Goal: Transaction & Acquisition: Purchase product/service

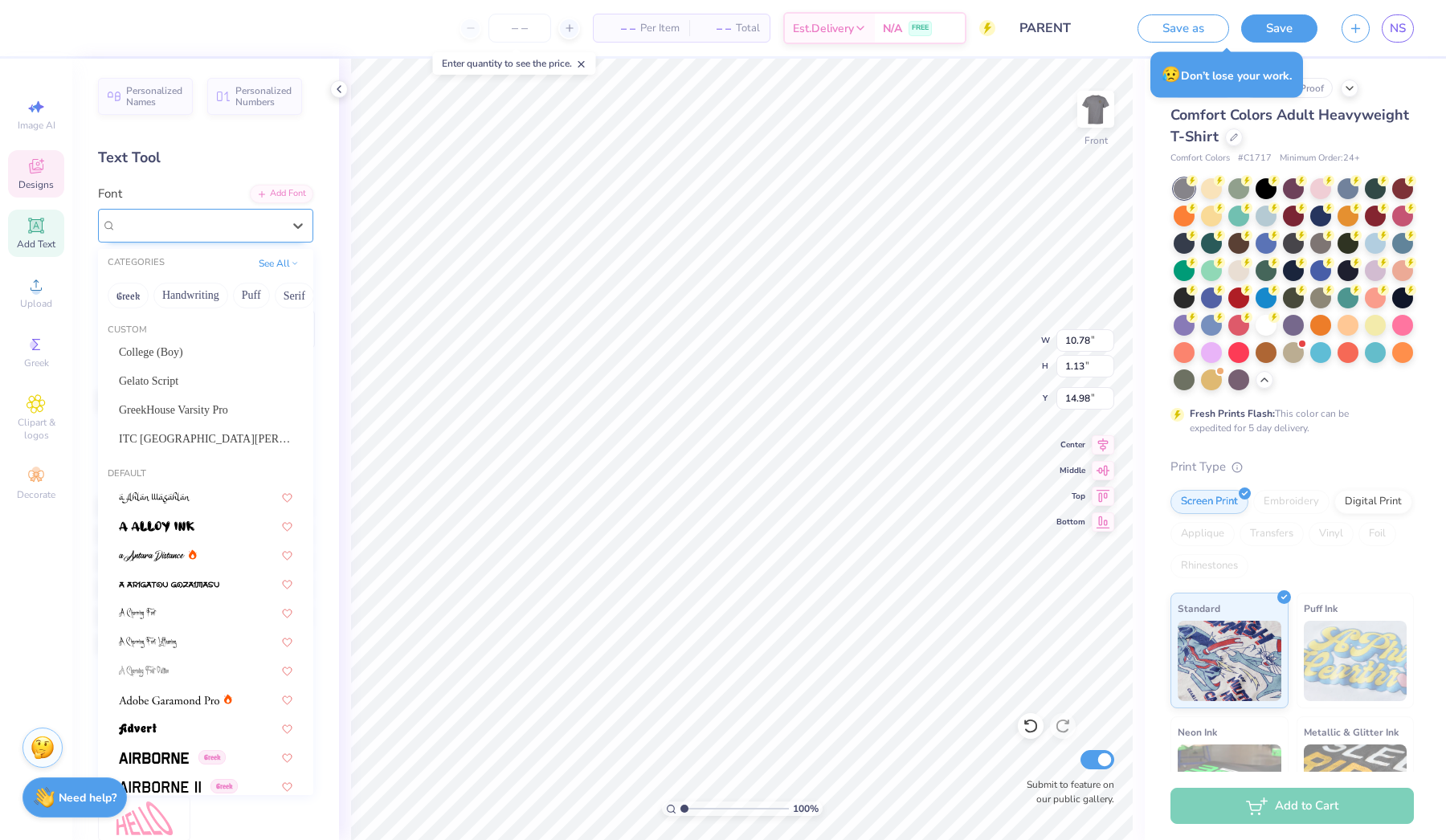
click at [105, 219] on div at bounding box center [206, 225] width 215 height 34
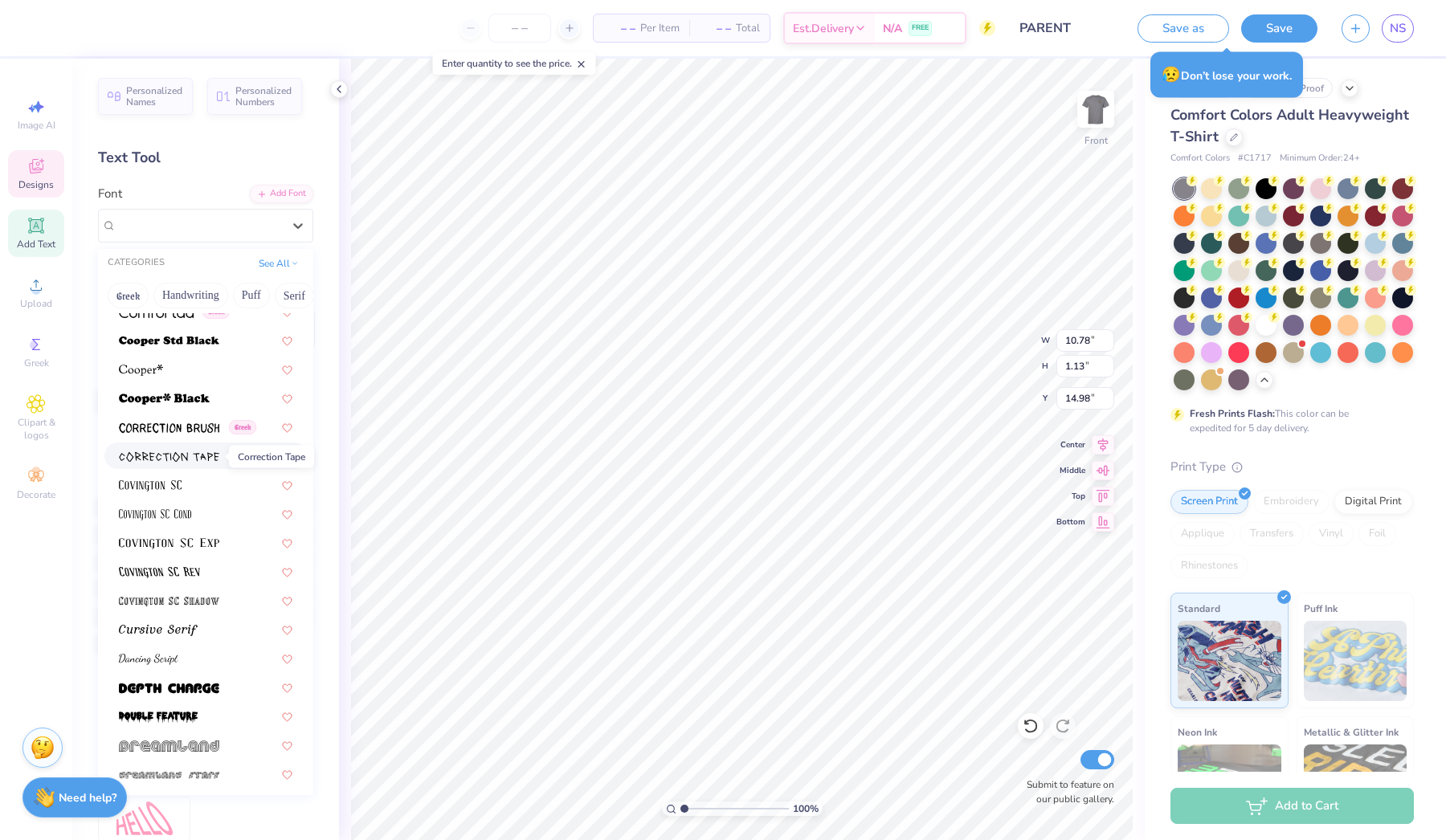
scroll to position [2563, 0]
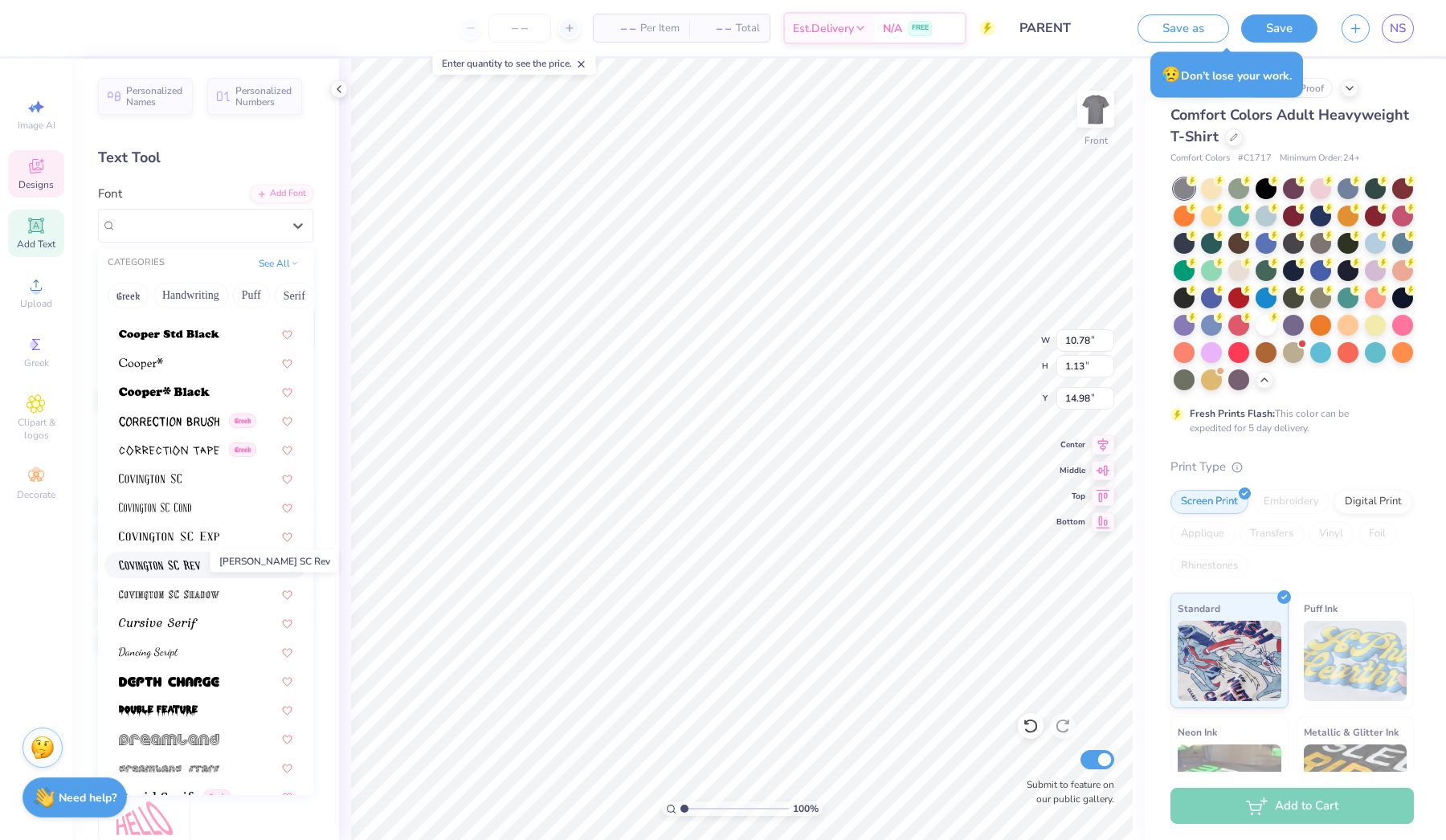
click at [183, 565] on img at bounding box center [159, 567] width 81 height 11
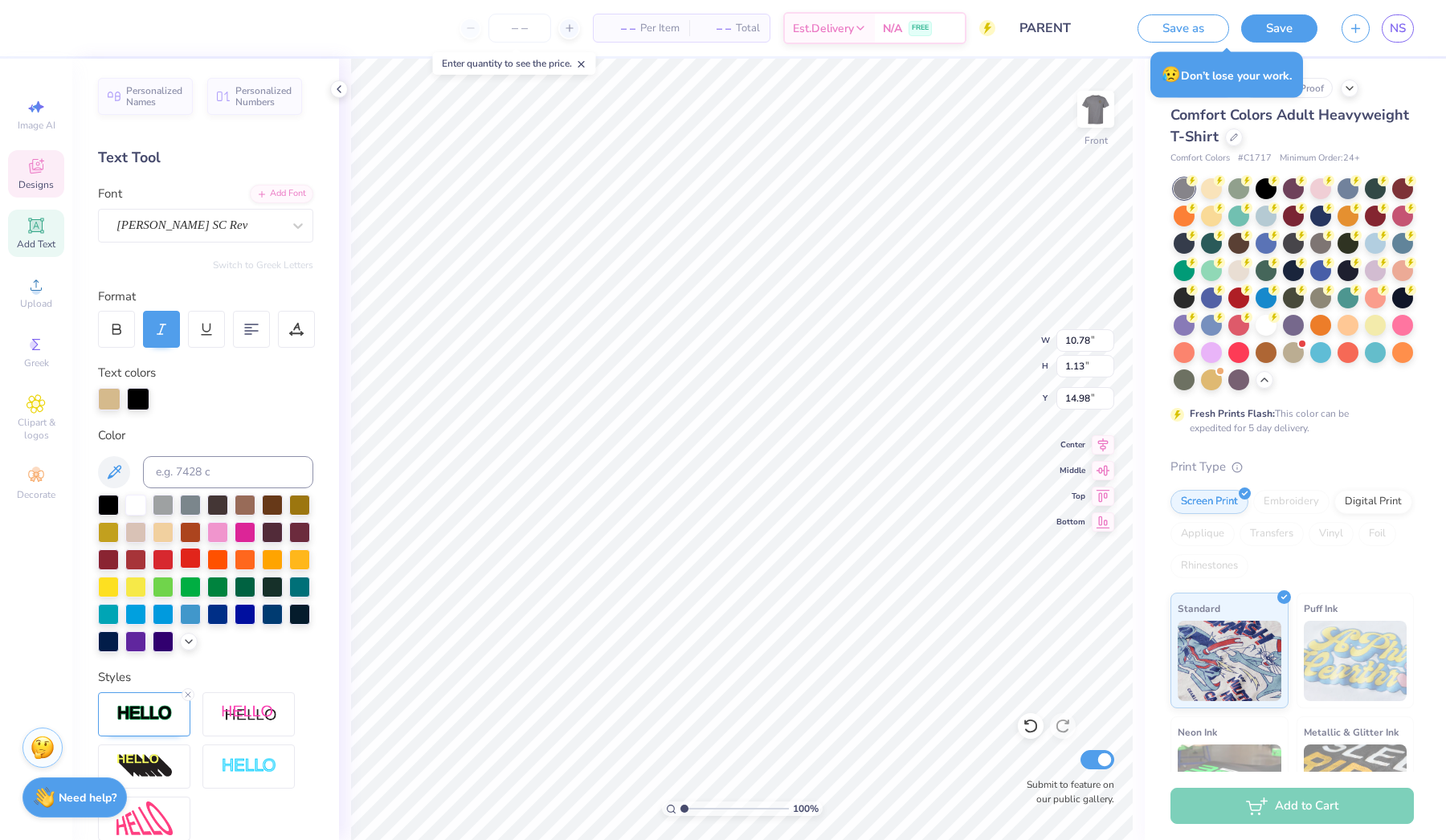
type input "10.00"
type input "1.03"
type input "15.18"
type input "4.94"
type input "6.07"
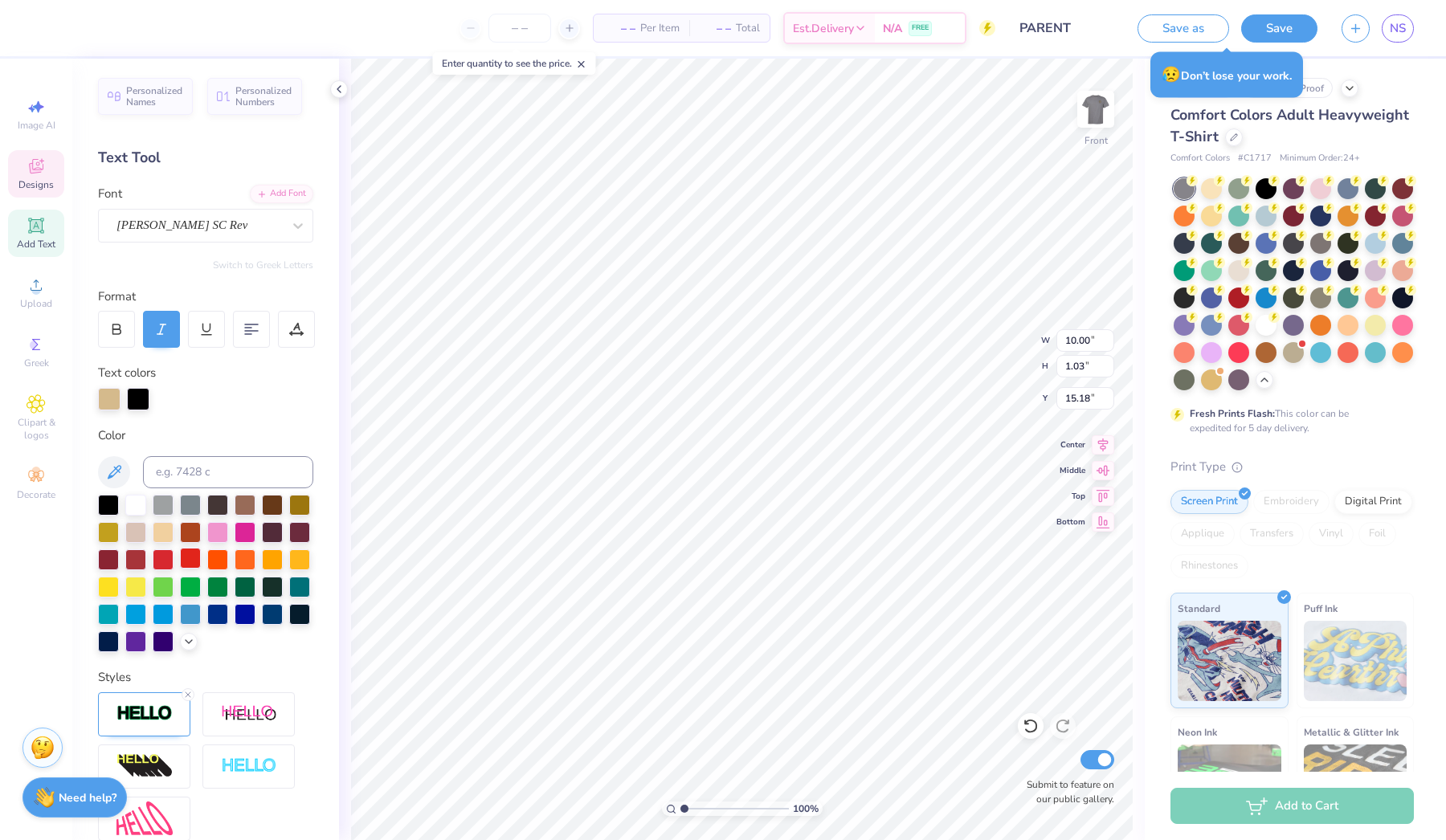
type input "9.48"
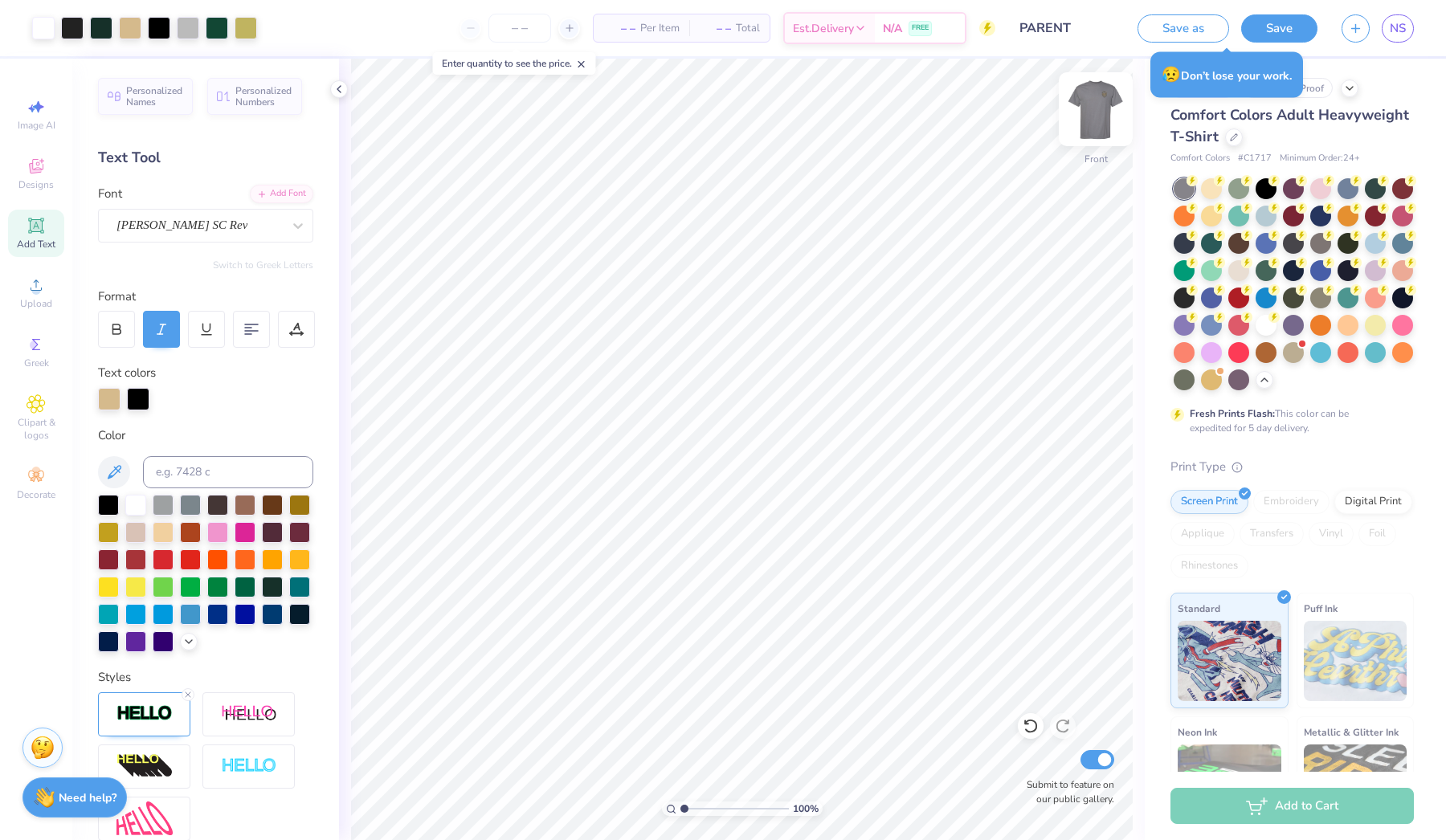
click at [1096, 119] on img at bounding box center [1096, 109] width 65 height 65
type input "2.53"
type input "2.87"
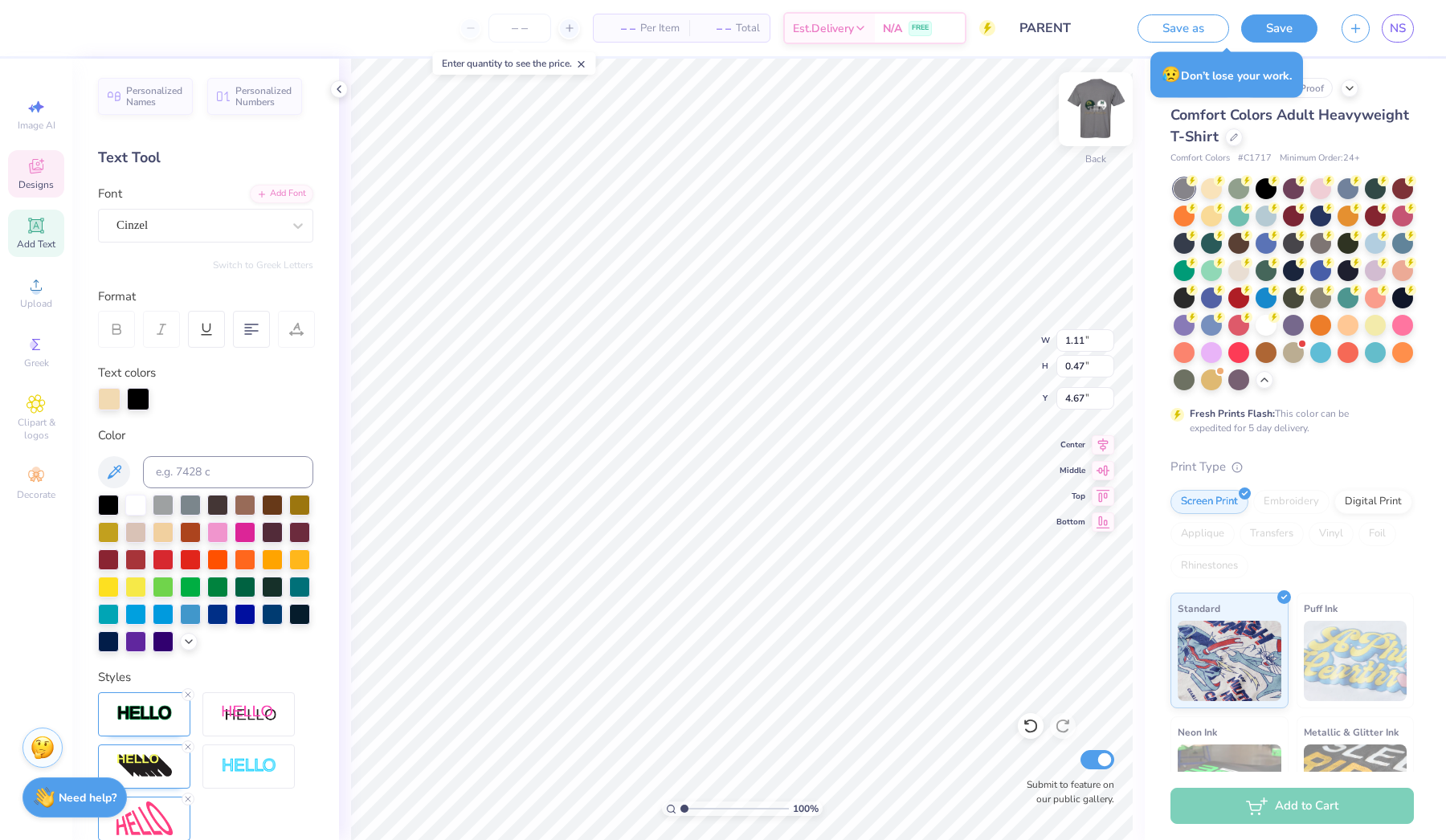
type textarea "AXA"
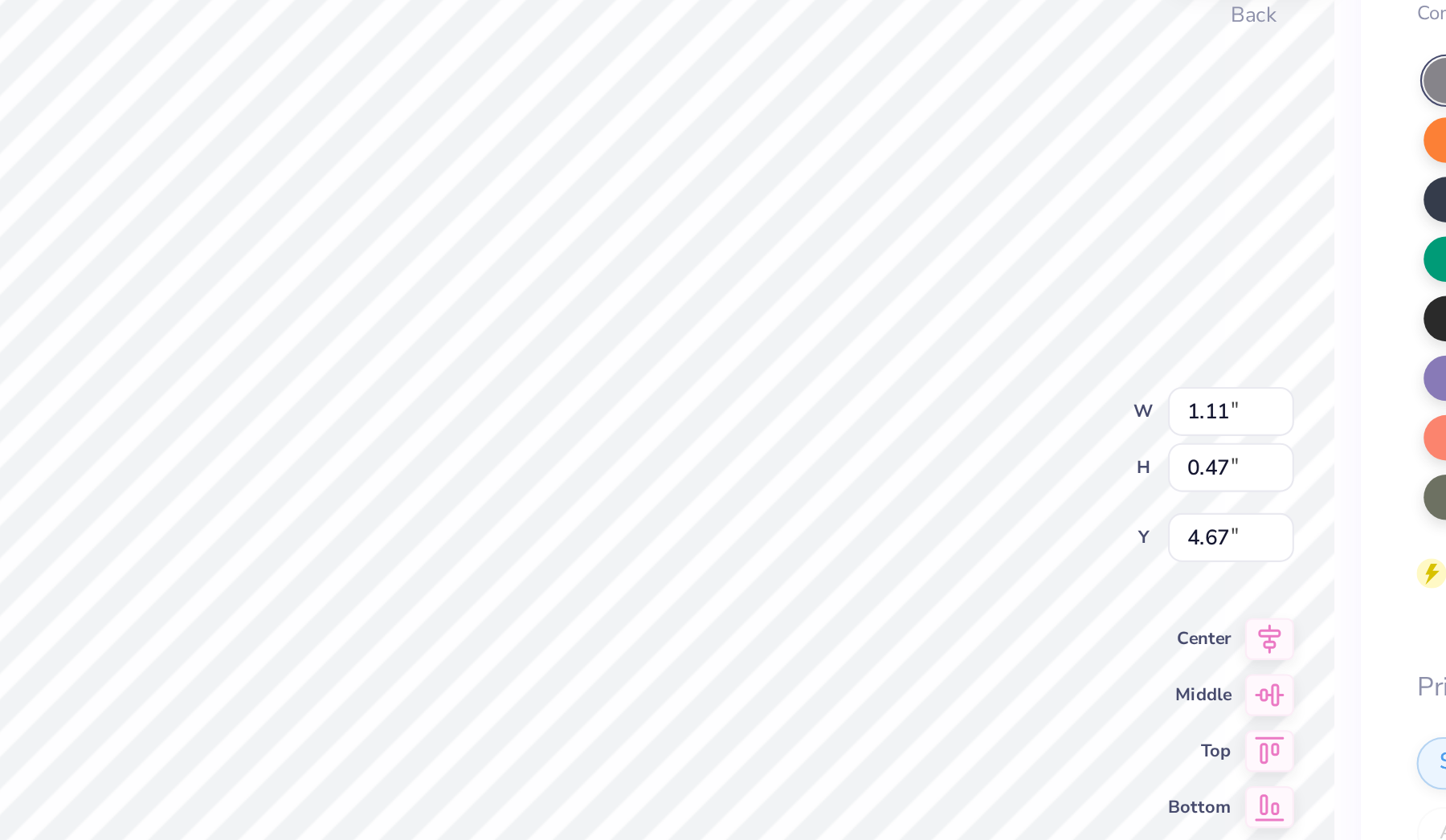
type input "4.78"
type input "4.67"
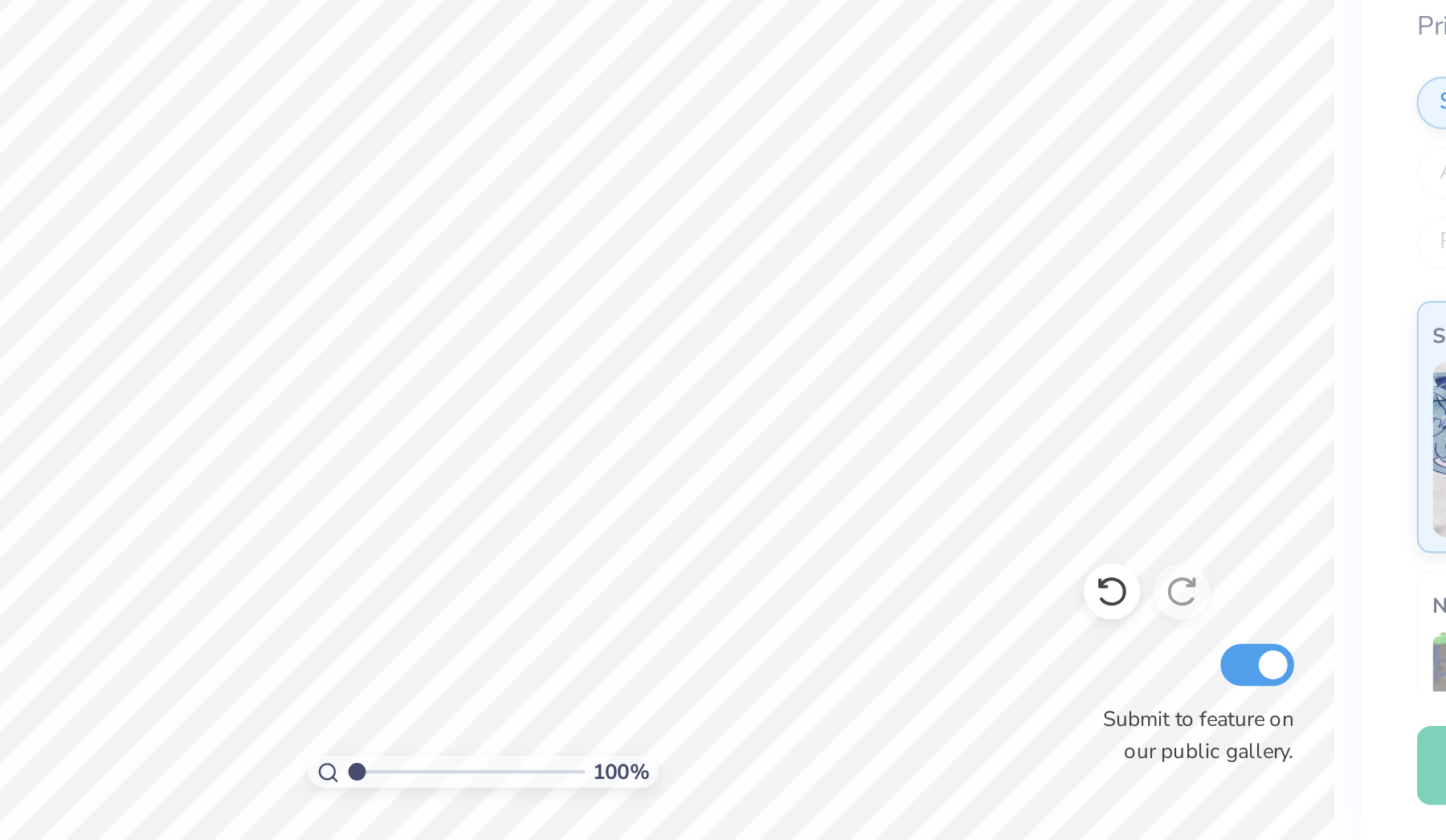
scroll to position [0, 0]
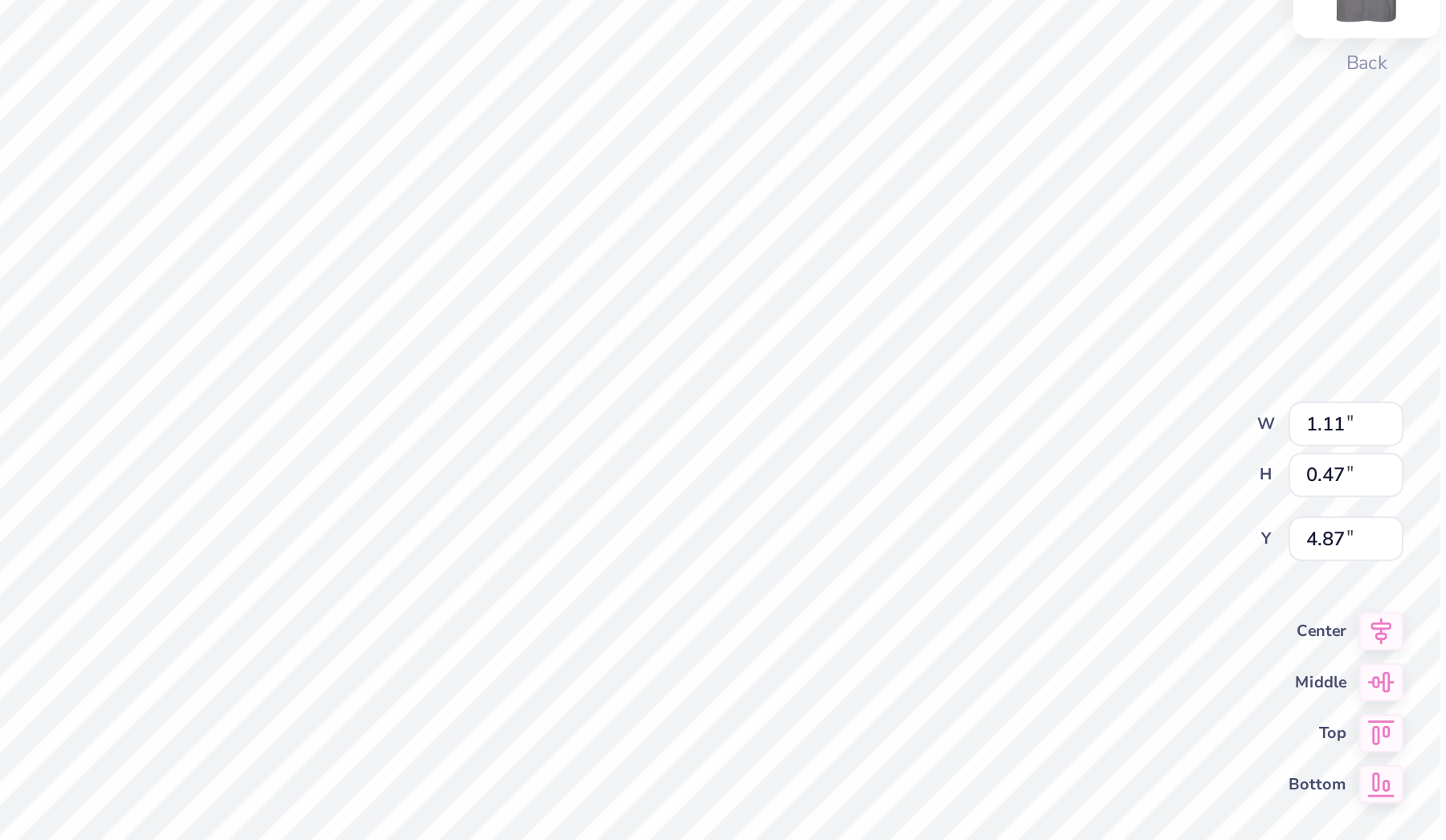
type input "0.88"
type input "0.37"
type input "4.67"
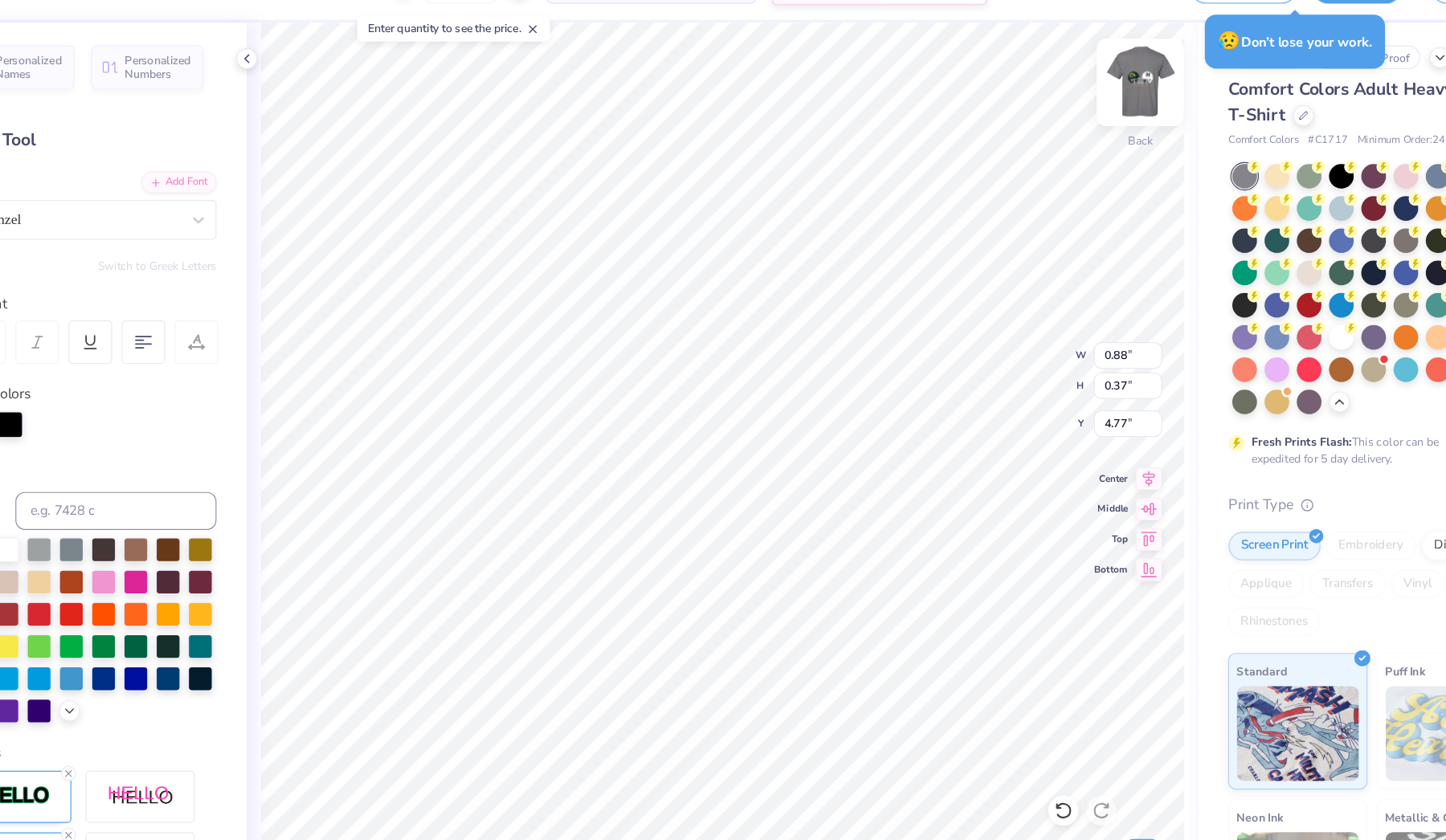
type textarea "ALPHA"
click at [1064, 80] on img at bounding box center [1096, 109] width 65 height 65
click at [1080, 93] on img at bounding box center [1096, 109] width 32 height 32
click at [1078, 91] on div "Back" at bounding box center [1096, 120] width 37 height 57
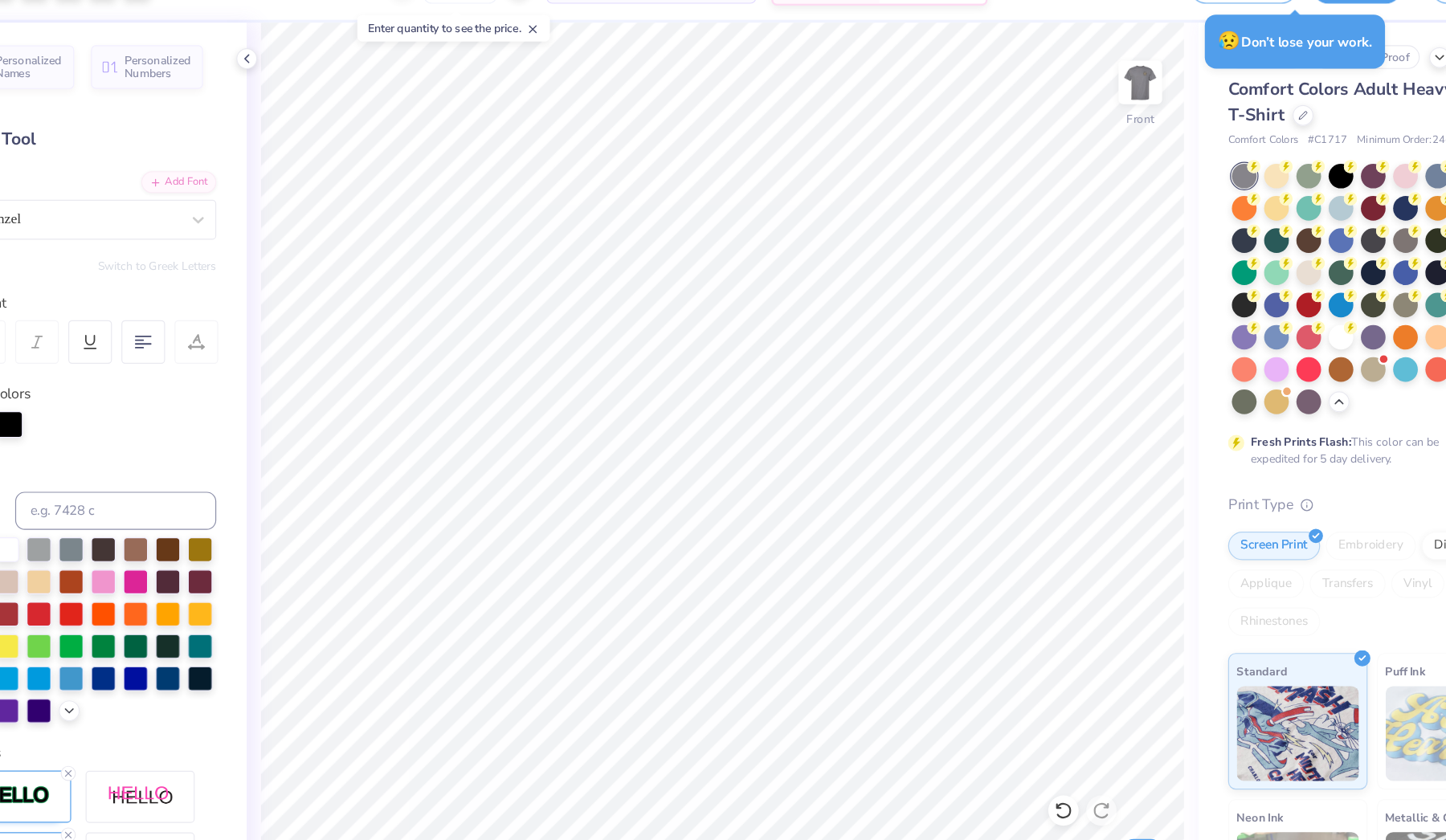
click at [576, 59] on icon at bounding box center [582, 65] width 11 height 11
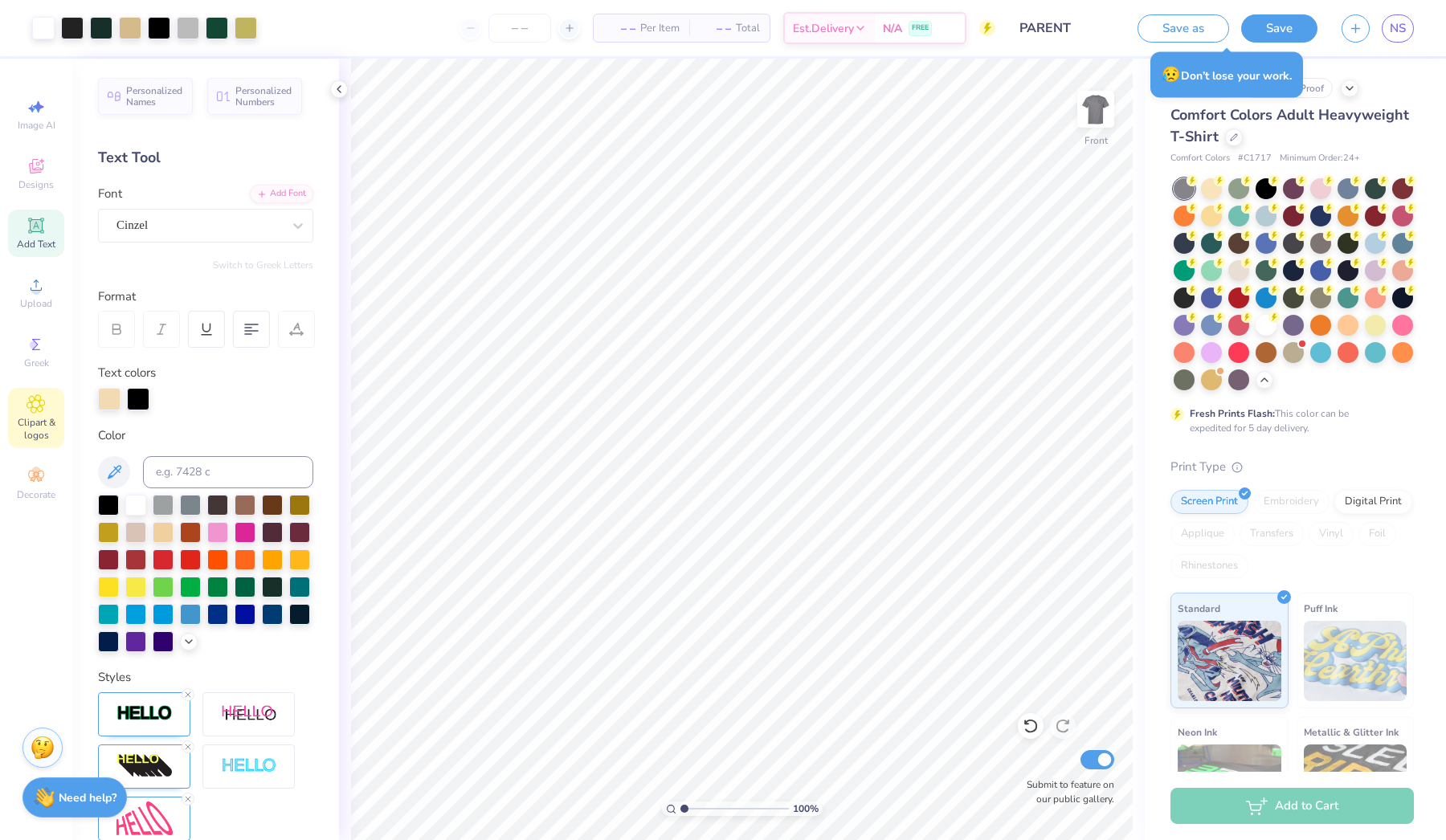
click at [34, 397] on icon at bounding box center [35, 404] width 19 height 20
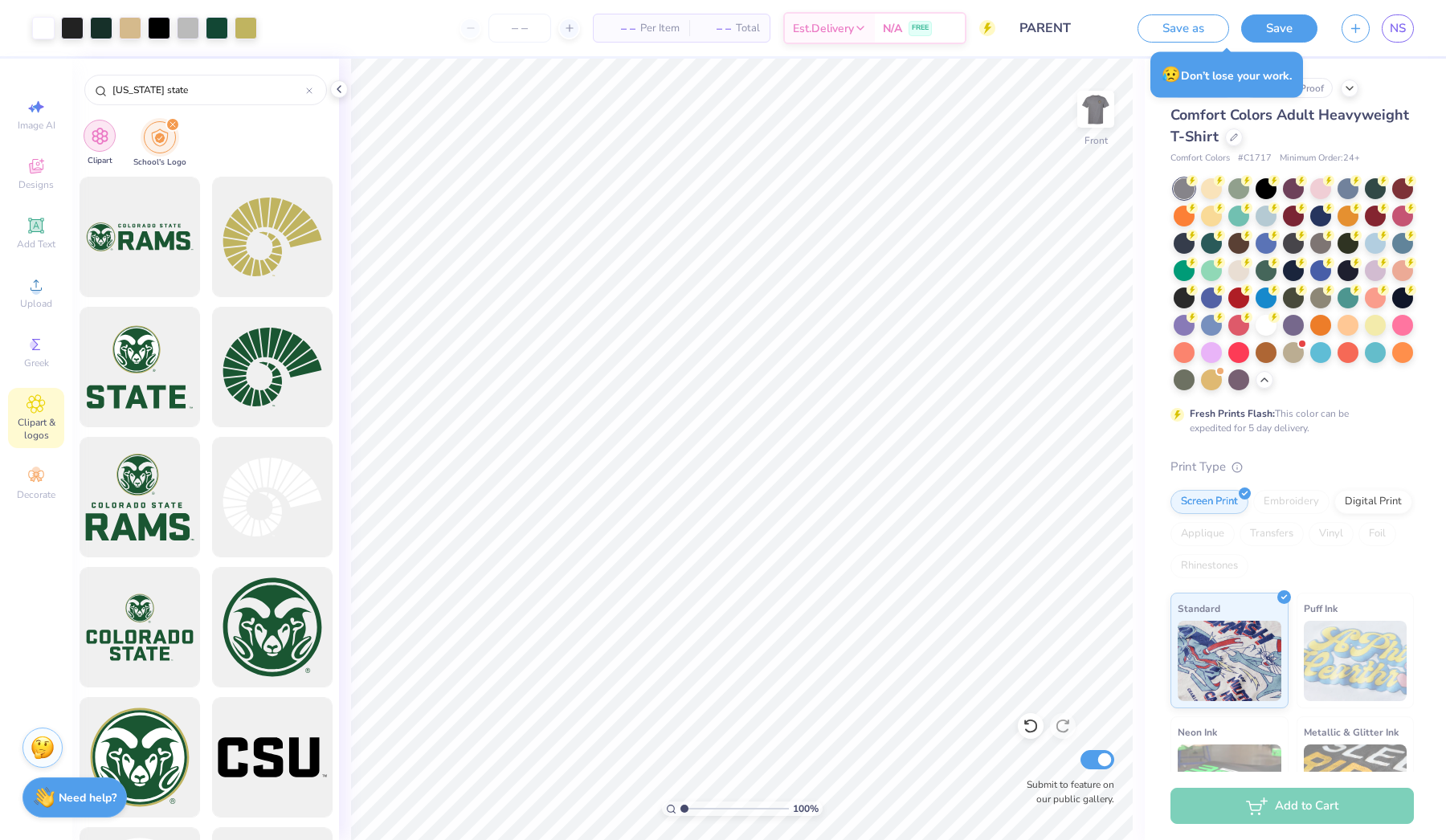
click at [107, 140] on img "filter for Clipart" at bounding box center [100, 136] width 19 height 19
type input "[GEOGRAPHIC_DATA]"
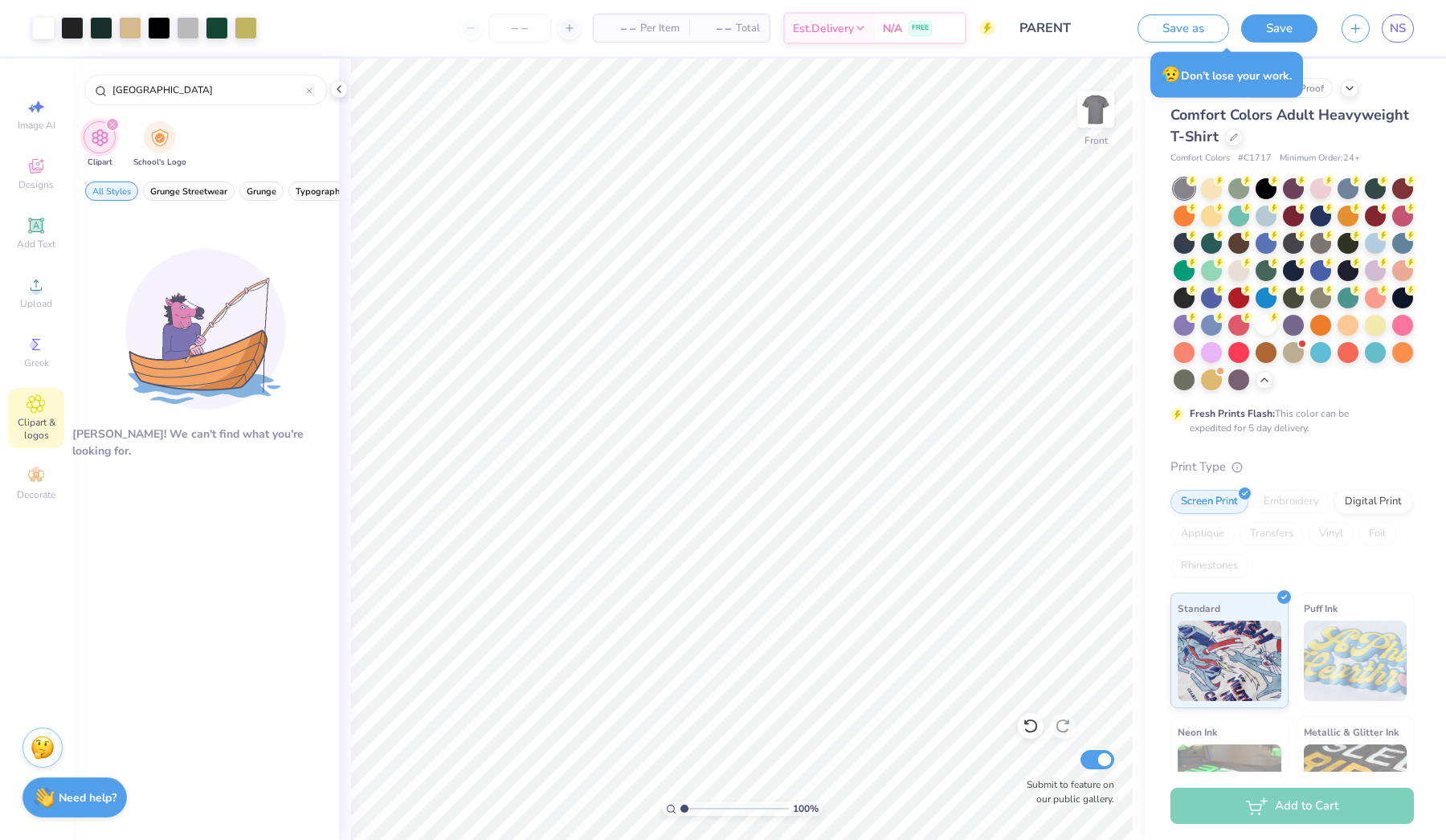
click at [106, 126] on div "filter for Clipart" at bounding box center [113, 124] width 15 height 15
click at [113, 124] on icon "filter for Clipart" at bounding box center [112, 124] width 5 height 5
click at [310, 88] on icon at bounding box center [310, 91] width 7 height 7
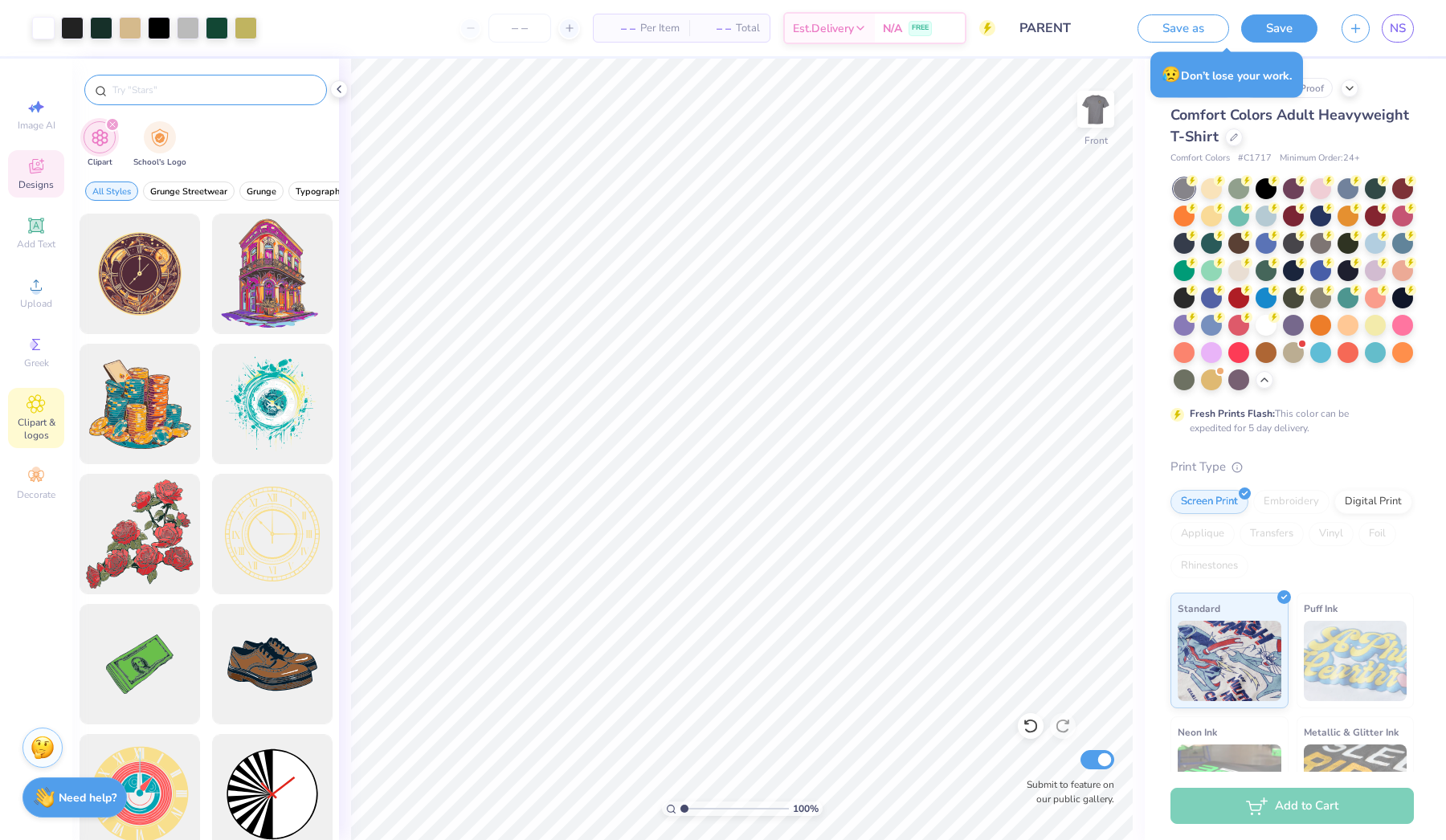
click at [32, 185] on span "Designs" at bounding box center [36, 185] width 35 height 13
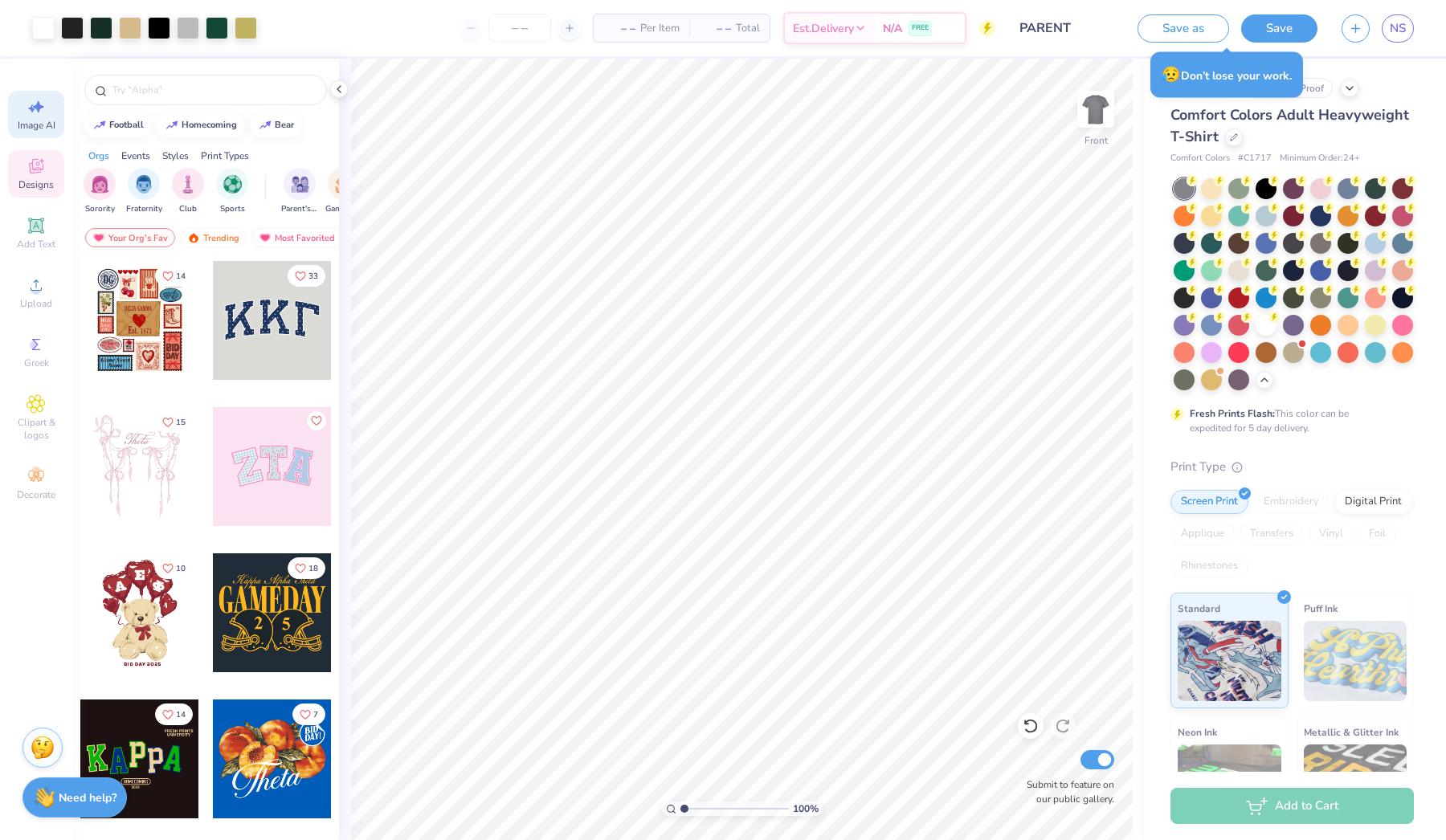
click at [28, 111] on icon at bounding box center [36, 107] width 20 height 20
select select "4"
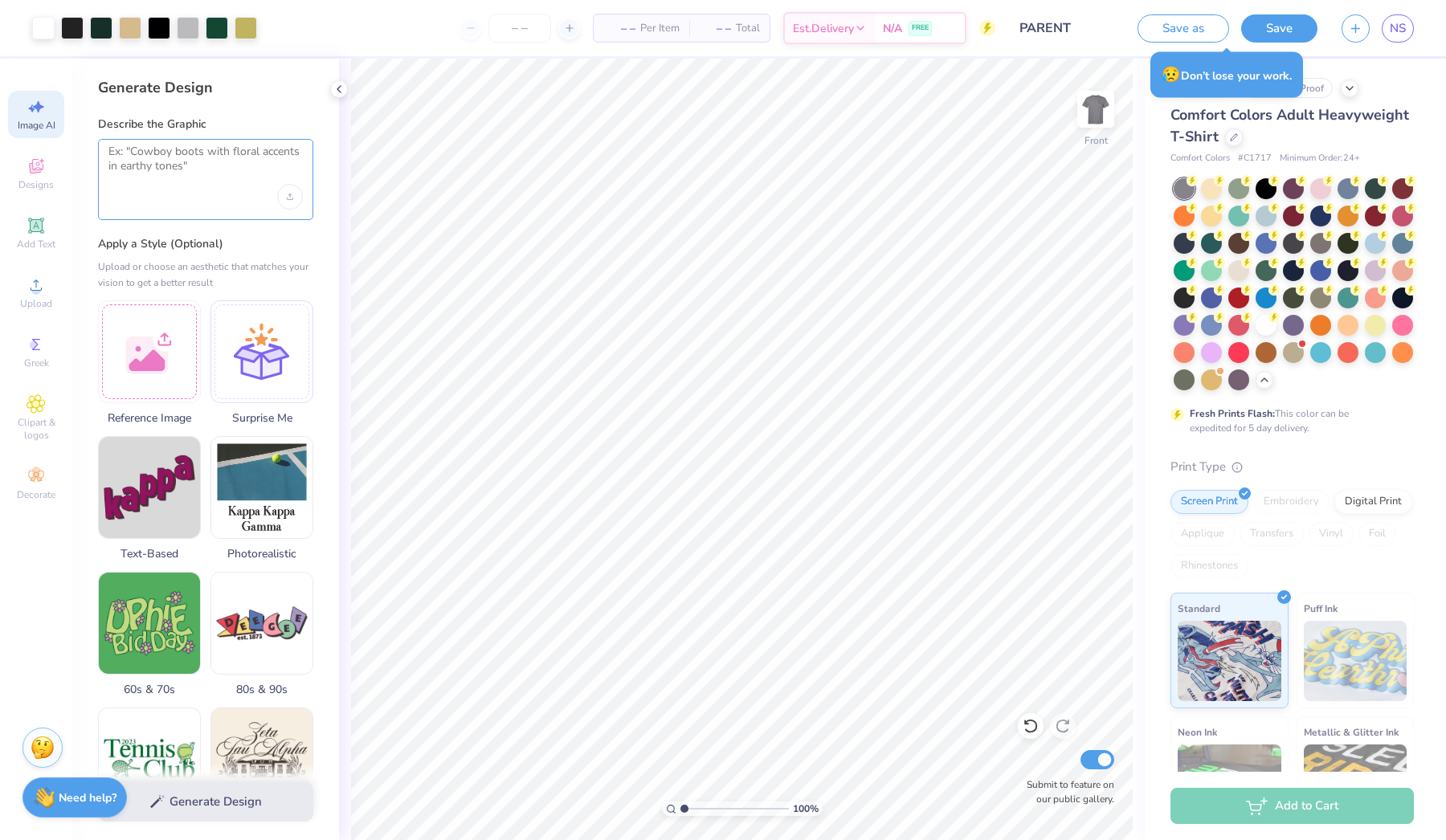
click at [151, 179] on textarea at bounding box center [205, 165] width 194 height 40
drag, startPoint x: 287, startPoint y: 205, endPoint x: 225, endPoint y: 183, distance: 65.8
click at [225, 183] on div "FRAT HOUSE" at bounding box center [206, 179] width 215 height 81
click at [194, 147] on textarea "FRAT HOUSE" at bounding box center [205, 165] width 194 height 40
type textarea "FRAT HOUSE"
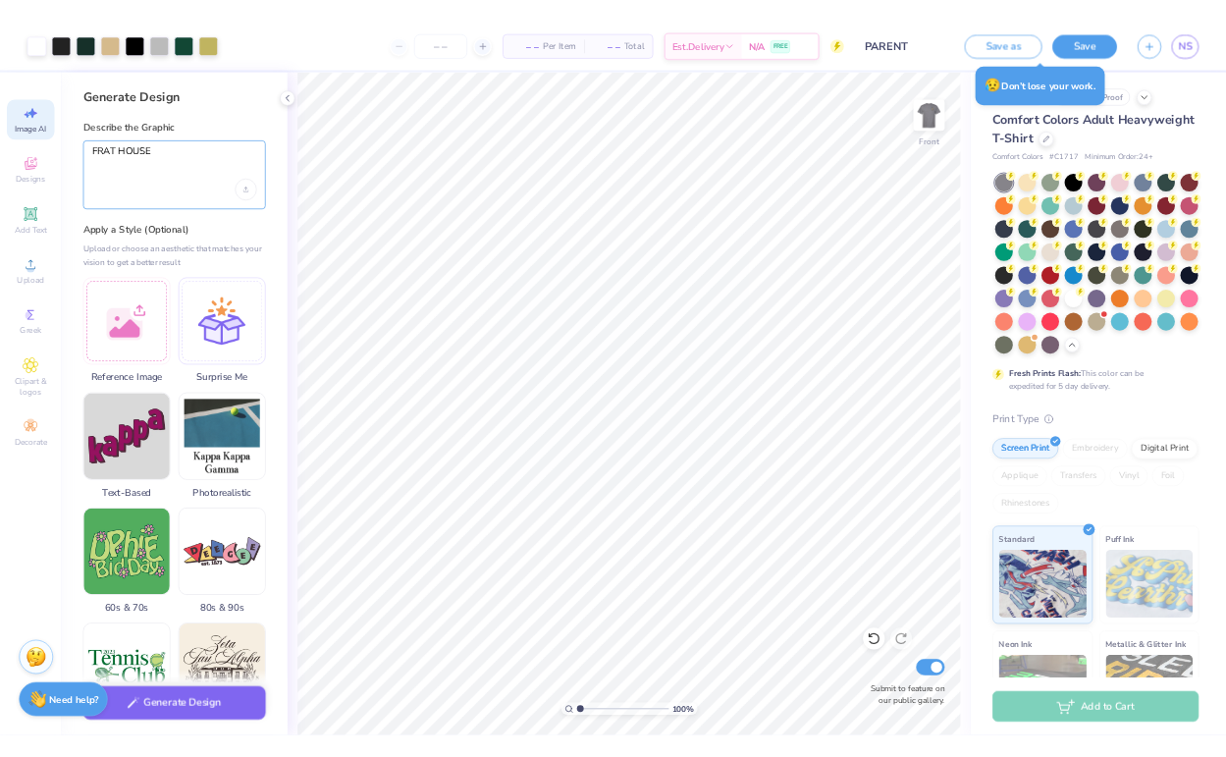
scroll to position [0, 0]
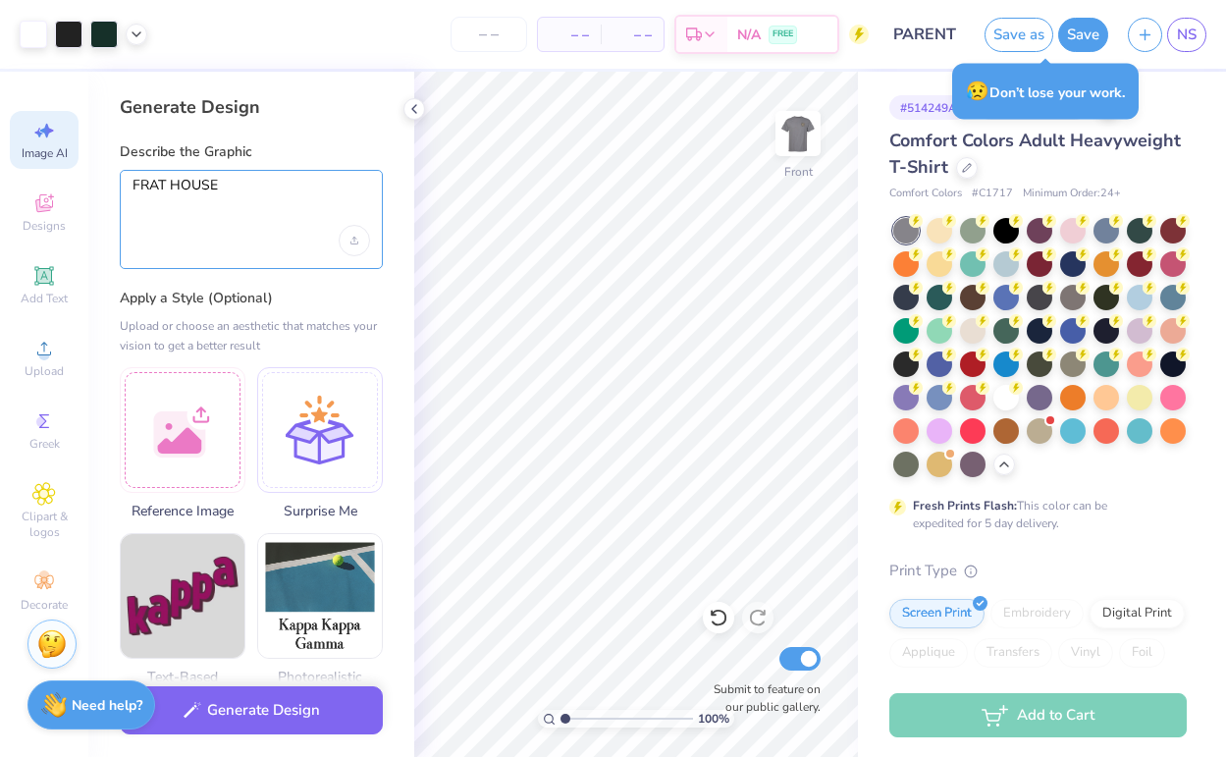
drag, startPoint x: 282, startPoint y: 209, endPoint x: 89, endPoint y: 203, distance: 192.4
click at [89, 203] on div "Generate Design Describe the Graphic FRAT HOUSE Apply a Style (Optional) Upload…" at bounding box center [251, 414] width 326 height 685
drag, startPoint x: 235, startPoint y: 179, endPoint x: 64, endPoint y: 179, distance: 170.8
click at [64, 179] on div "Art colors – – Per Item – – Total Est. Delivery N/A FREE Design Title PARENT Sa…" at bounding box center [613, 378] width 1226 height 757
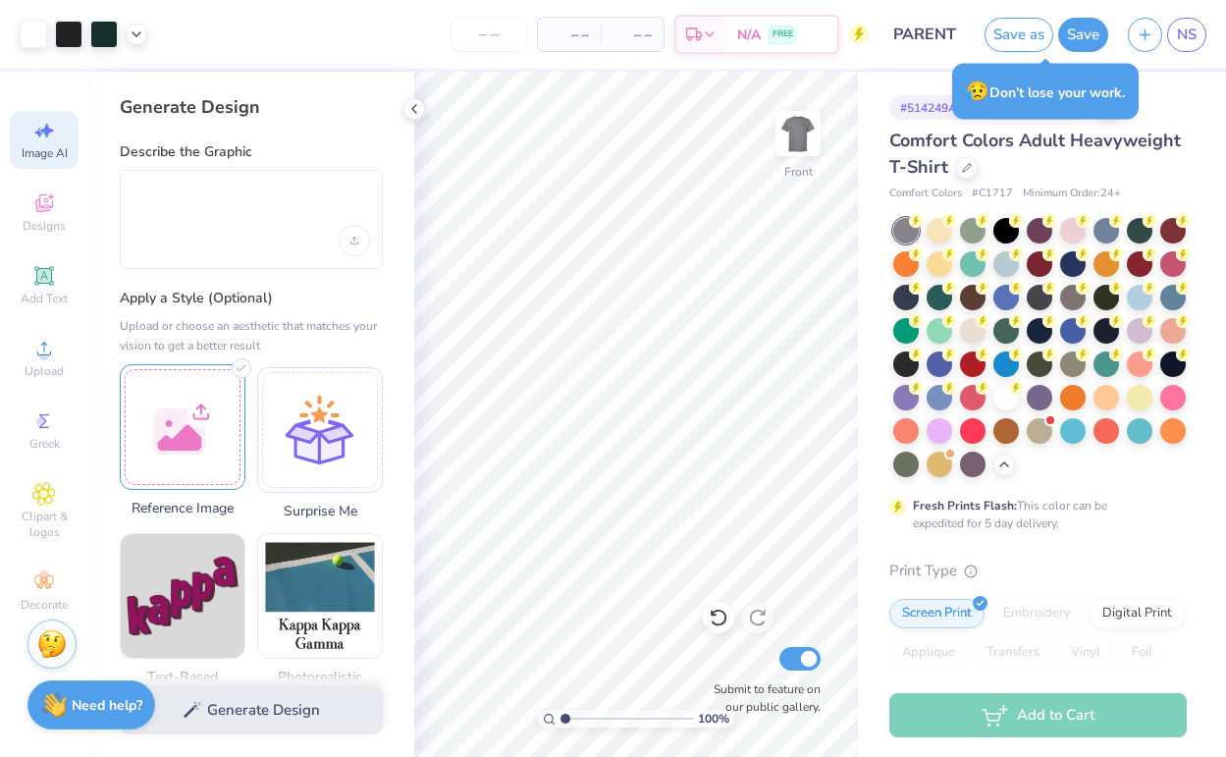
click at [195, 434] on div at bounding box center [183, 427] width 126 height 126
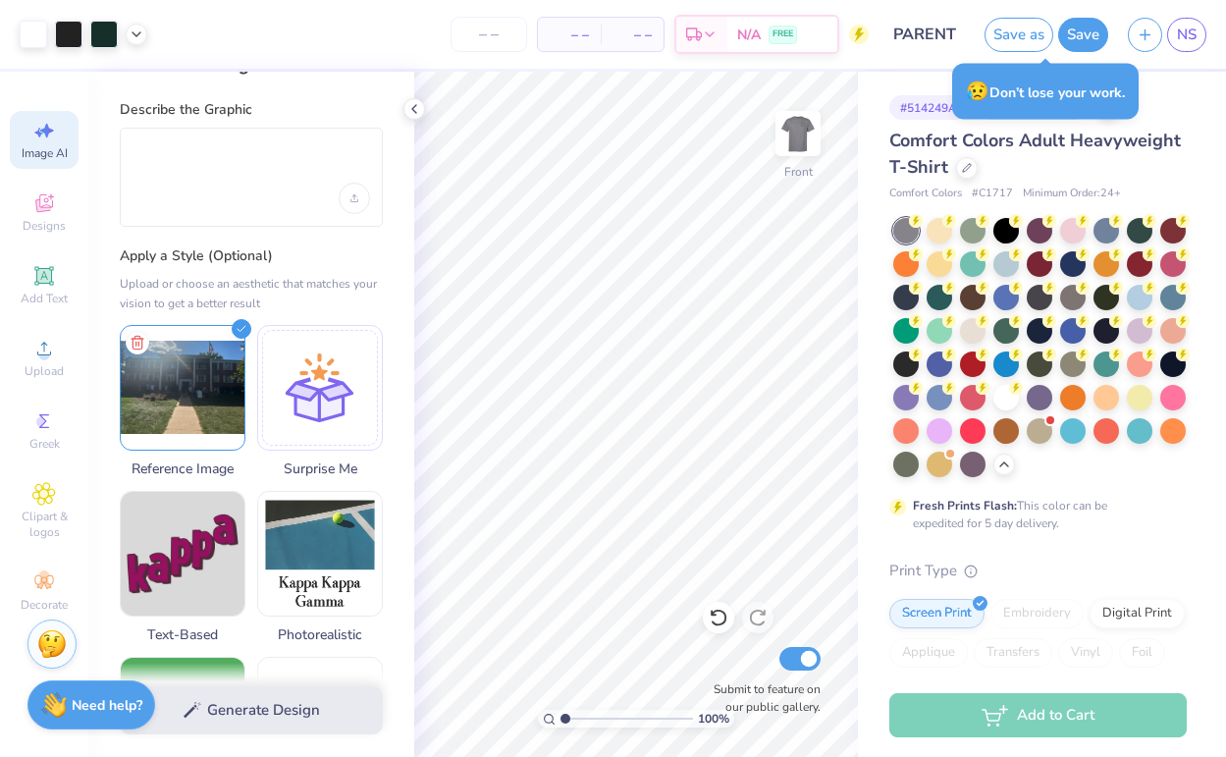
scroll to position [44, 0]
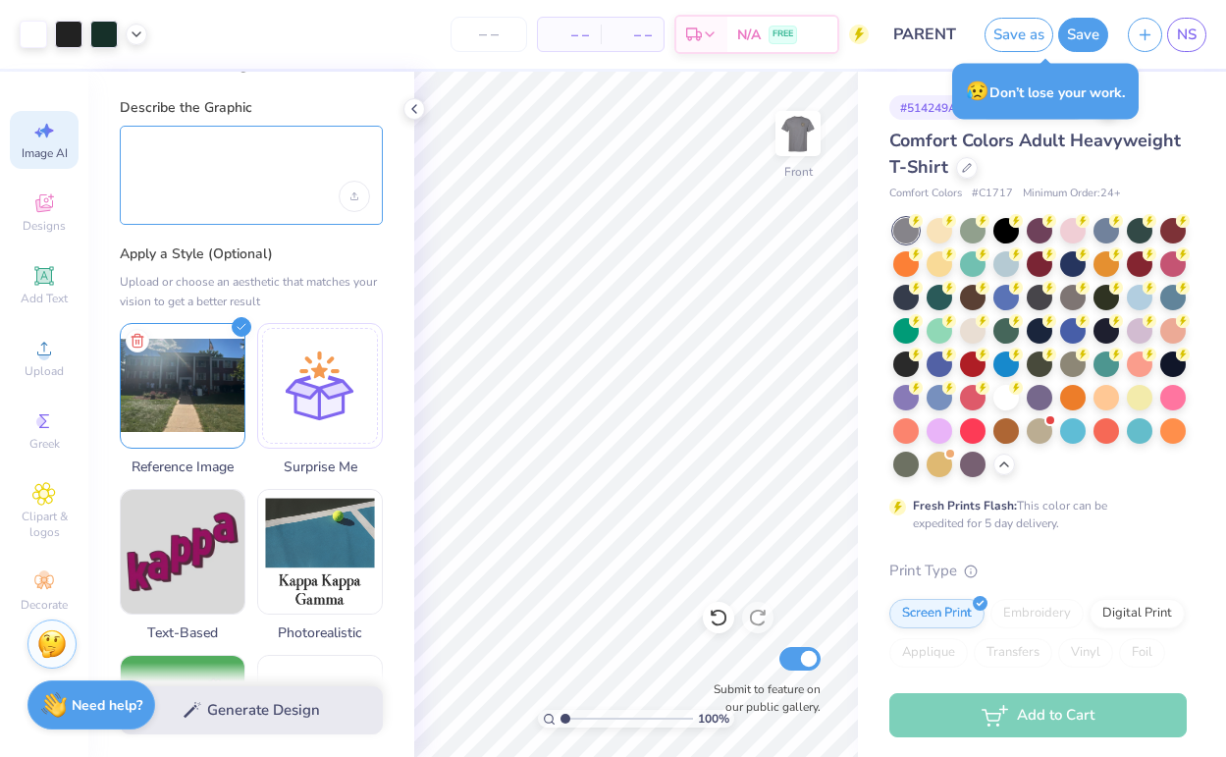
click at [188, 154] on textarea at bounding box center [250, 156] width 237 height 49
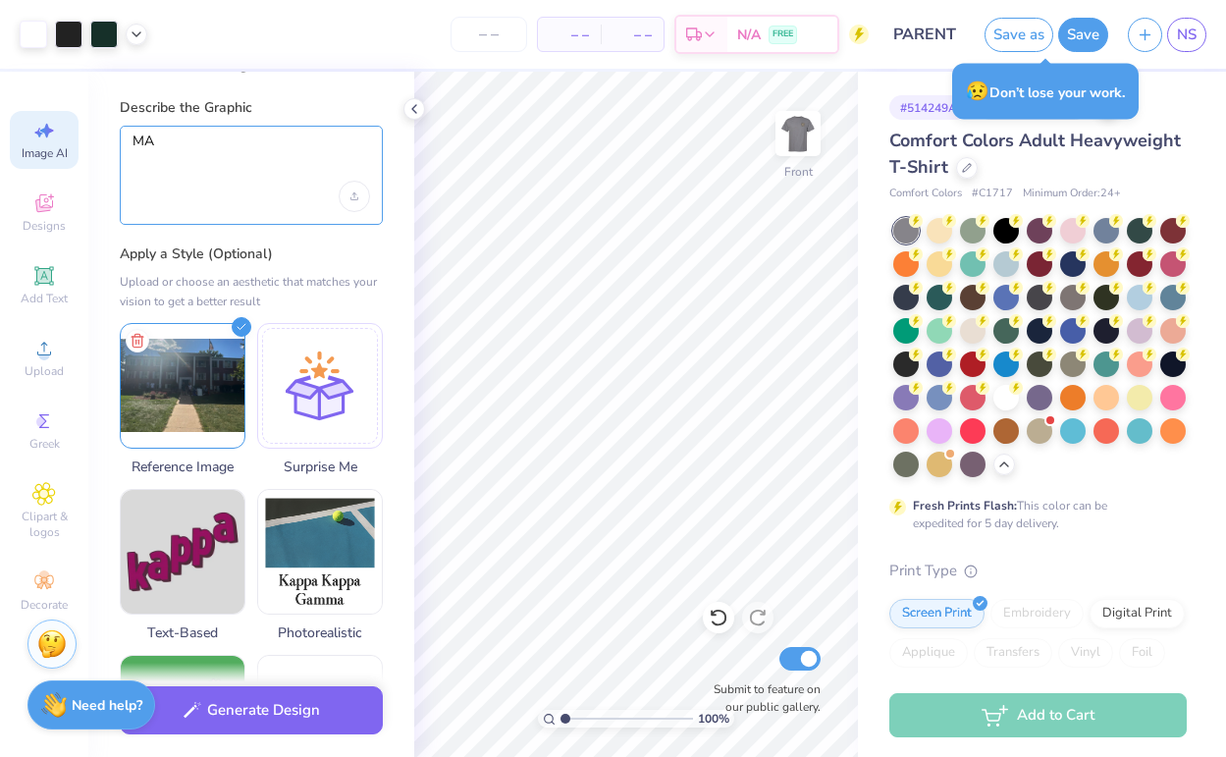
type textarea "M"
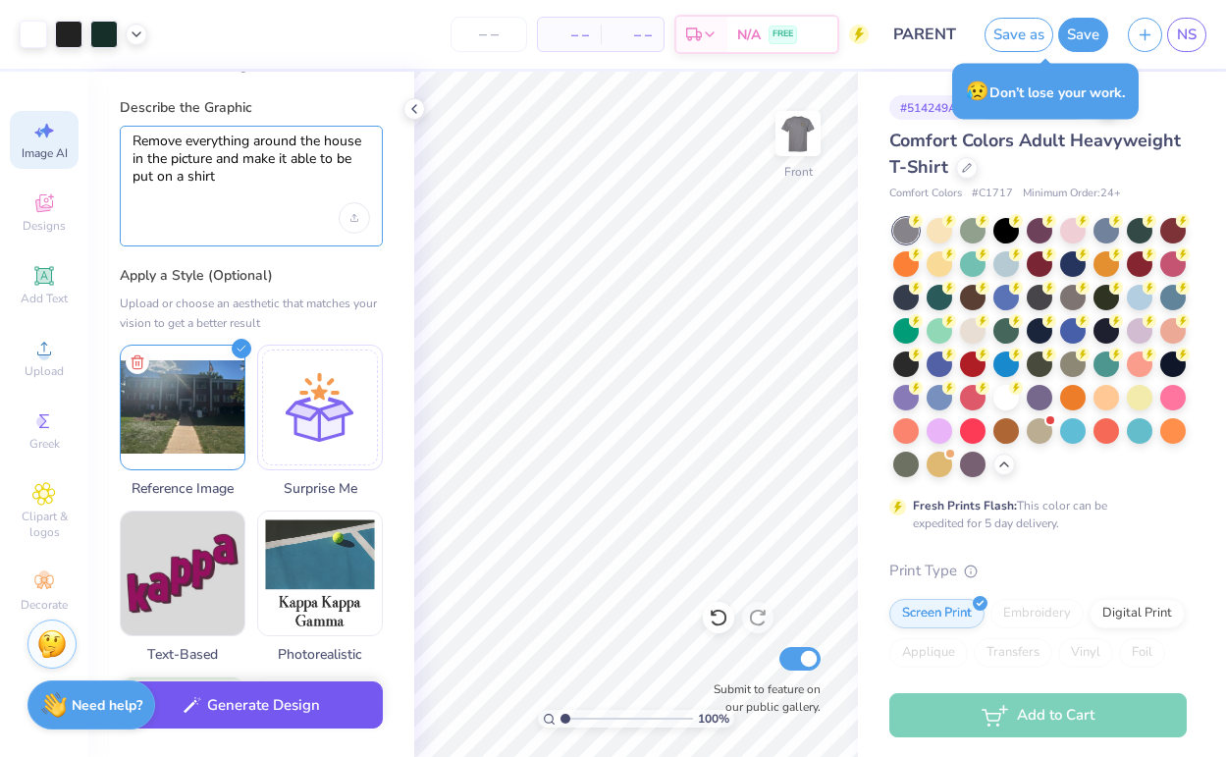
type textarea "Remove everything around the house in the picture and make it able to be put on…"
click at [241, 710] on button "Generate Design" at bounding box center [251, 705] width 263 height 48
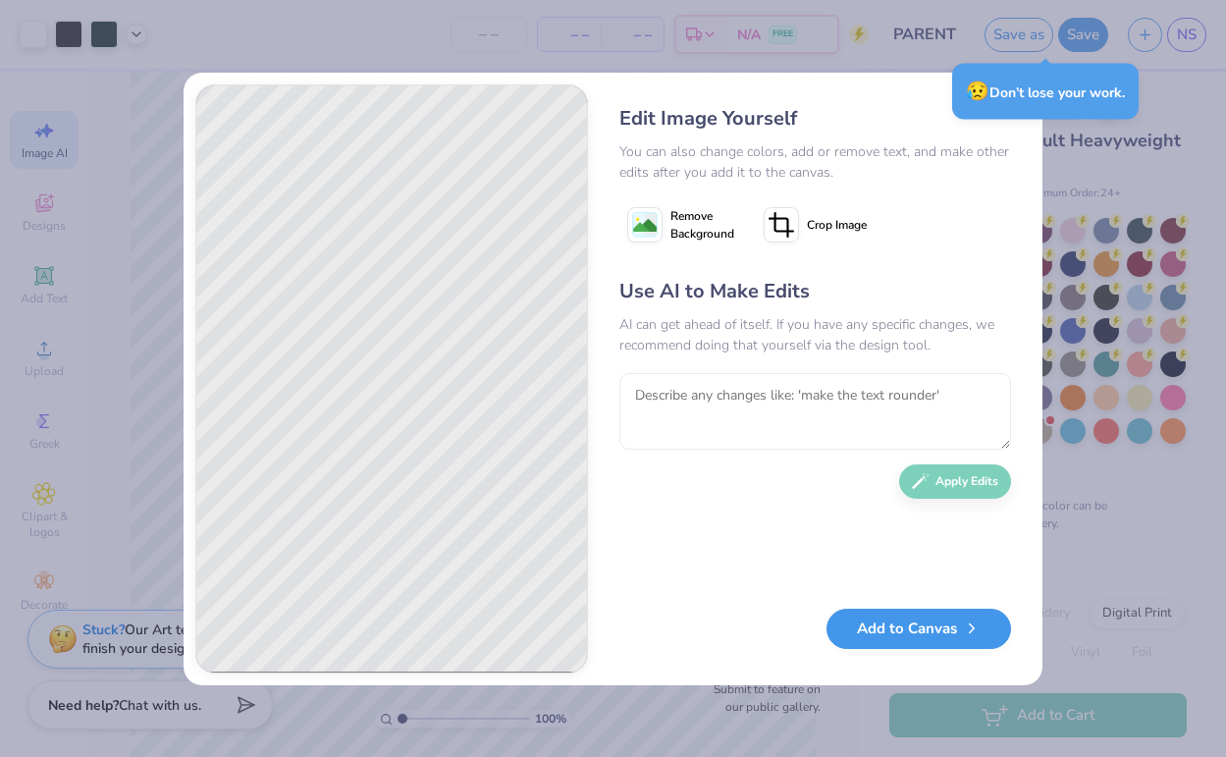
click at [889, 629] on button "Add to Canvas" at bounding box center [918, 628] width 184 height 40
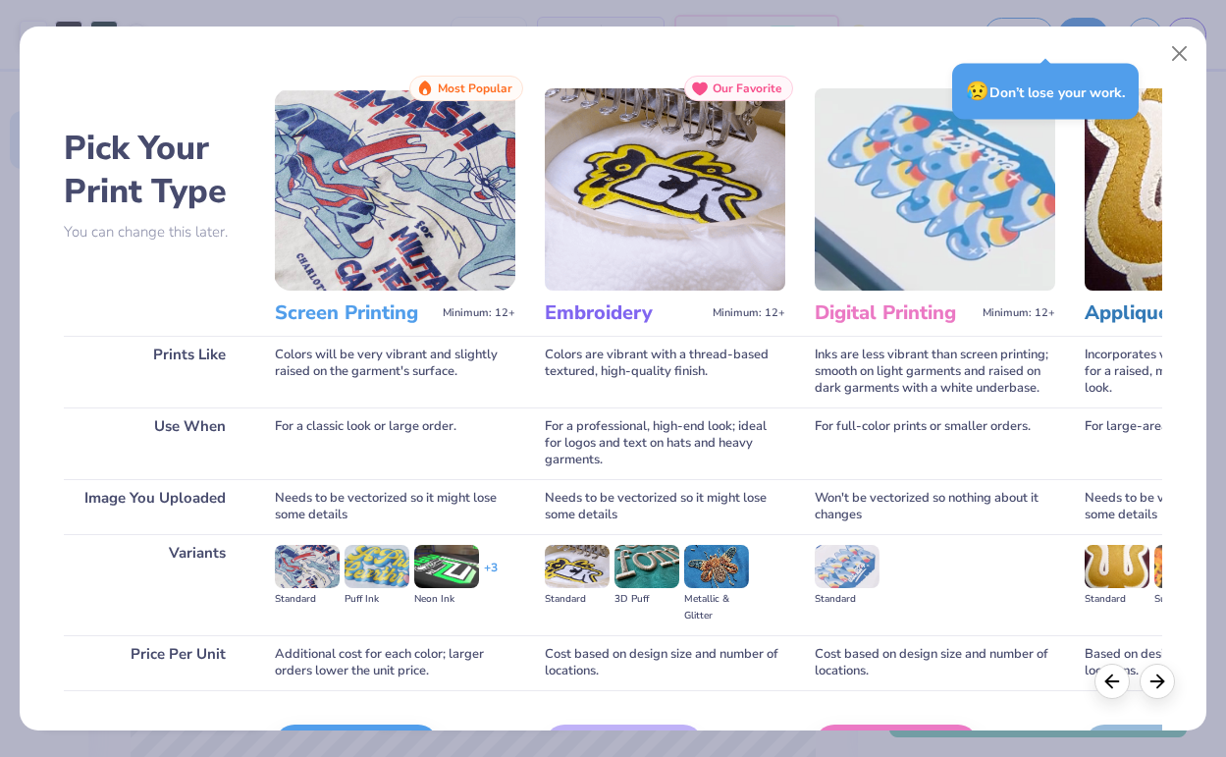
scroll to position [78, 0]
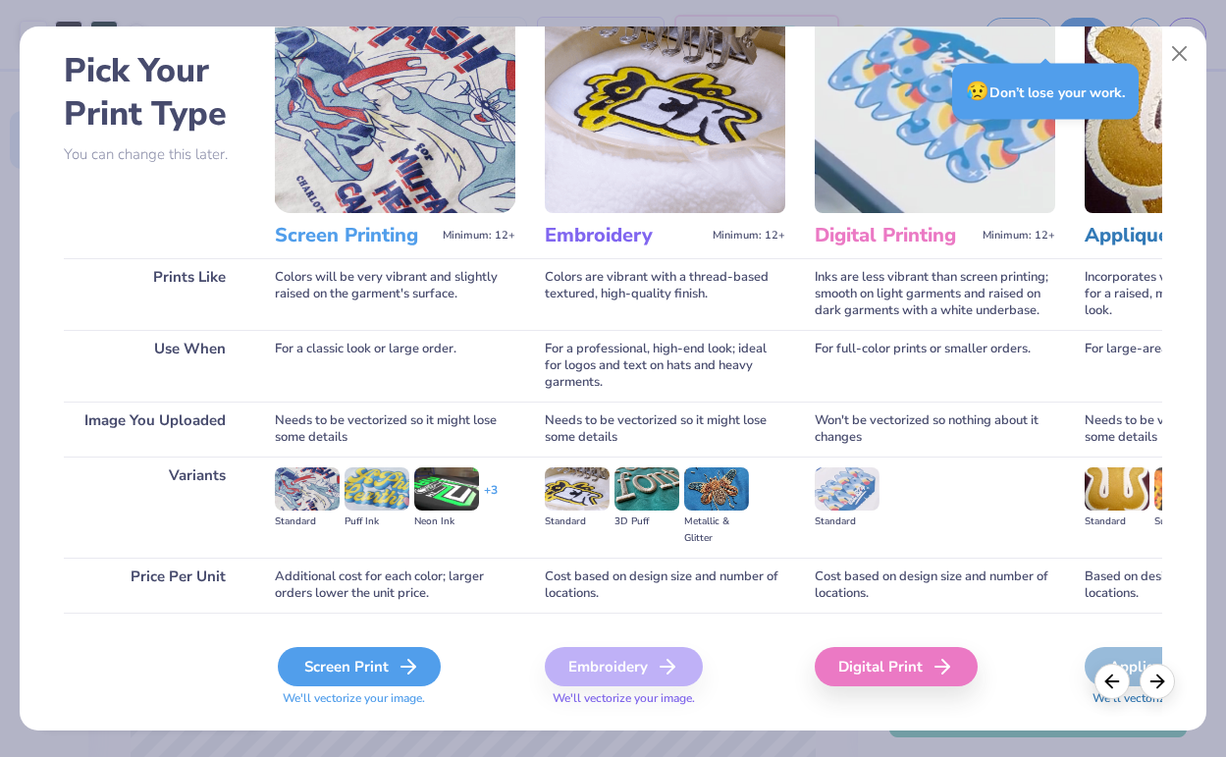
click at [369, 662] on div "Screen Print" at bounding box center [359, 666] width 163 height 39
click at [409, 674] on icon at bounding box center [408, 667] width 24 height 24
click at [388, 678] on div "Screen Print" at bounding box center [359, 666] width 163 height 39
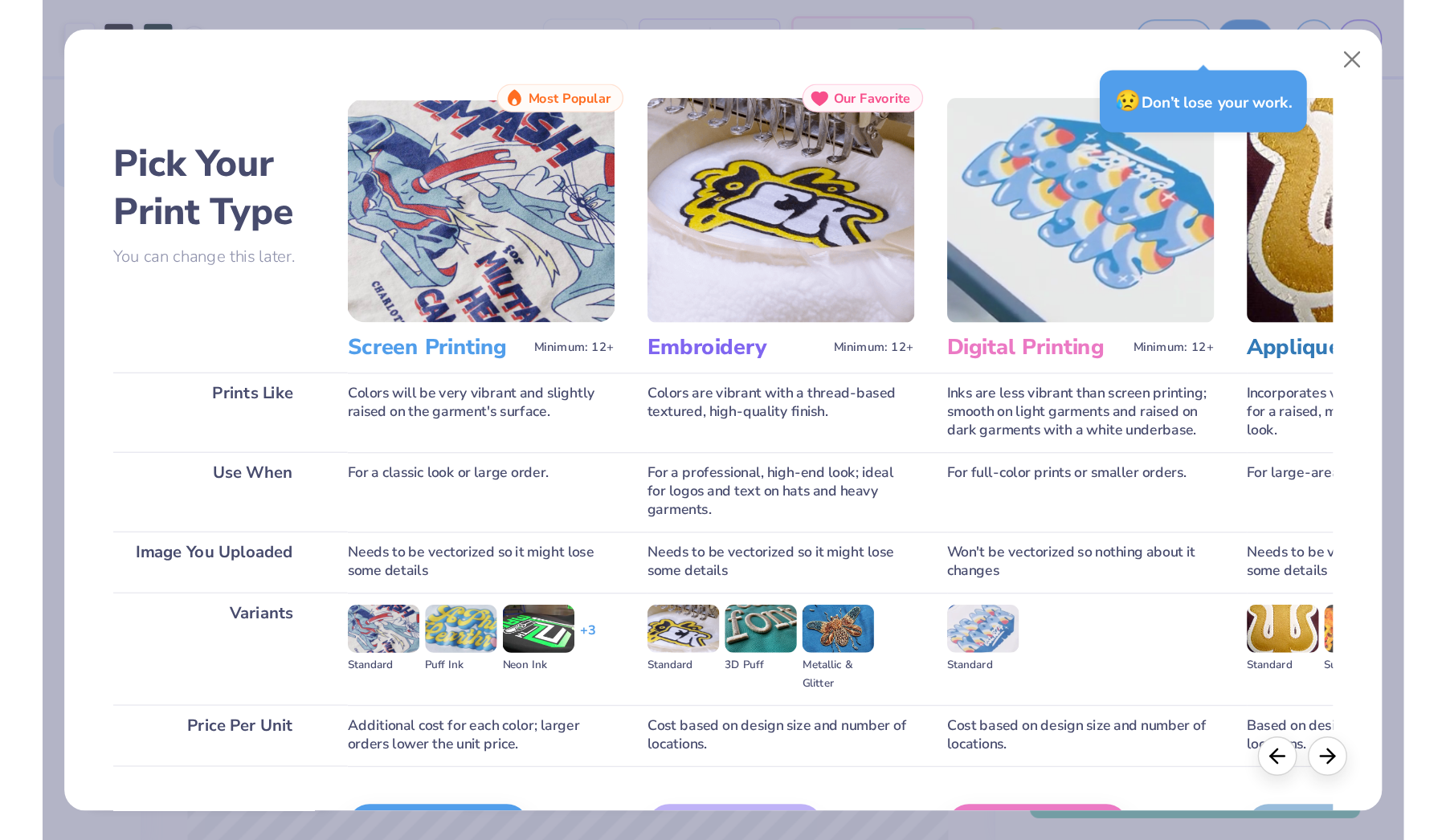
scroll to position [0, 0]
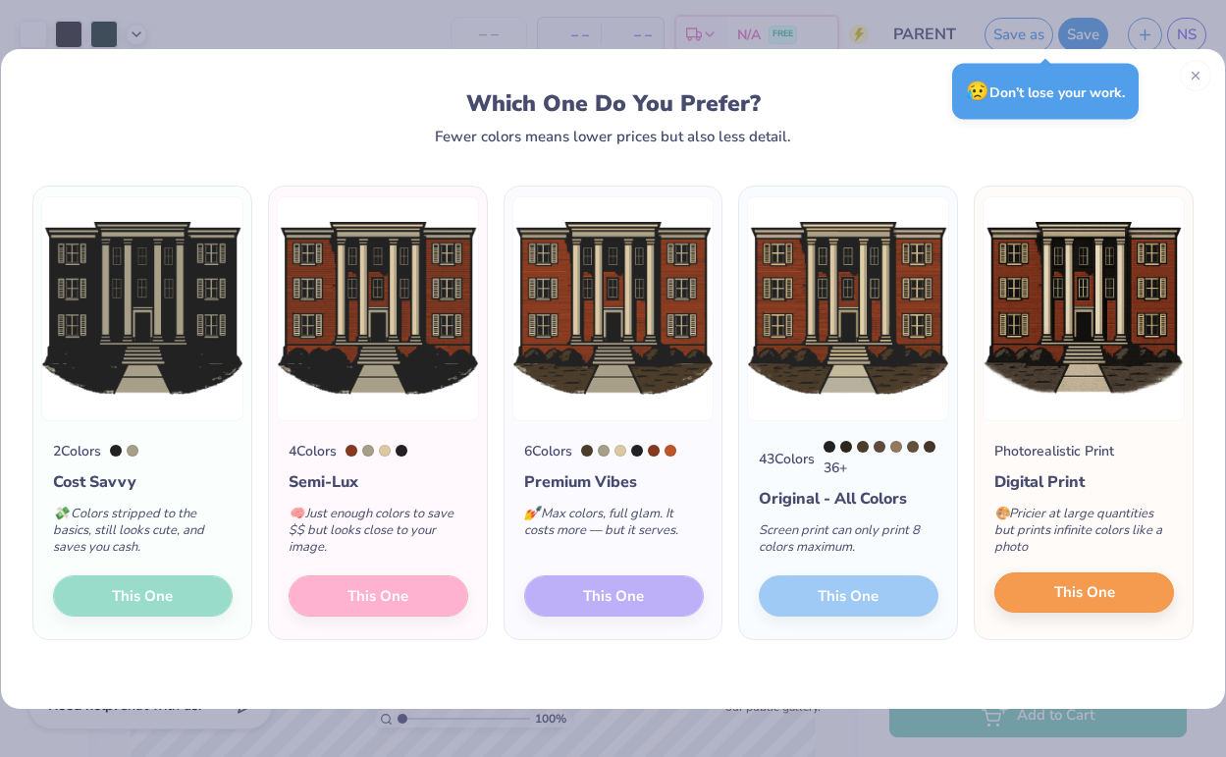
click at [1087, 603] on span "This One" at bounding box center [1084, 592] width 61 height 23
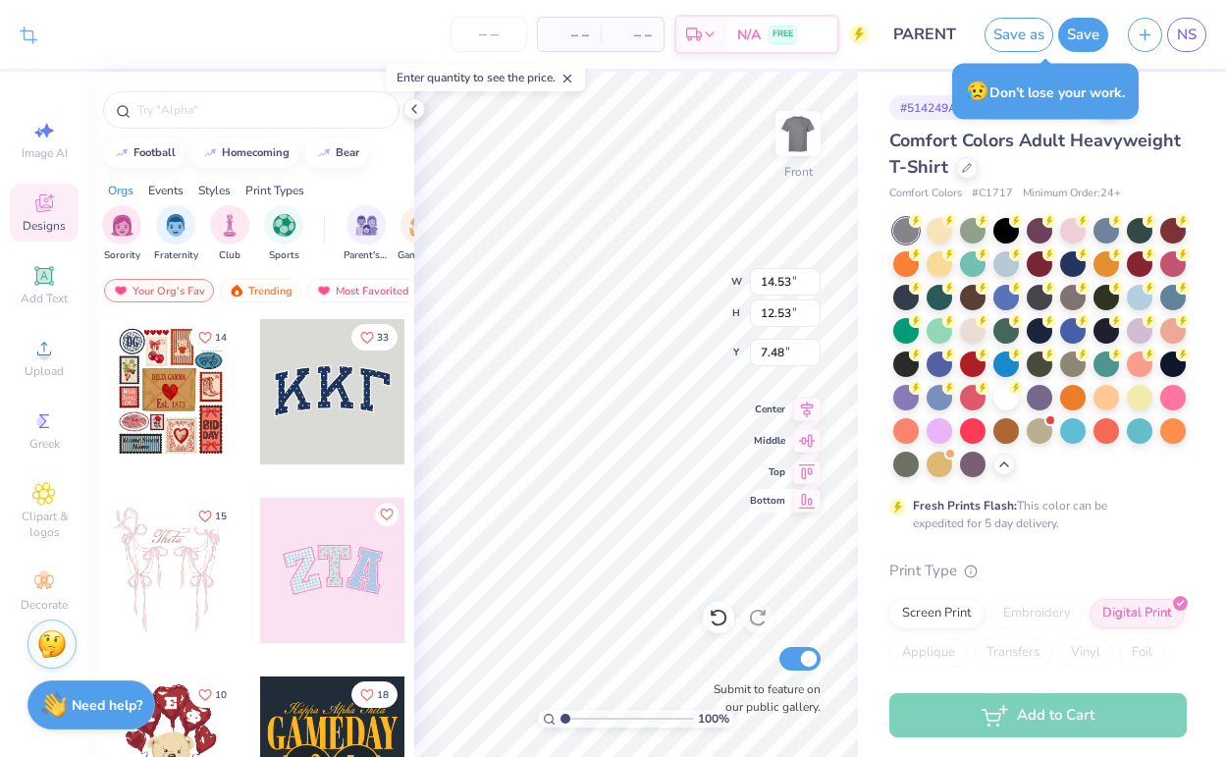
type input "1.95"
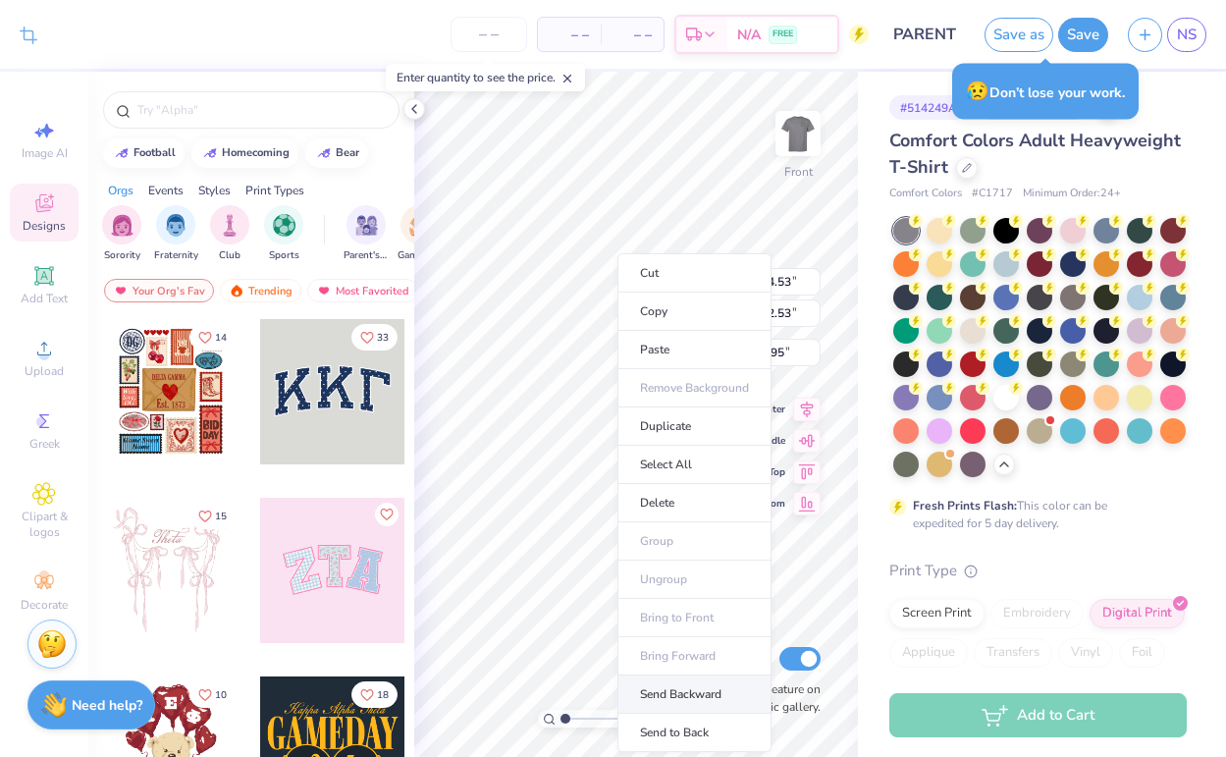
click at [696, 690] on li "Send Backward" at bounding box center [694, 694] width 154 height 38
click at [705, 719] on li "Send to Back" at bounding box center [691, 732] width 154 height 38
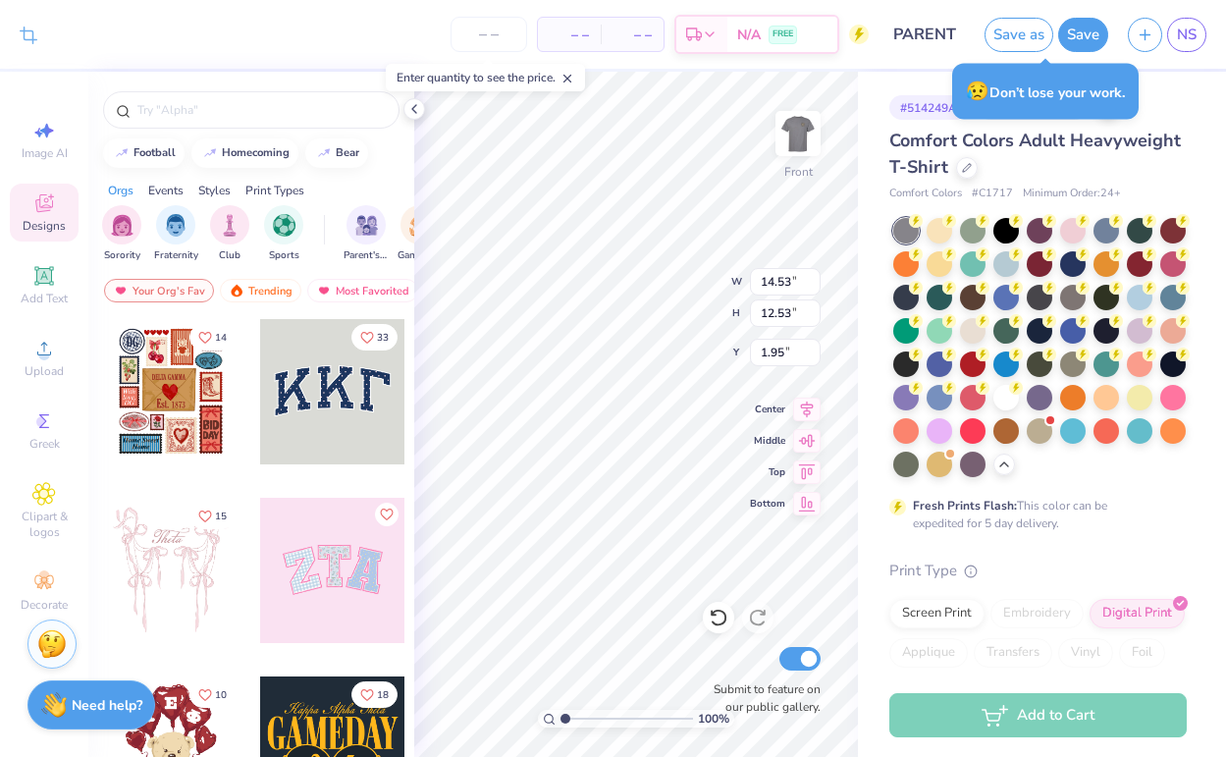
type input "10.75"
type input "9.27"
type input "3.66"
click at [413, 112] on icon at bounding box center [414, 109] width 16 height 16
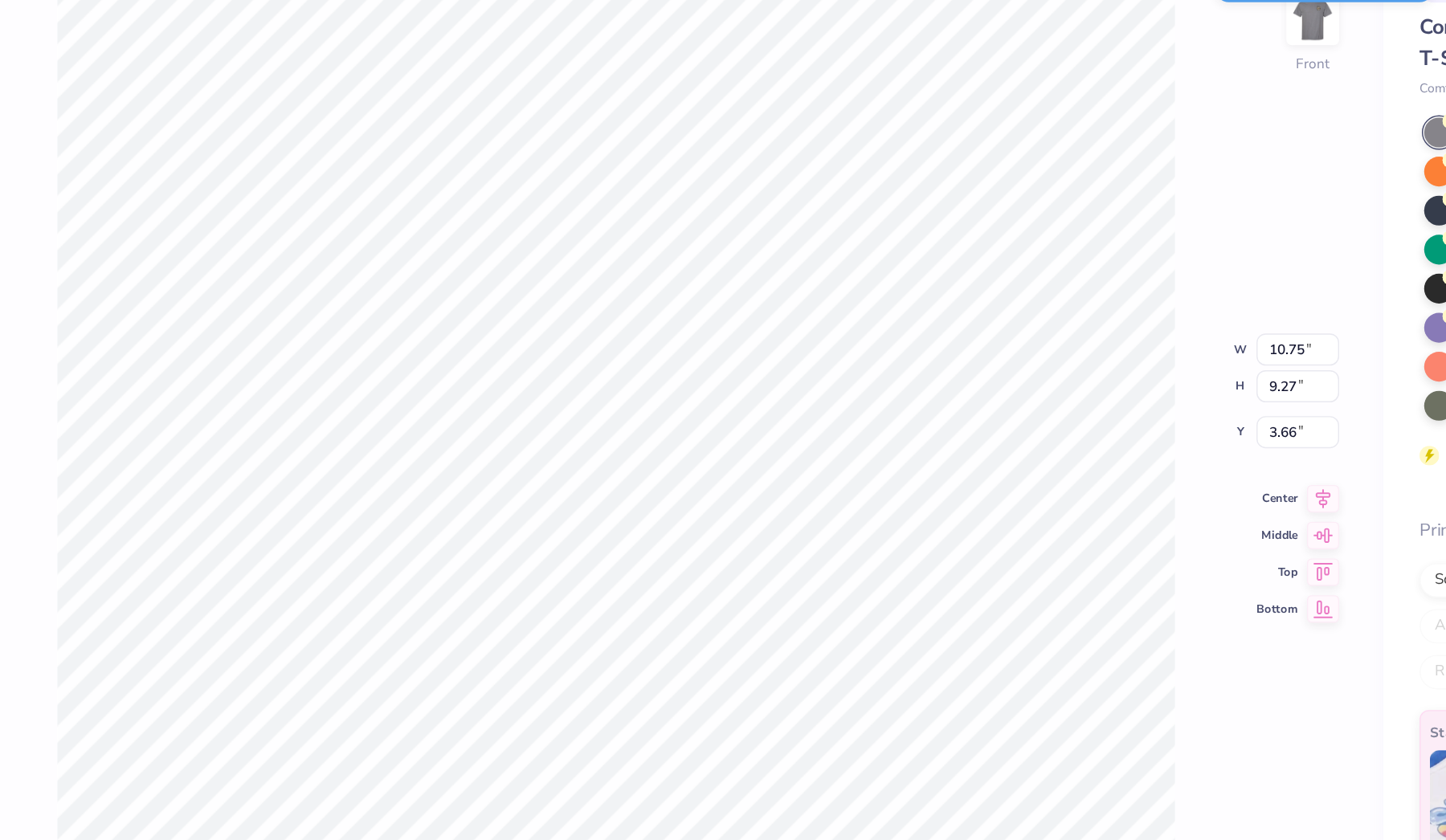
type input "11.25"
type input "9.70"
type input "3.00"
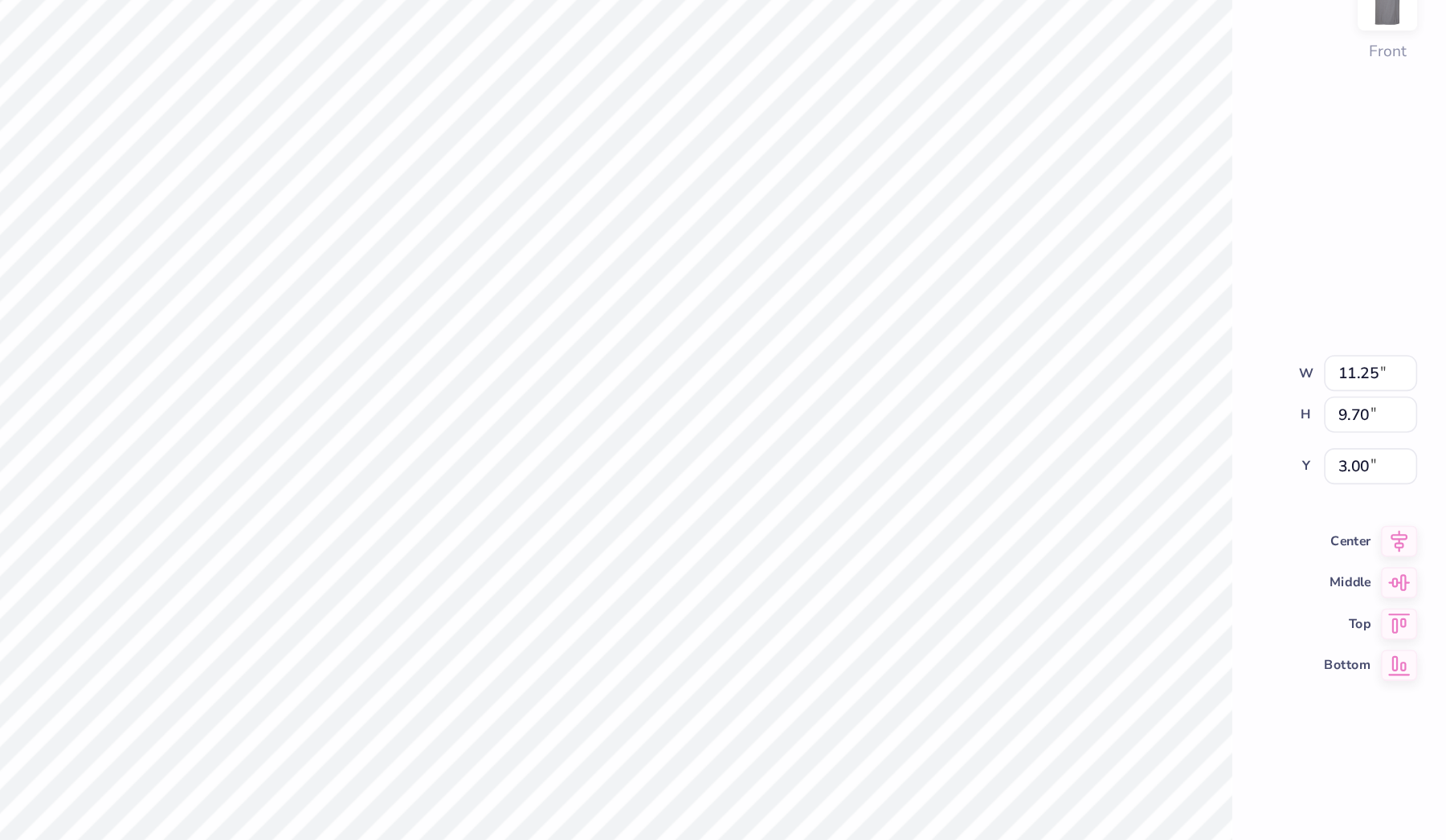
type input "3.82"
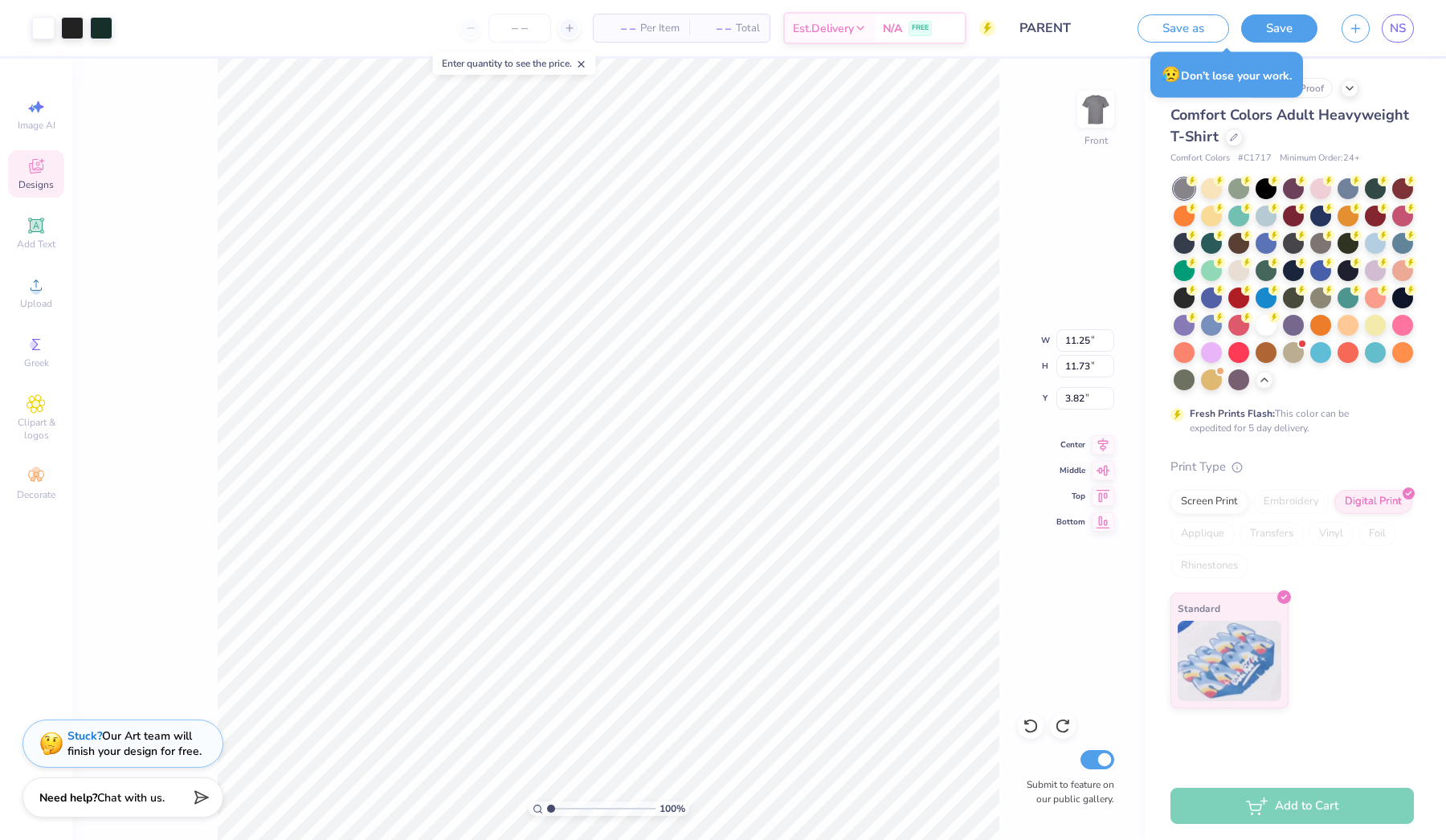
type input "12.55"
type input "3.00"
type input "6.42"
type input "5.54"
type input "2.84"
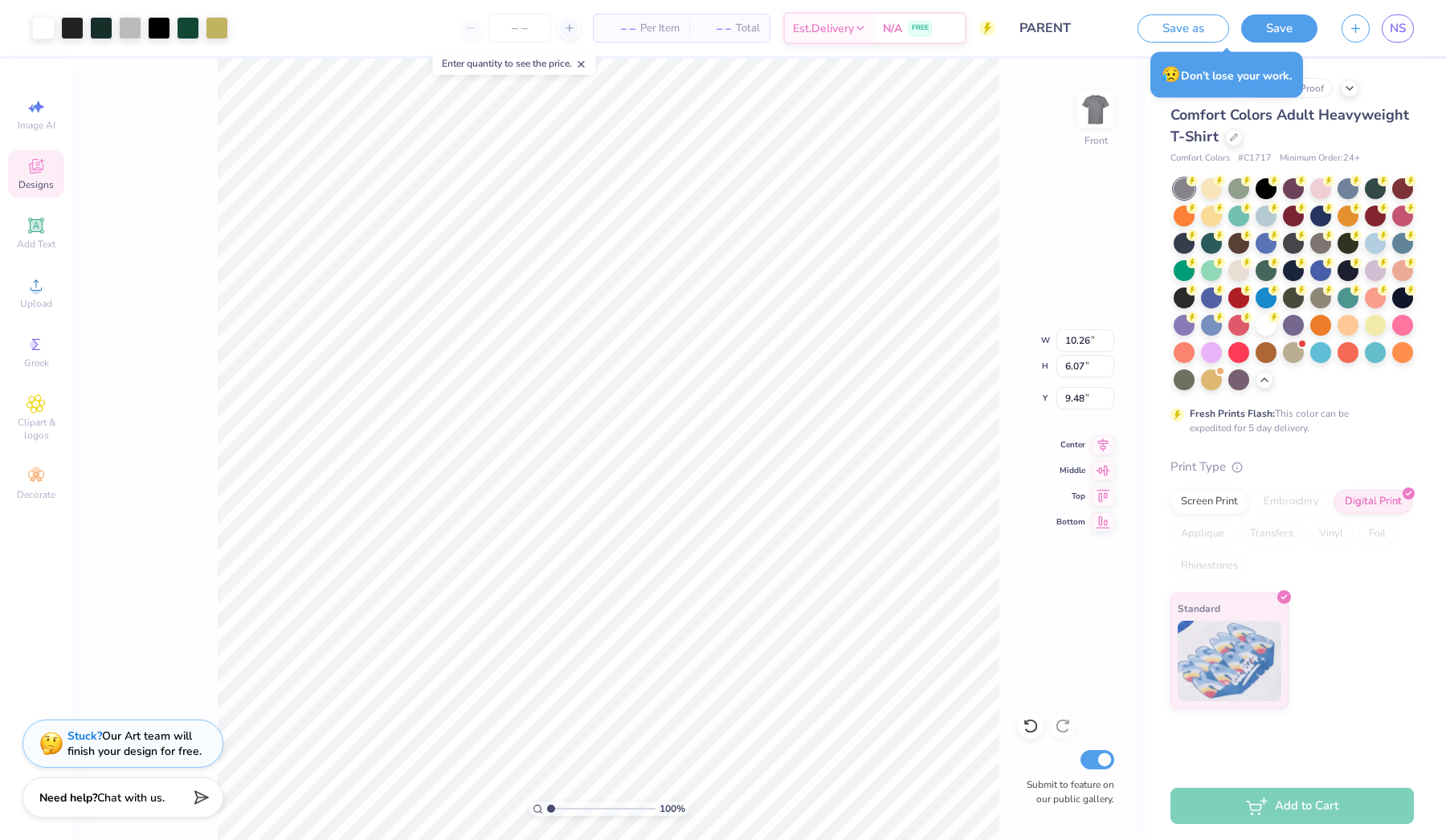
type input "11.57"
type input "6.85"
type input "8.84"
type input "4.62"
type input "9.49"
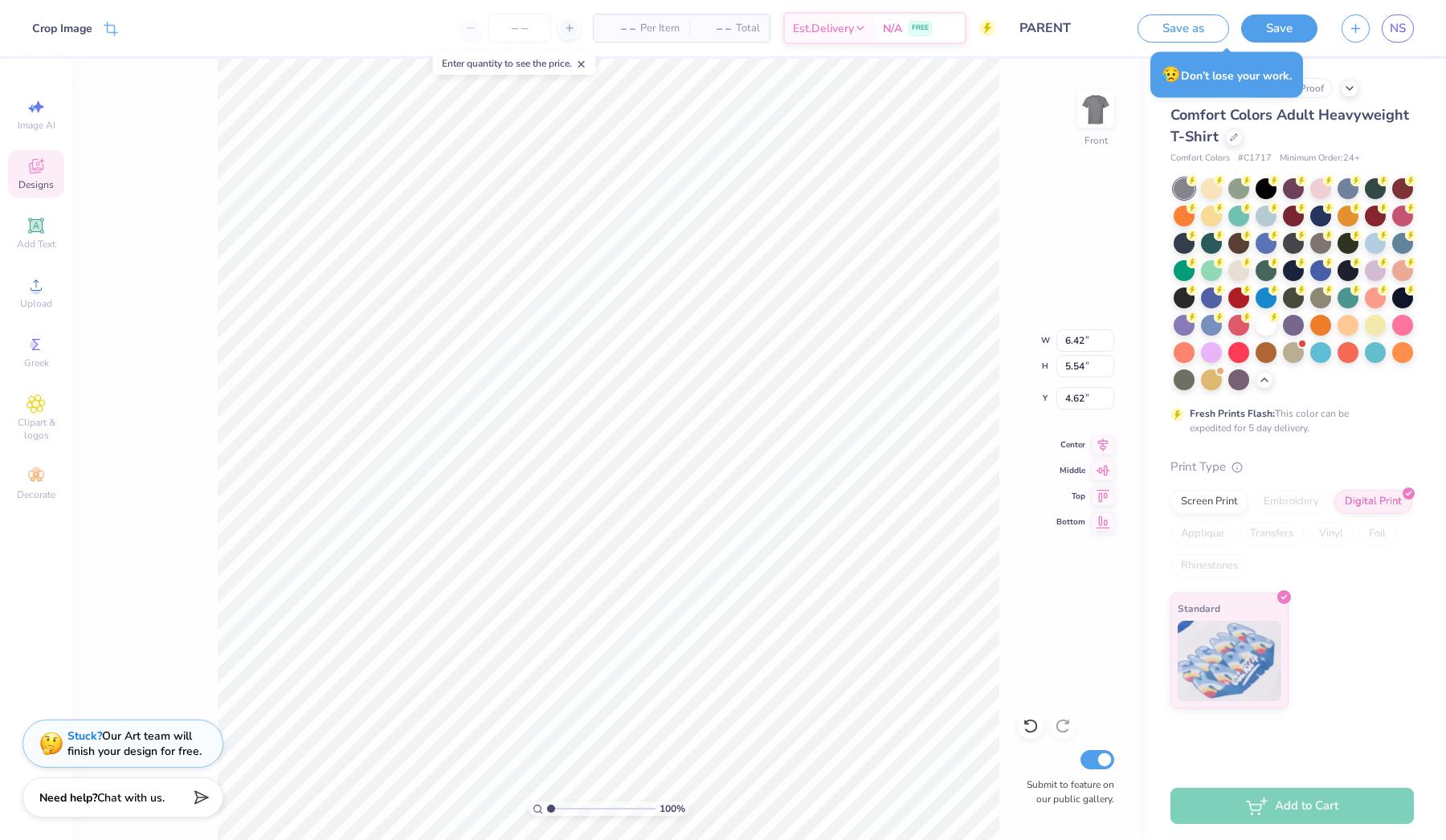
type input "8.18"
type input "4.09"
type input "3.52"
type input "3.20"
type input "5.36"
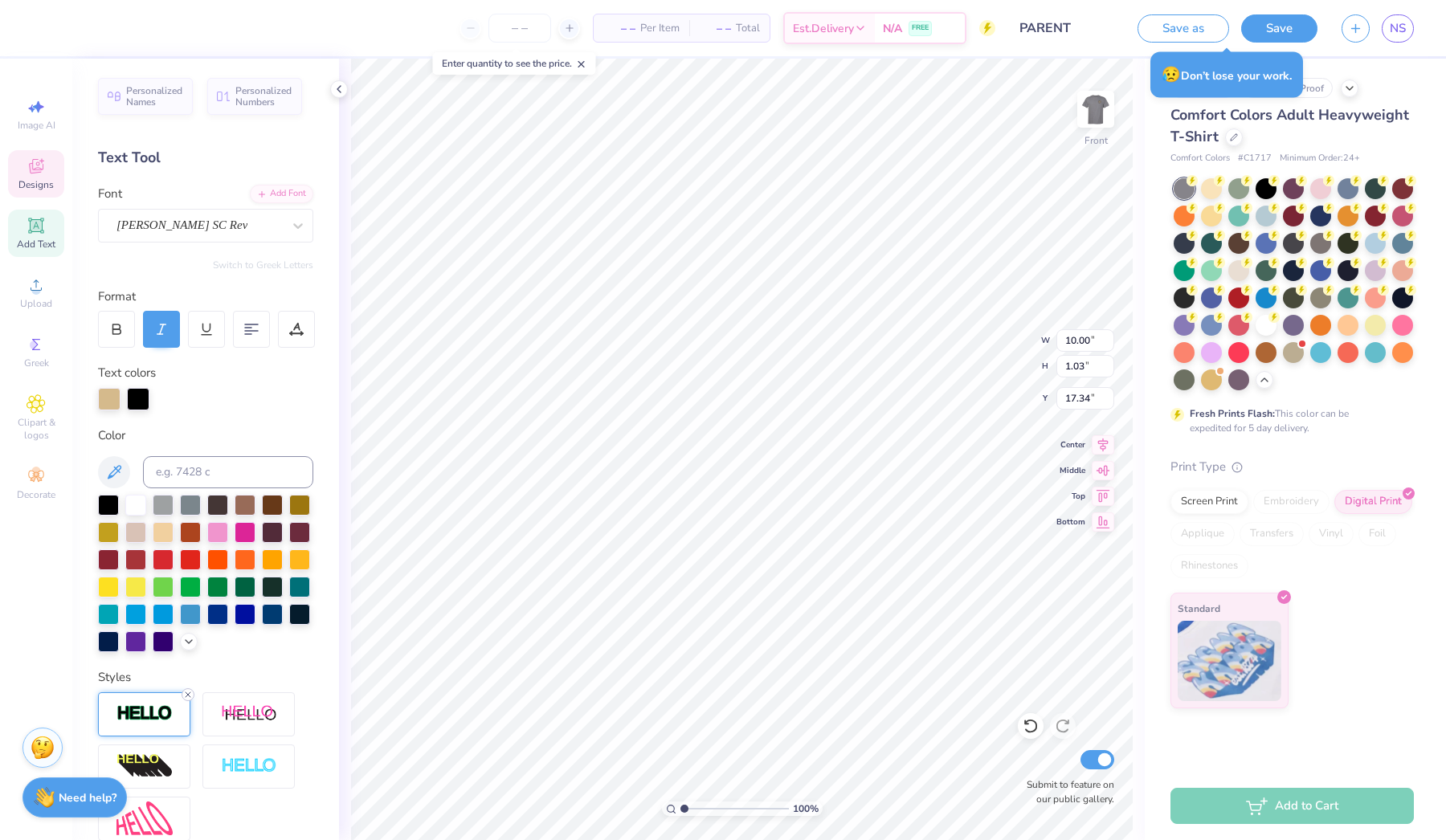
click at [188, 692] on icon at bounding box center [188, 695] width 10 height 10
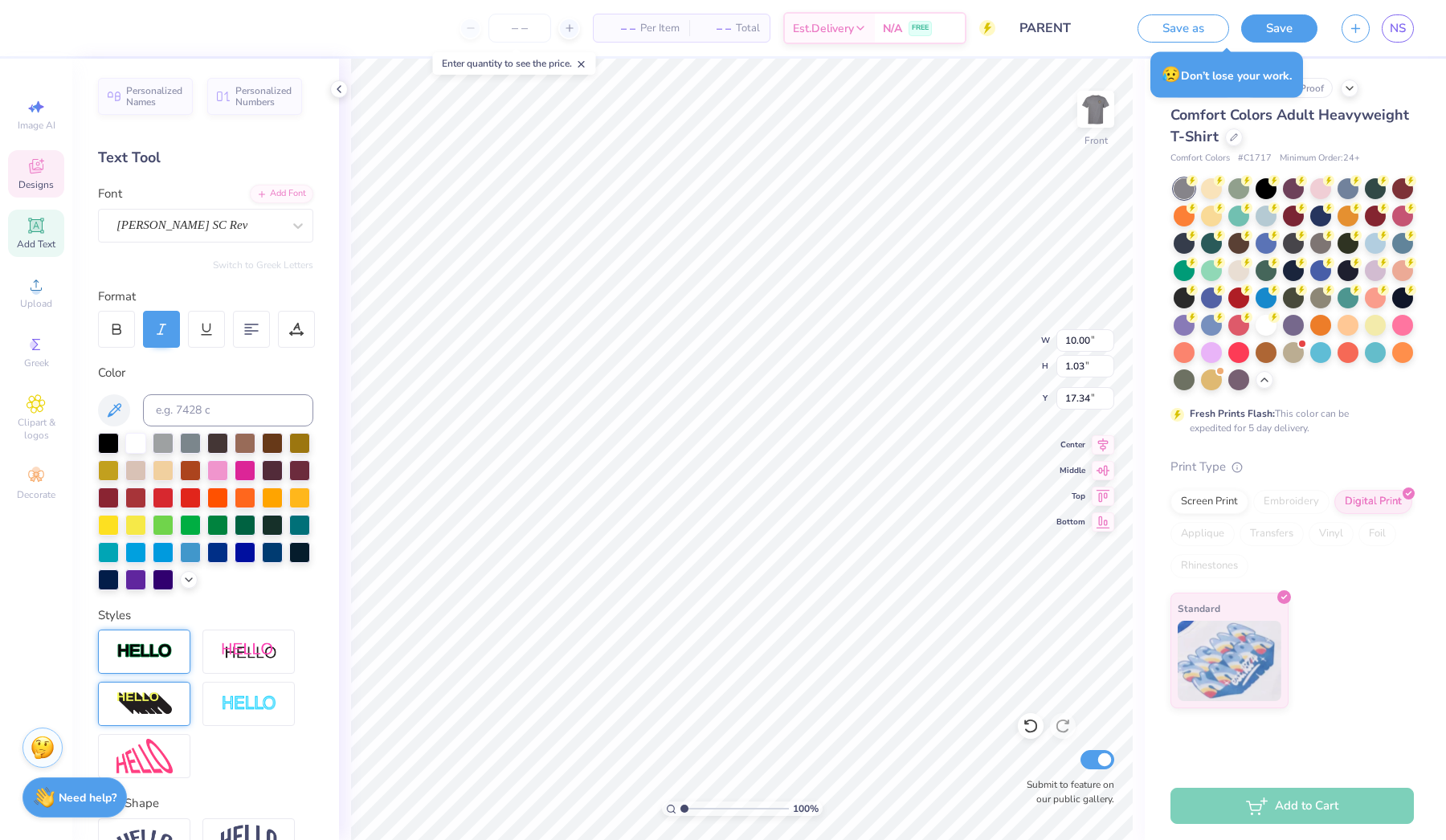
type input "9.98"
type input "1.02"
type input "17.35"
click at [133, 707] on img at bounding box center [144, 704] width 56 height 25
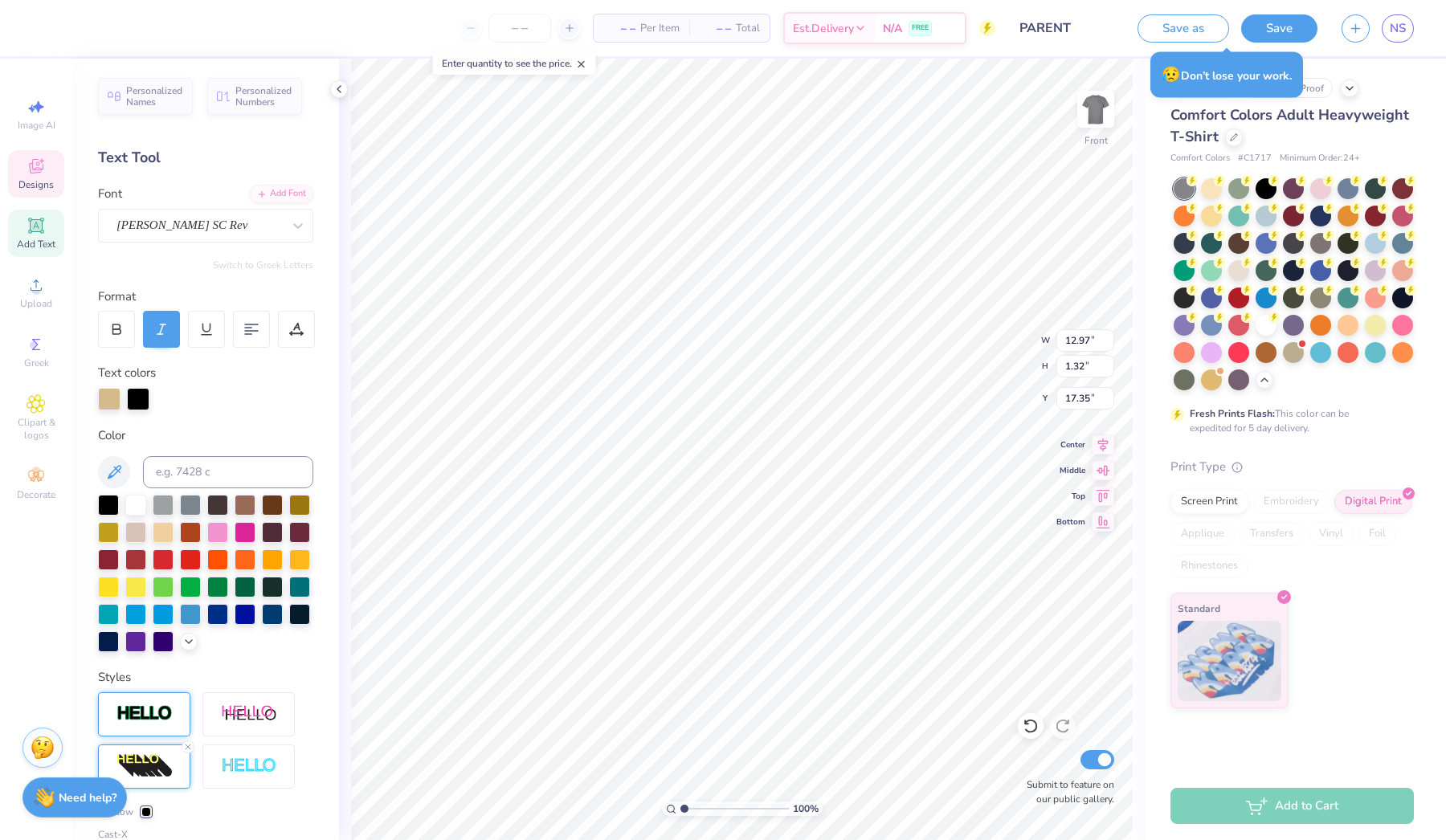
type input "12.97"
type input "1.32"
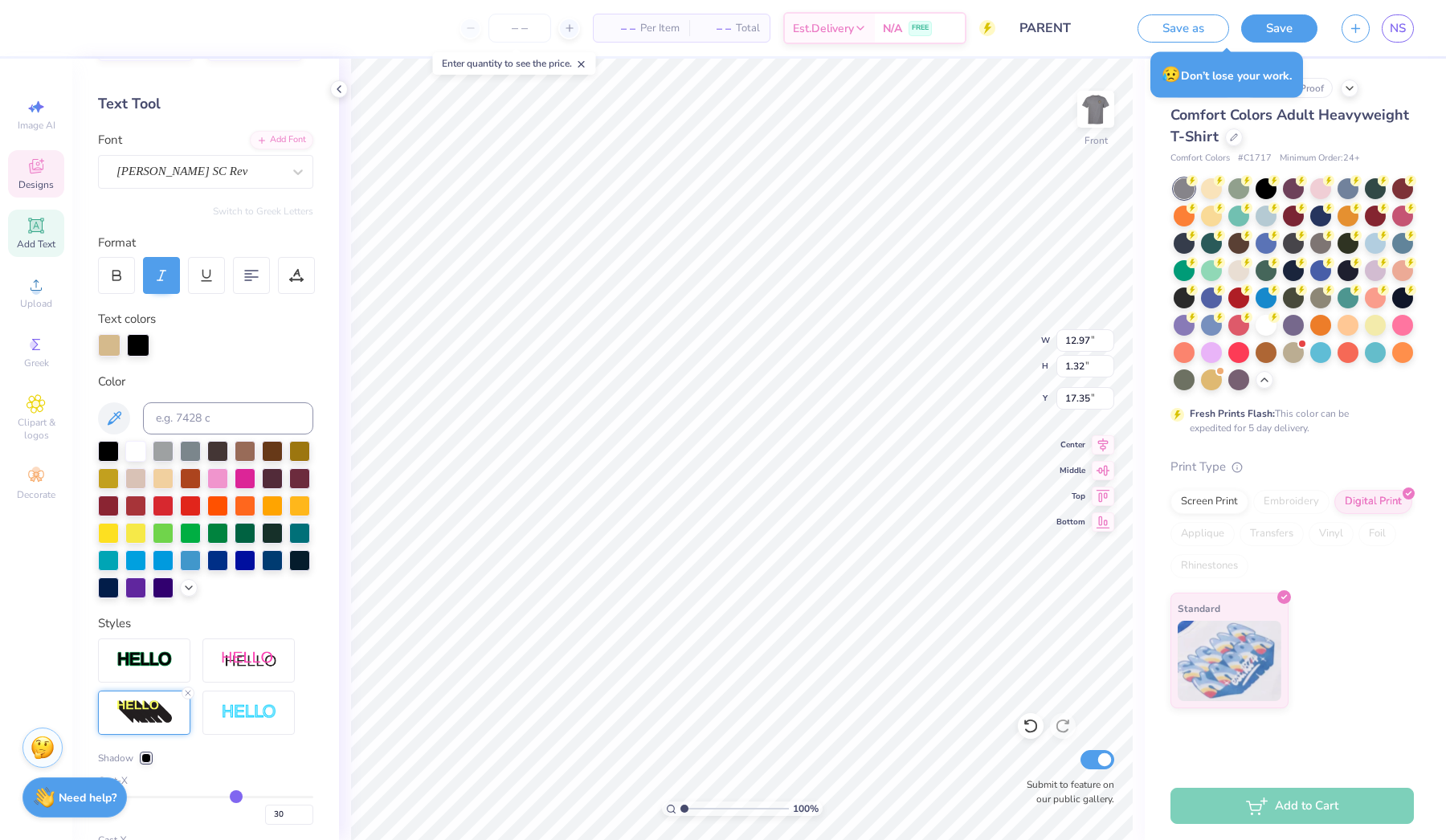
click at [242, 793] on div "Cast-X 30" at bounding box center [206, 799] width 215 height 52
type input "35"
type input "34"
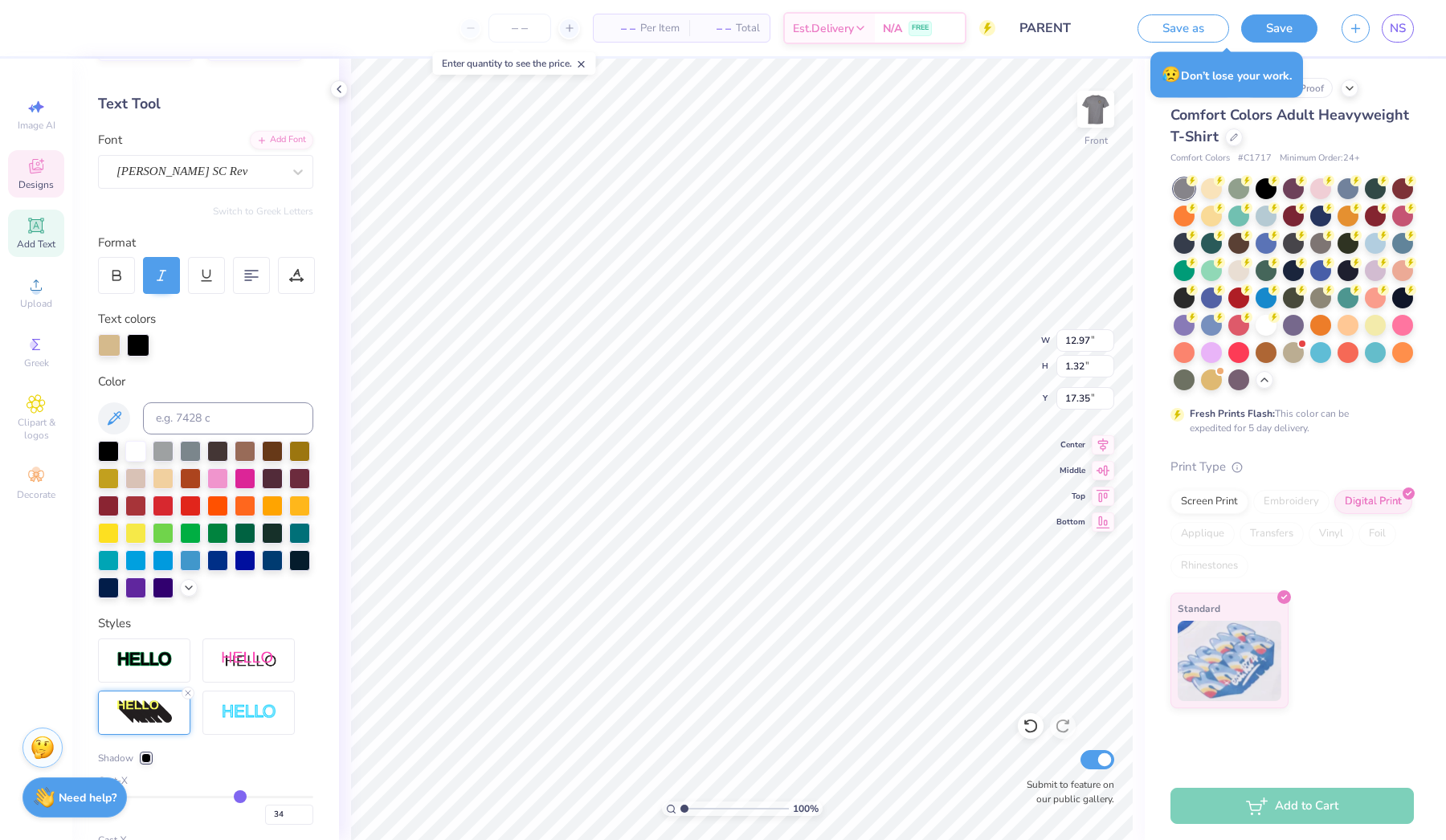
type input "33"
type input "32"
type input "31"
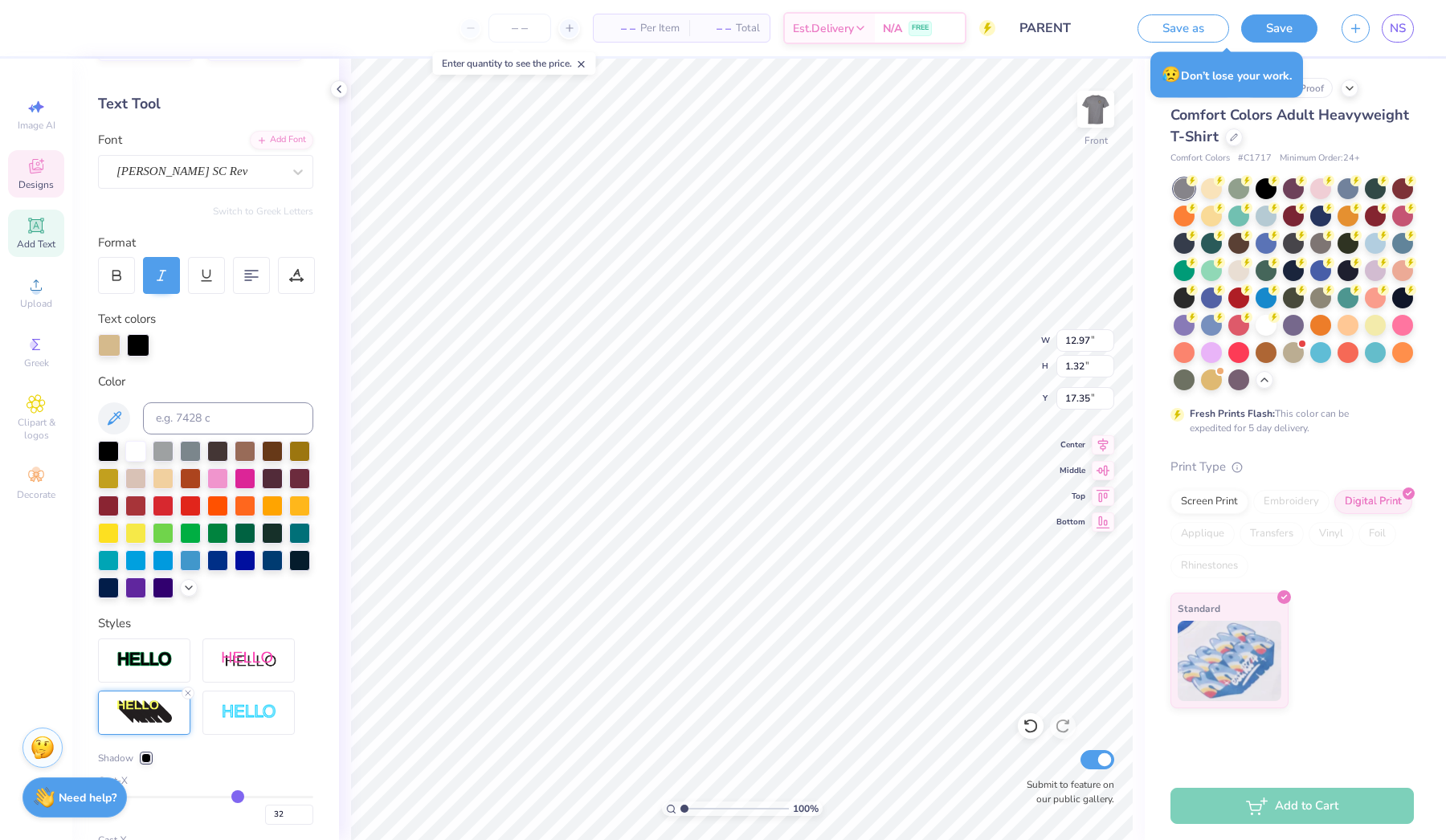
type input "31"
type input "29"
type input "27"
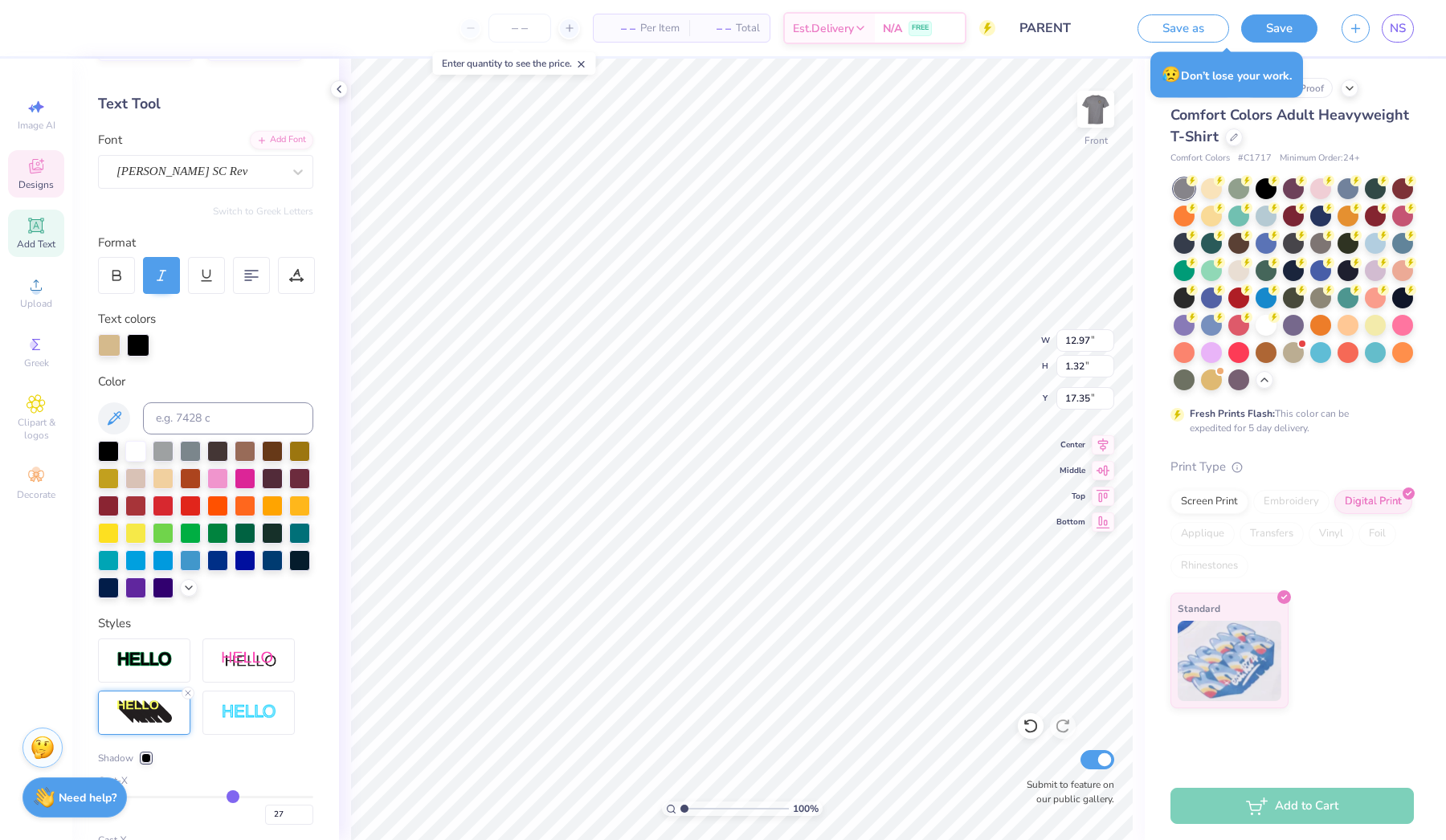
type input "26"
type input "25"
type input "24"
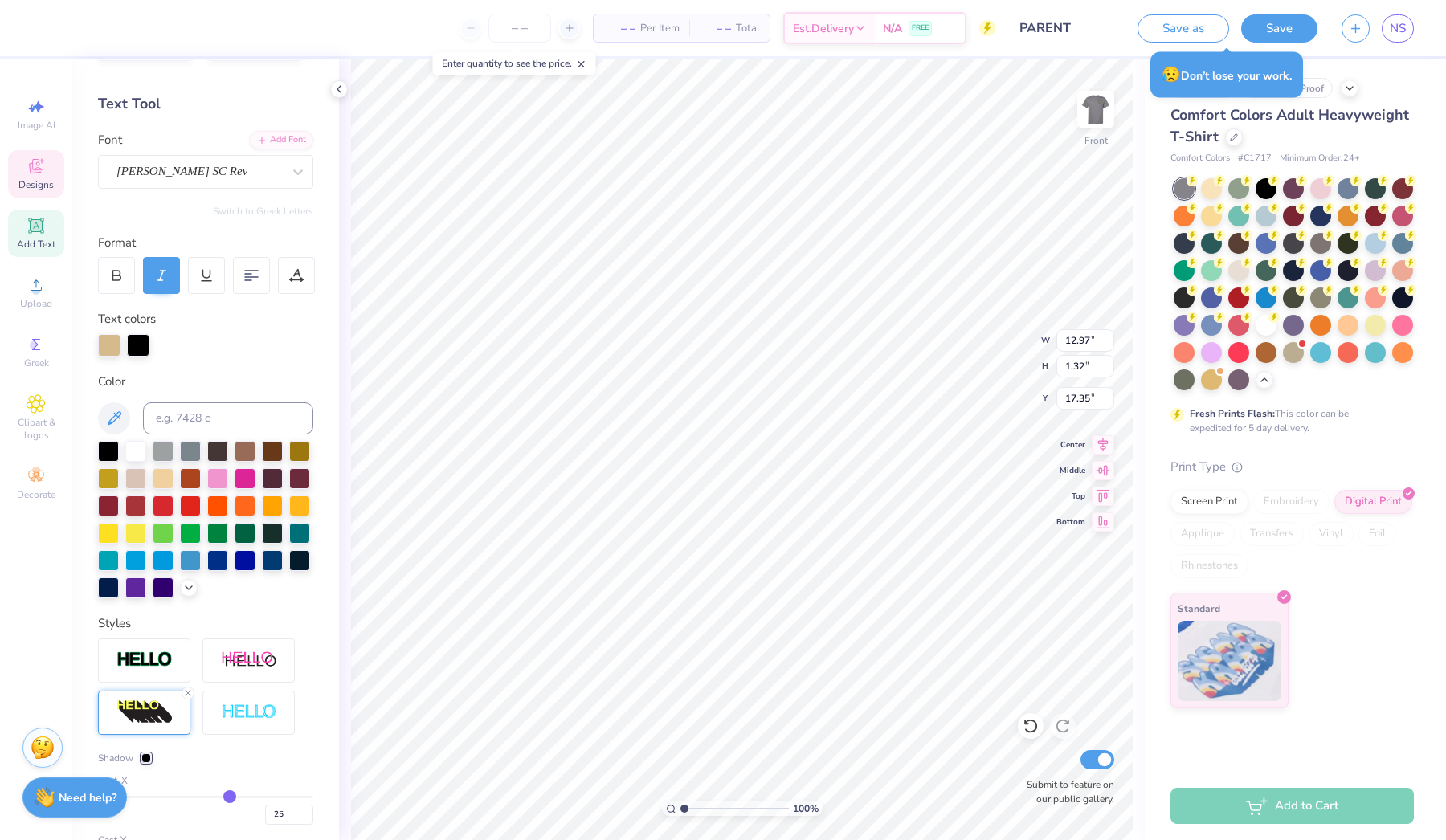
type input "24"
type input "22"
type input "21"
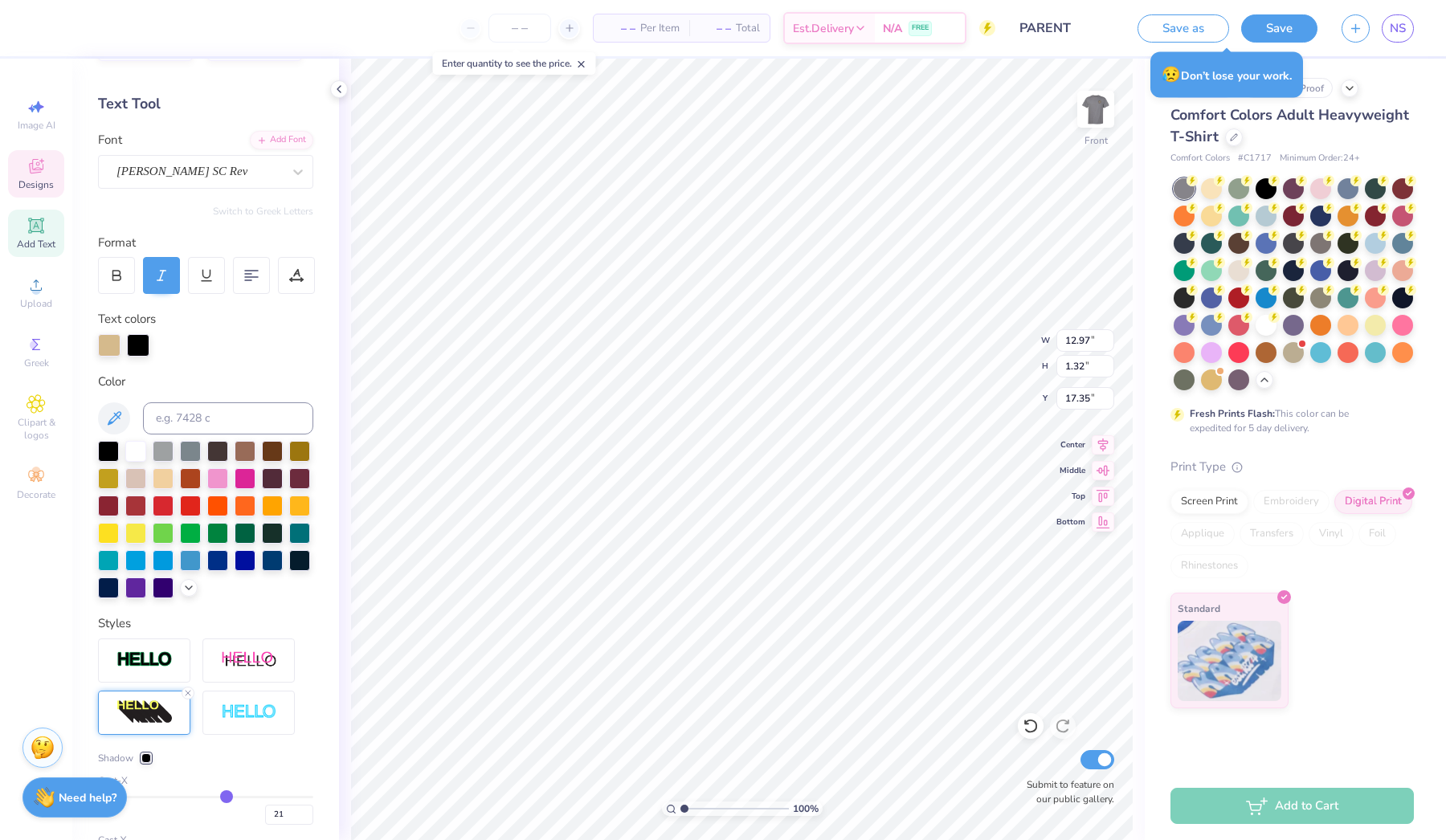
type input "20"
type input "19"
type input "18"
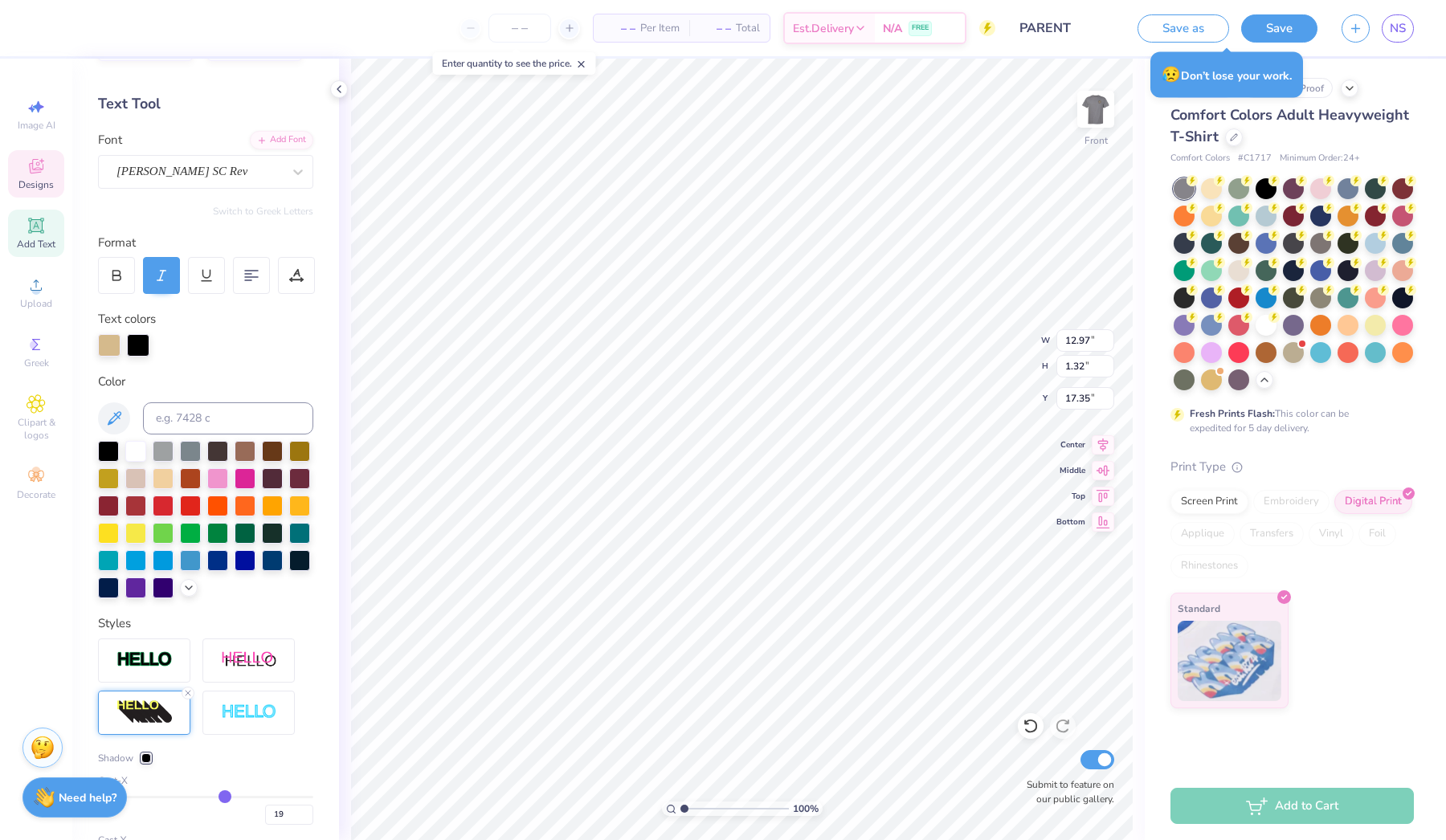
type input "18"
type input "17"
type input "15"
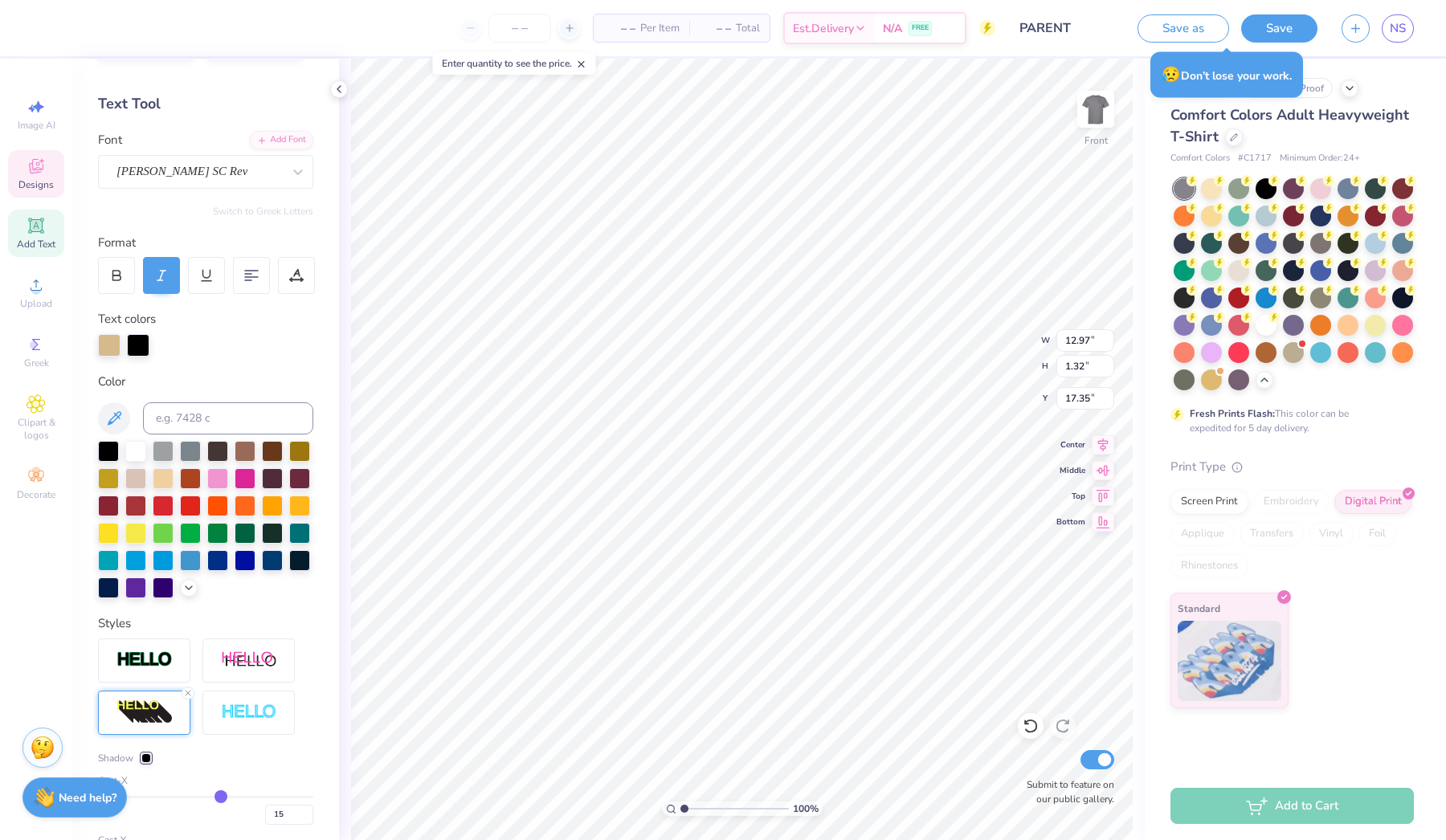
type input "14"
type input "13"
type input "12"
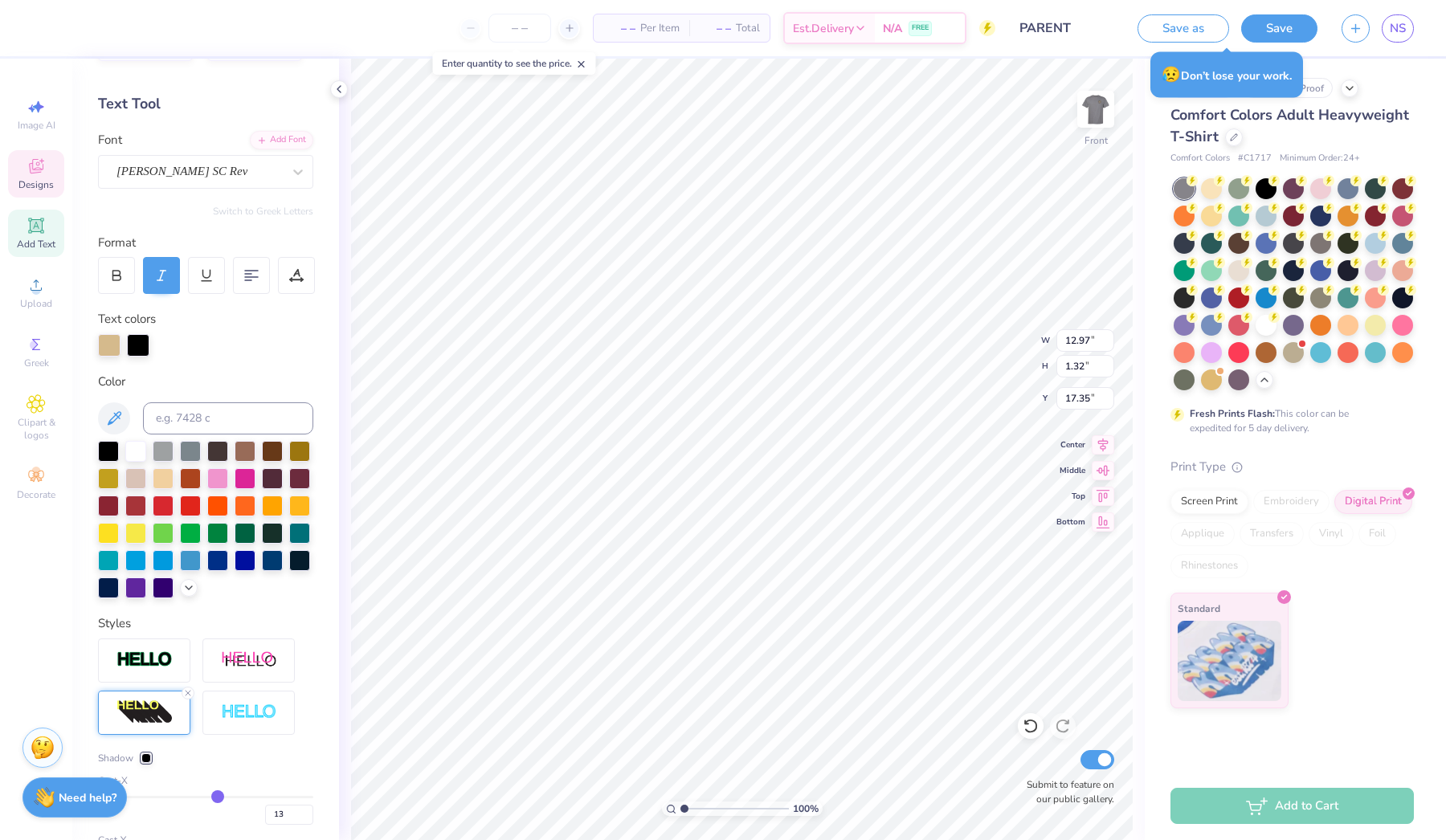
type input "12"
type input "11"
type input "10"
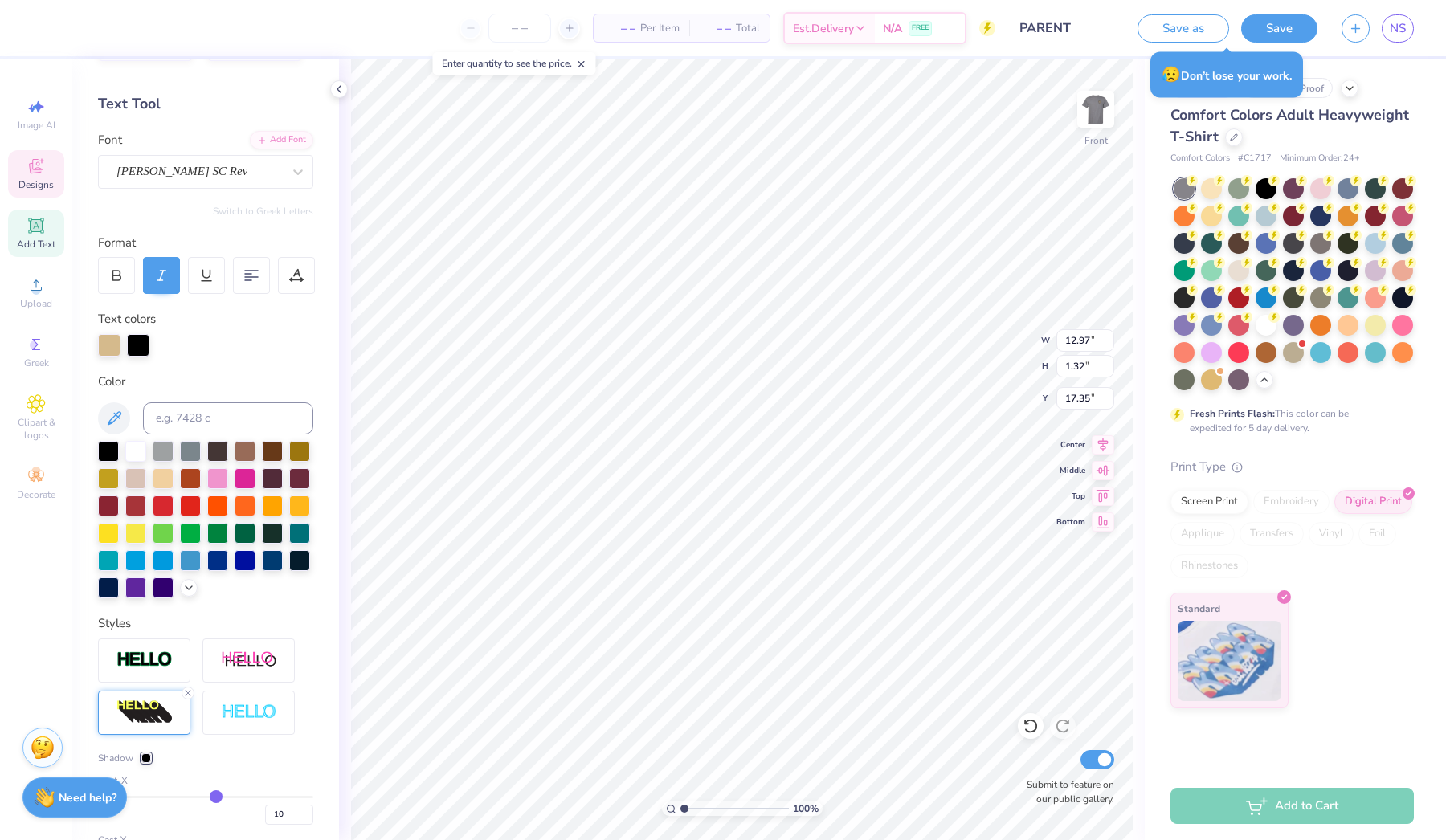
type input "9"
type input "8"
type input "7"
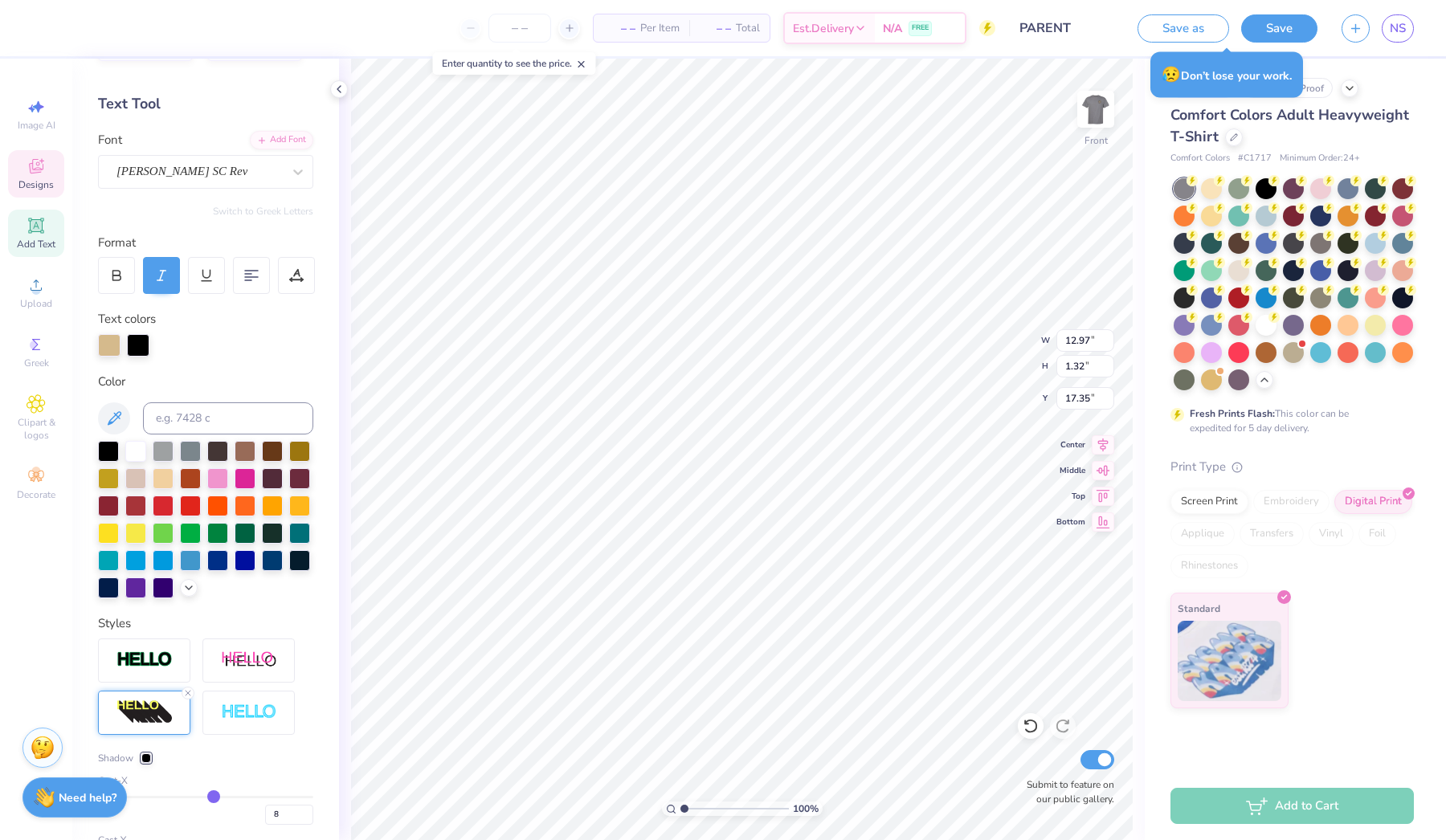
type input "7"
type input "6"
type input "5"
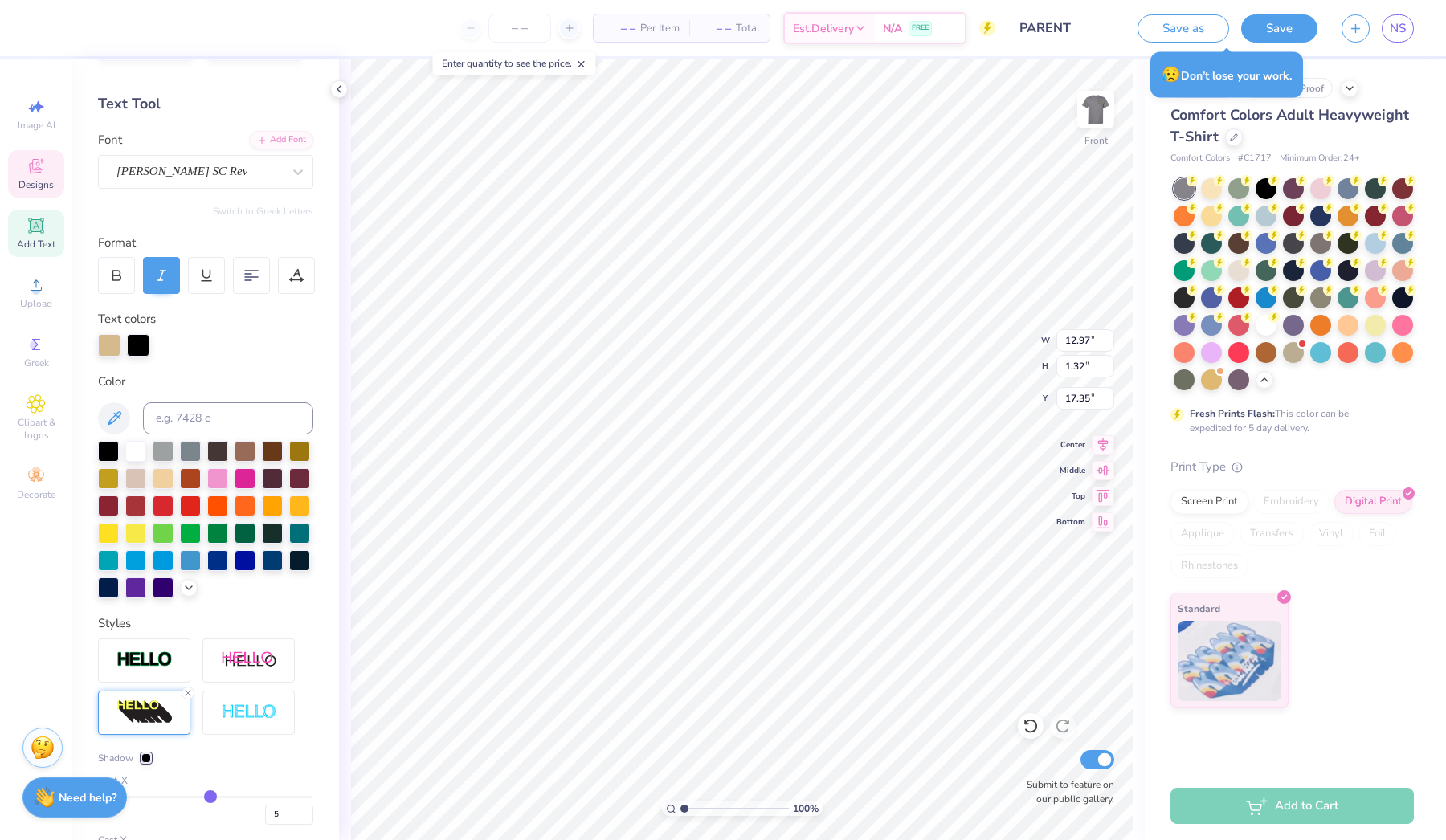
type input "4"
type input "3"
type input "2"
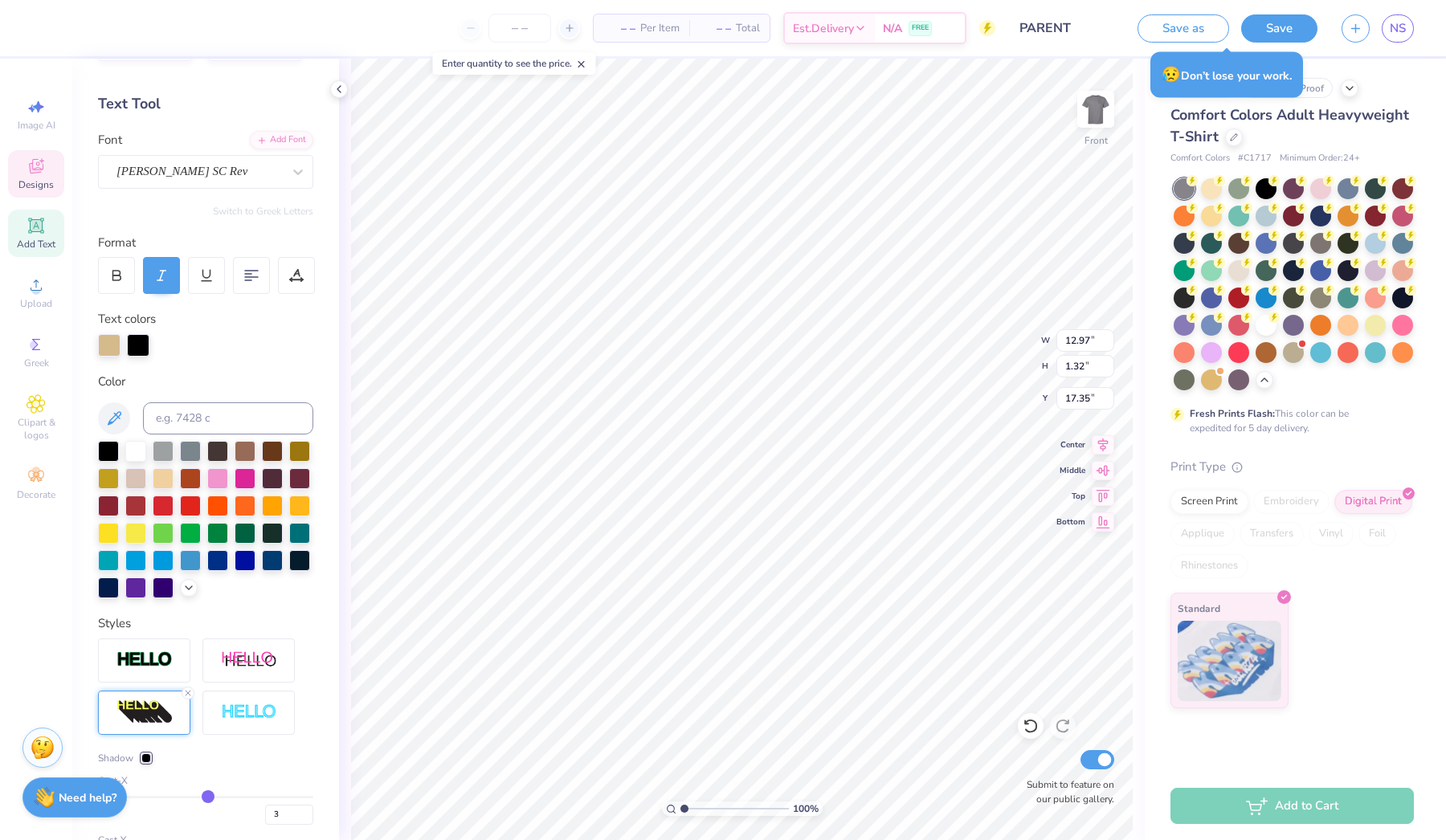
type input "2"
drag, startPoint x: 241, startPoint y: 793, endPoint x: 207, endPoint y: 791, distance: 34.1
type input "2"
click at [207, 796] on input "range" at bounding box center [206, 797] width 215 height 2
type input "10.18"
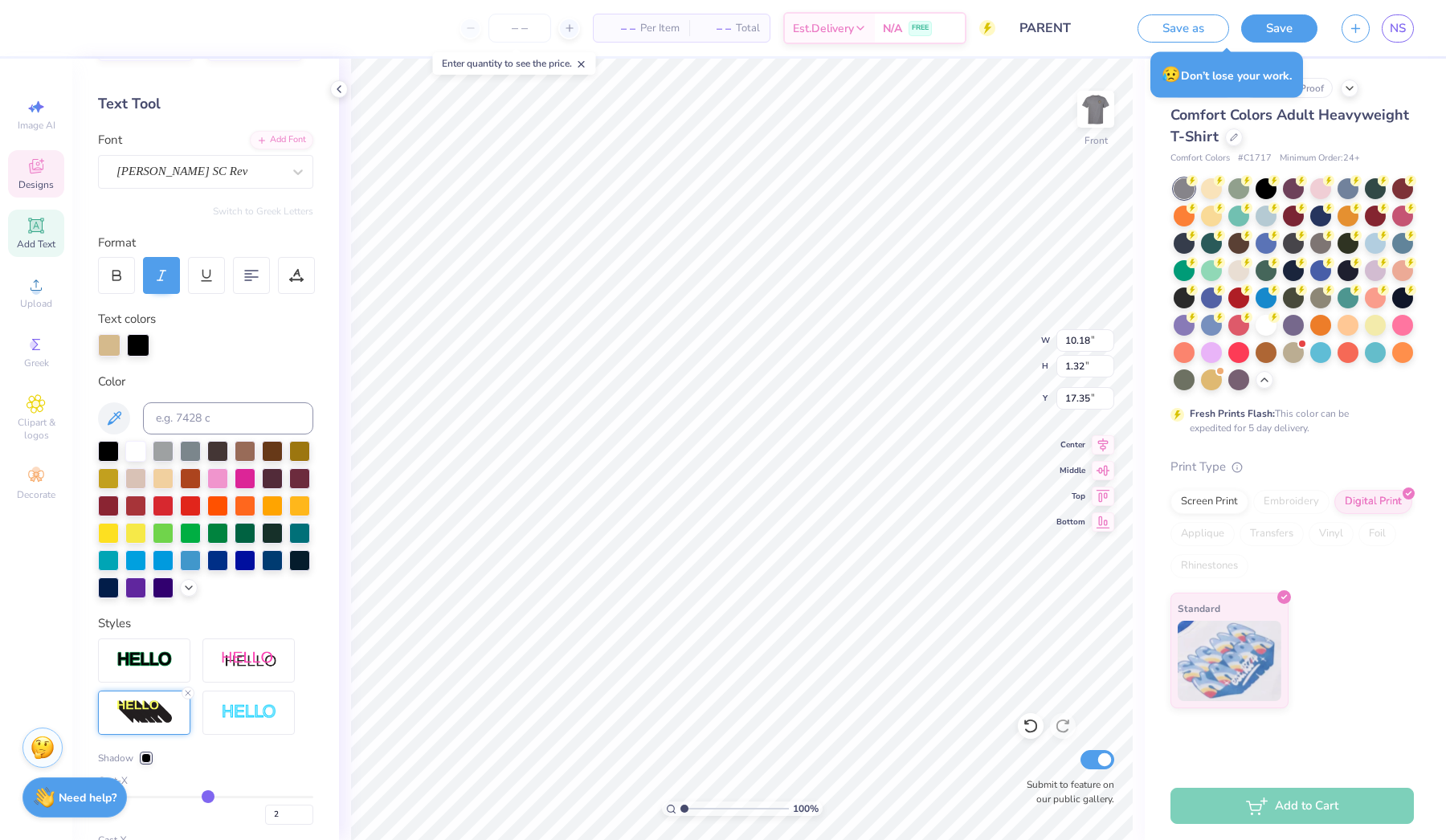
scroll to position [157, 0]
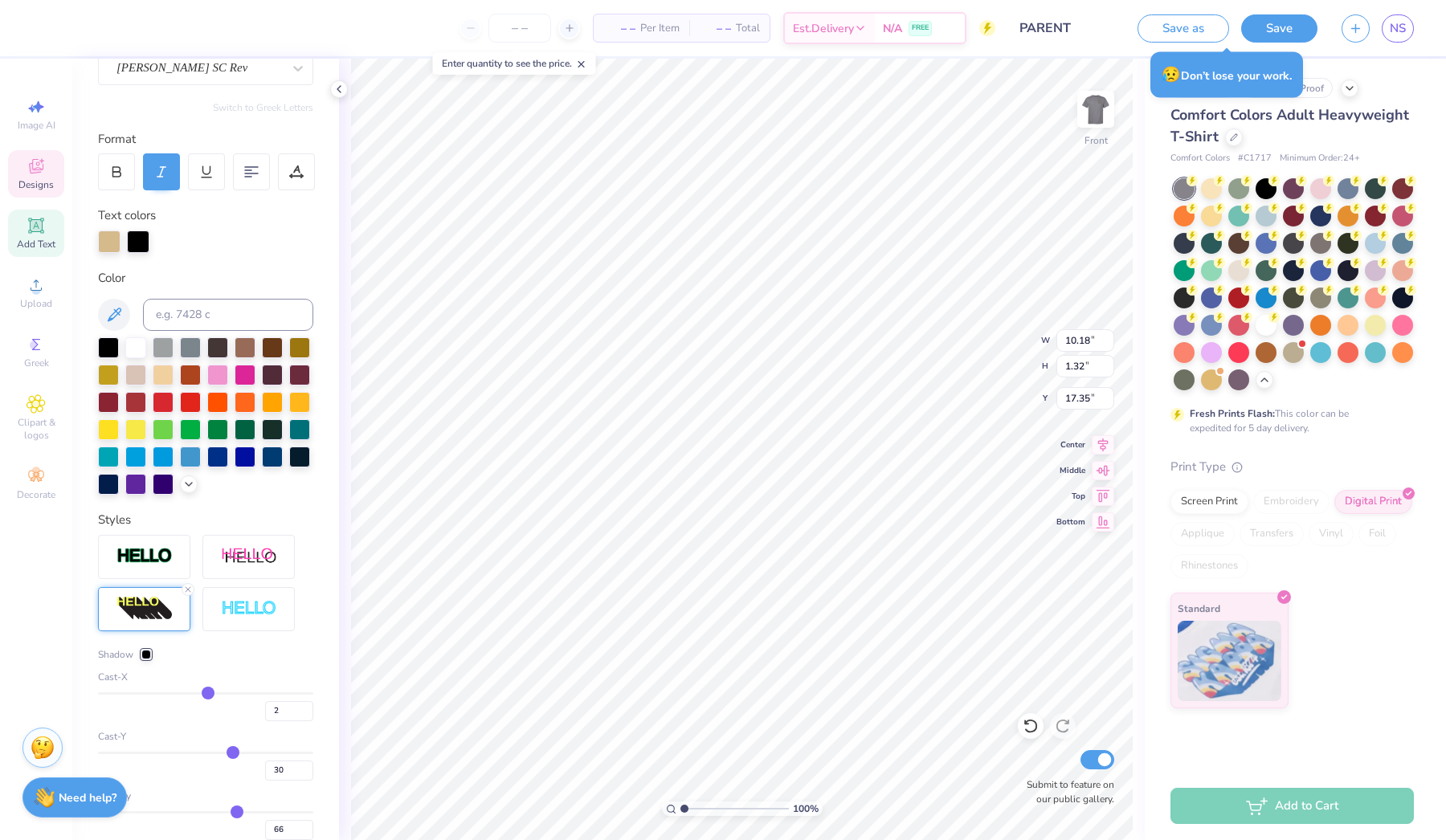
type input "26"
type input "25"
type input "24"
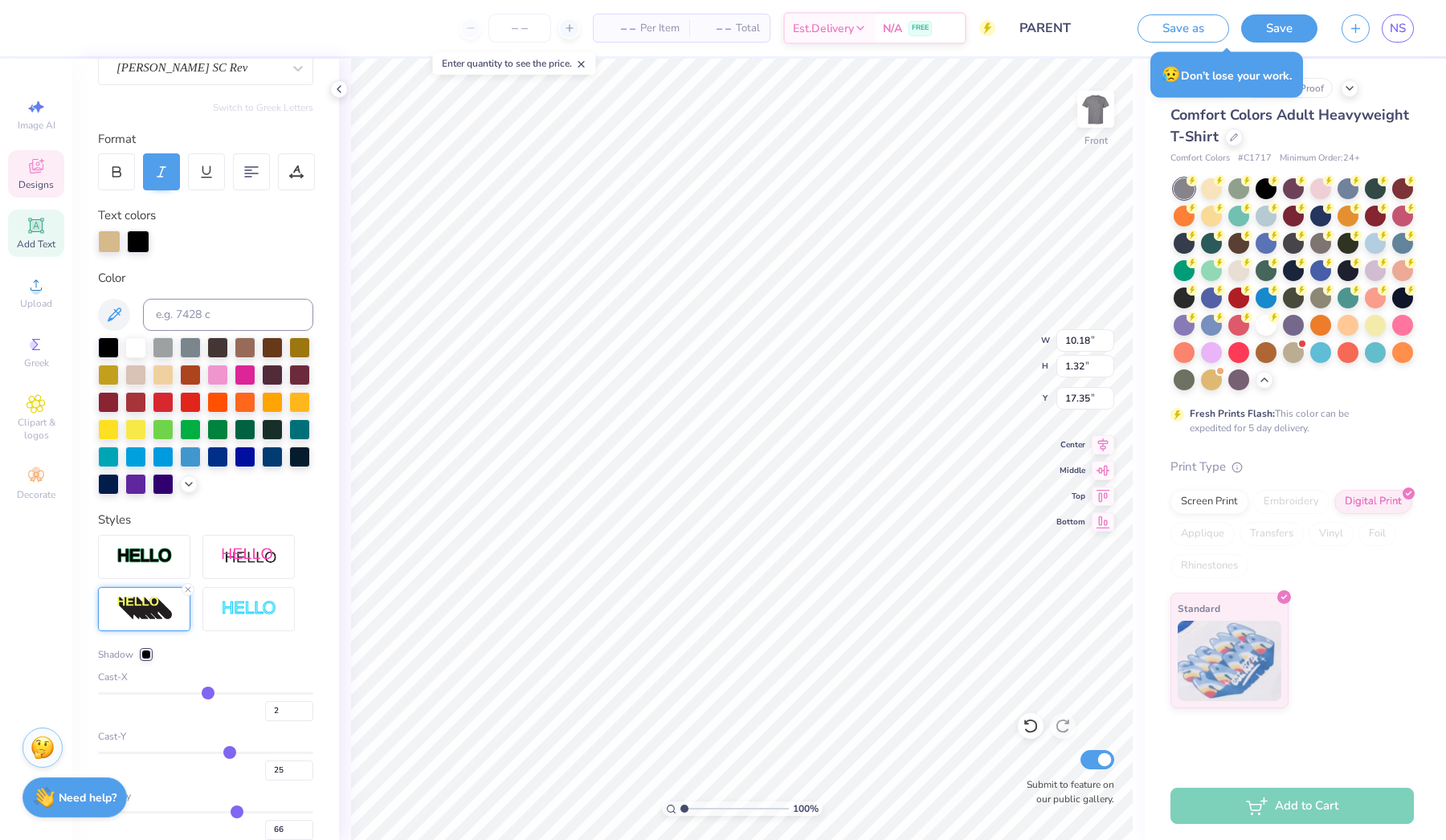
type input "24"
type input "23"
type input "22"
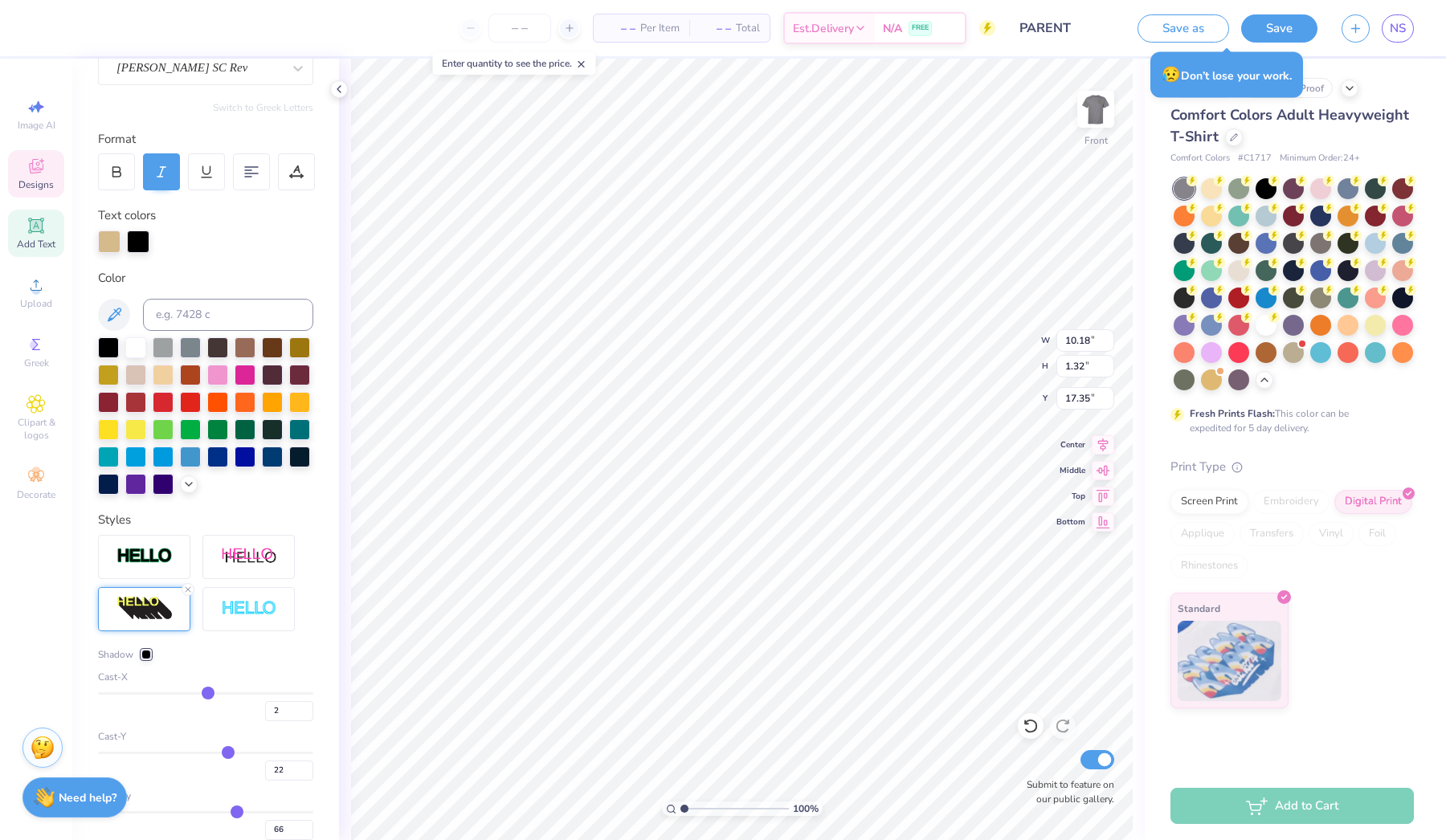
type input "21"
type input "20"
type input "19"
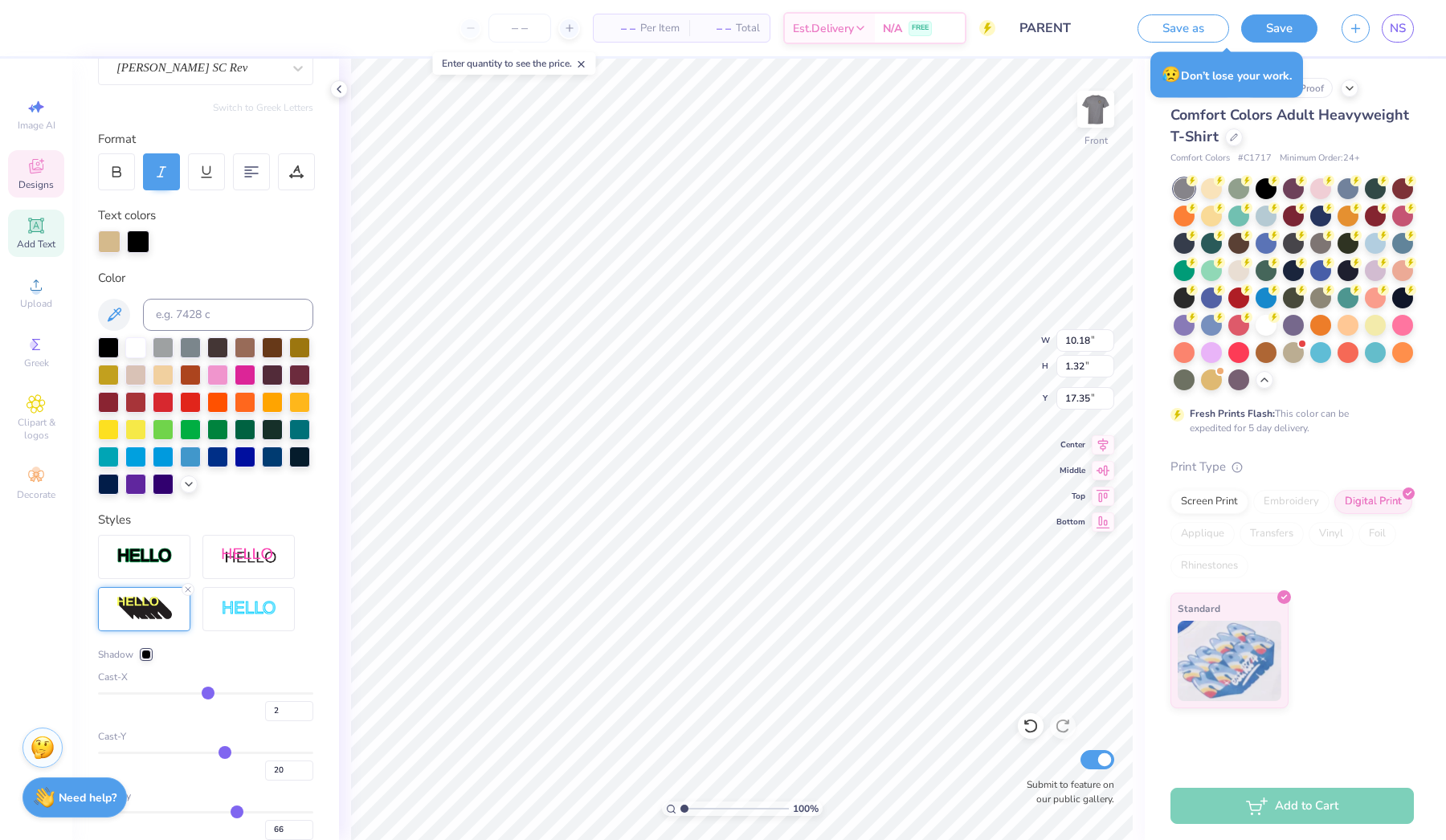
type input "19"
type input "18"
type input "17"
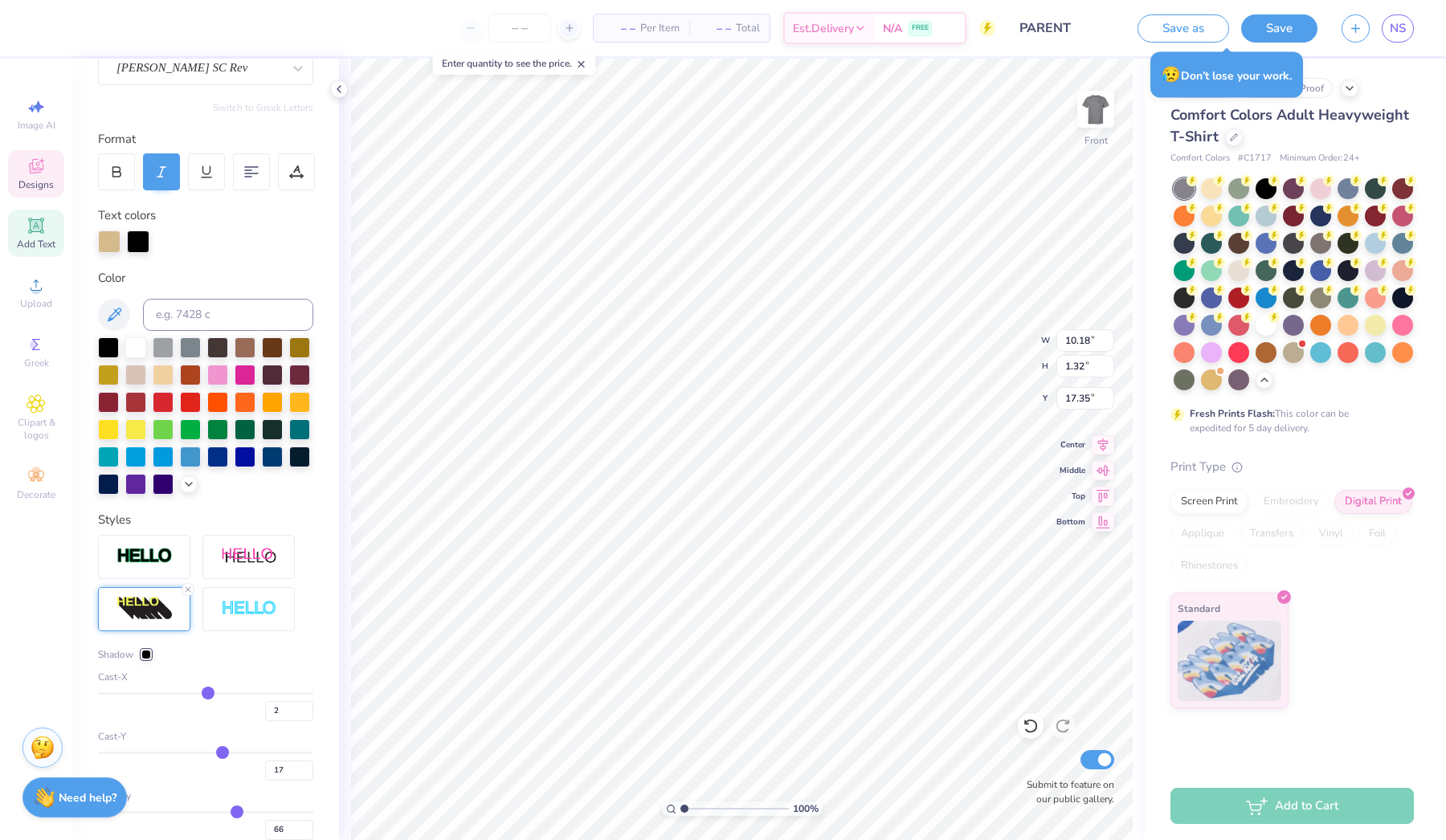
type input "16"
type input "15"
type input "13"
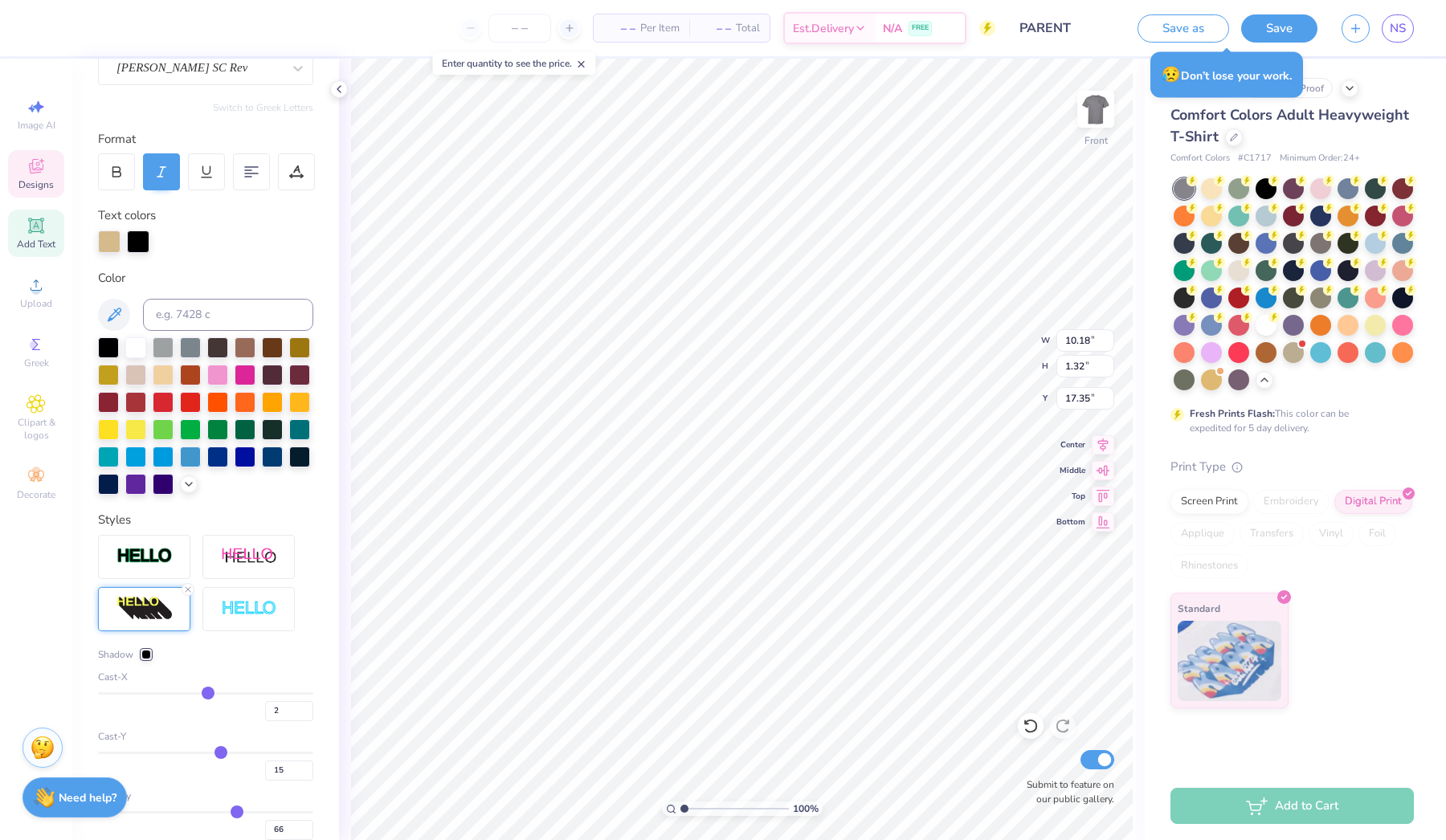
type input "13"
type input "11"
type input "10"
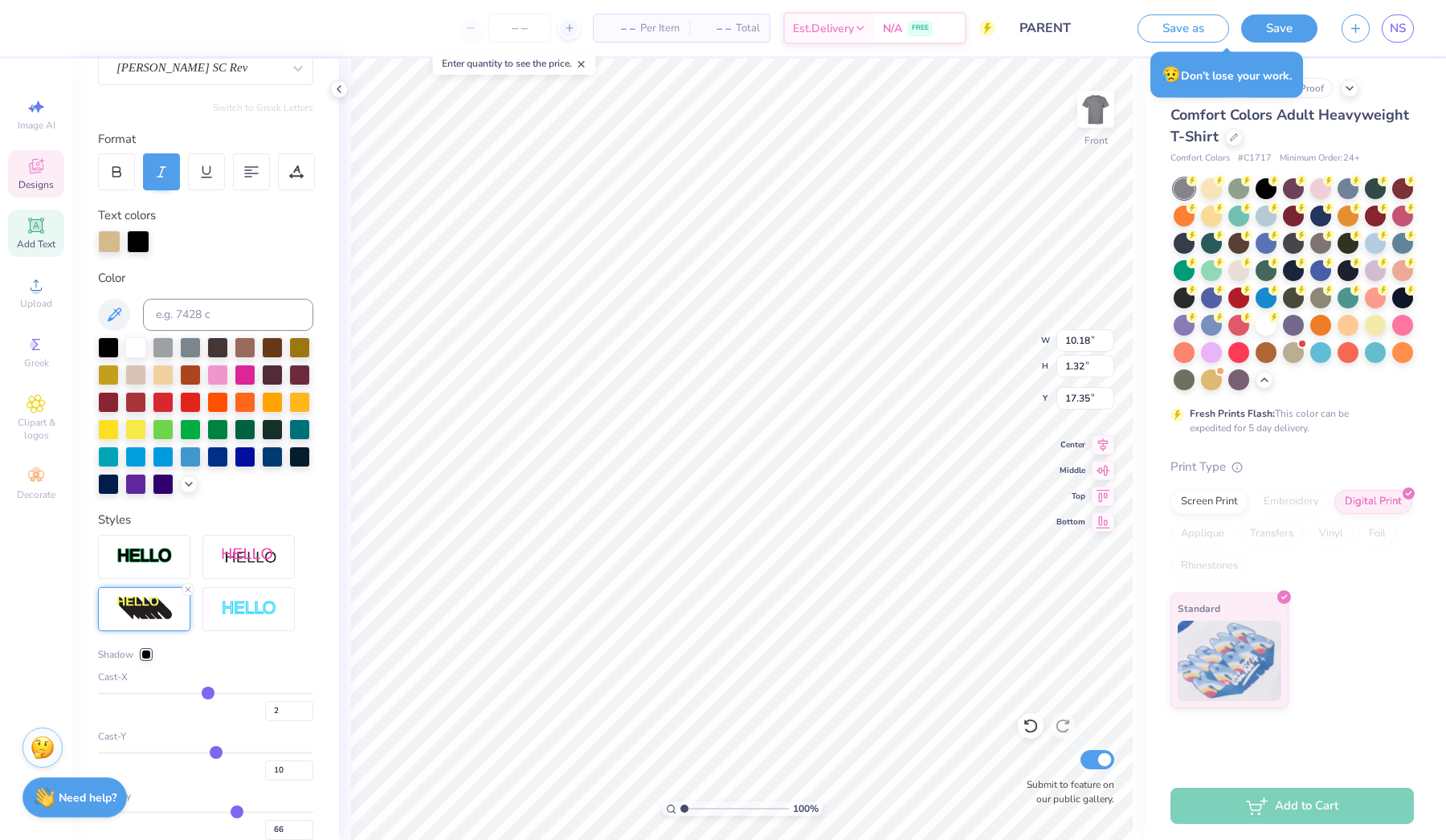
type input "9"
type input "8"
type input "6"
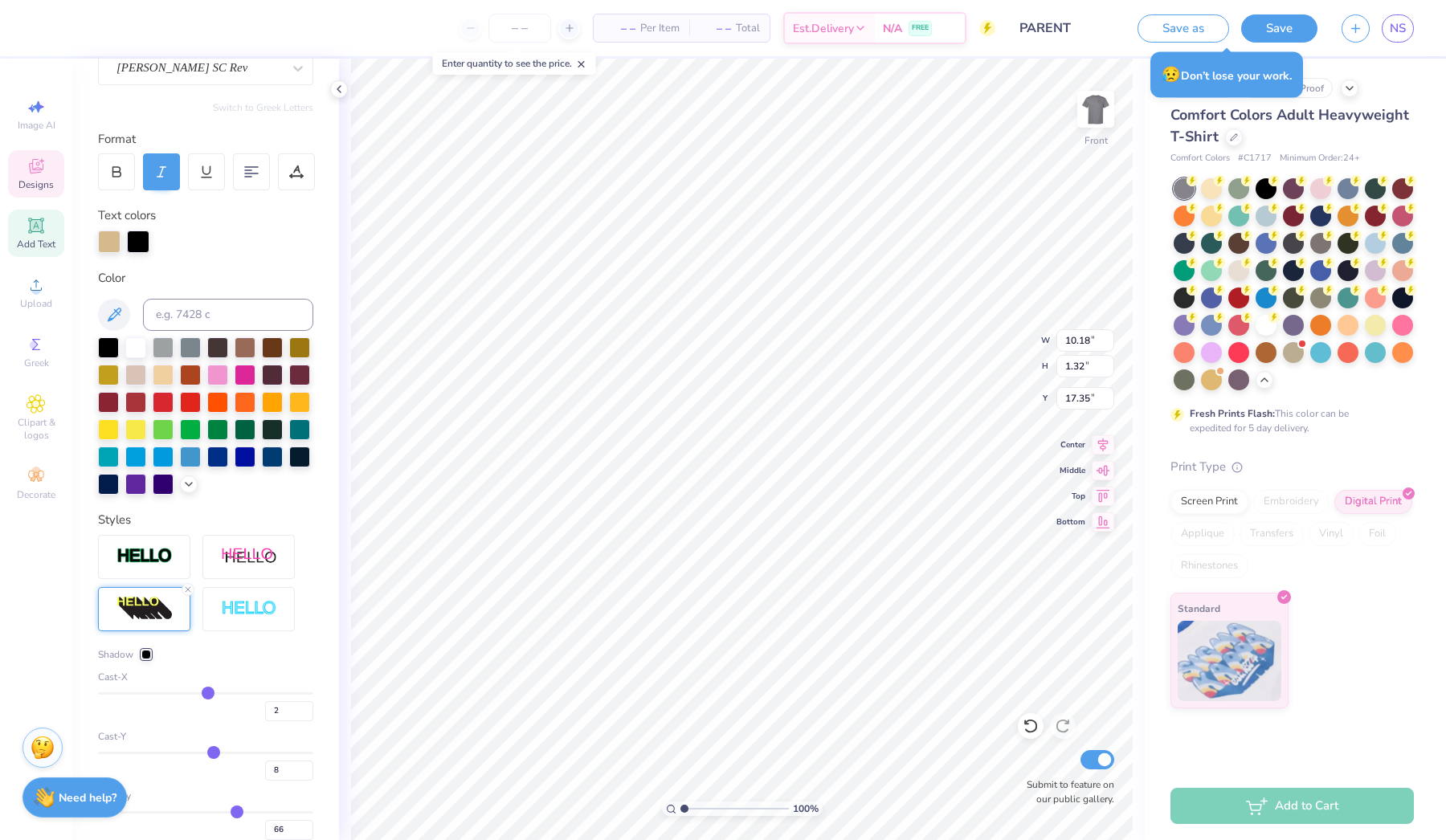
type input "6"
type input "5"
type input "4"
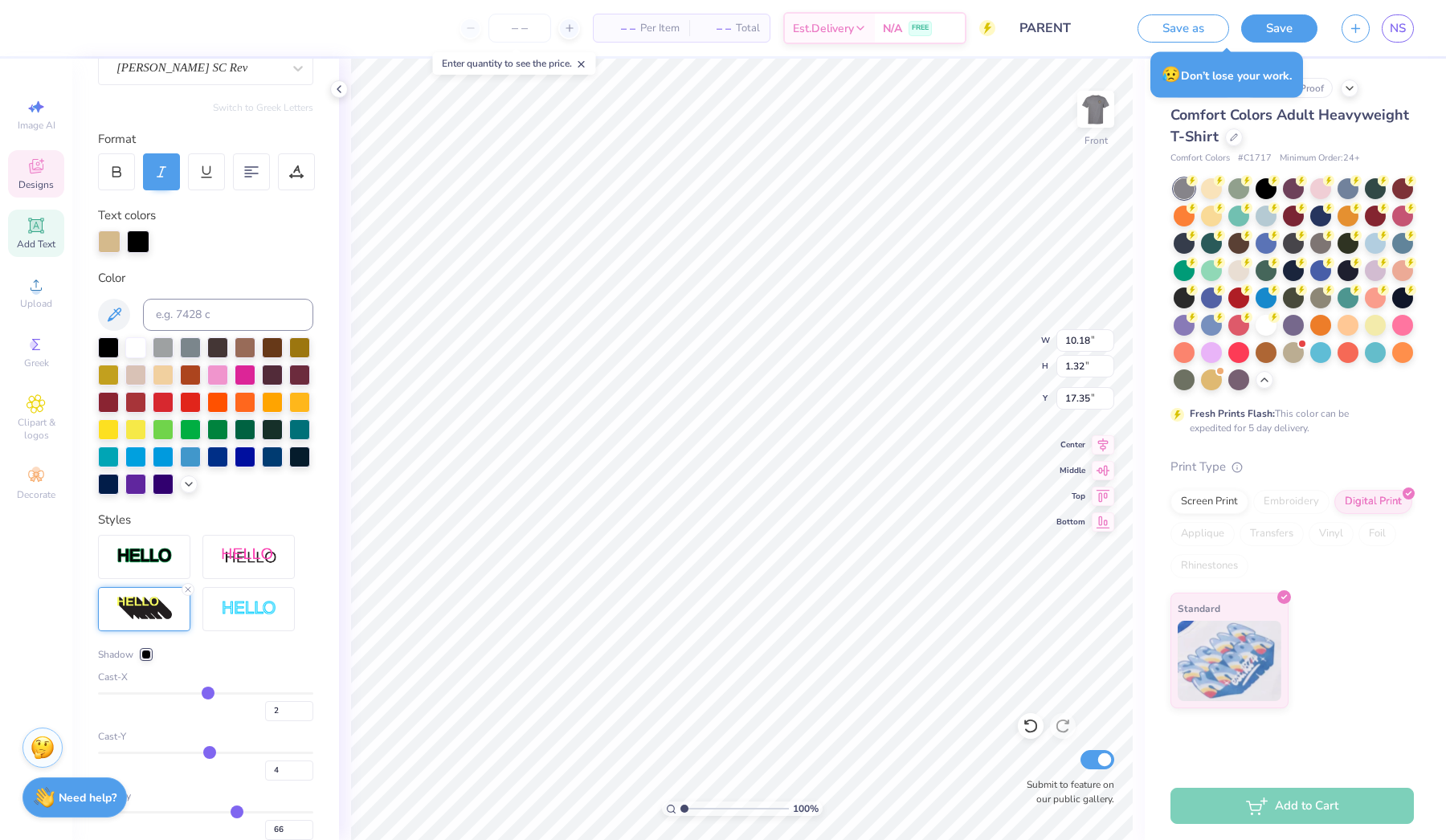
type input "3"
type input "2"
drag, startPoint x: 233, startPoint y: 753, endPoint x: 208, endPoint y: 753, distance: 25.0
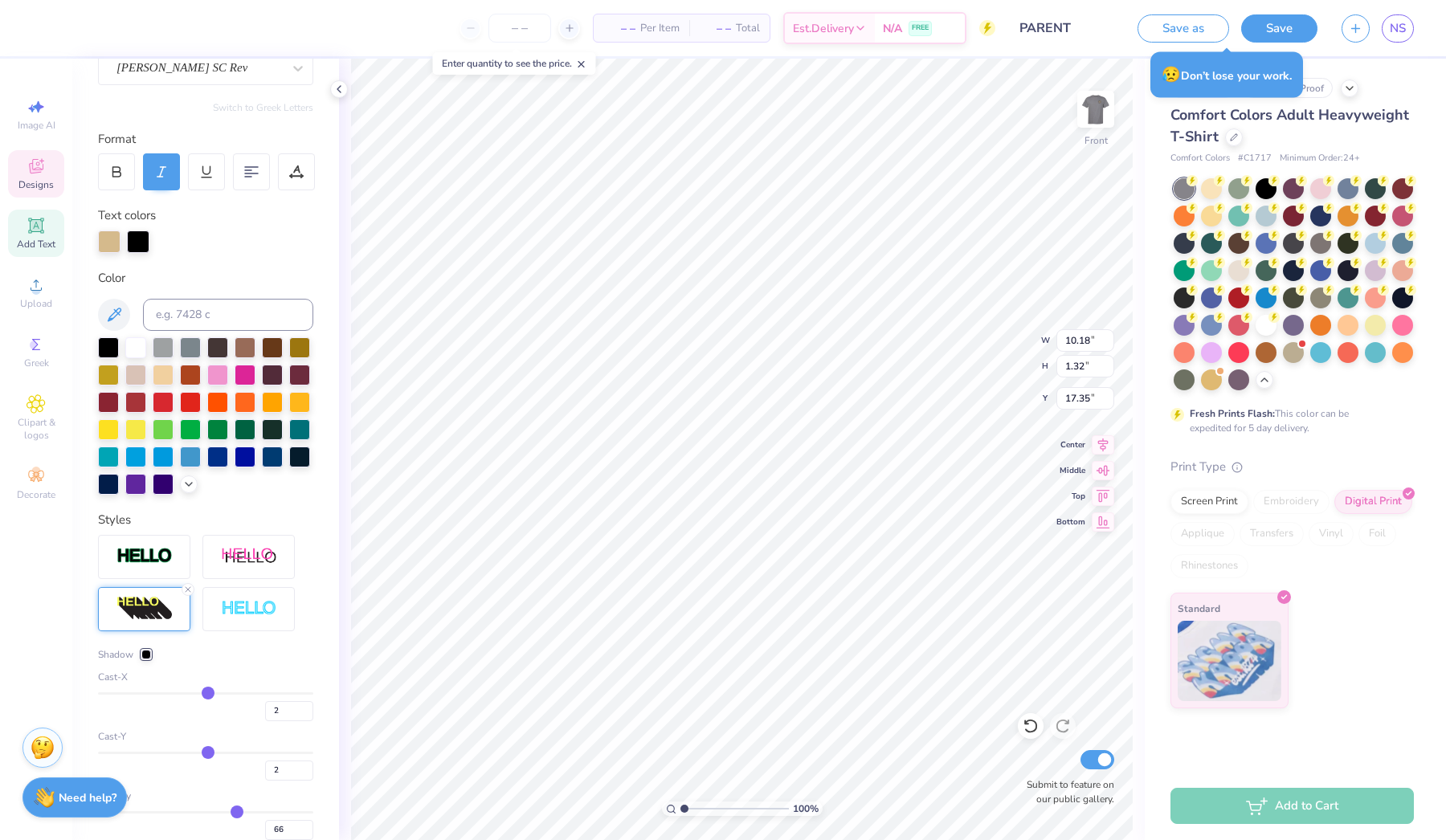
type input "2"
click at [208, 753] on input "range" at bounding box center [206, 753] width 215 height 2
type input "1.04"
type input "17.34"
click at [39, 159] on icon at bounding box center [36, 166] width 20 height 20
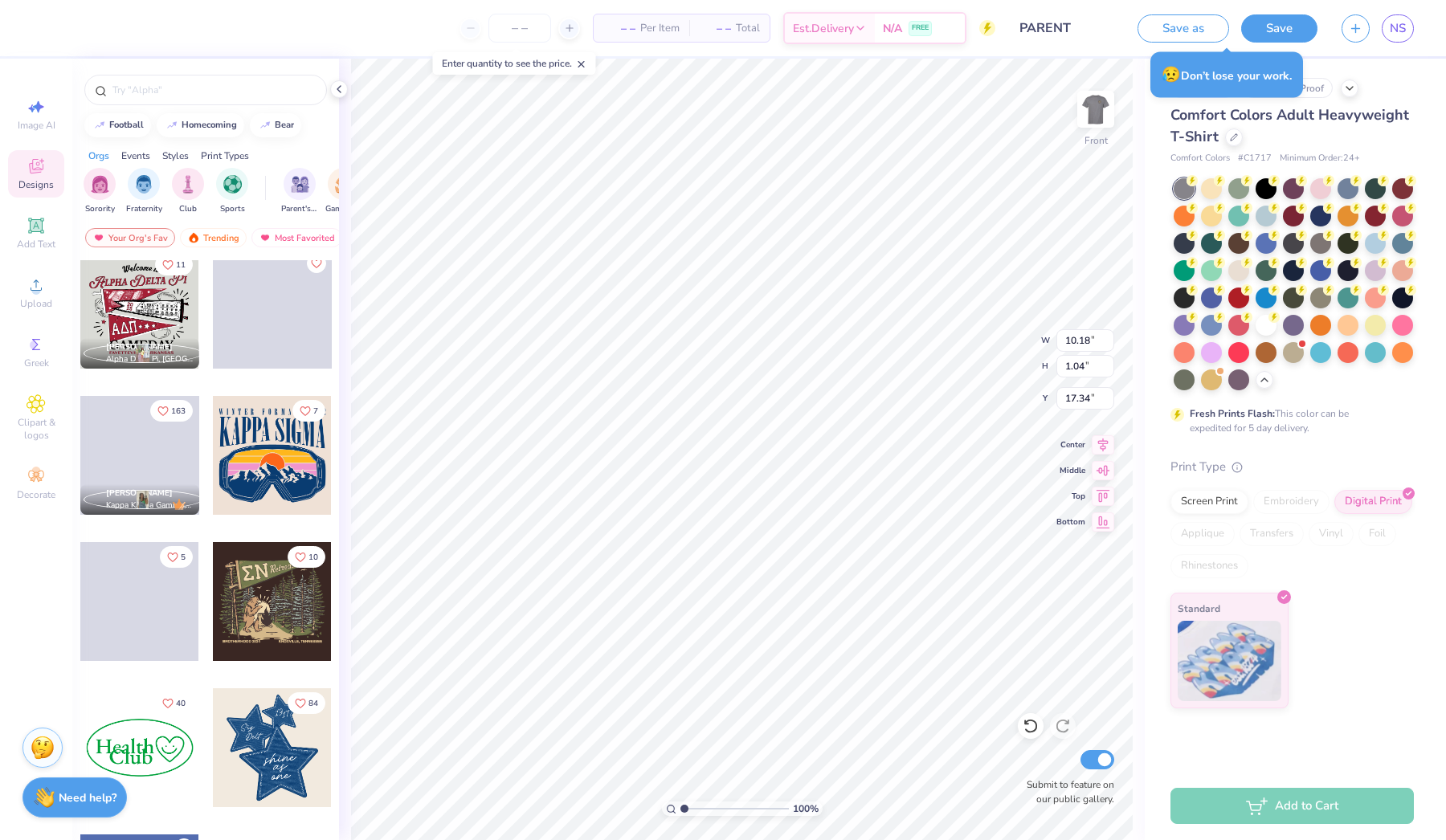
scroll to position [1650, 0]
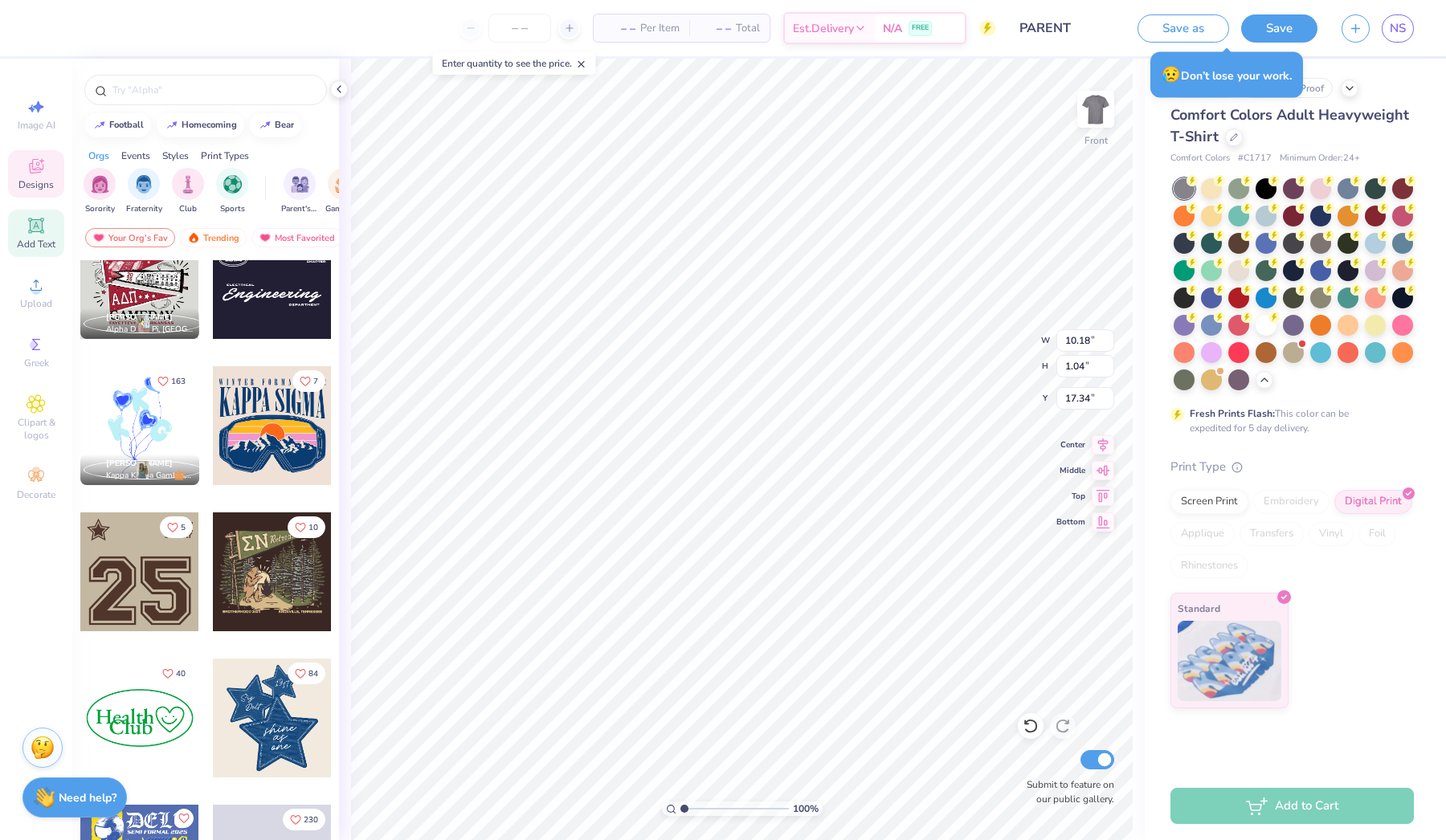
click at [23, 228] on div "Add Text" at bounding box center [36, 233] width 56 height 47
type input "5.69"
type input "1.65"
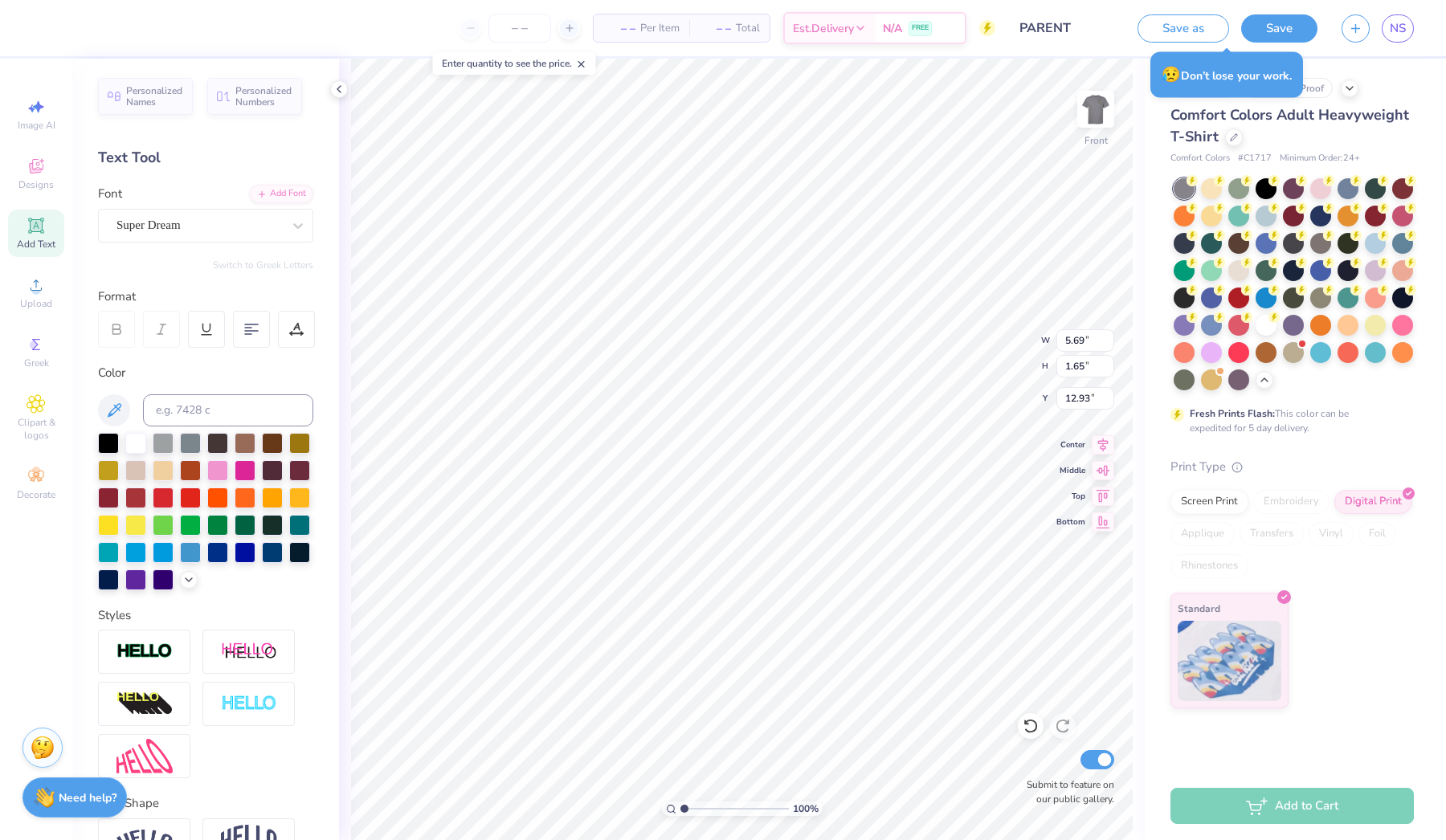
type input "12.75"
type textarea "AXA"
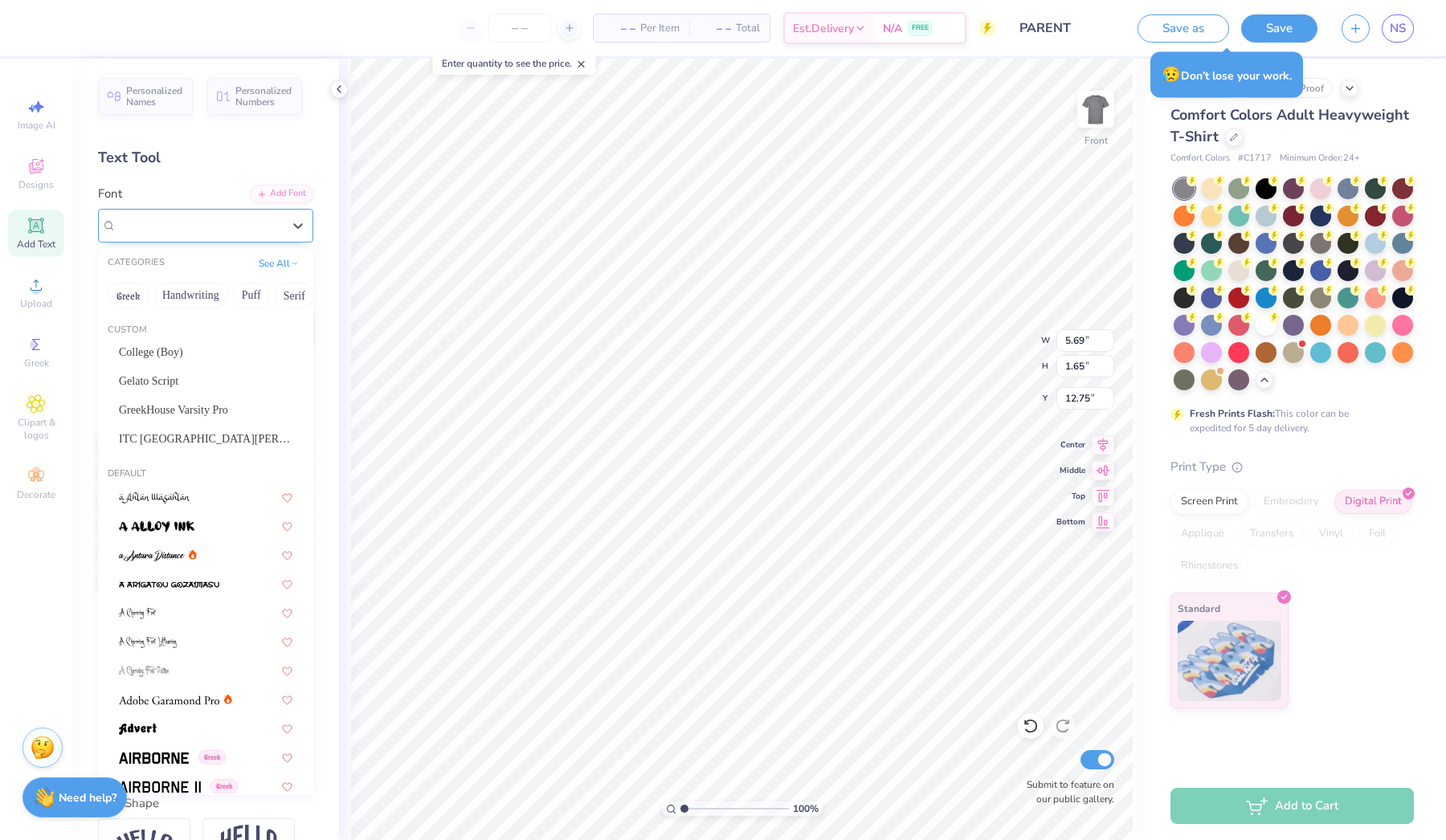
click at [231, 223] on div "Super Dream" at bounding box center [199, 225] width 169 height 25
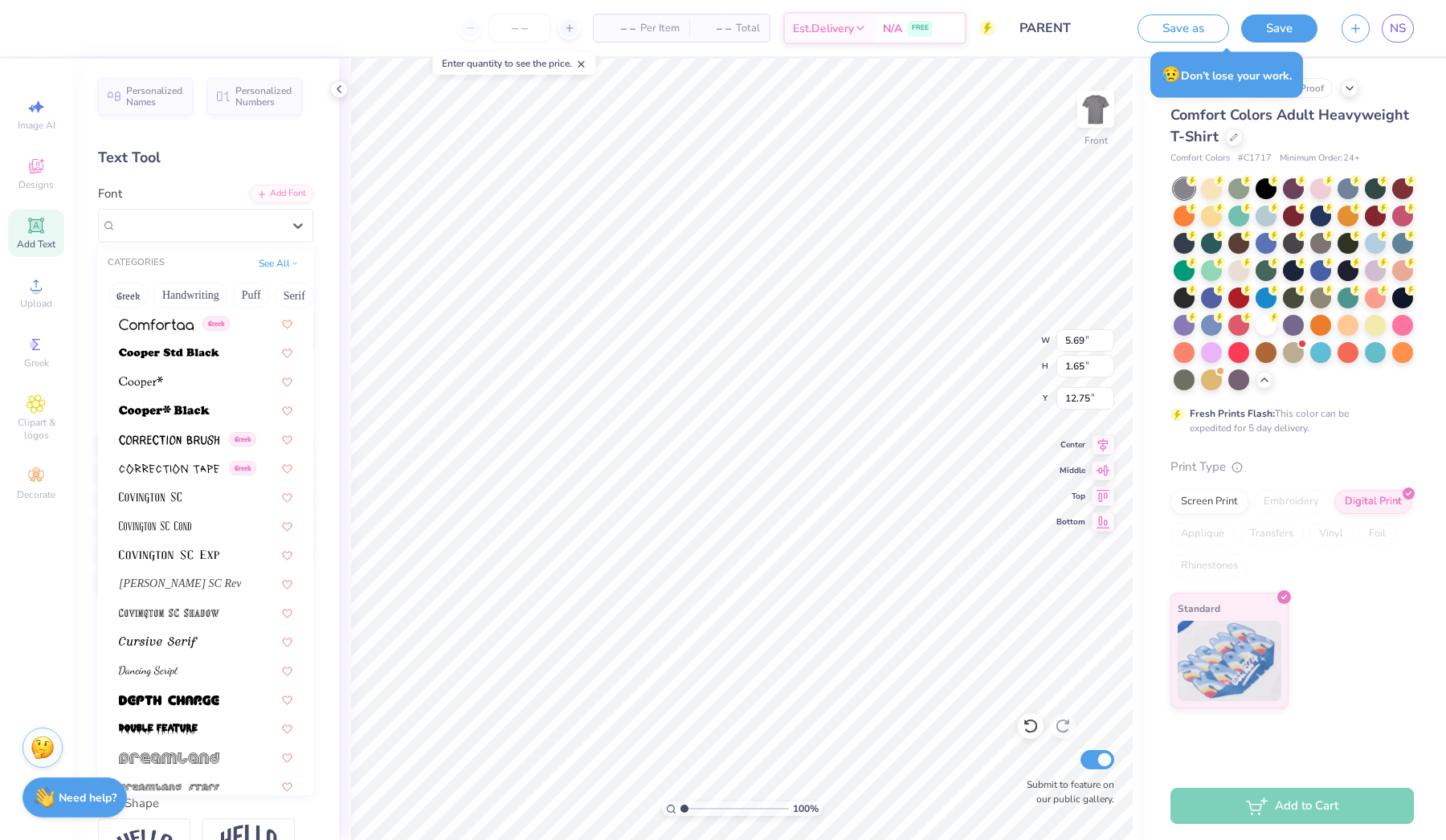
scroll to position [2551, 0]
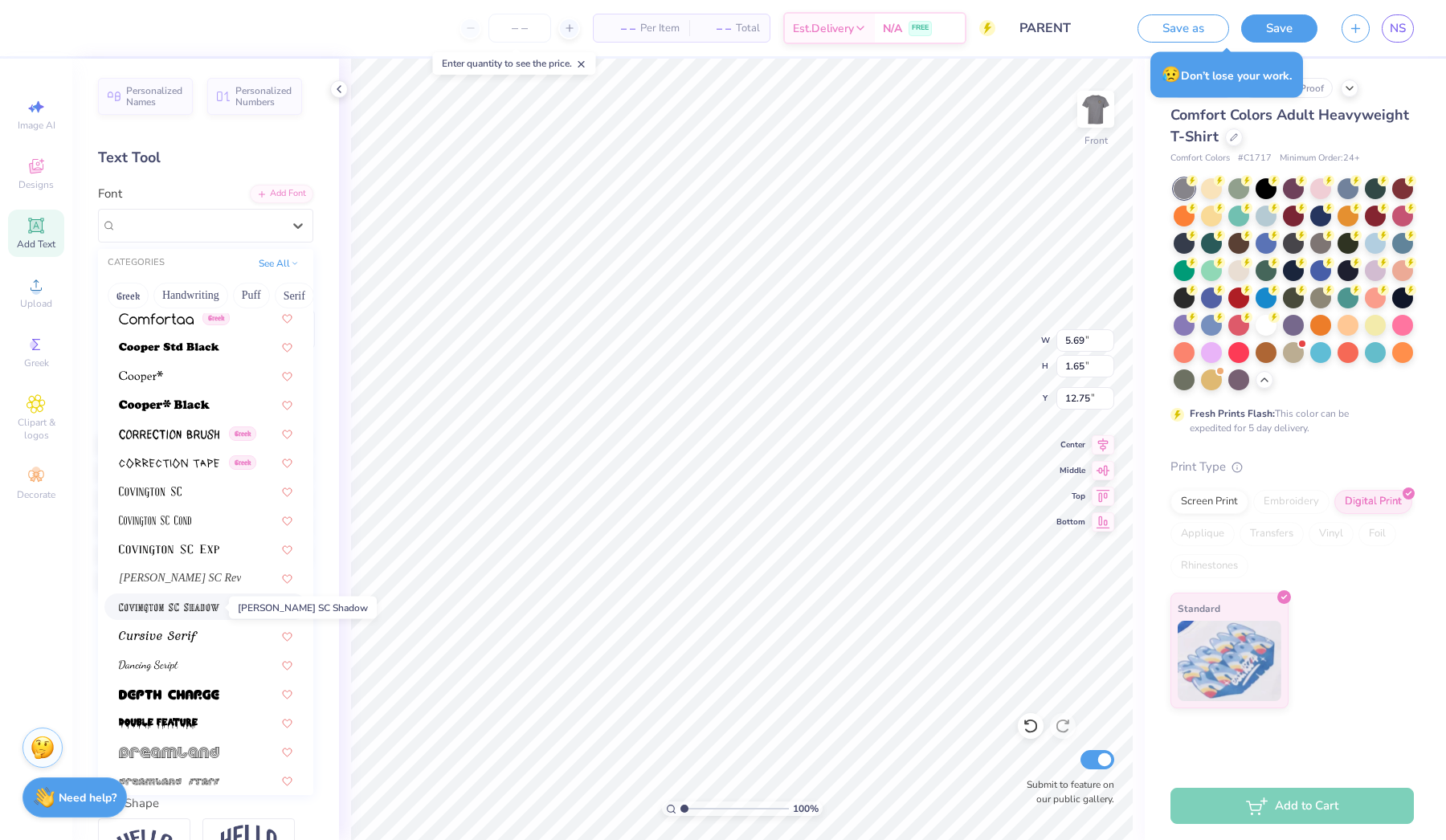
click at [199, 607] on img at bounding box center [169, 608] width 101 height 11
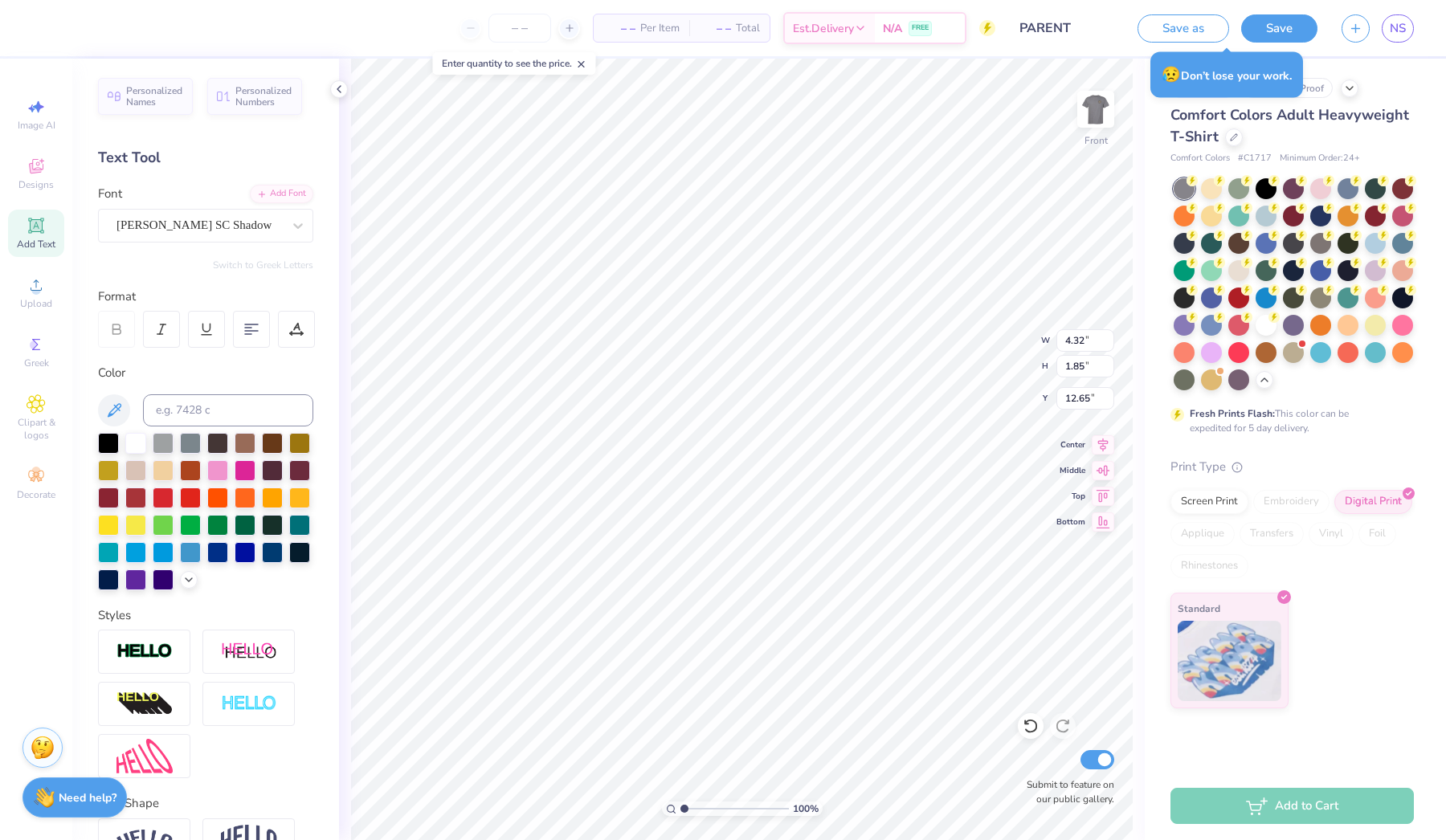
type input "3.24"
click at [282, 222] on div "[PERSON_NAME] SC Shadow" at bounding box center [199, 225] width 169 height 25
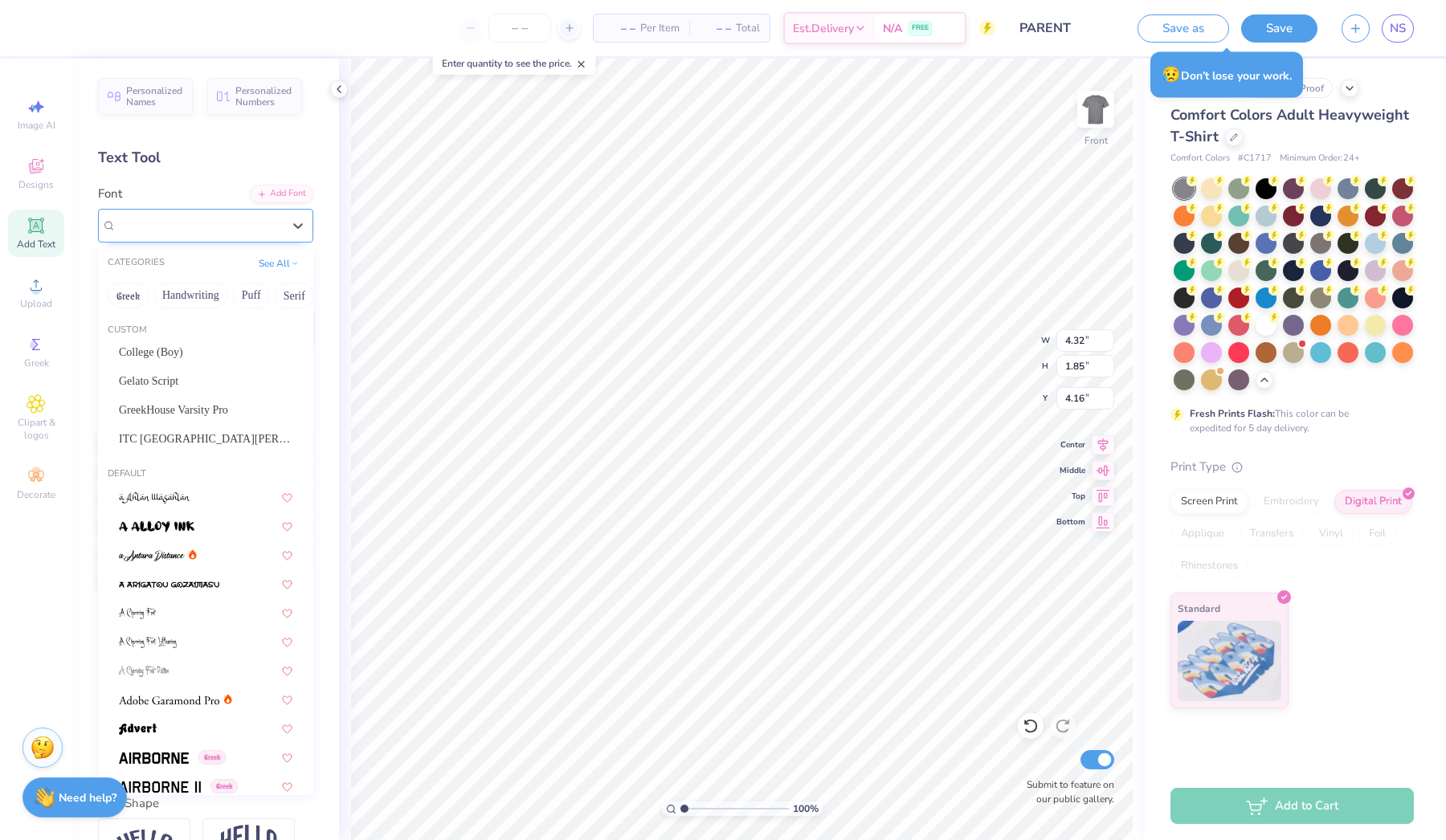
type input "4.16"
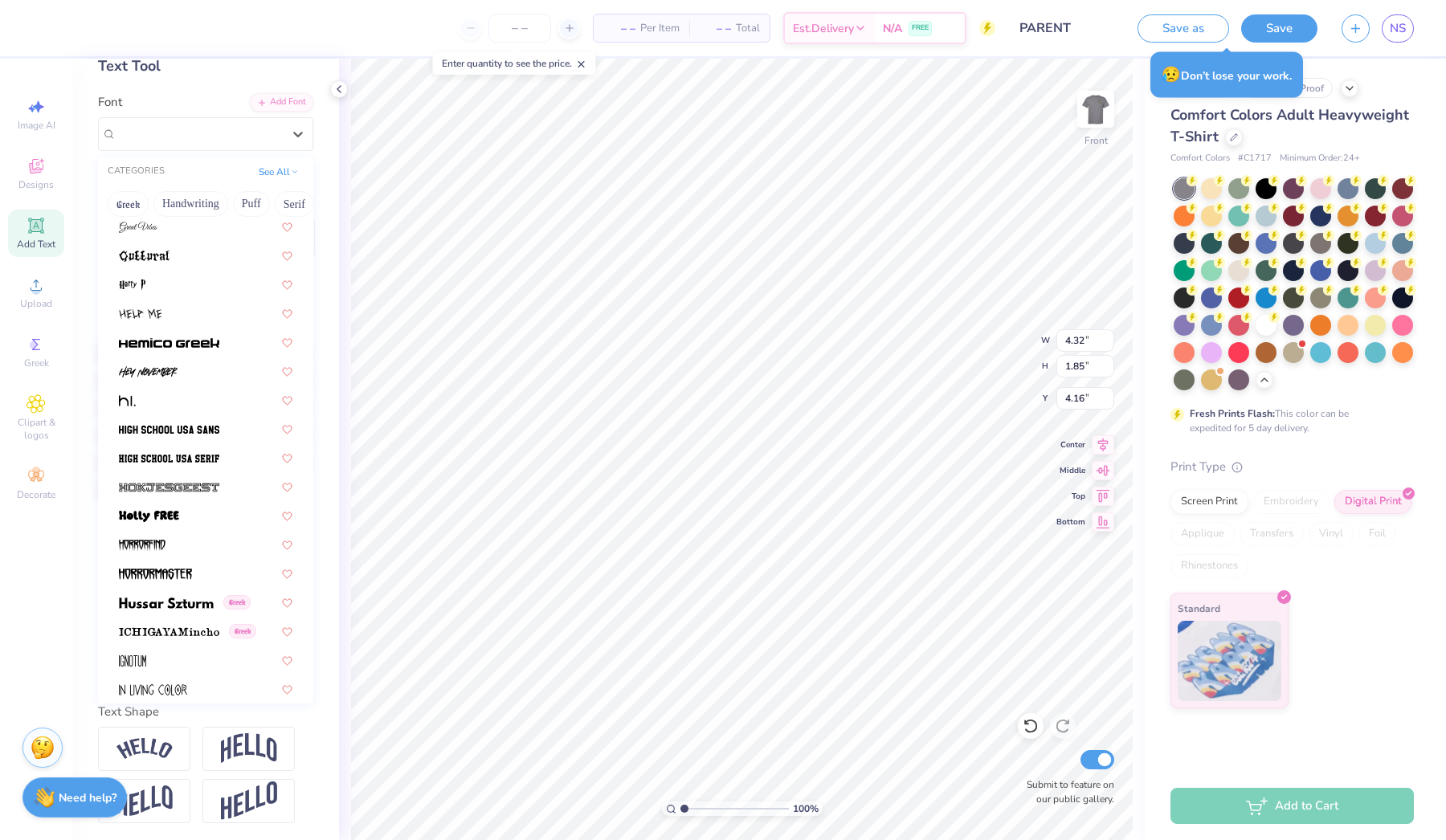
scroll to position [3809, 0]
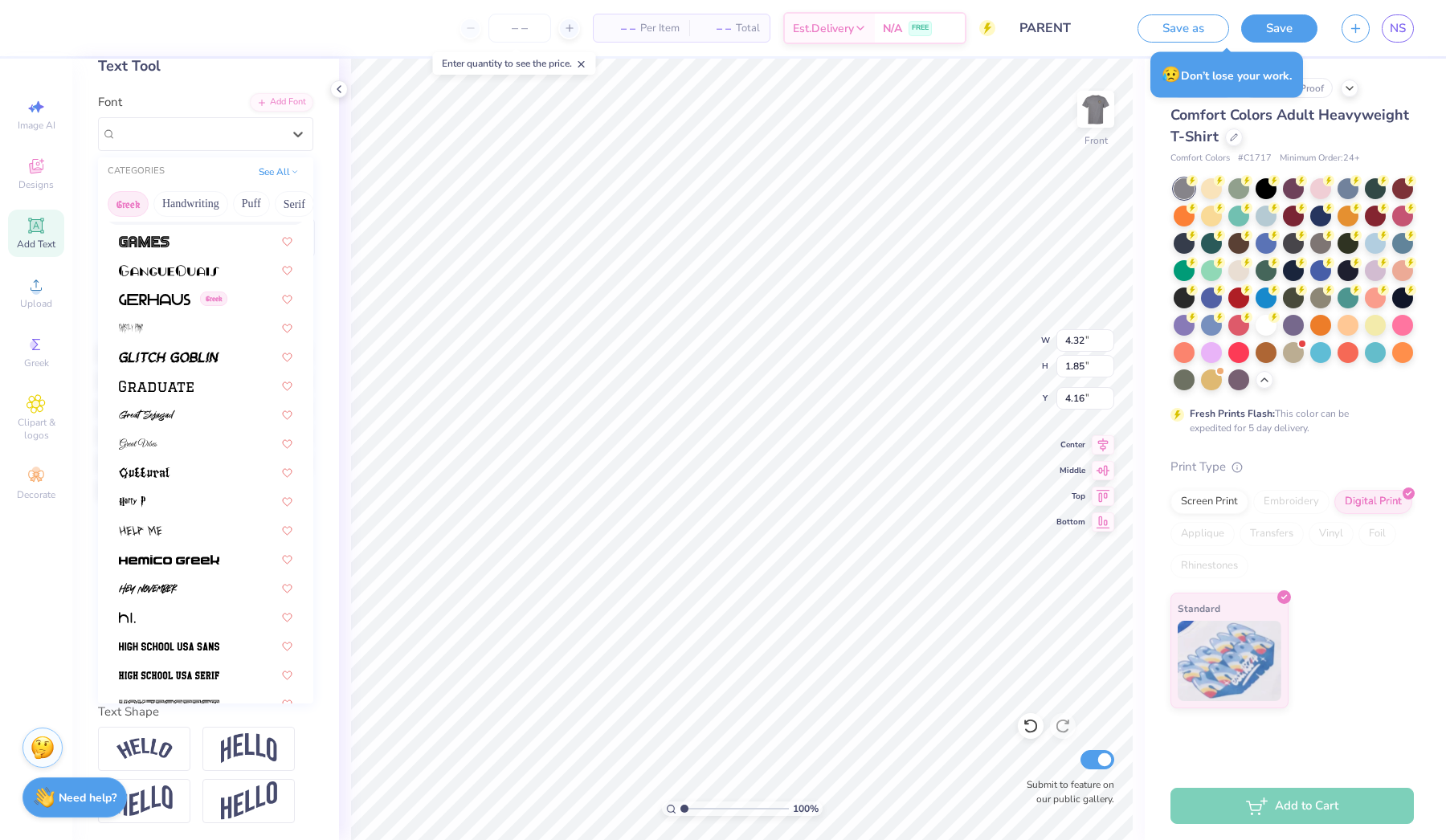
click at [121, 209] on button "Greek" at bounding box center [128, 204] width 41 height 25
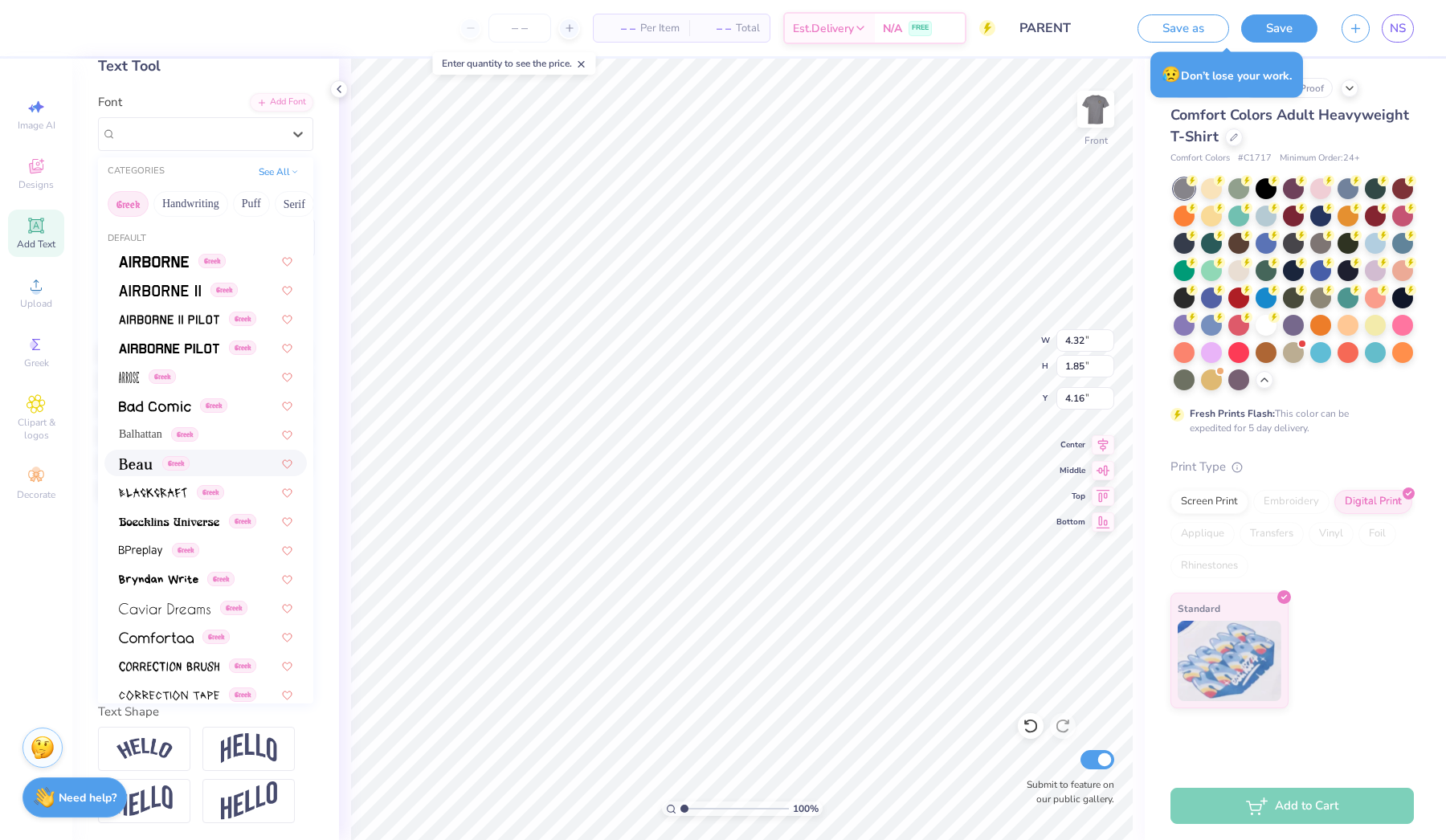
click at [200, 476] on div "Greek" at bounding box center [206, 463] width 202 height 26
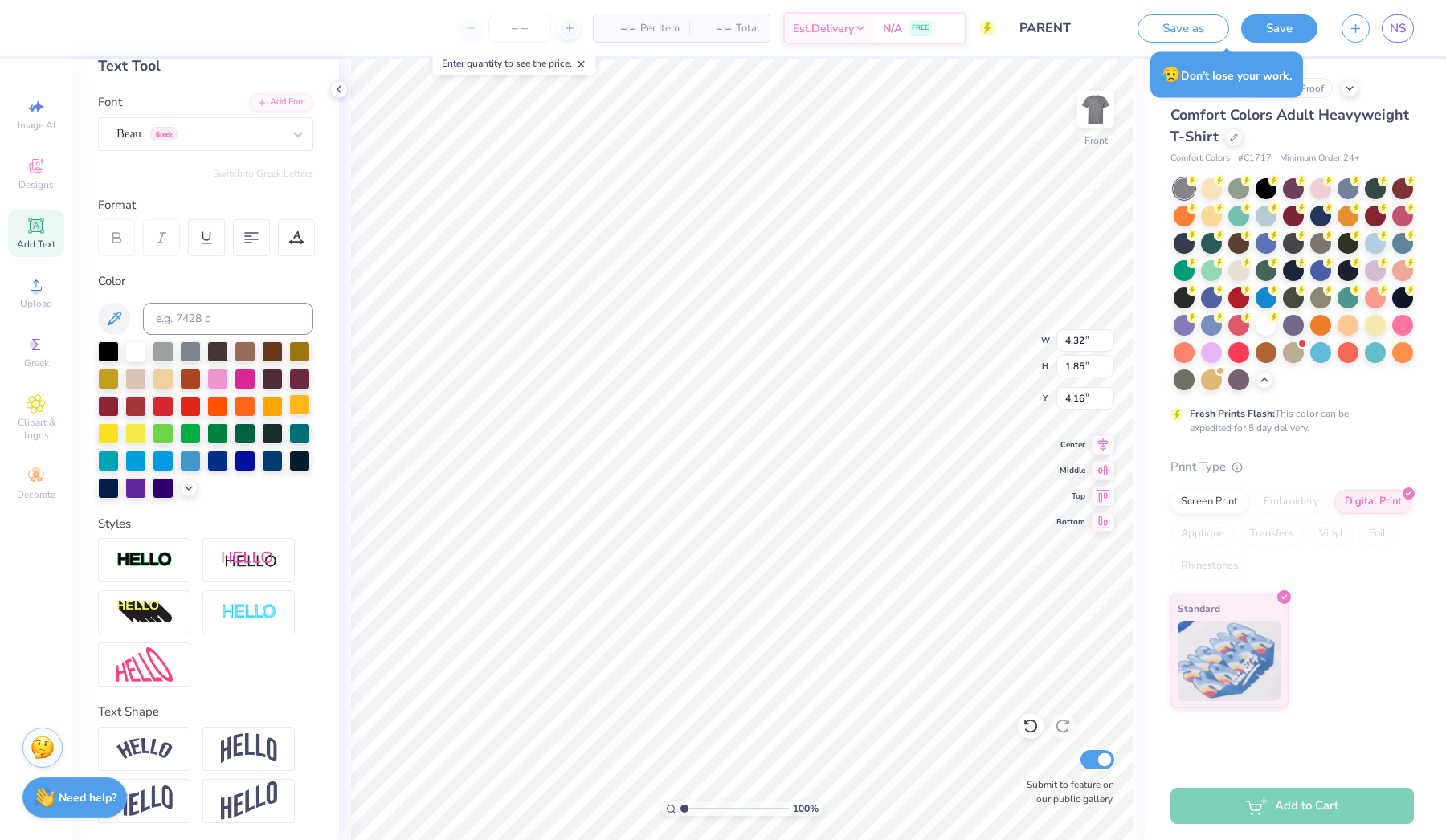
type input "1.63"
type input "4.27"
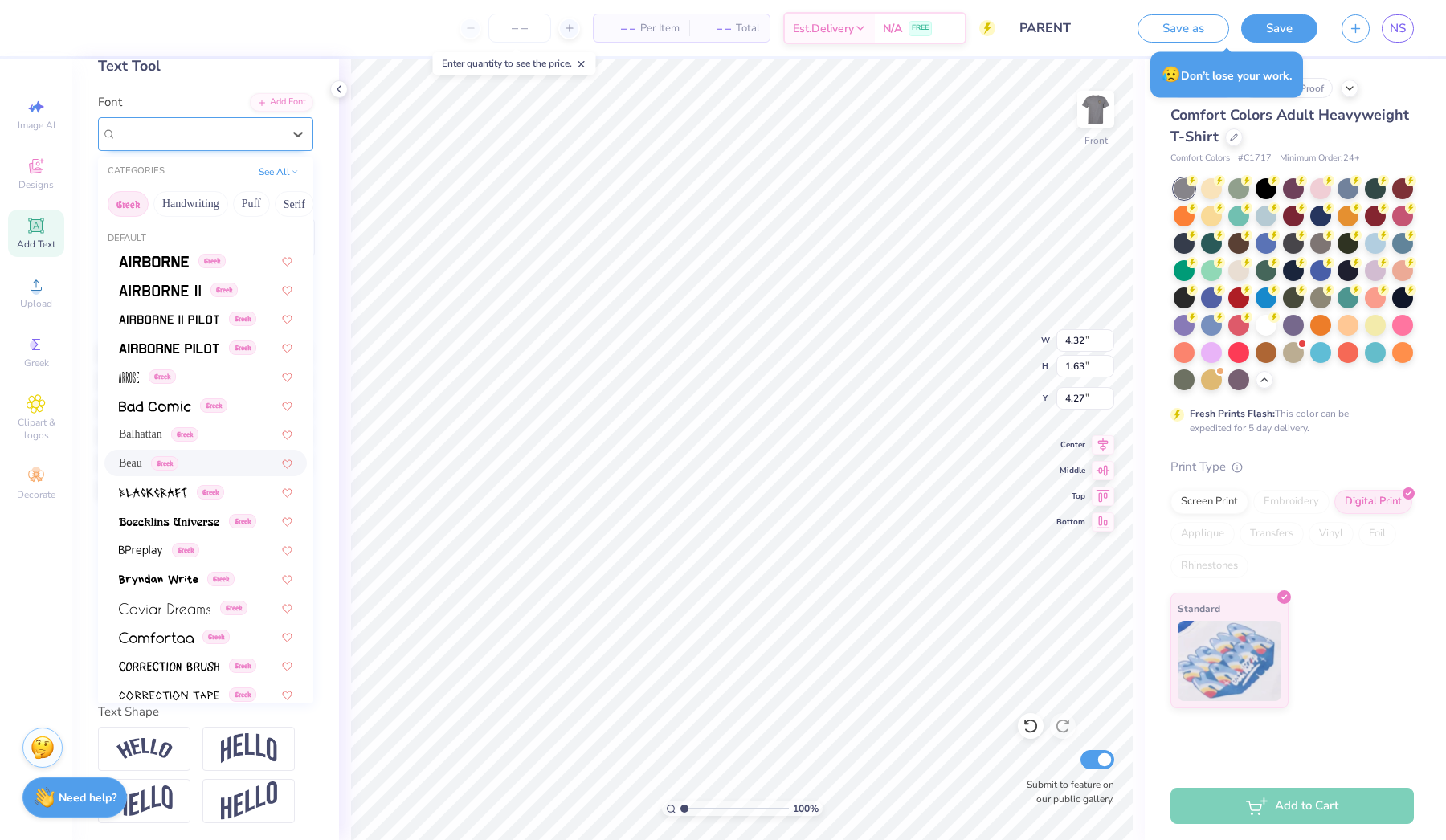
click at [145, 124] on div at bounding box center [199, 133] width 165 height 21
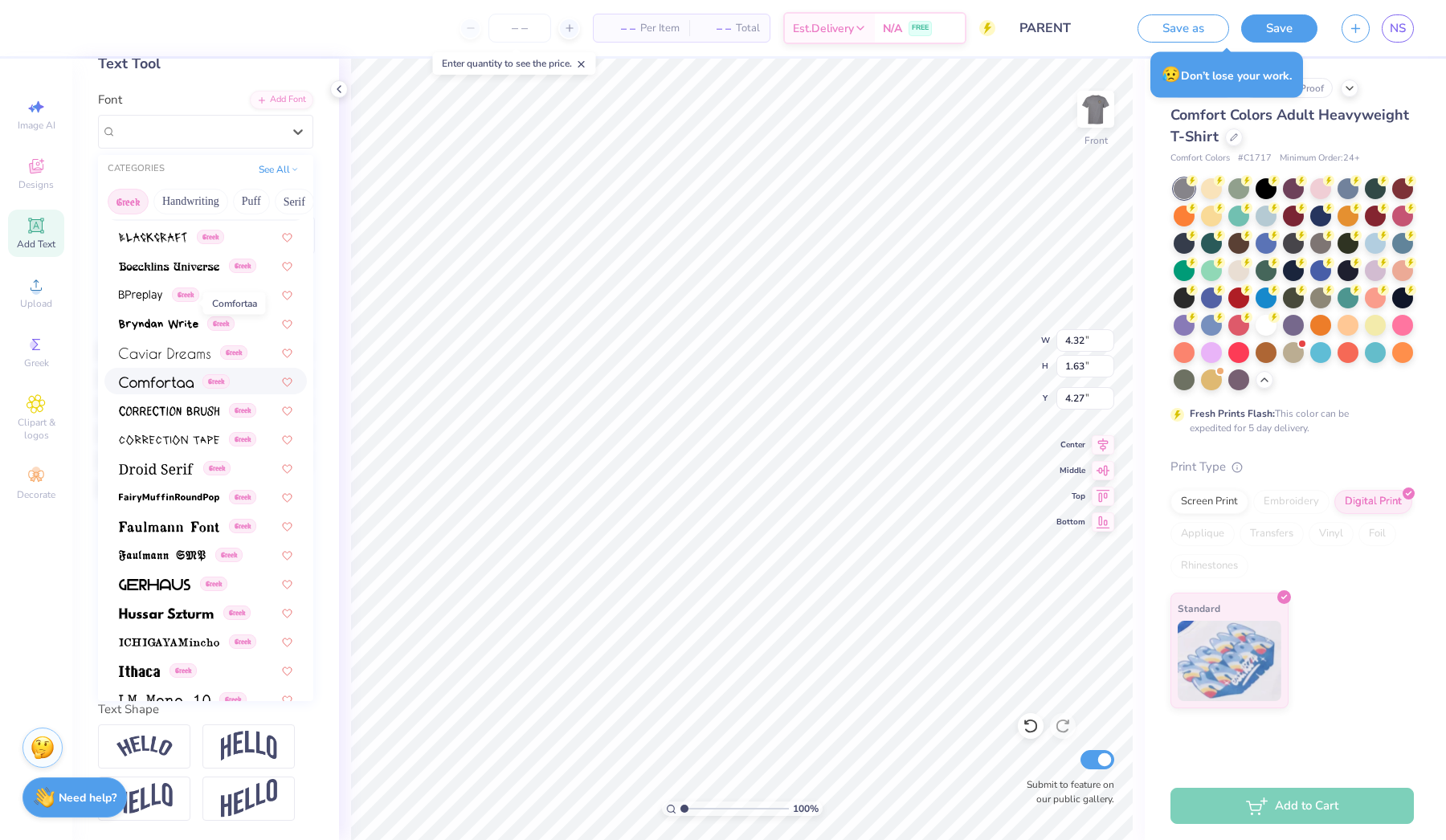
scroll to position [335, 0]
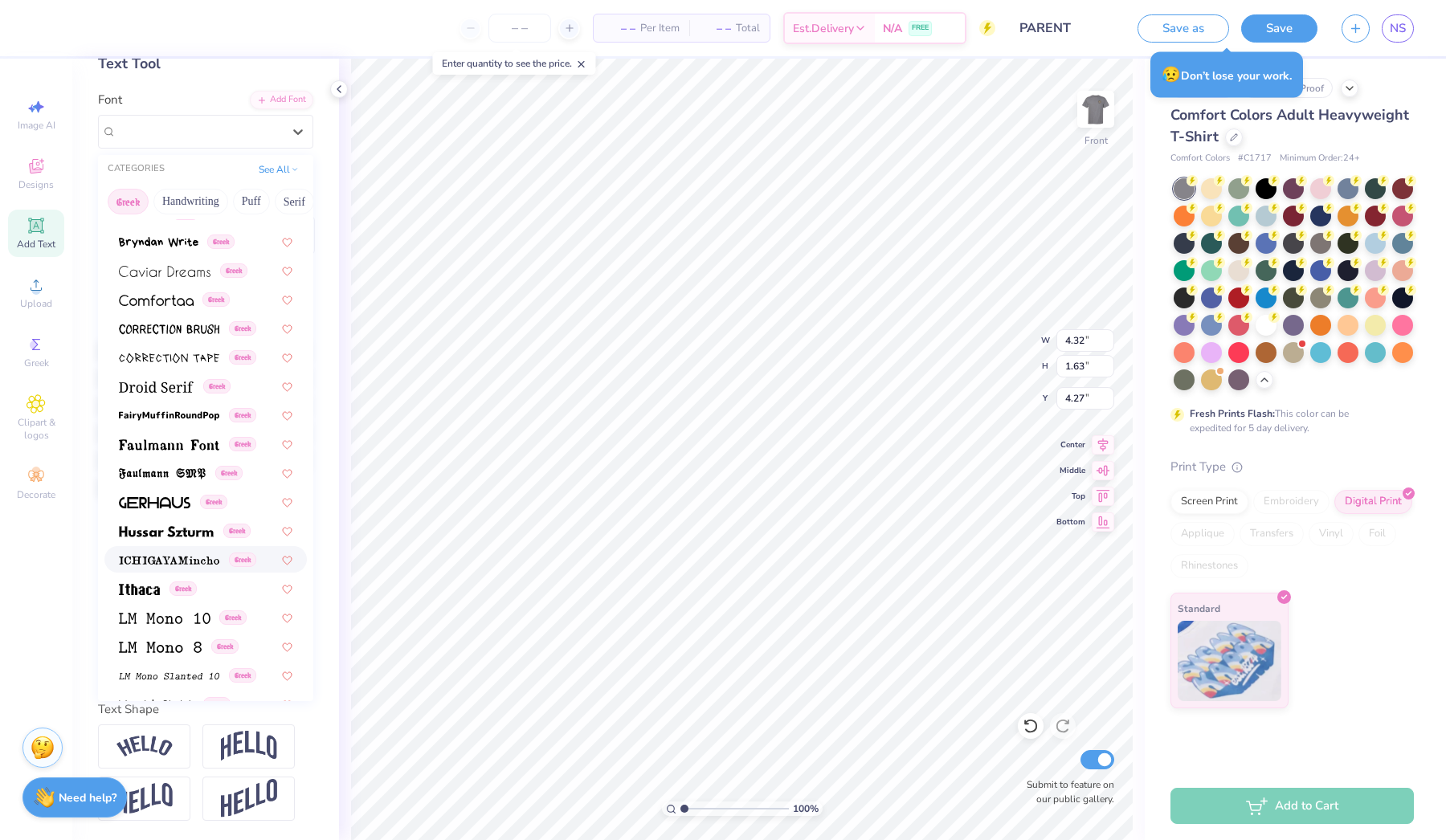
click at [175, 551] on div "Greek" at bounding box center [206, 559] width 202 height 26
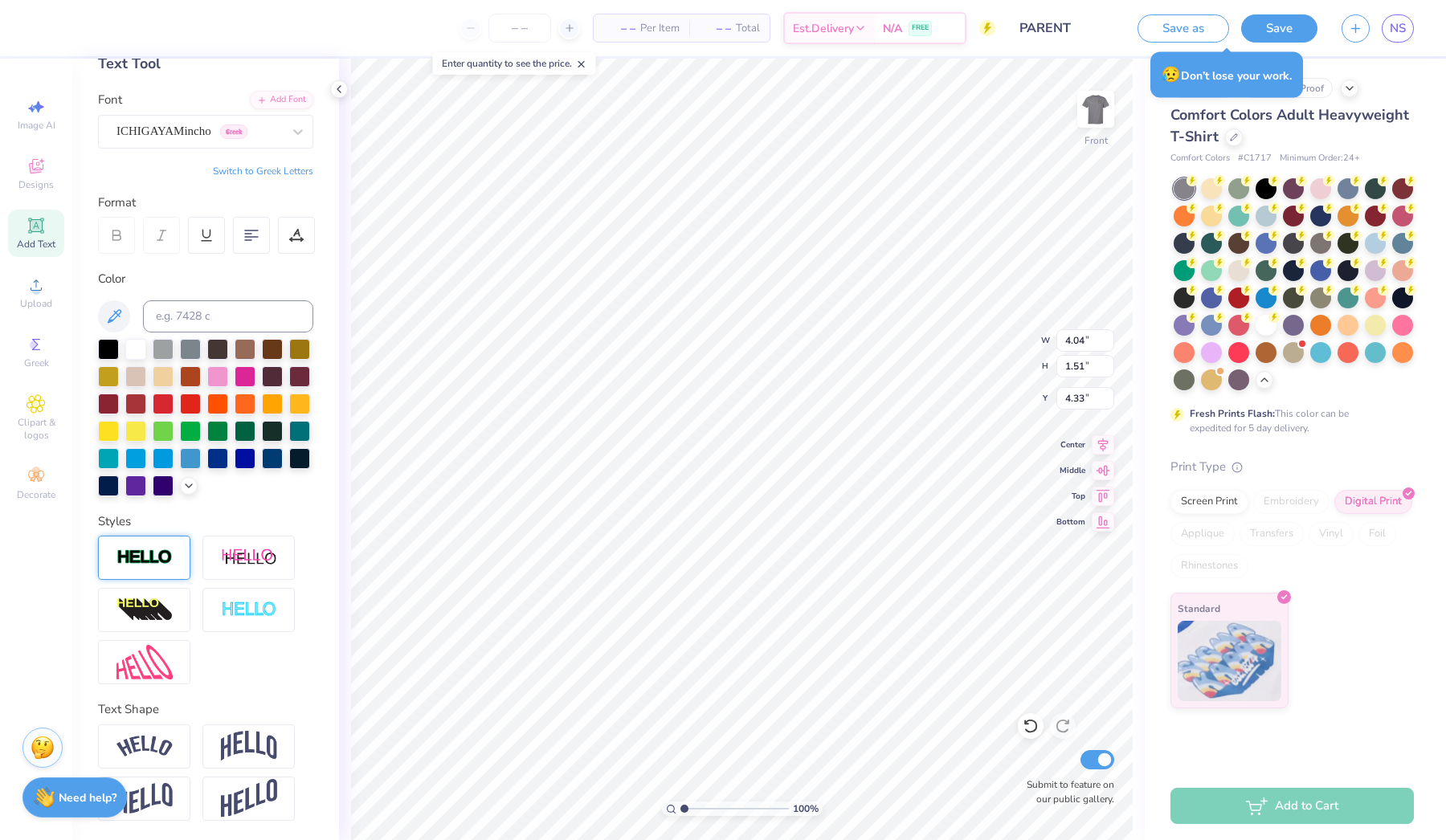
type input "1.84"
type input "0.69"
type input "5.73"
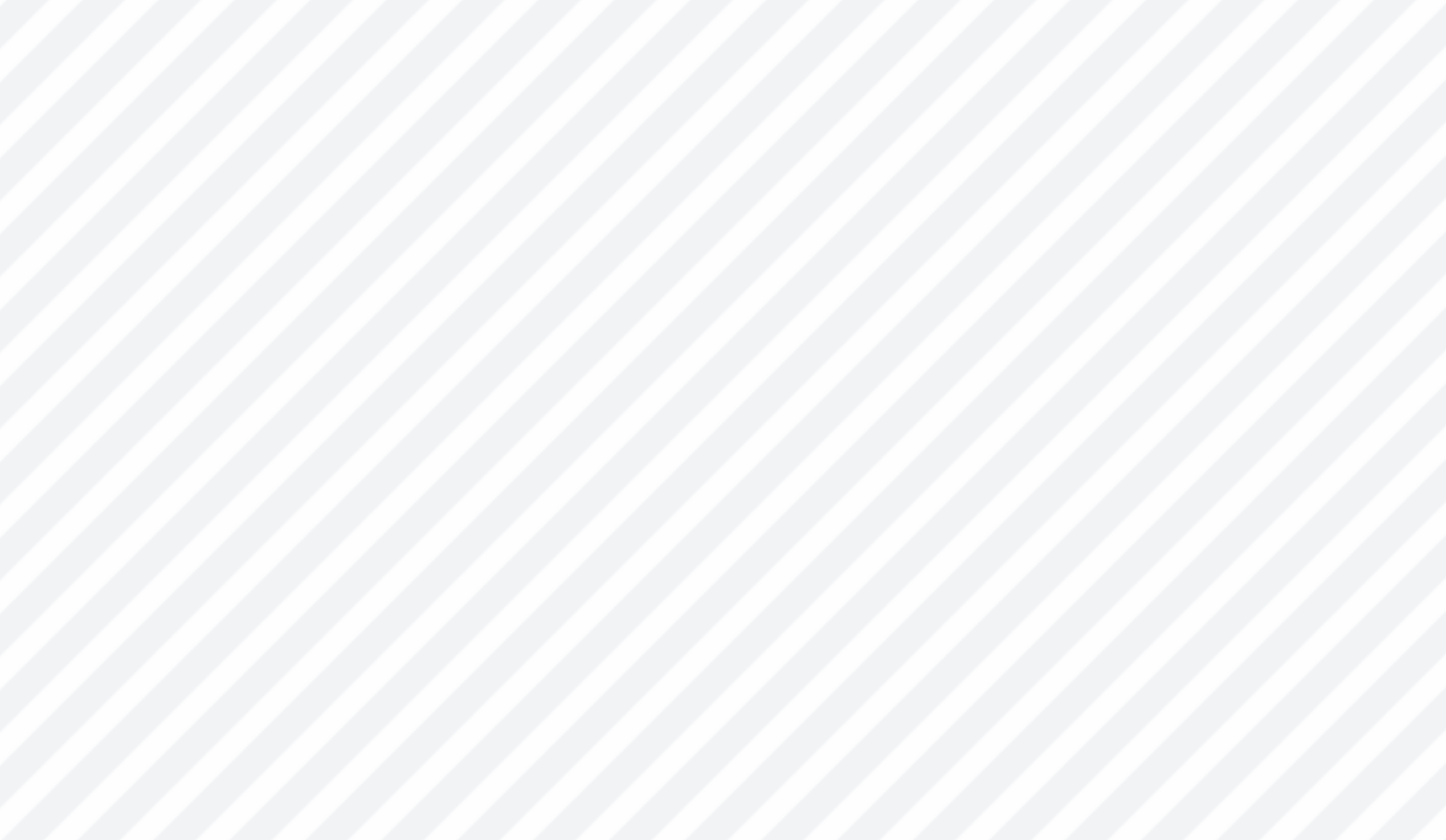
type input "0.90"
type input "0.34"
type input "5.63"
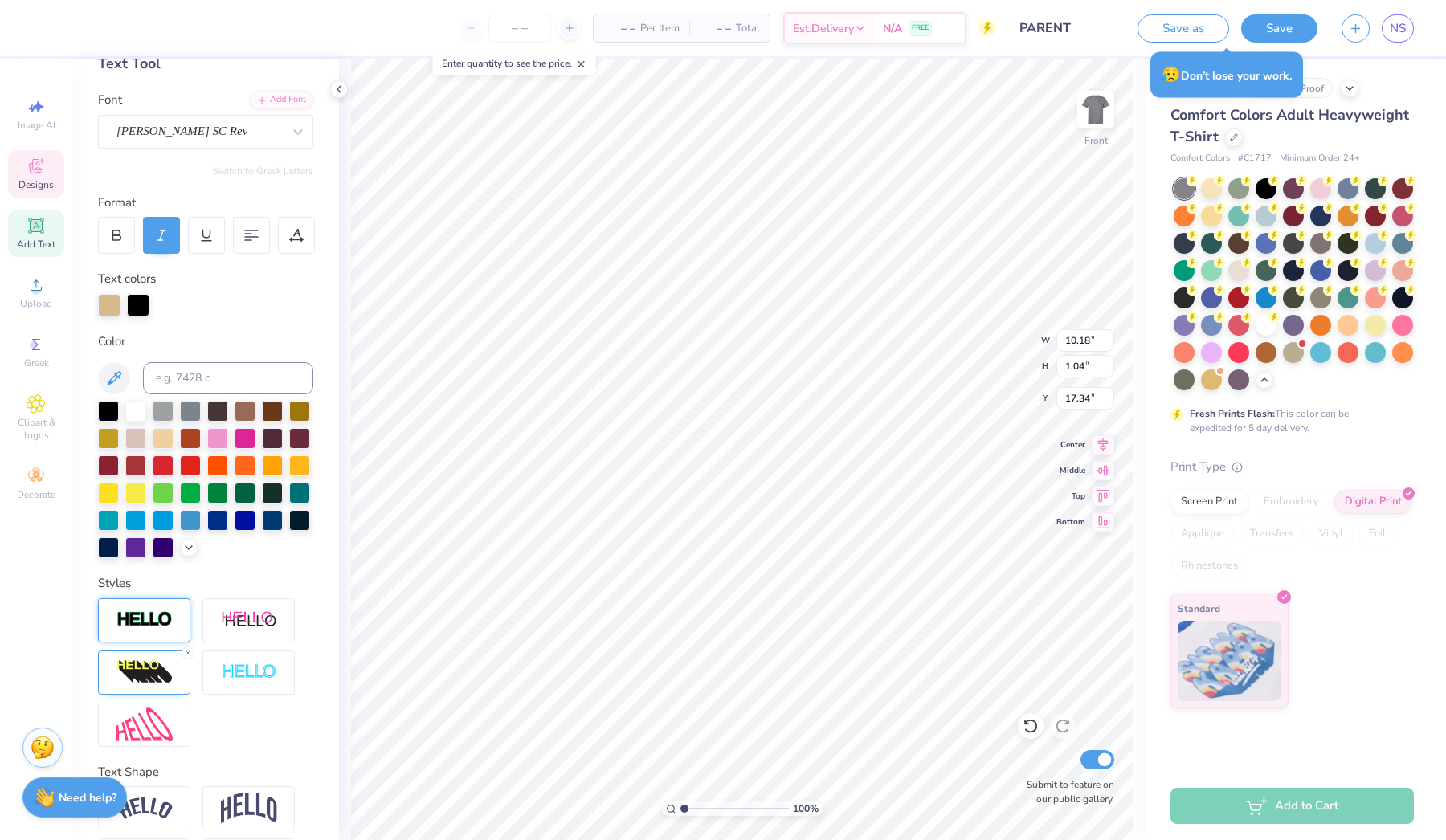
type input "17.11"
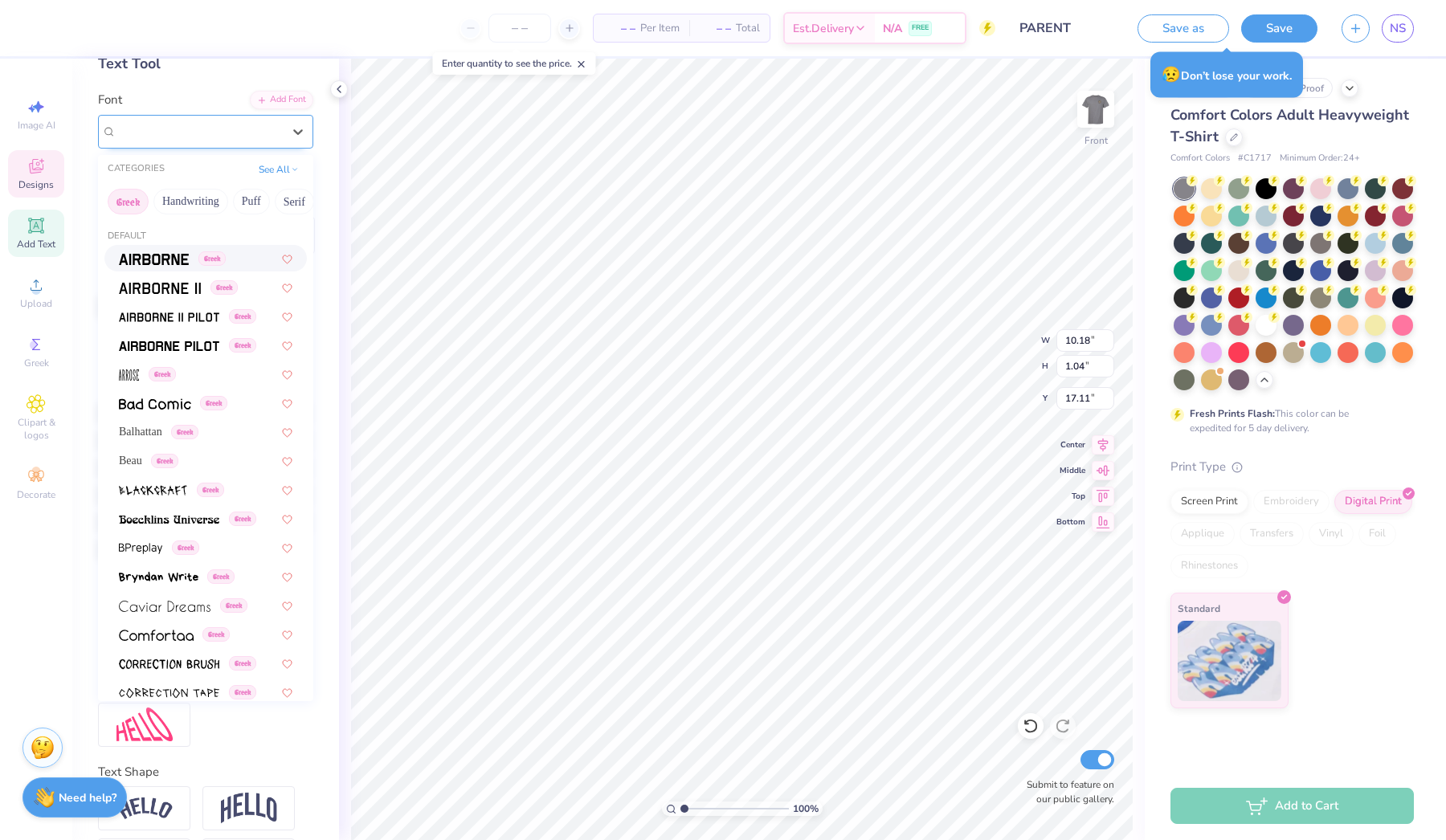
click at [273, 132] on div "[PERSON_NAME] SC Rev" at bounding box center [199, 131] width 169 height 25
click at [206, 293] on div "Greek" at bounding box center [178, 287] width 119 height 17
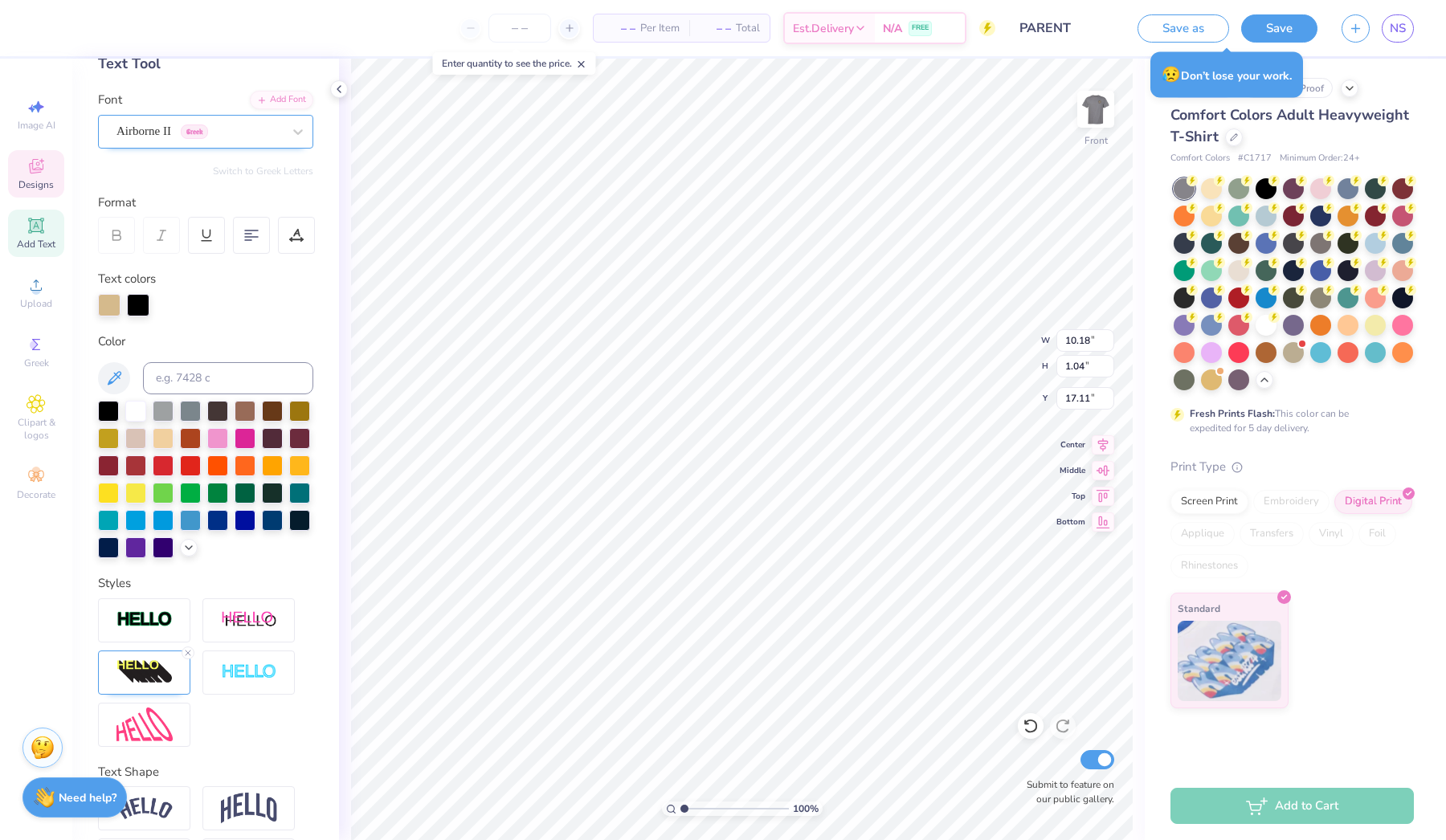
click at [183, 125] on div "Airborne II Greek" at bounding box center [199, 131] width 169 height 25
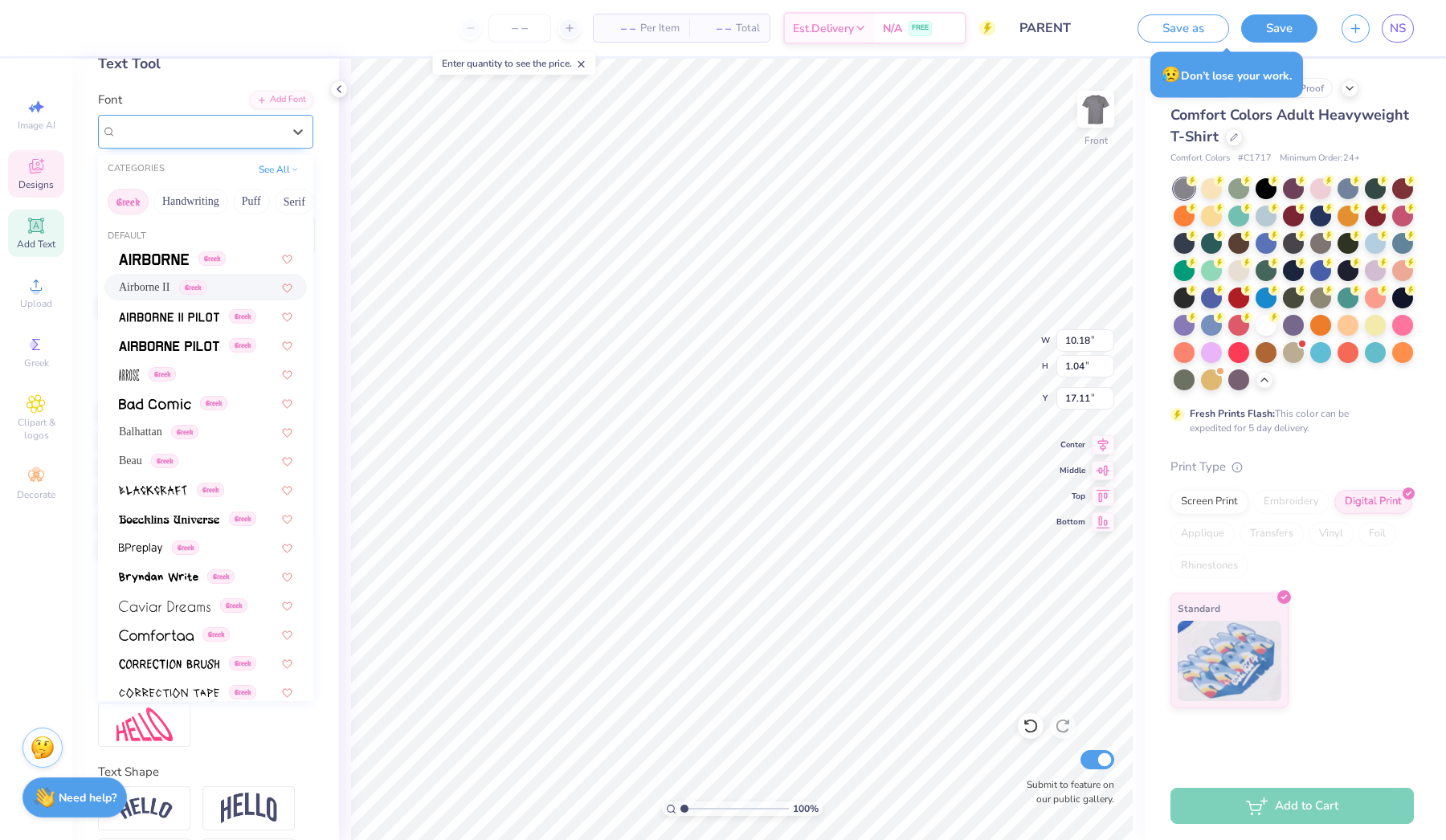
type input "12.69"
type input "1.03"
type input "17.12"
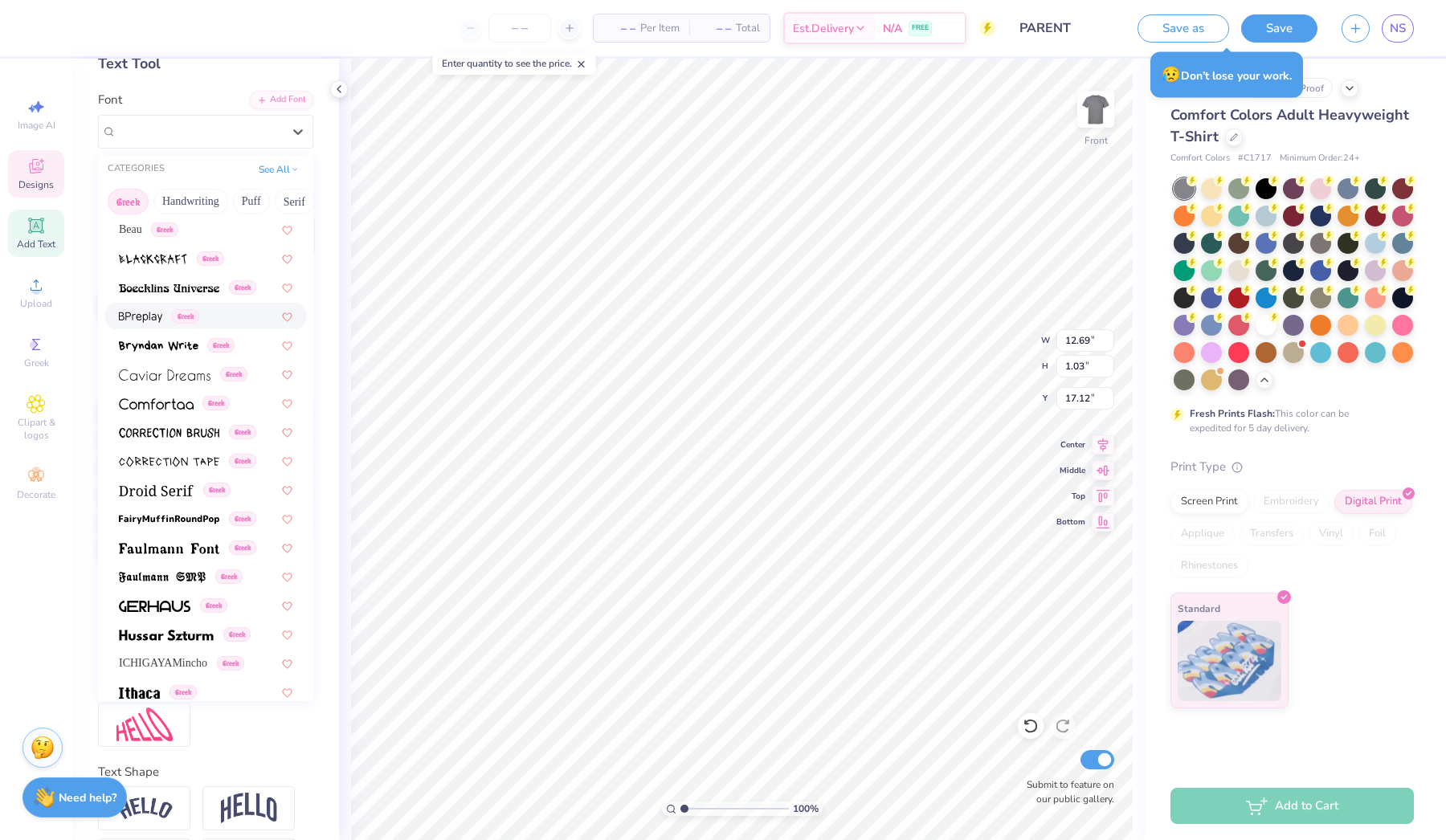
scroll to position [246, 0]
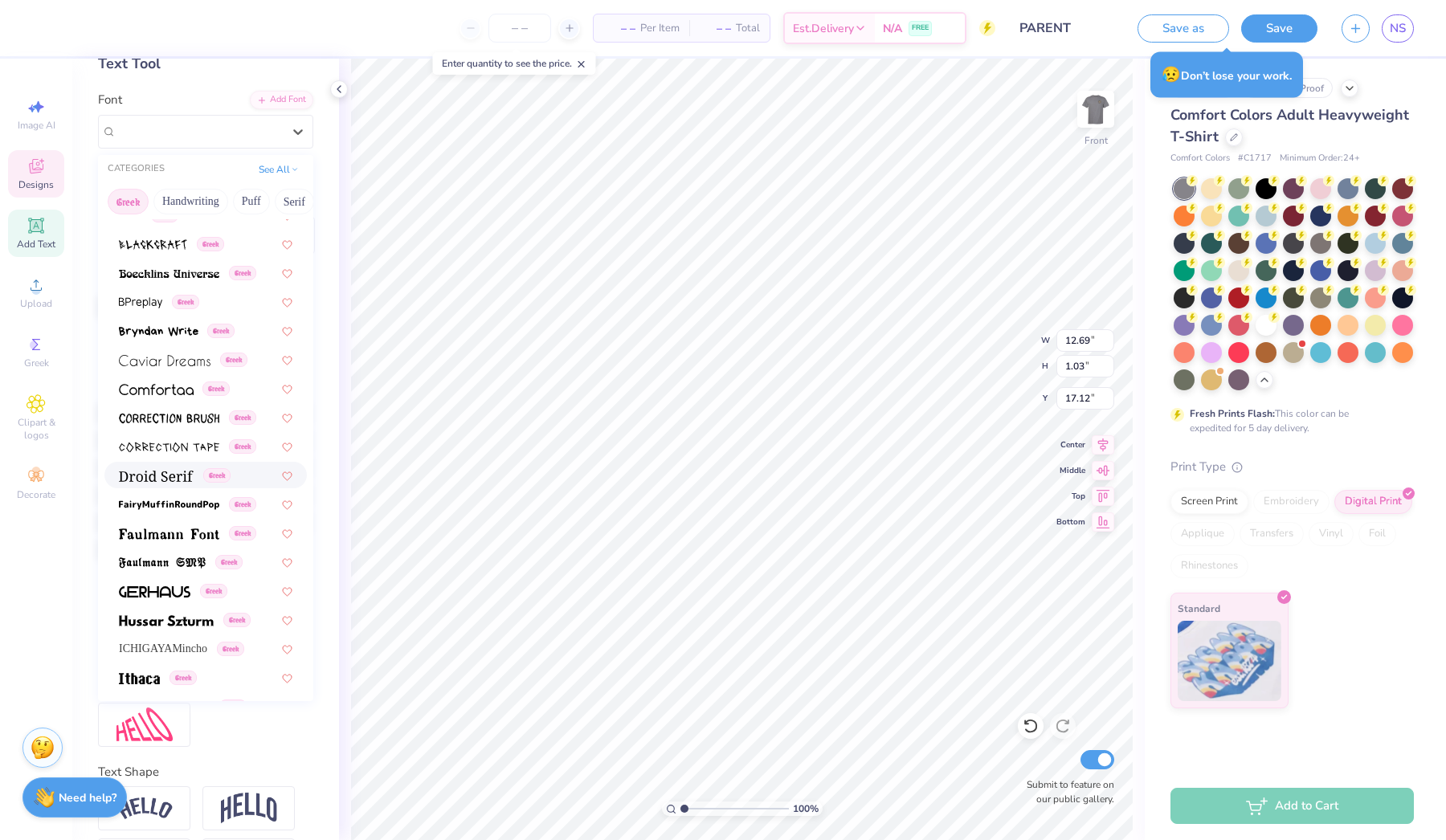
click at [192, 480] on img at bounding box center [156, 476] width 75 height 11
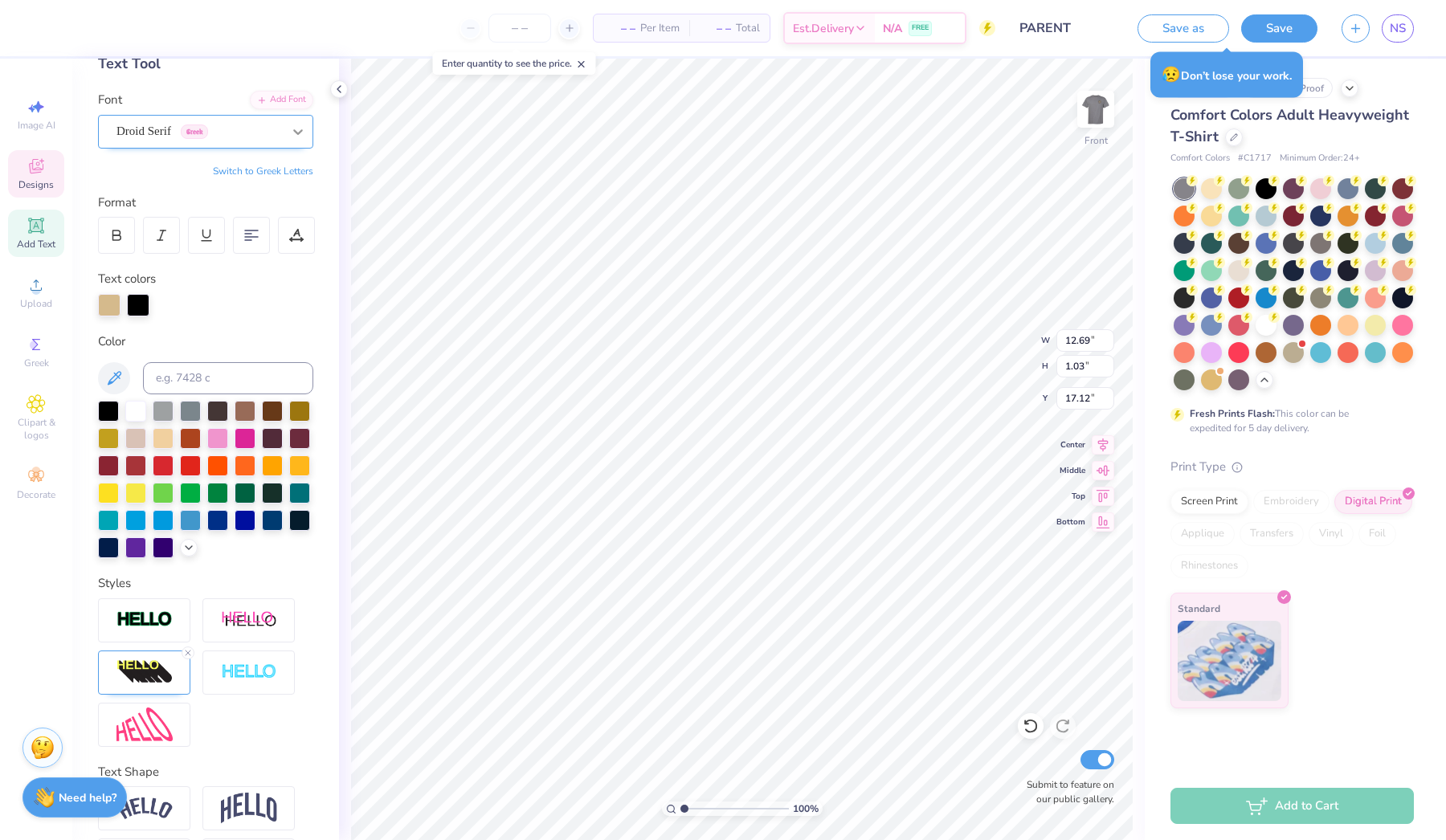
type input "13.73"
type input "1.04"
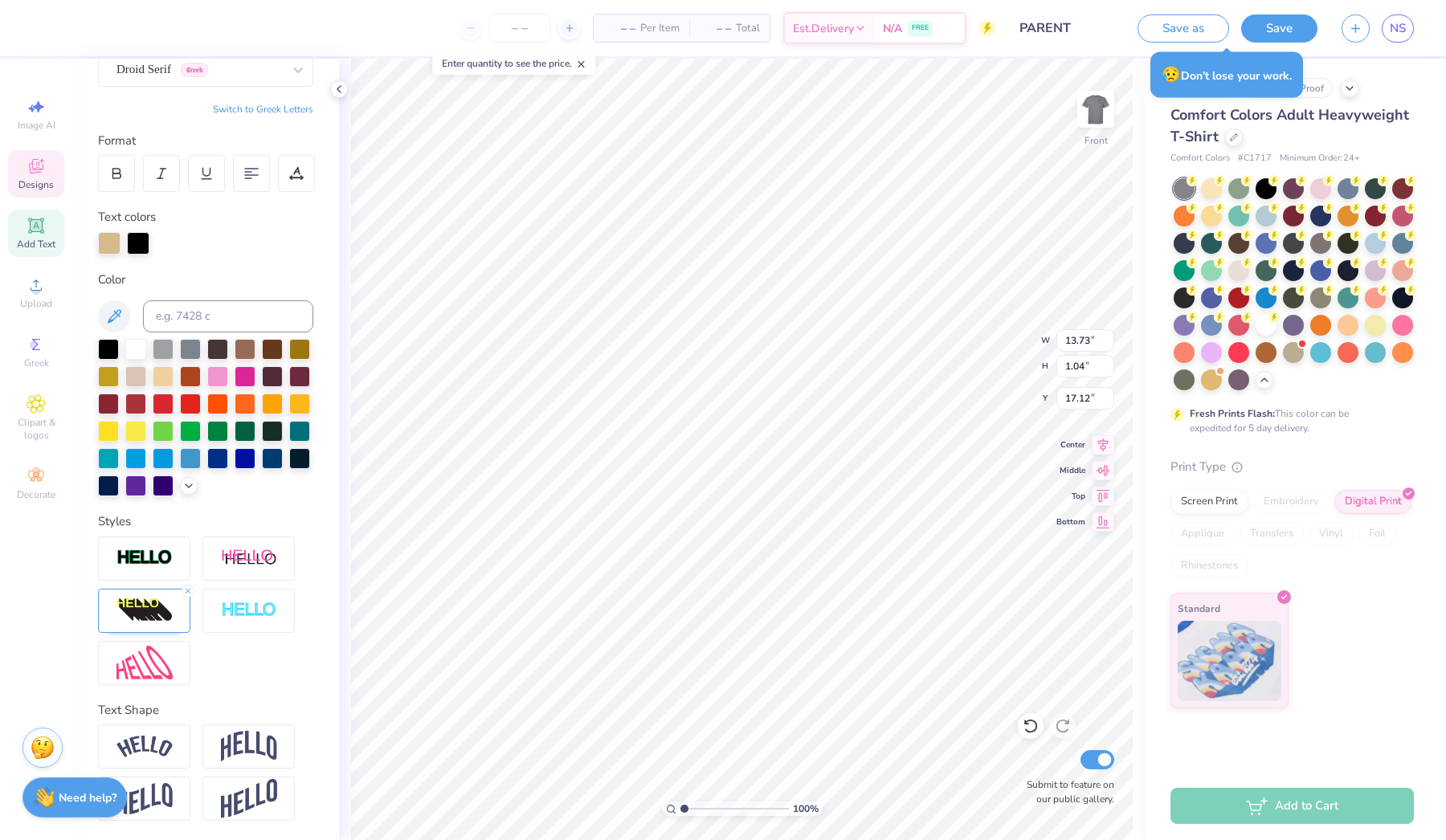
scroll to position [156, 0]
click at [166, 606] on img at bounding box center [144, 610] width 56 height 25
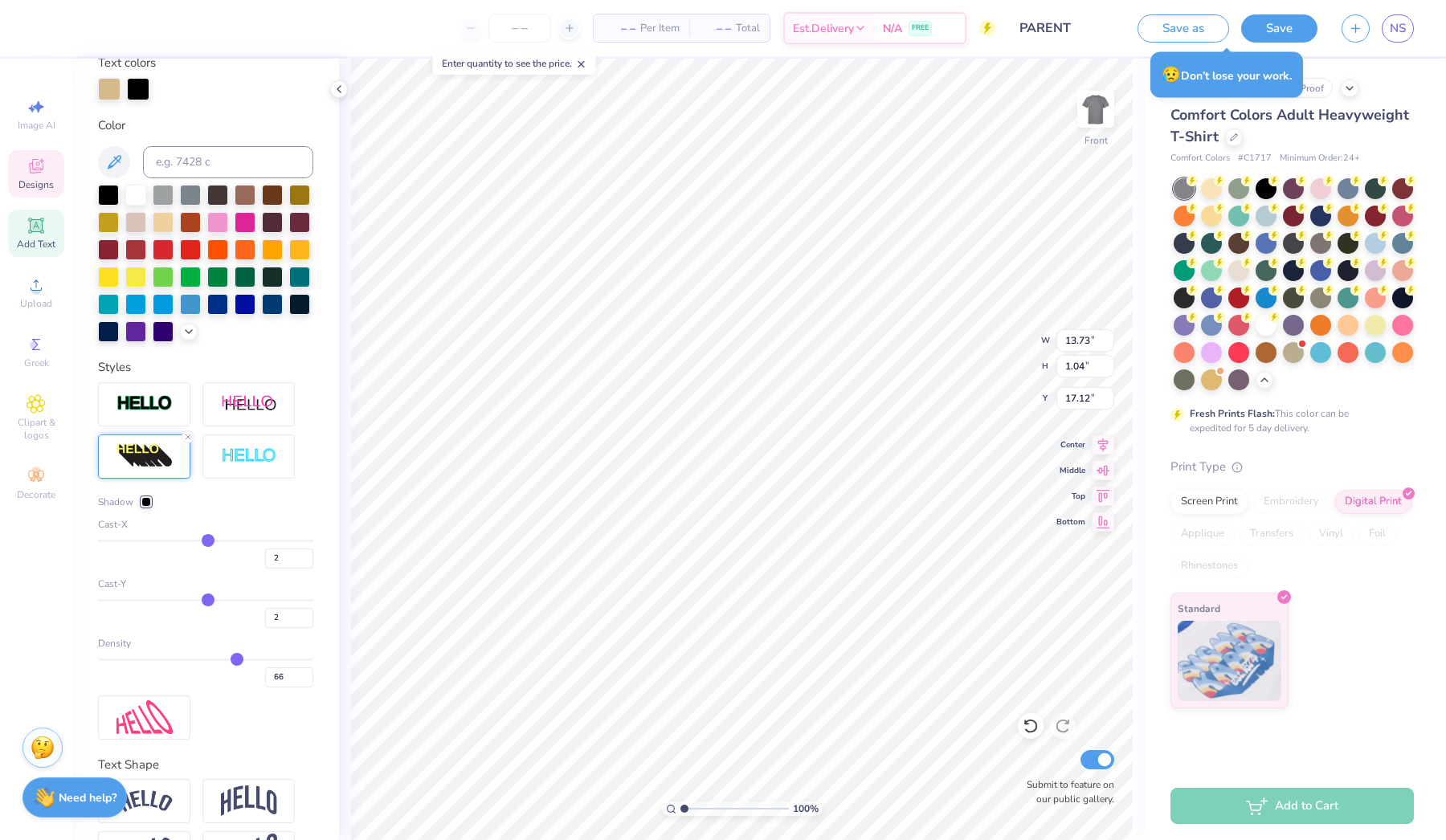
scroll to position [322, 0]
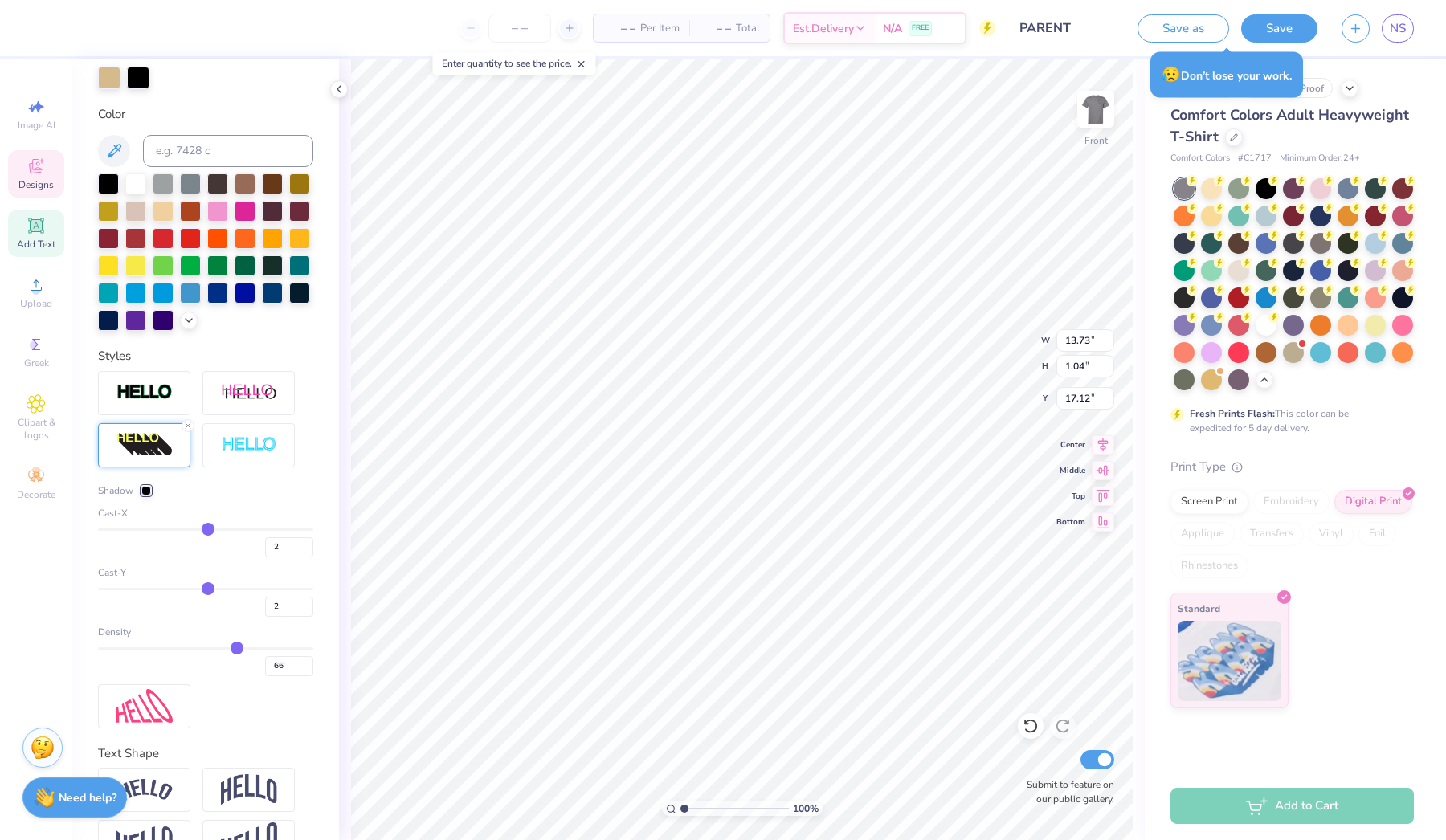
type input "65"
type input "64"
type input "63"
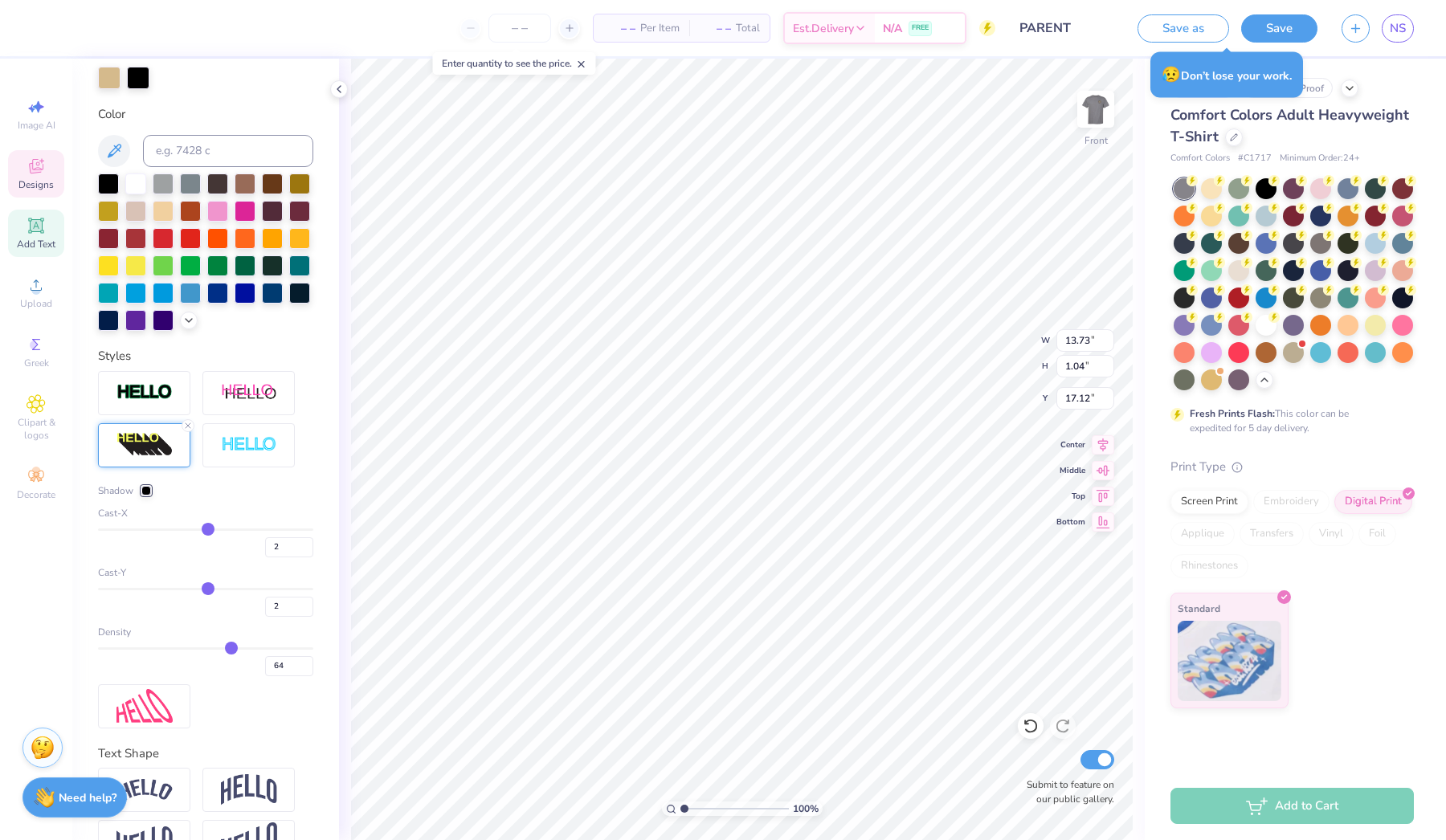
type input "63"
type input "62"
type input "61"
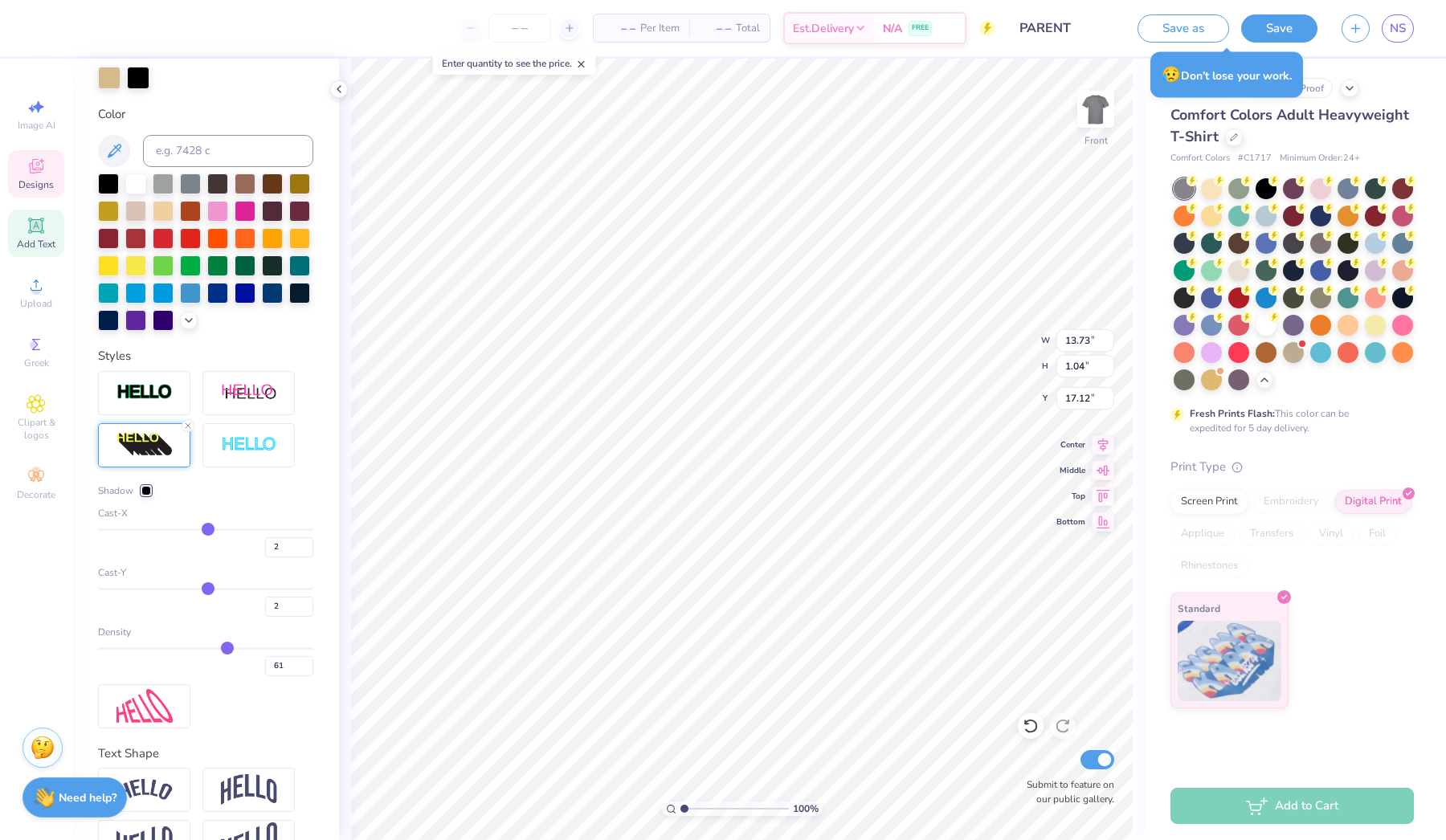
type input "60"
type input "59"
type input "58"
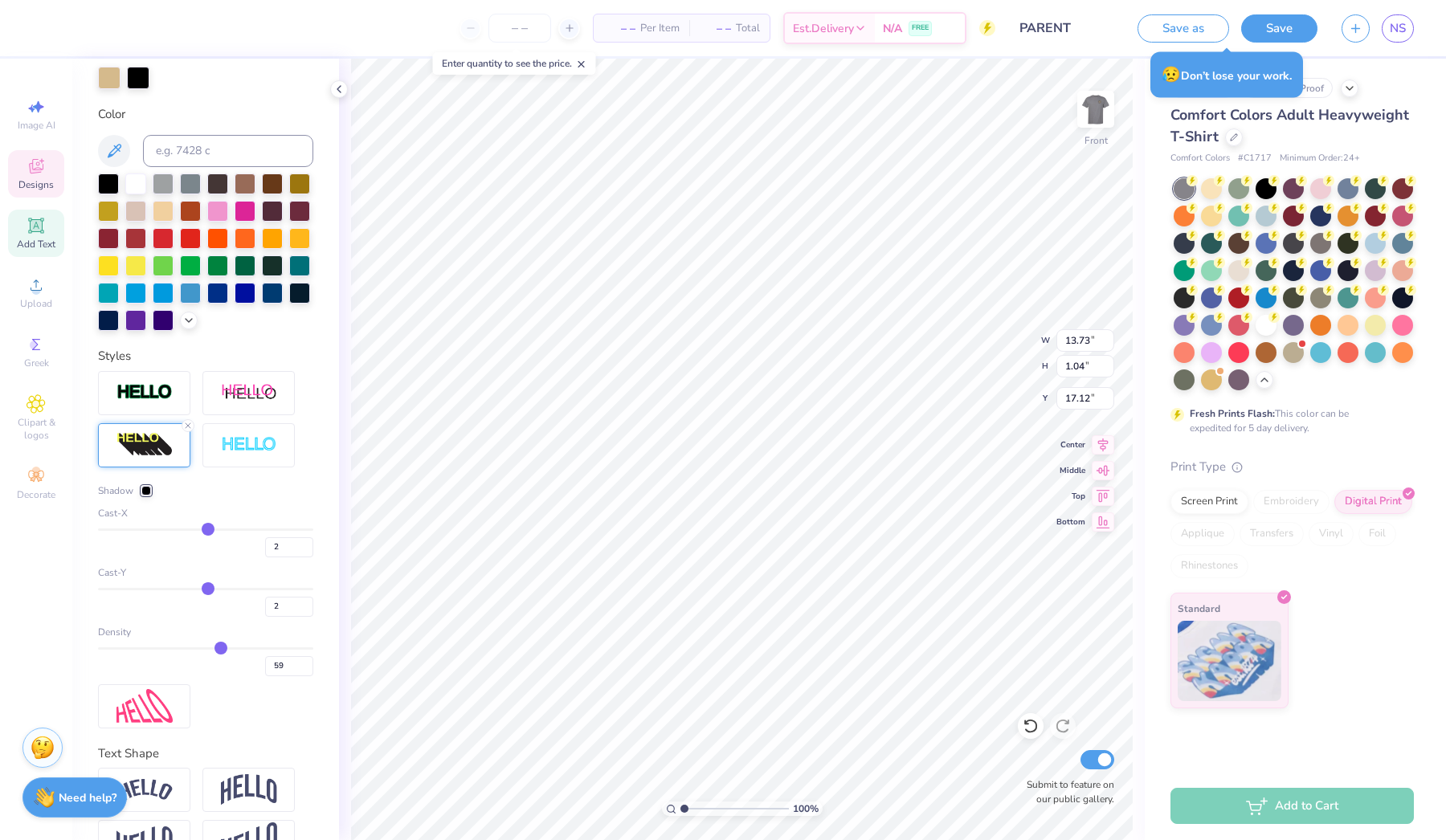
type input "58"
type input "57"
type input "56"
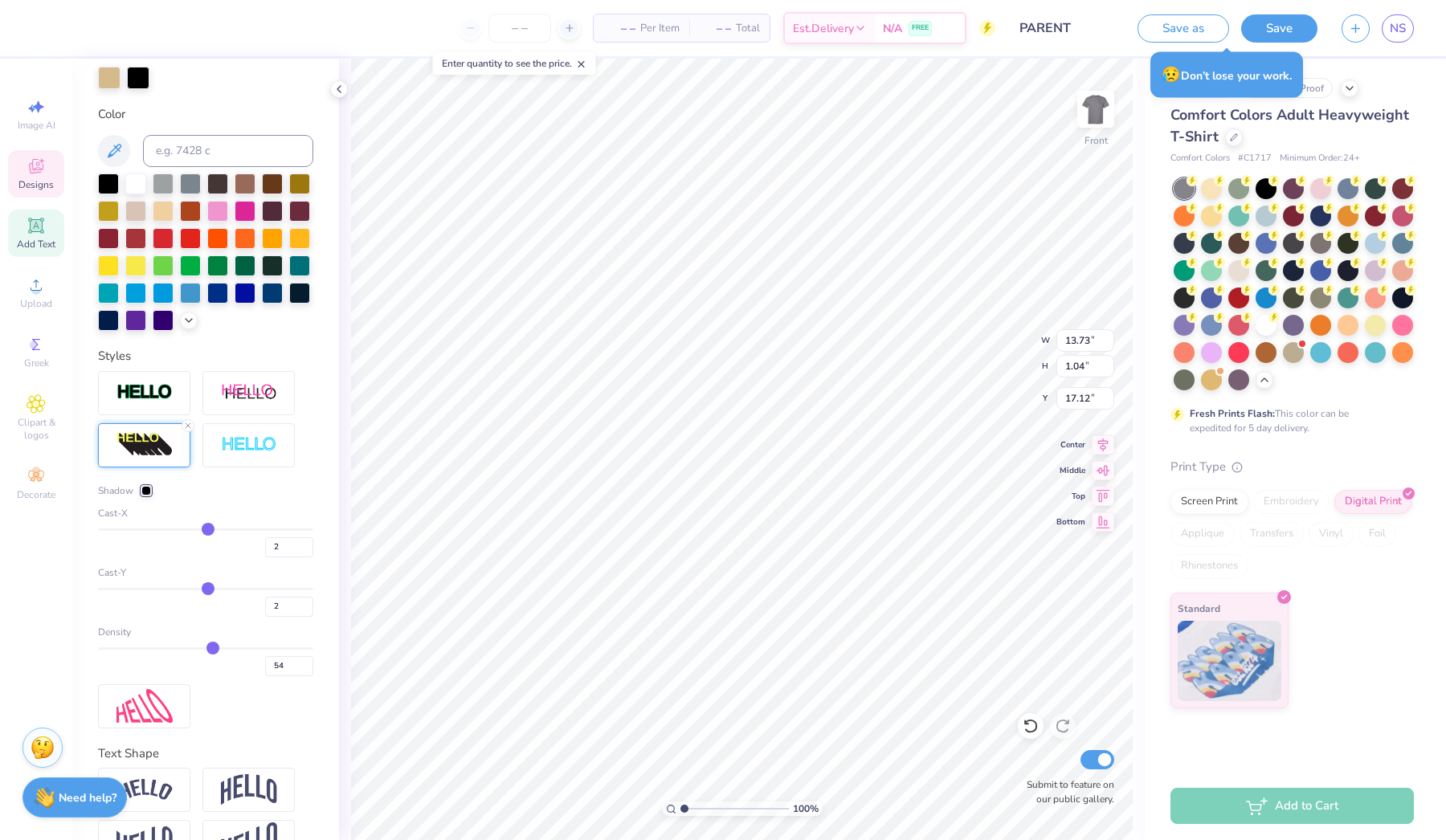
drag, startPoint x: 237, startPoint y: 650, endPoint x: 212, endPoint y: 650, distance: 25.0
click at [212, 650] on input "range" at bounding box center [206, 648] width 215 height 2
click at [203, 589] on input "range" at bounding box center [206, 589] width 215 height 2
click at [209, 590] on input "range" at bounding box center [206, 589] width 215 height 2
drag, startPoint x: 209, startPoint y: 590, endPoint x: 223, endPoint y: 592, distance: 14.1
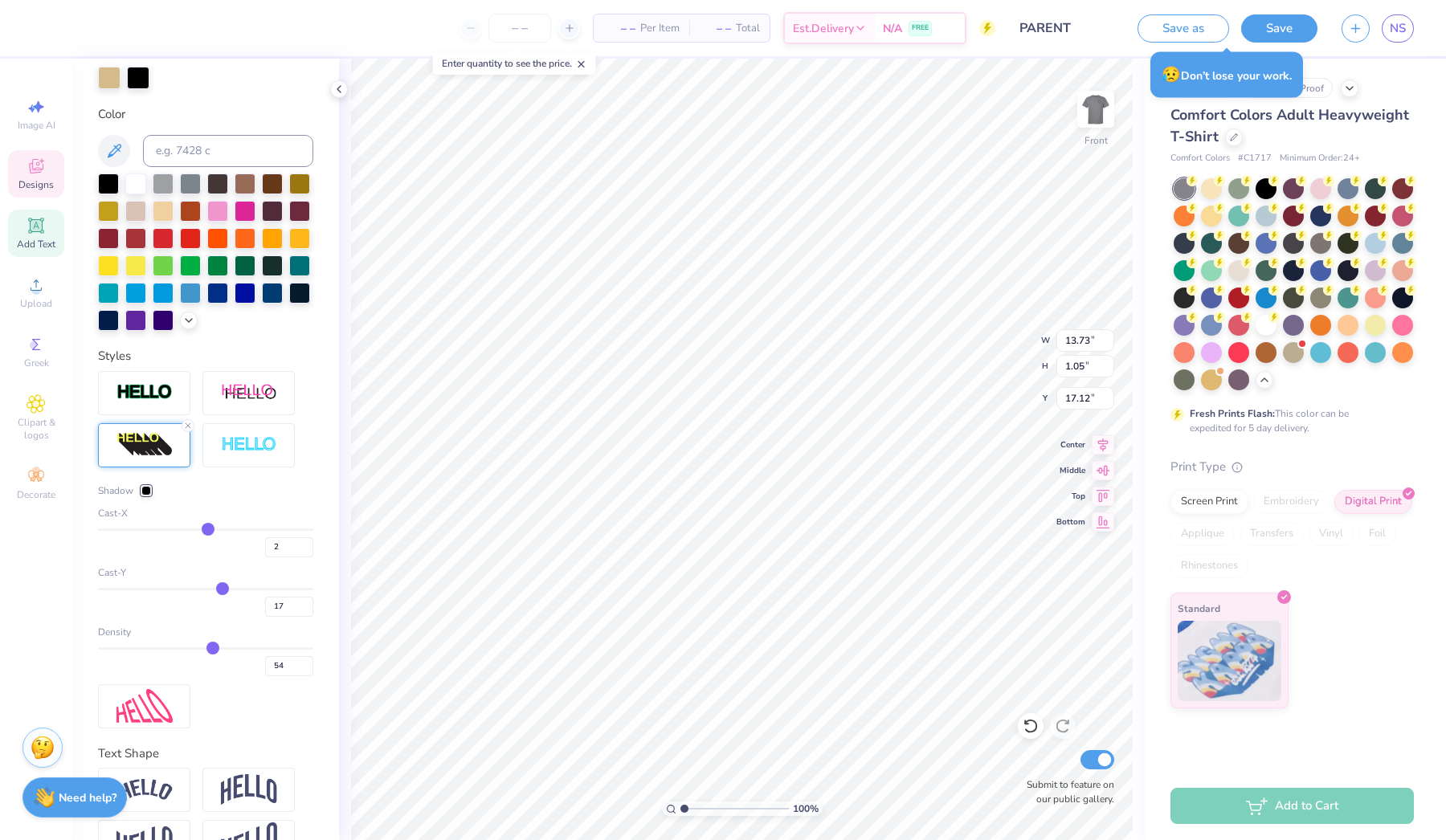
click at [223, 590] on input "range" at bounding box center [206, 589] width 215 height 2
click at [38, 122] on span "Image AI" at bounding box center [37, 125] width 38 height 13
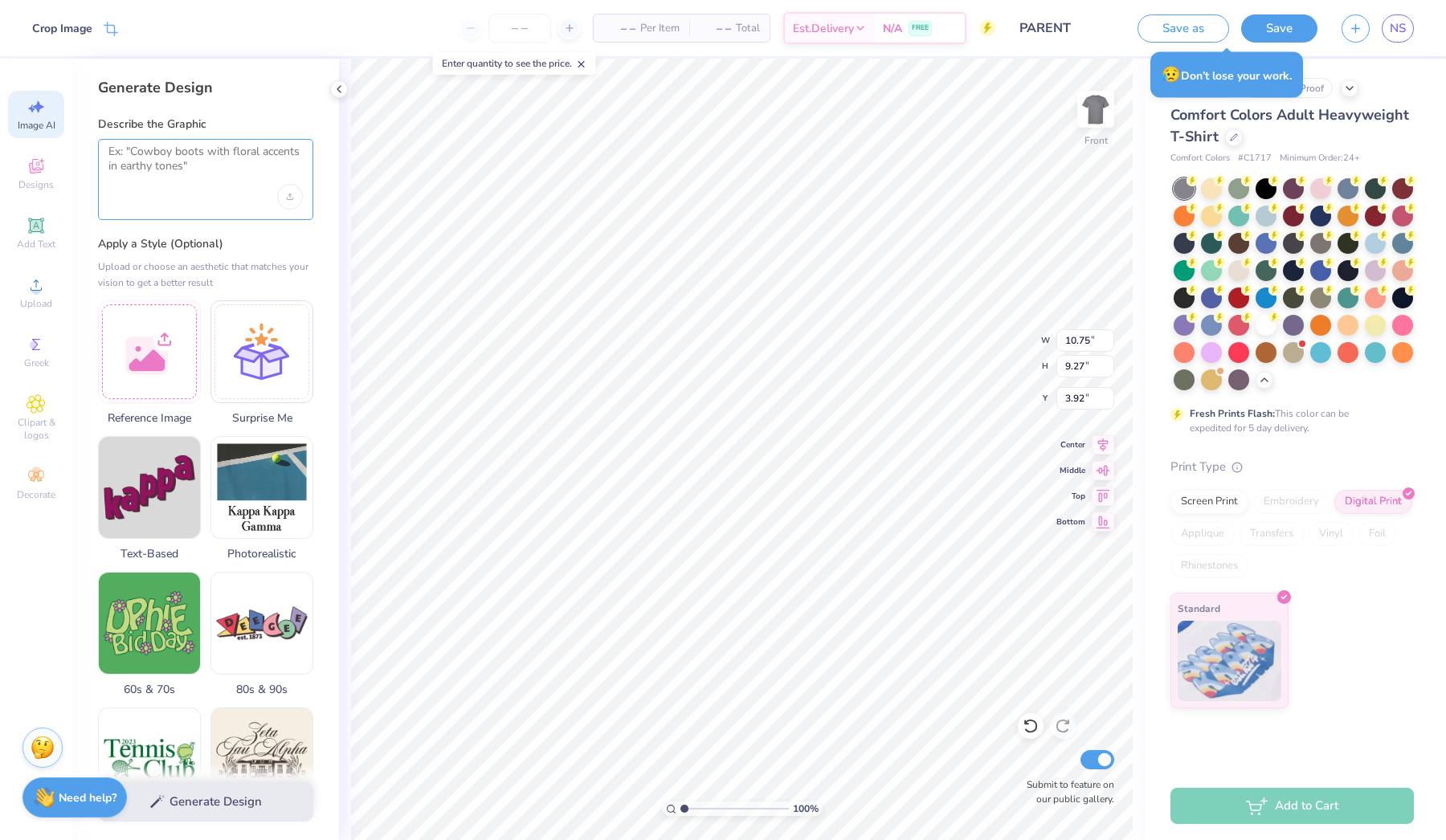
click at [151, 182] on textarea at bounding box center [205, 165] width 194 height 40
click at [154, 356] on div at bounding box center [150, 350] width 103 height 103
click at [182, 167] on textarea at bounding box center [205, 165] width 194 height 40
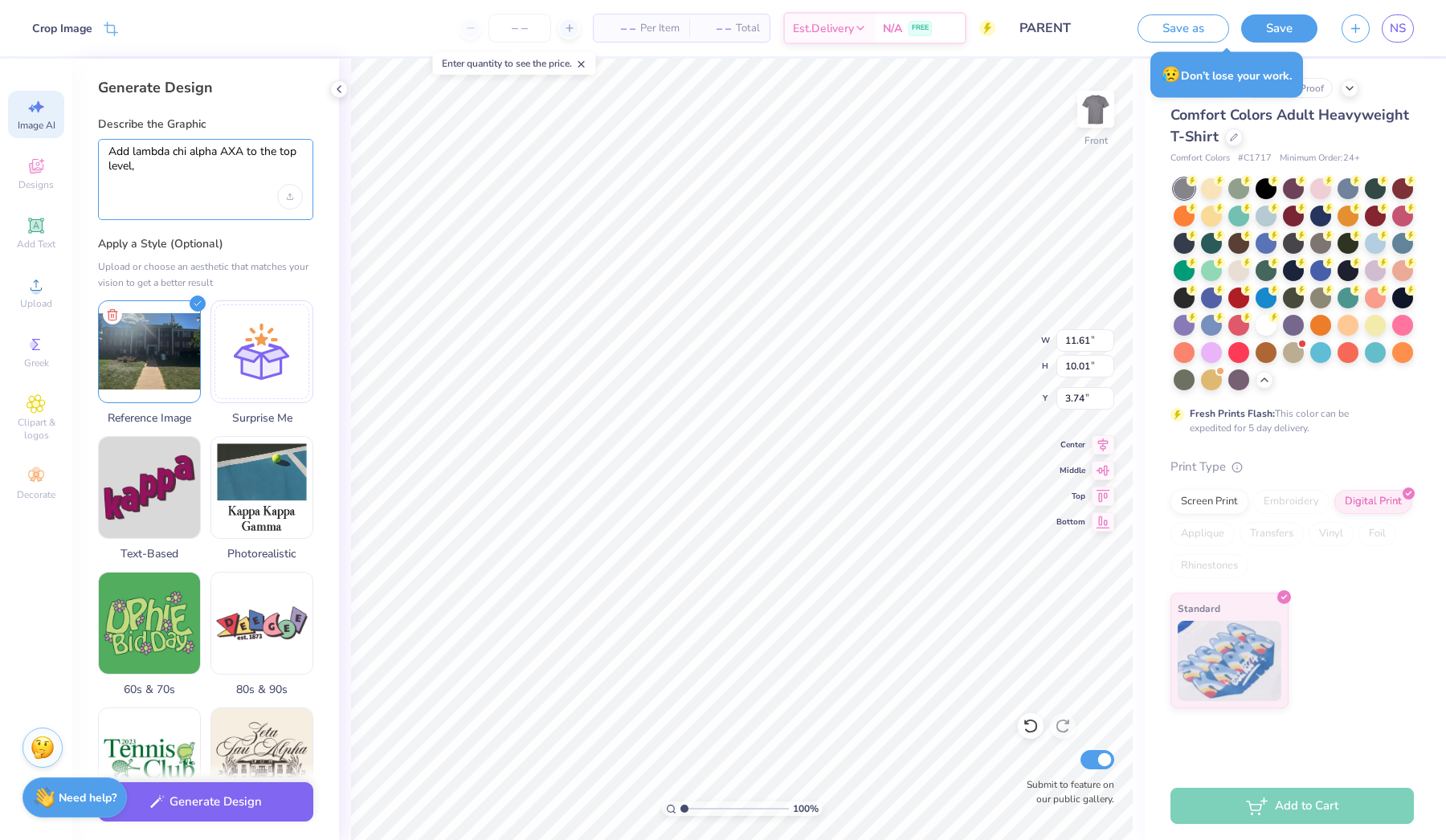
click at [213, 169] on textarea "Add lambda chi alpha AXA to the top level," at bounding box center [205, 165] width 194 height 40
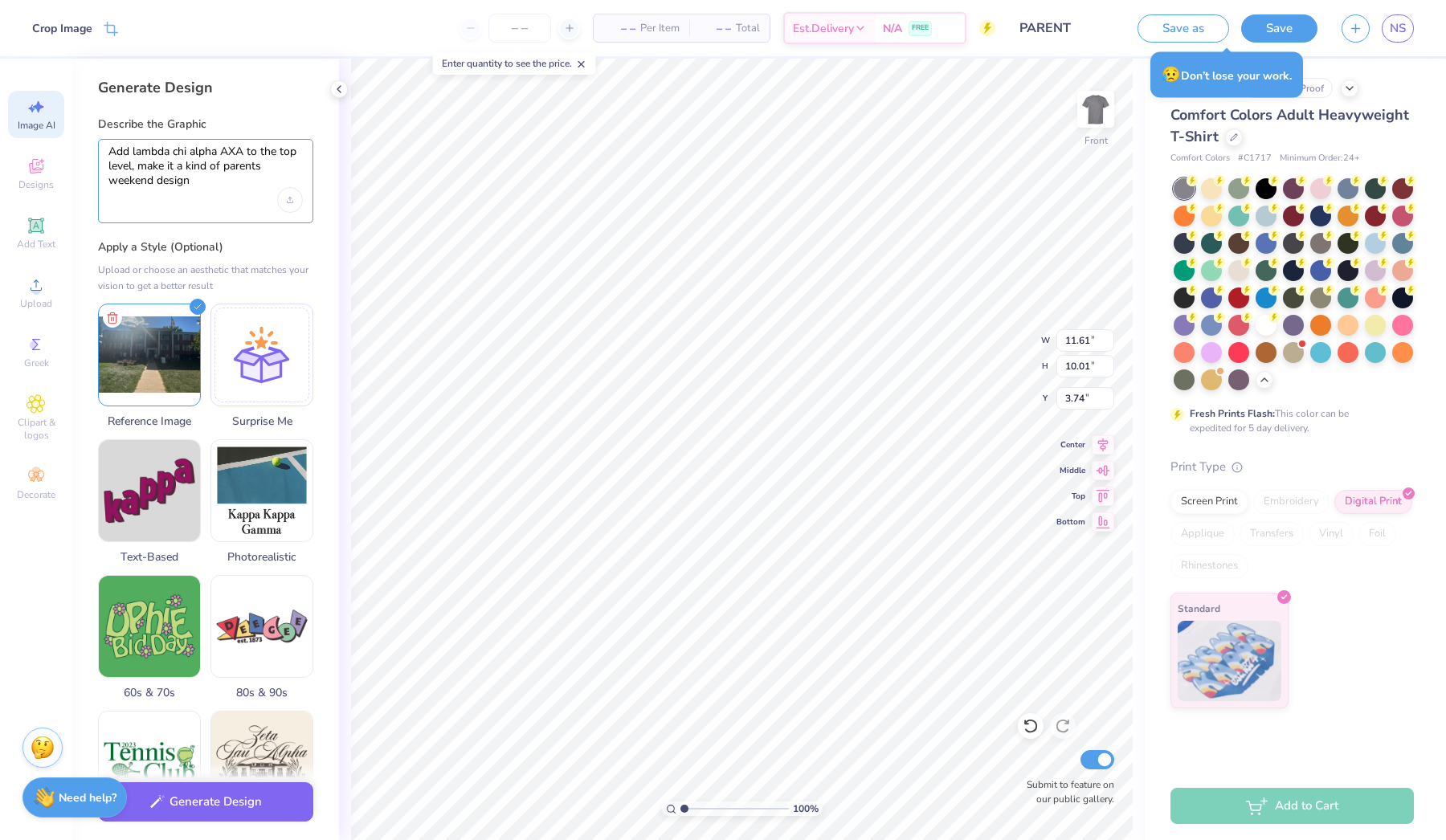
click at [196, 168] on textarea "Add lambda chi alpha AXA to the top level, make it a kind of parents weekend de…" at bounding box center [205, 166] width 194 height 43
click at [199, 165] on textarea "Add lambda chi alpha AXA to the top level, make it a of parents weekend design" at bounding box center [205, 166] width 194 height 43
click at [150, 187] on textarea "Add lambda chi alpha AXA to the top level, make it a parents weekend design" at bounding box center [205, 166] width 194 height 43
click at [211, 801] on button "Generate Design" at bounding box center [206, 798] width 215 height 39
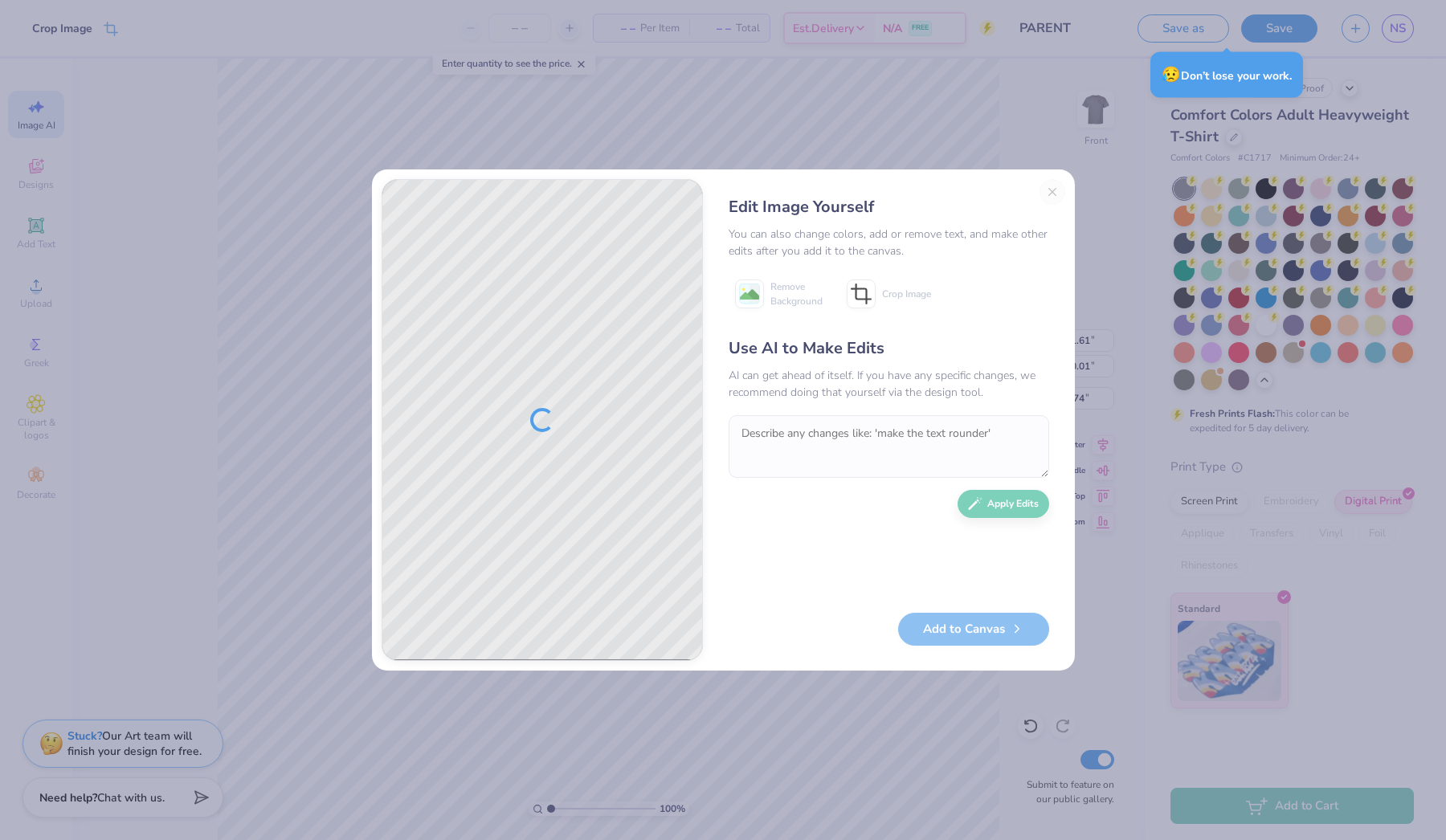
click at [554, 568] on div at bounding box center [542, 420] width 320 height 481
click at [815, 431] on textarea at bounding box center [889, 446] width 321 height 63
click at [1051, 193] on button "Close" at bounding box center [1052, 192] width 25 height 25
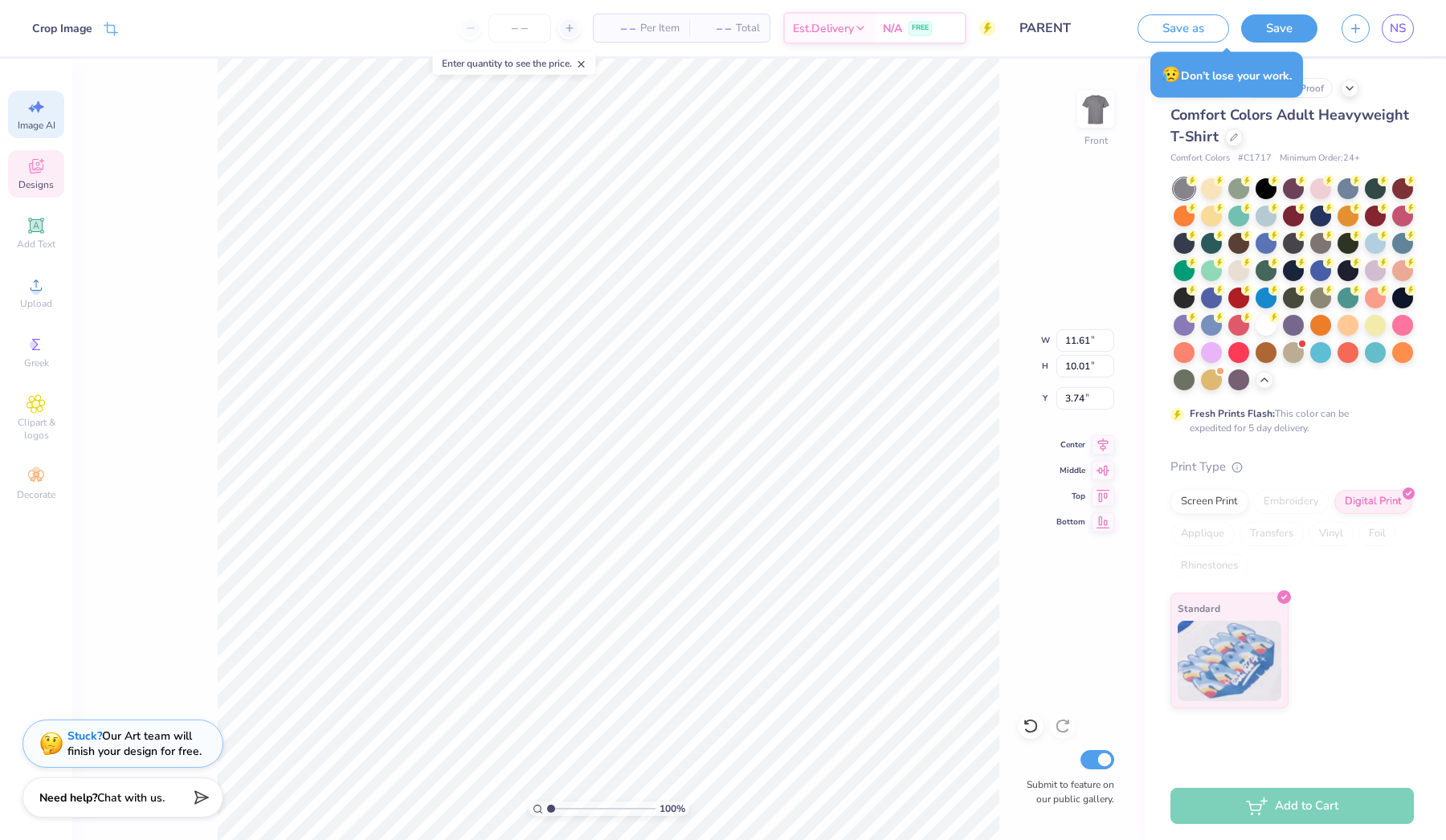
click at [44, 176] on div "Designs" at bounding box center [36, 174] width 56 height 47
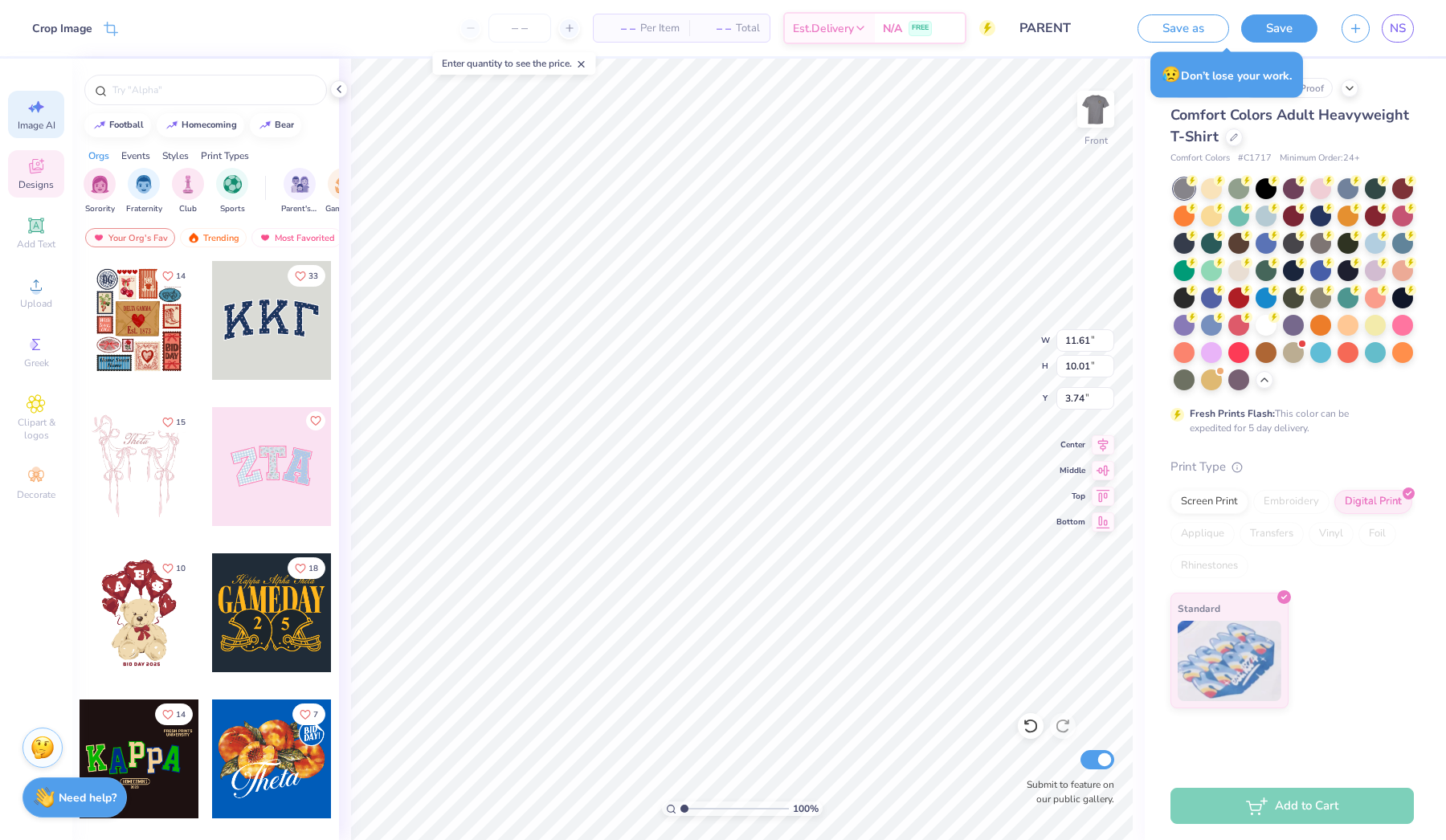
click at [47, 106] on div "Image AI" at bounding box center [36, 115] width 56 height 47
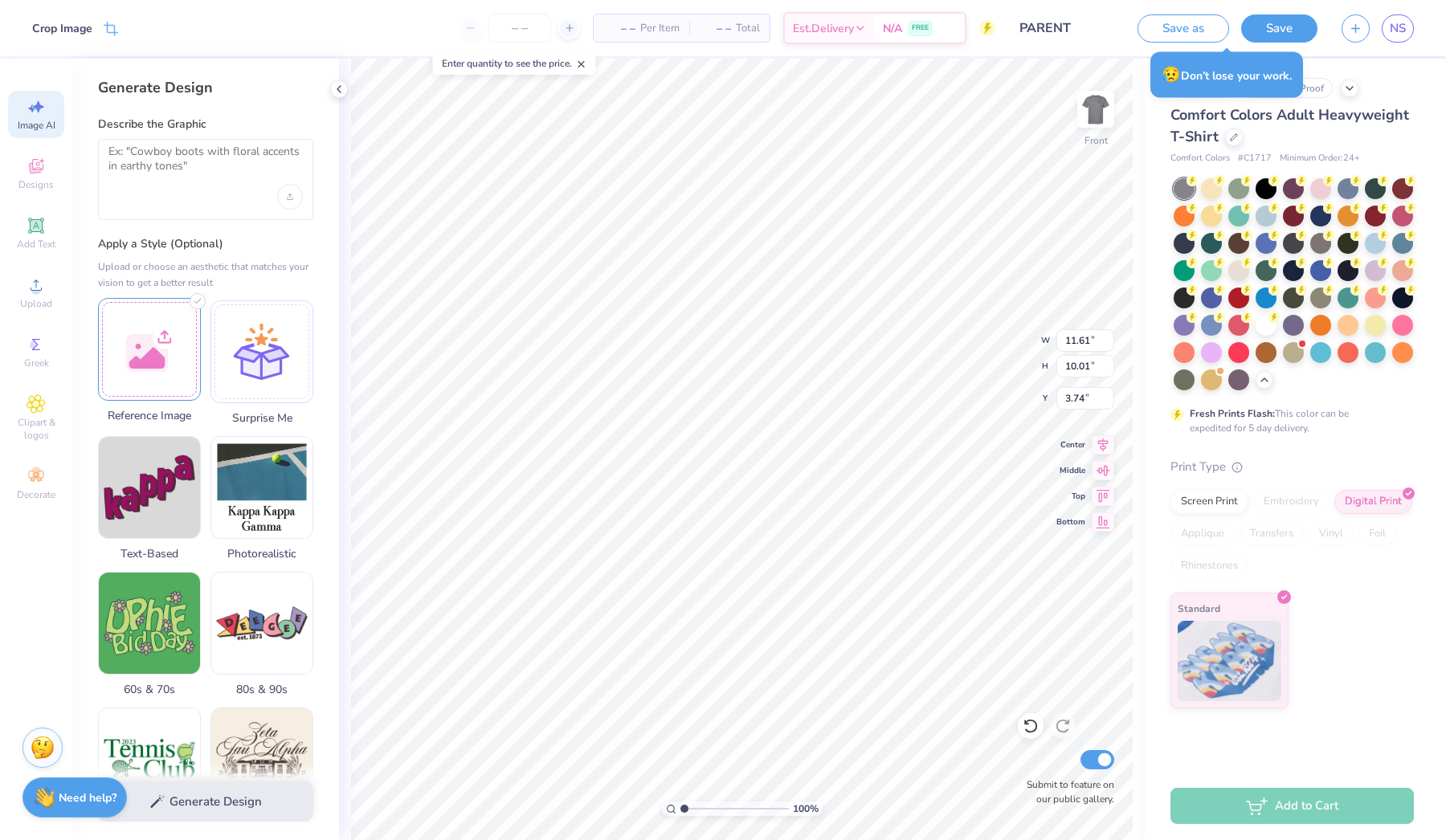
click at [156, 361] on div at bounding box center [150, 350] width 103 height 103
click at [173, 159] on textarea at bounding box center [205, 165] width 194 height 40
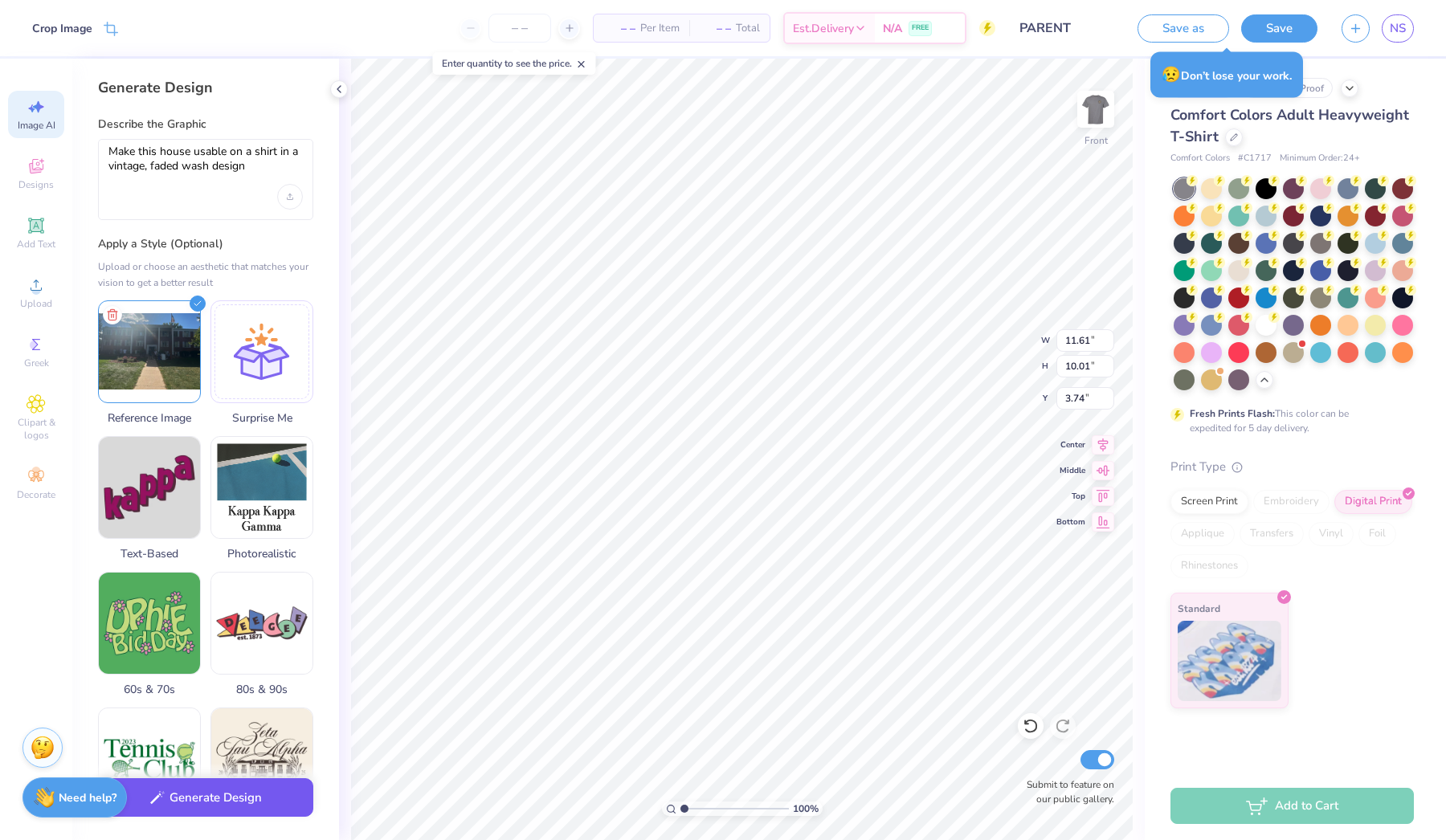
click at [242, 811] on button "Generate Design" at bounding box center [206, 798] width 215 height 39
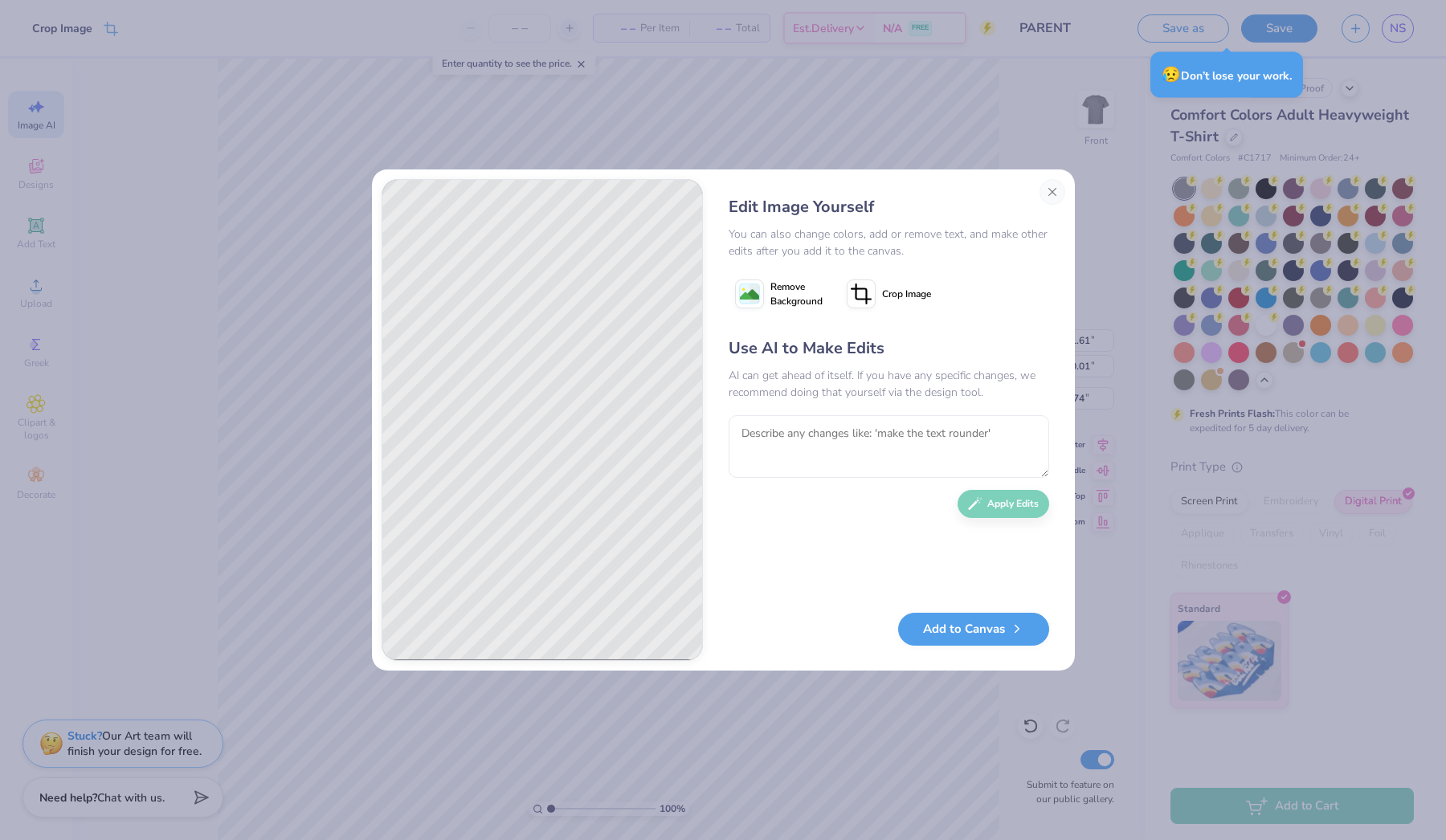
click at [793, 292] on span "Remove Background" at bounding box center [797, 294] width 52 height 29
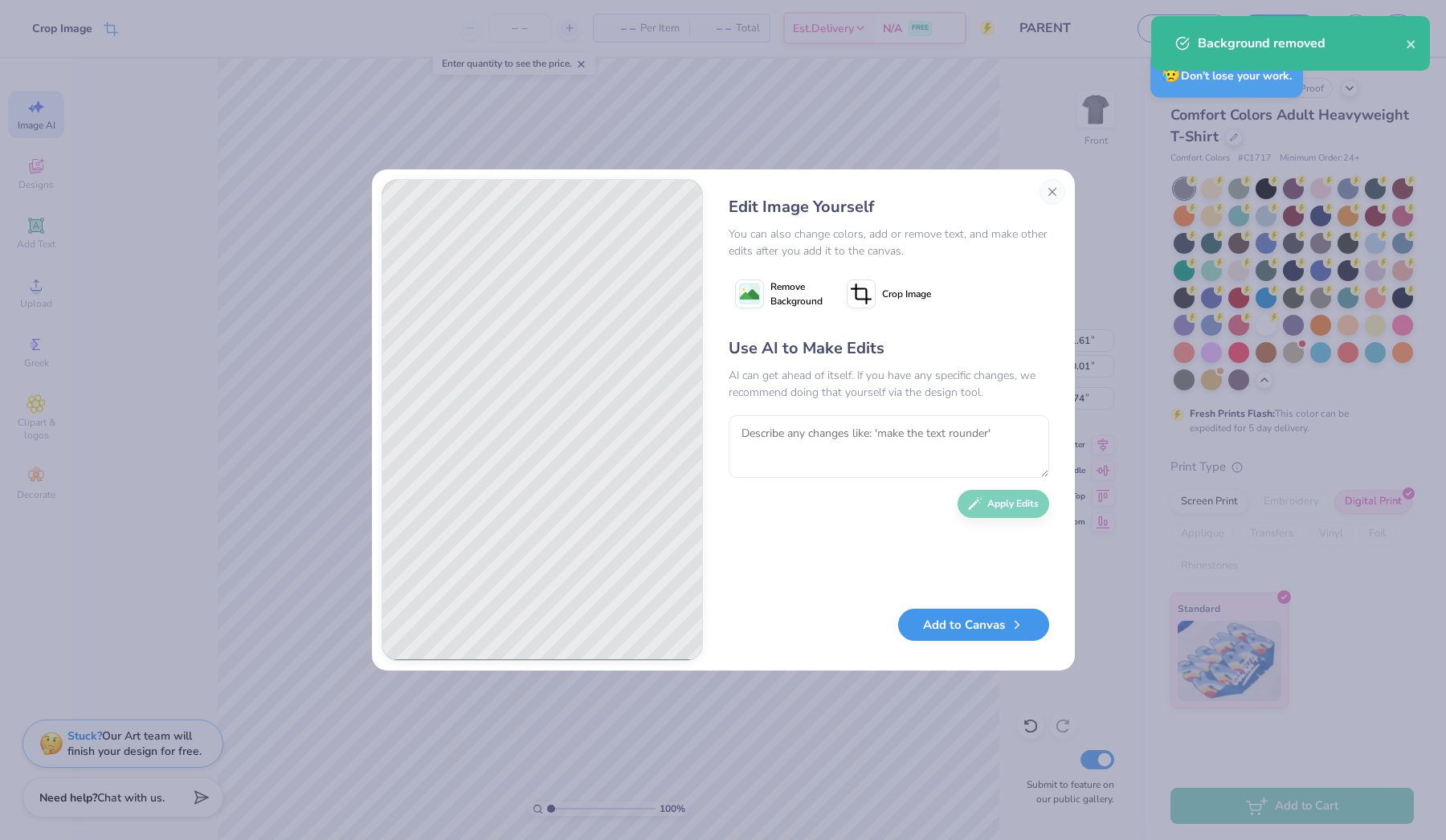
click at [1005, 629] on button "Add to Canvas" at bounding box center [974, 625] width 151 height 33
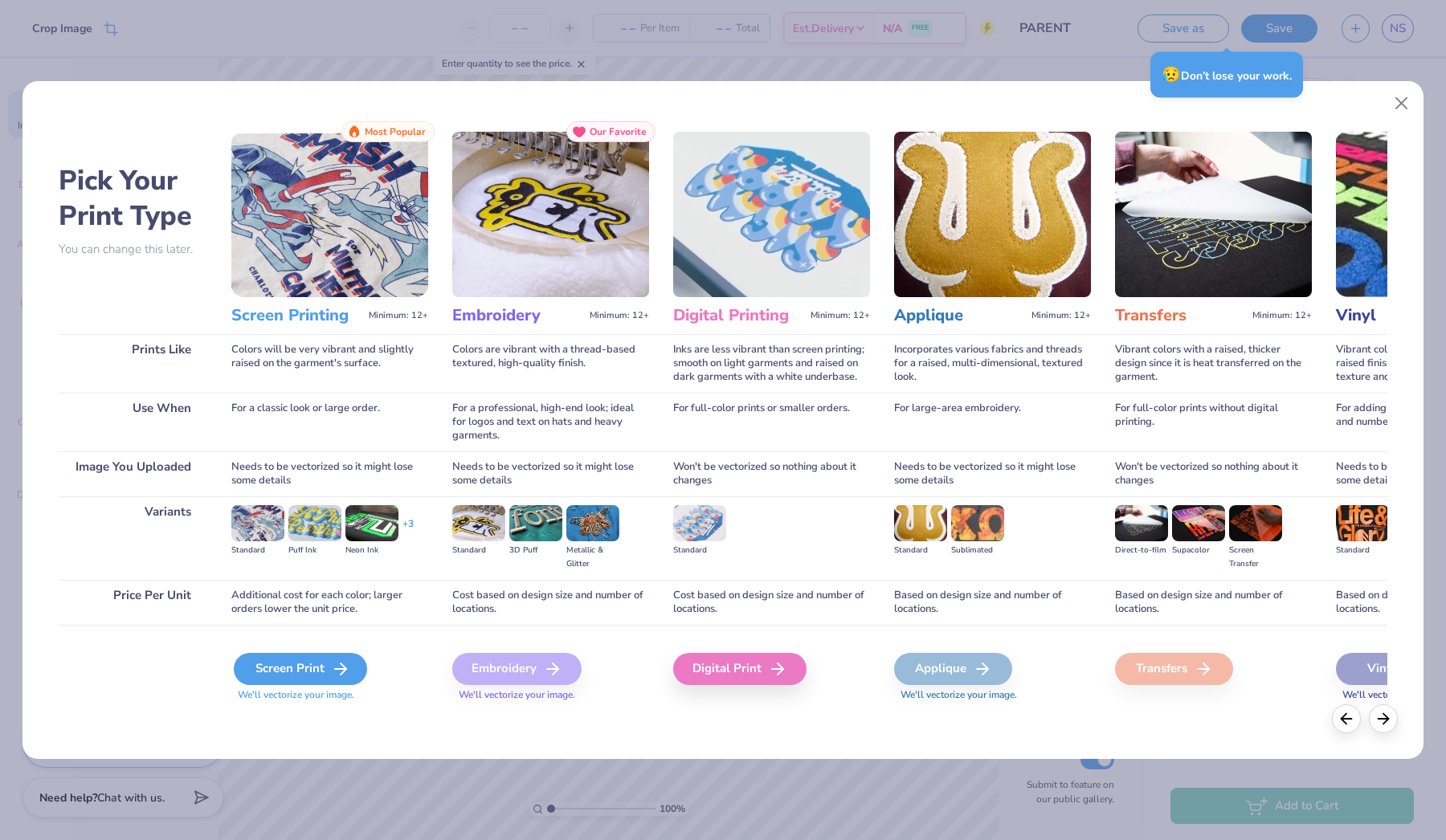
click at [282, 673] on div "Screen Print" at bounding box center [300, 669] width 133 height 32
click at [337, 672] on icon at bounding box center [341, 670] width 20 height 20
click at [312, 666] on div "Screen Print" at bounding box center [300, 669] width 133 height 32
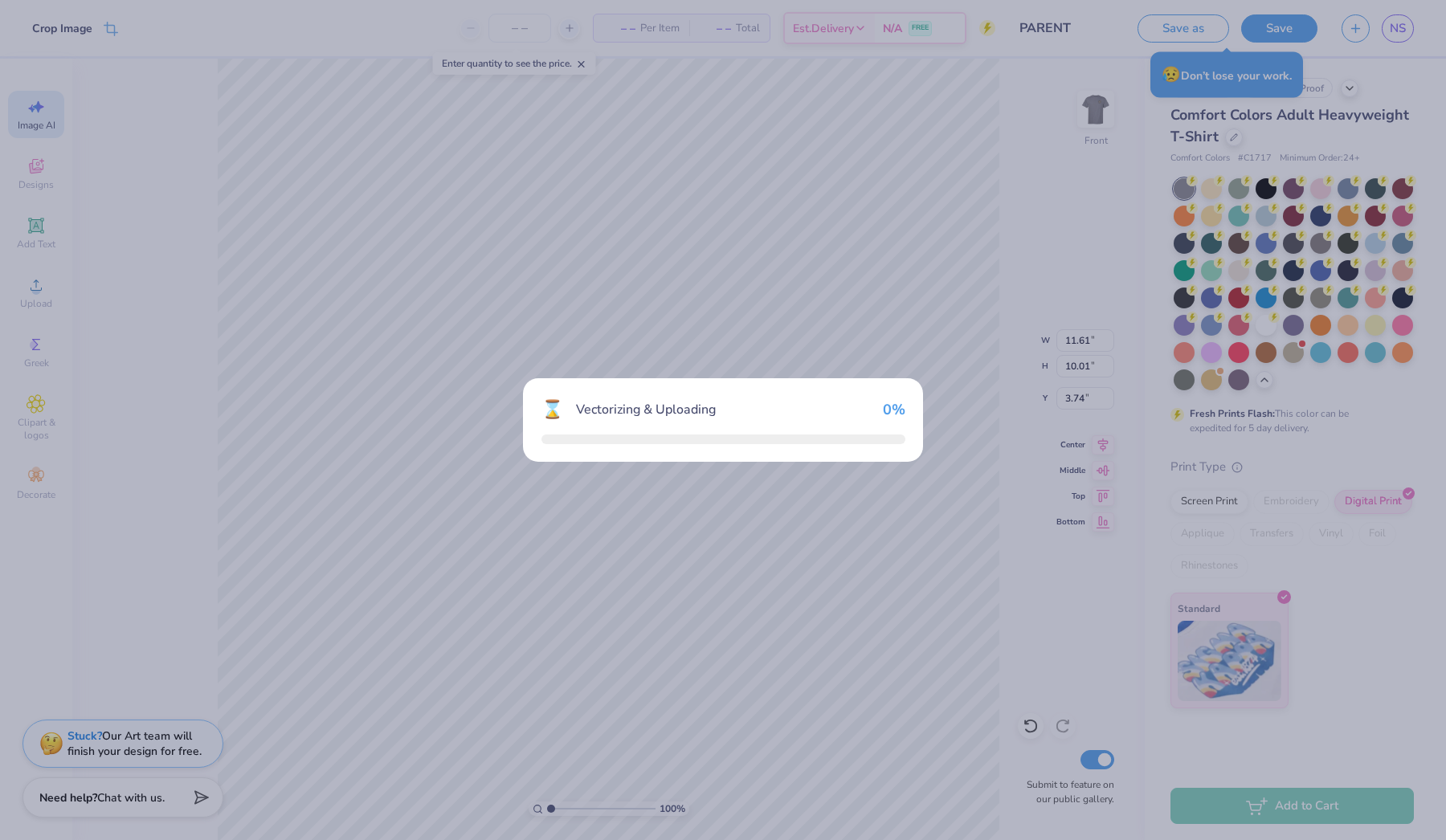
click at [320, 662] on div "⌛ Vectorizing & Uploading 0 %" at bounding box center [723, 420] width 1446 height 840
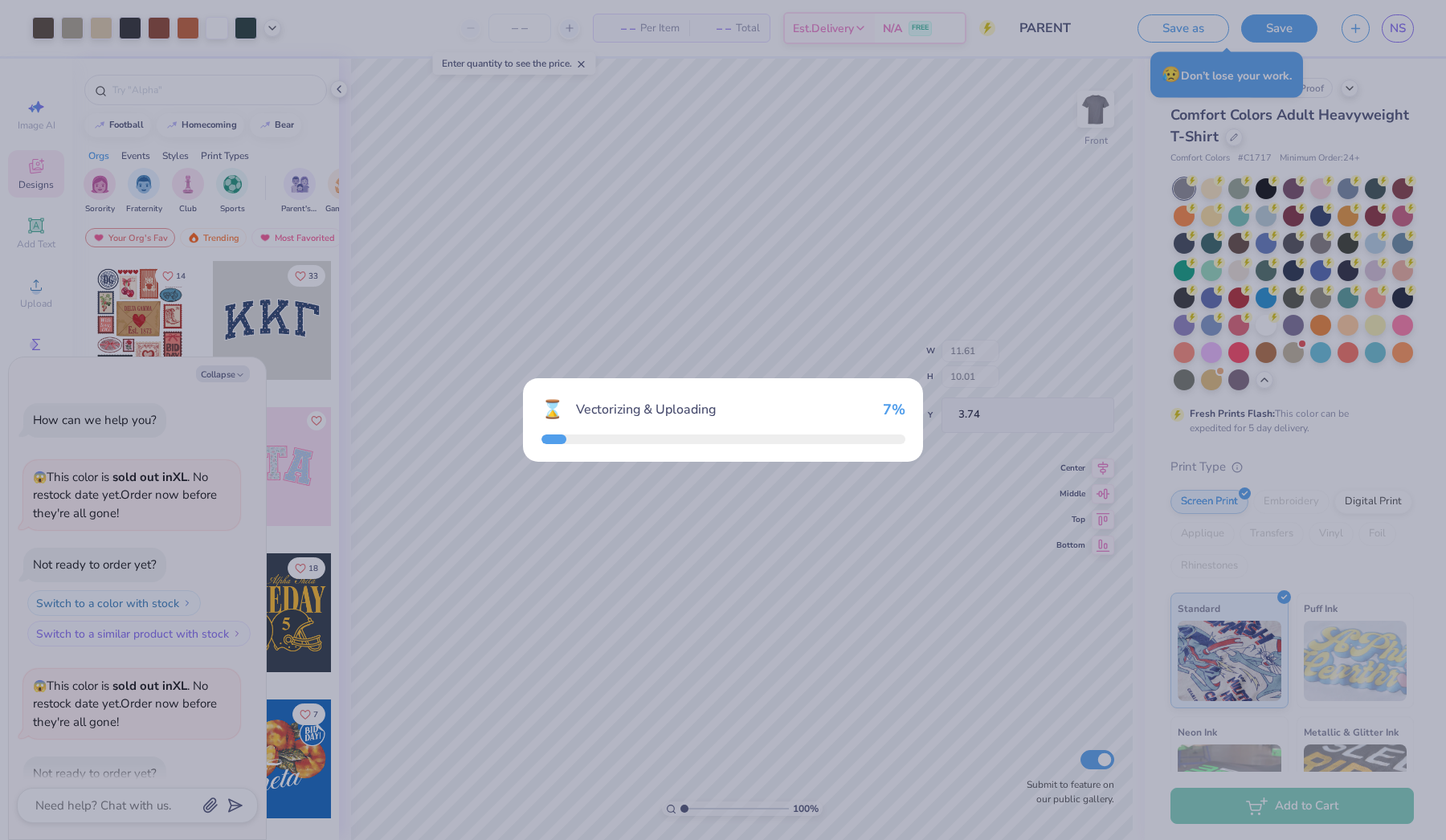
scroll to position [1008, 0]
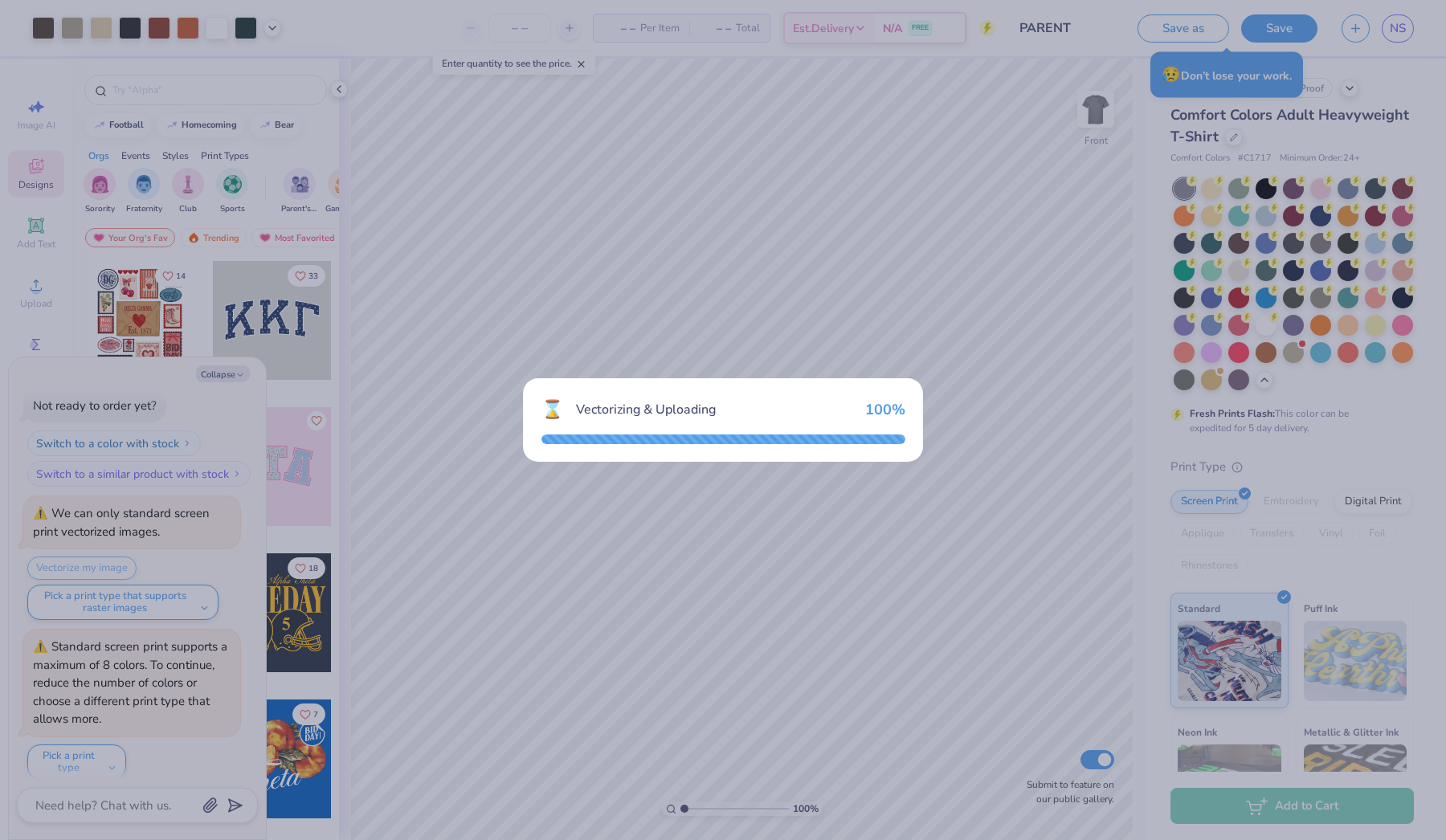
click at [736, 252] on div "⌛ Vectorizing & Uploading 100 %" at bounding box center [723, 420] width 1446 height 840
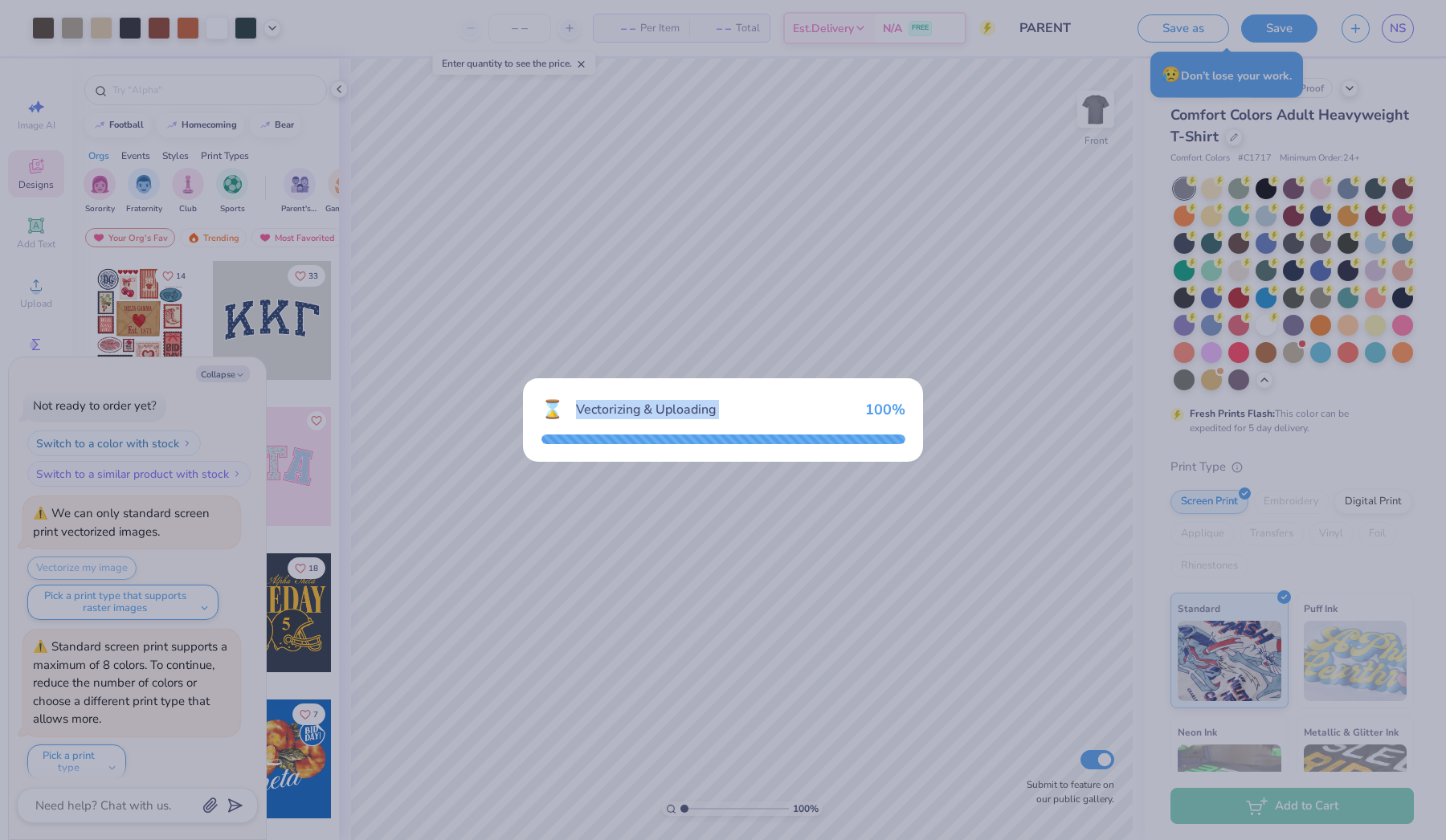
click at [738, 255] on div "⌛ Vectorizing & Uploading 100 %" at bounding box center [723, 420] width 1446 height 840
click at [684, 417] on div "Vectorizing & Uploading" at bounding box center [715, 410] width 277 height 20
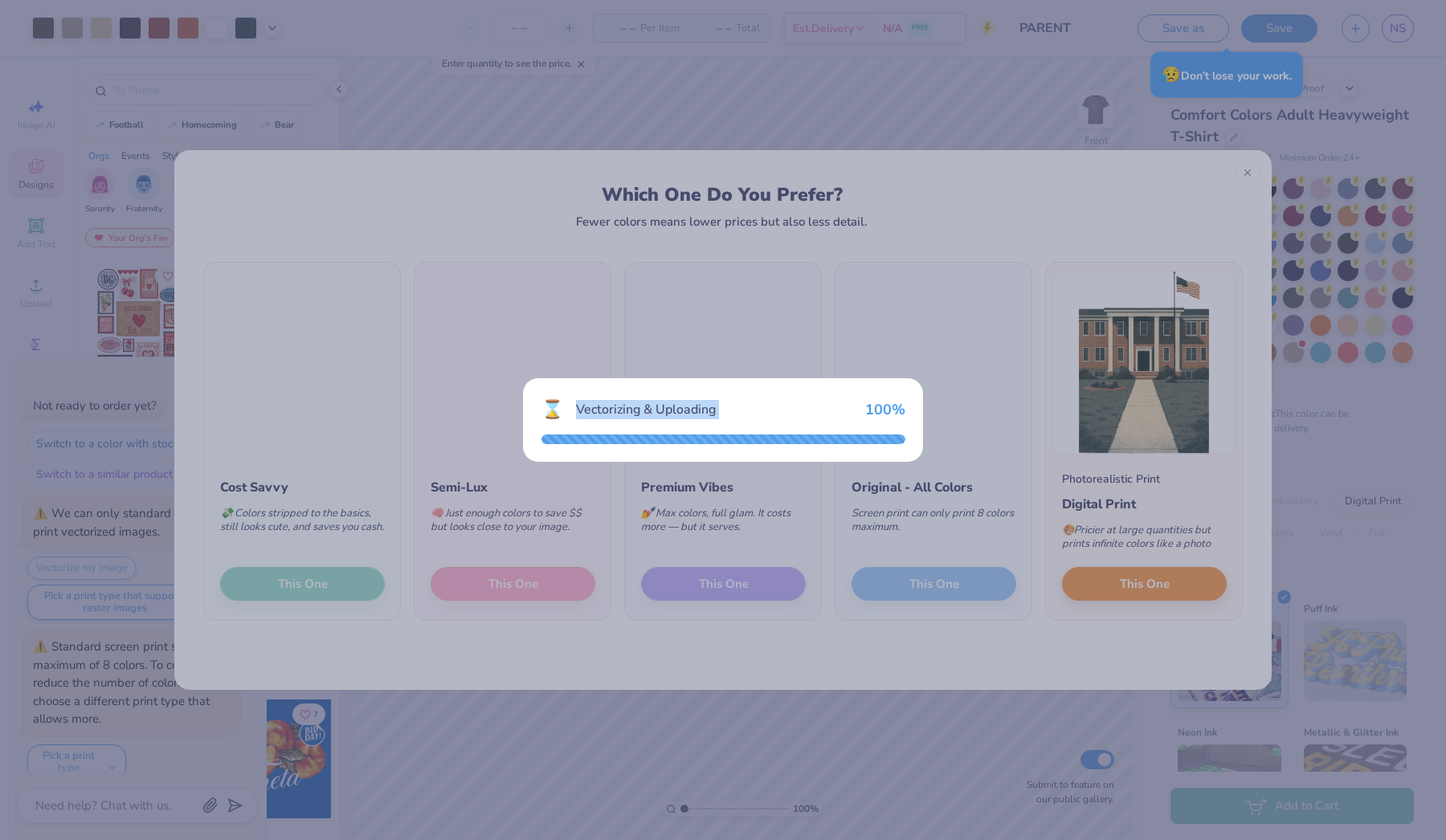
click at [781, 181] on div "⌛ Vectorizing & Uploading 100 %" at bounding box center [723, 420] width 1446 height 840
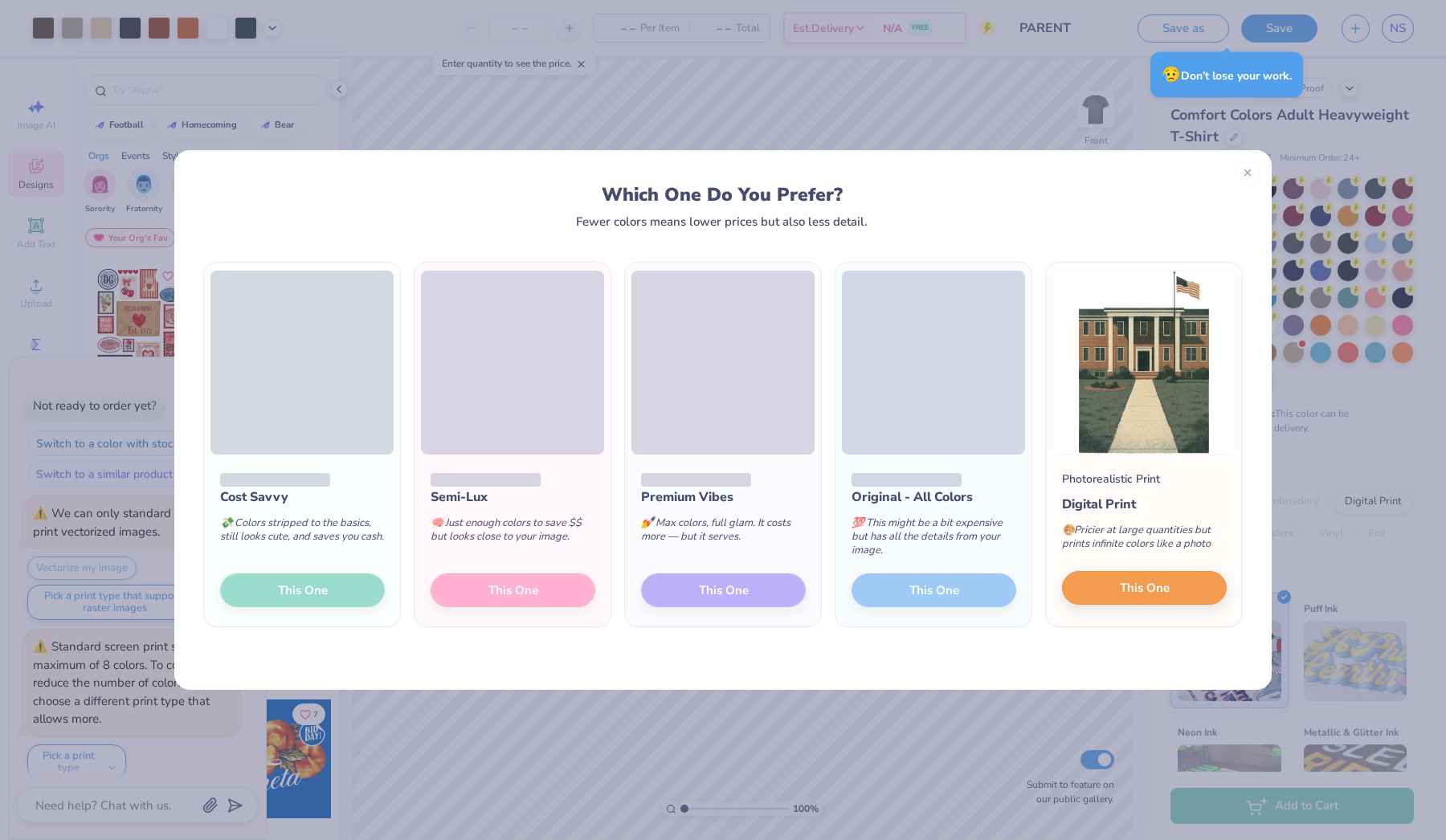
click at [1104, 588] on button "This One" at bounding box center [1144, 588] width 165 height 34
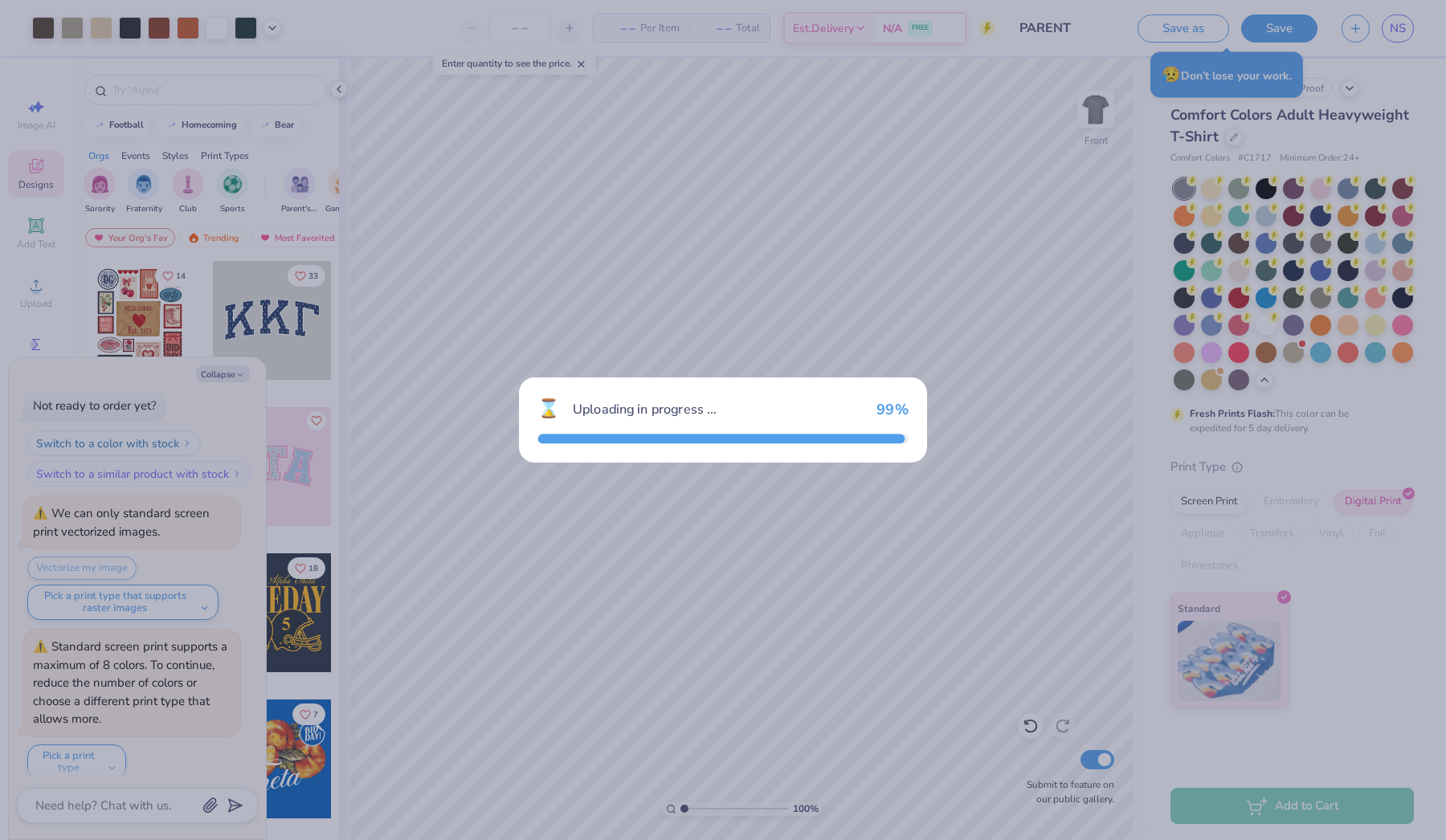
click at [1121, 585] on div "⌛ Uploading in progress ... 99 %" at bounding box center [723, 420] width 1446 height 840
click at [1129, 594] on div "⌛ Uploading in progress ... 99 %" at bounding box center [723, 420] width 1446 height 840
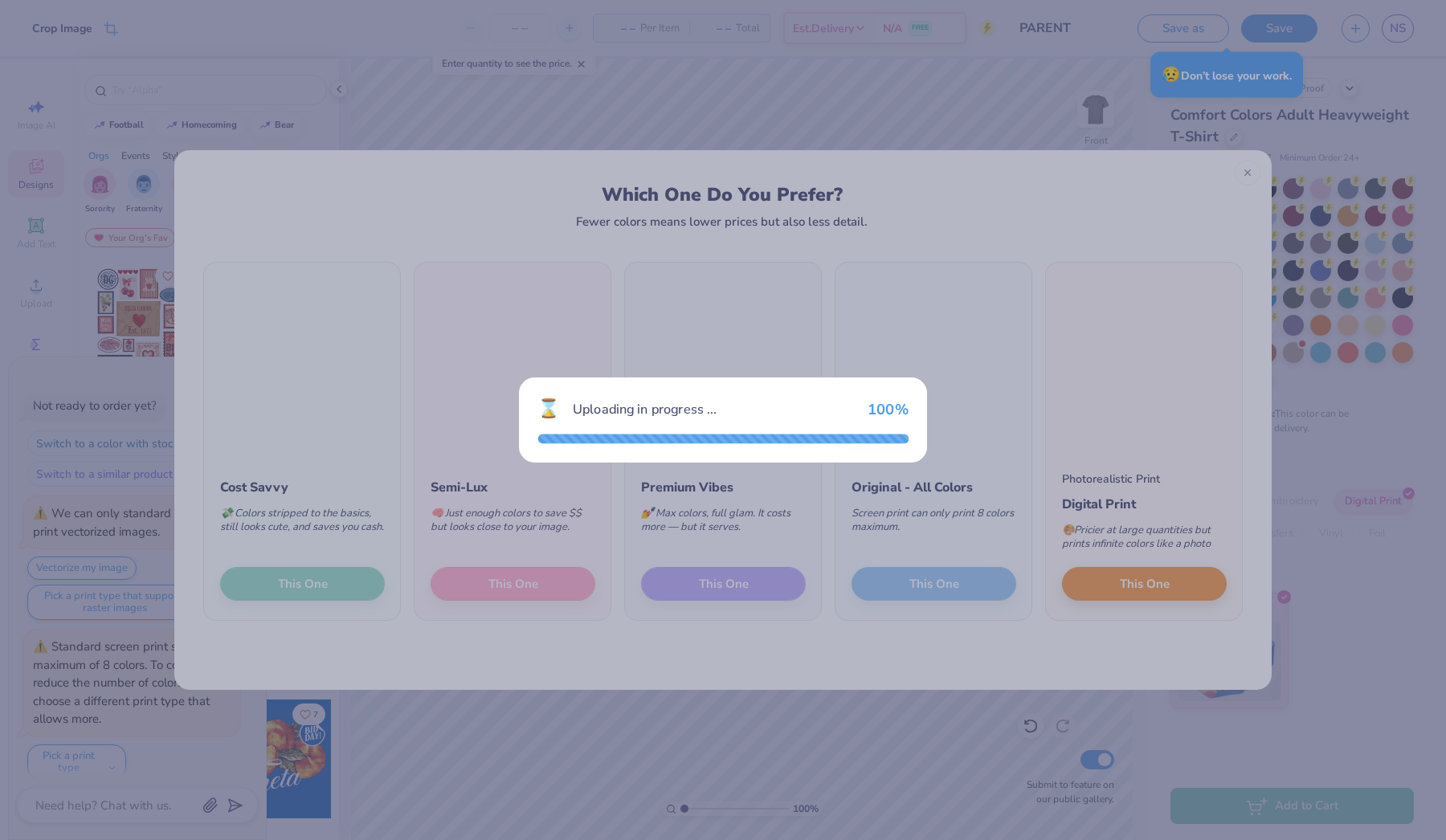
click at [1129, 594] on div "⌛ Uploading in progress ... 100 %" at bounding box center [723, 420] width 1446 height 840
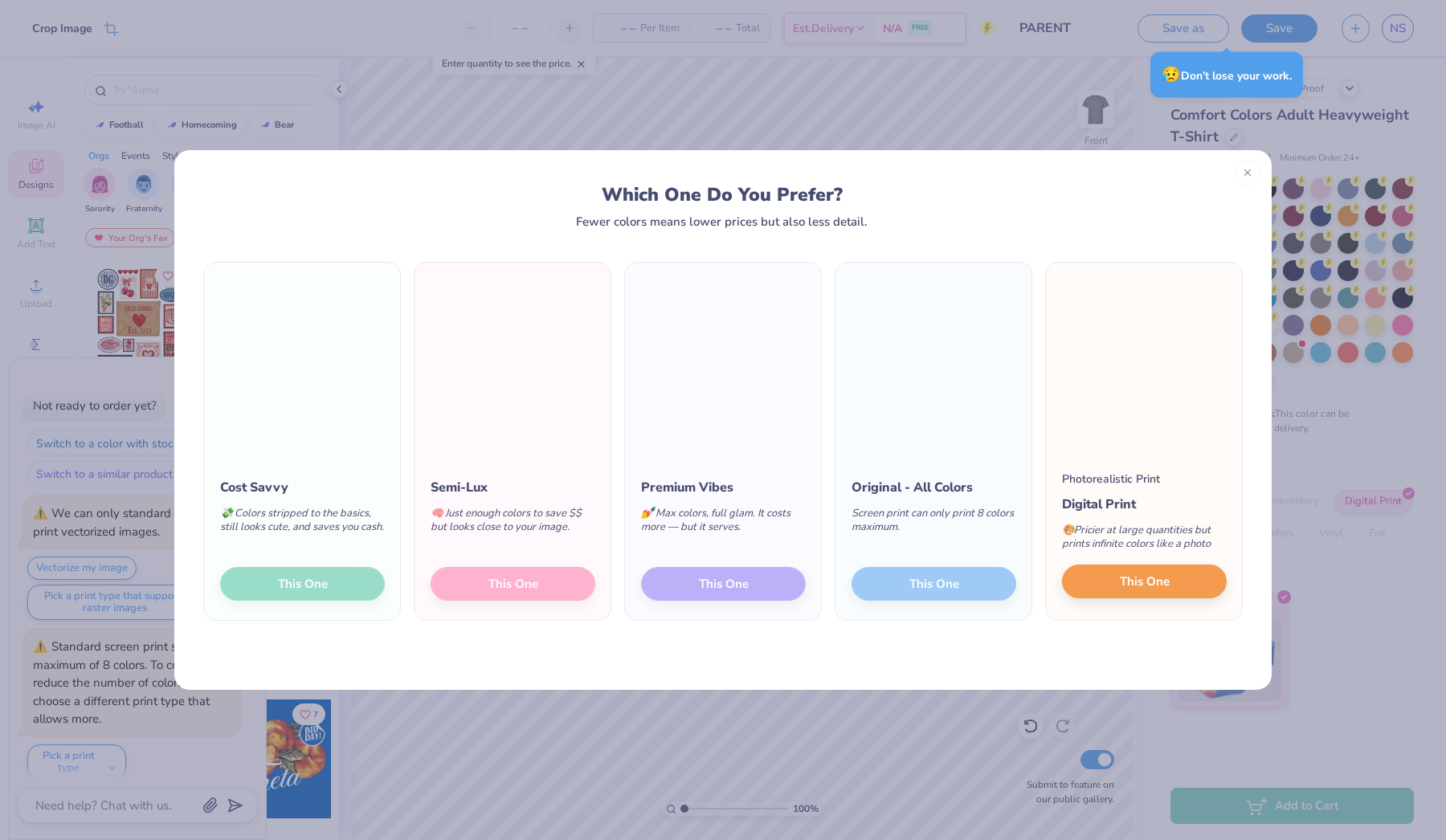
click at [1117, 571] on button "This One" at bounding box center [1144, 581] width 165 height 34
click at [1128, 582] on span "This One" at bounding box center [1145, 582] width 50 height 19
click at [1190, 581] on button "This One" at bounding box center [1144, 581] width 165 height 34
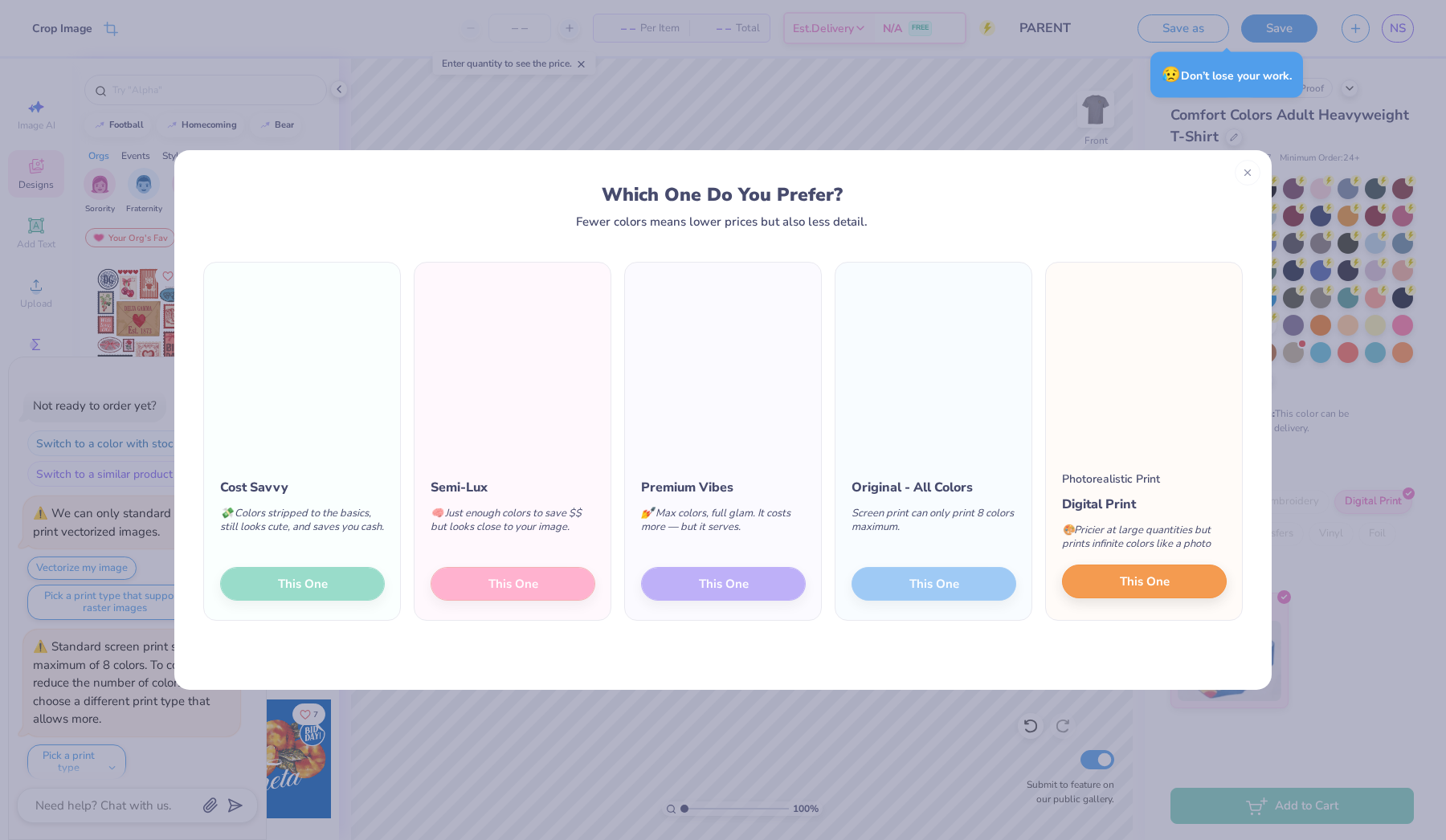
click at [1190, 581] on button "This One" at bounding box center [1144, 581] width 165 height 34
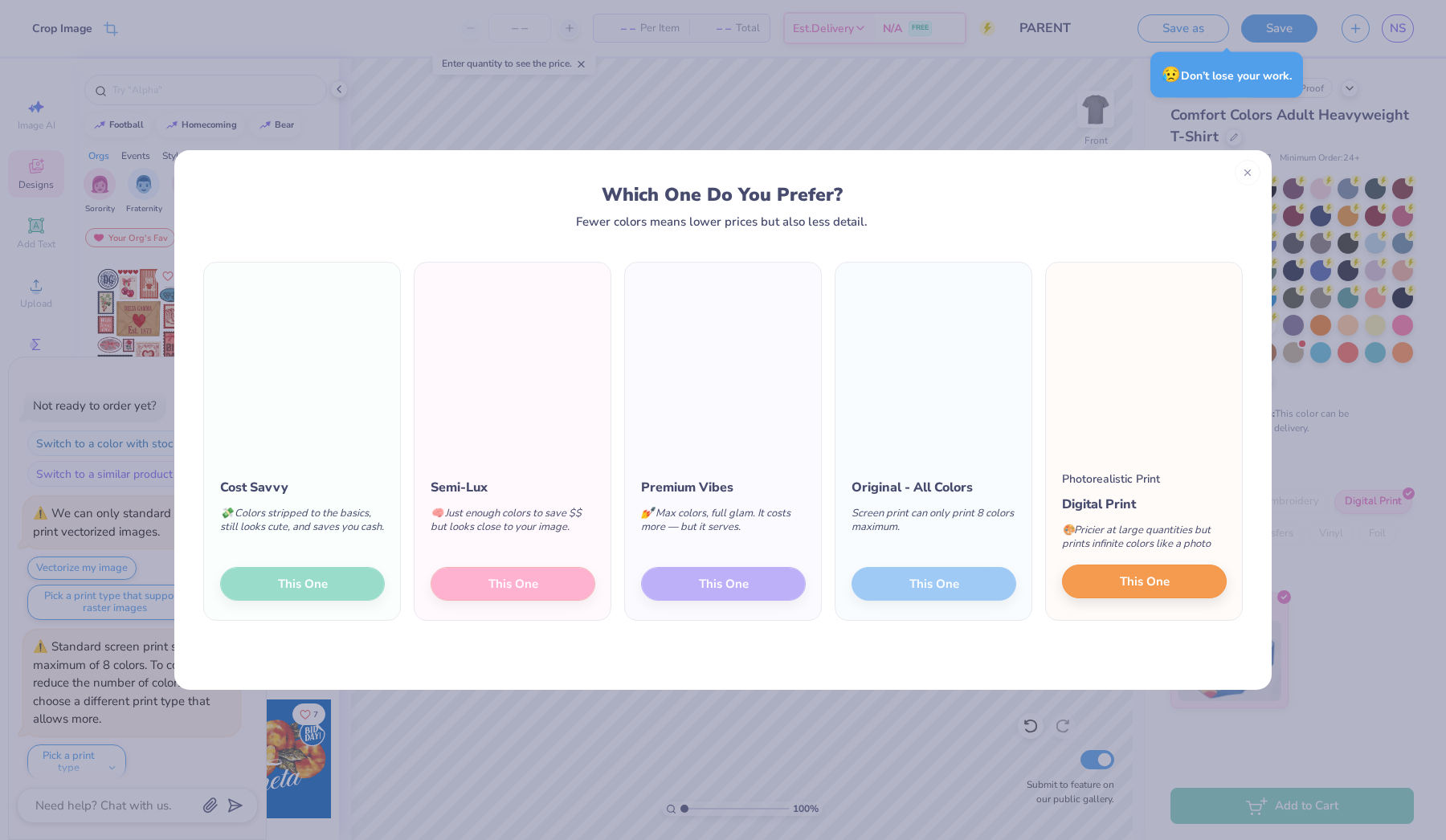
click at [1190, 581] on button "This One" at bounding box center [1144, 581] width 165 height 34
click at [1248, 174] on icon at bounding box center [1248, 170] width 11 height 11
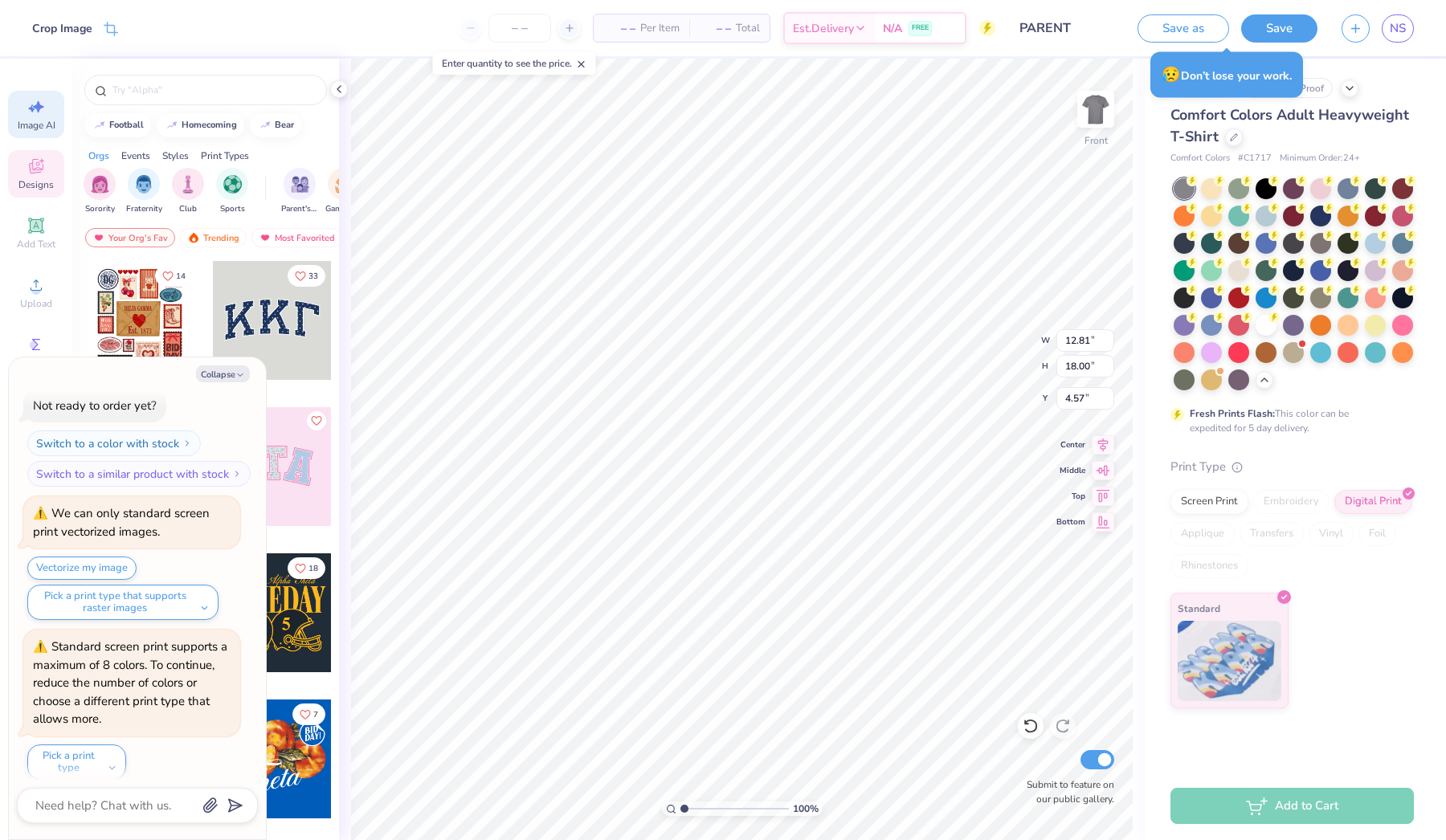
click at [33, 124] on span "Image AI" at bounding box center [37, 125] width 38 height 13
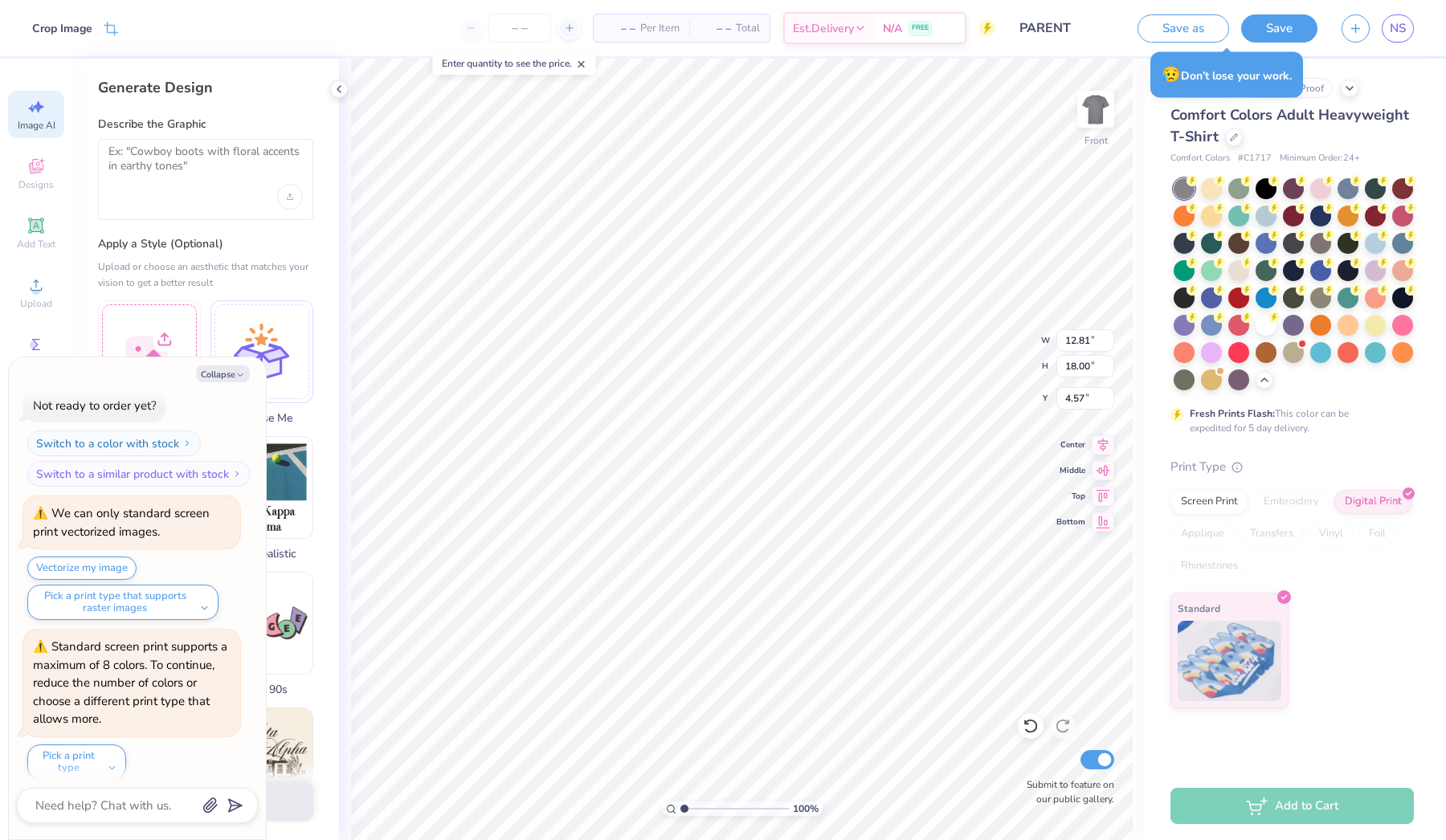
click at [228, 365] on div "Collapse How can we help you? 😱 This color is sold out in XL . No restock date …" at bounding box center [138, 598] width 257 height 482
click at [230, 372] on button "Collapse" at bounding box center [223, 374] width 54 height 17
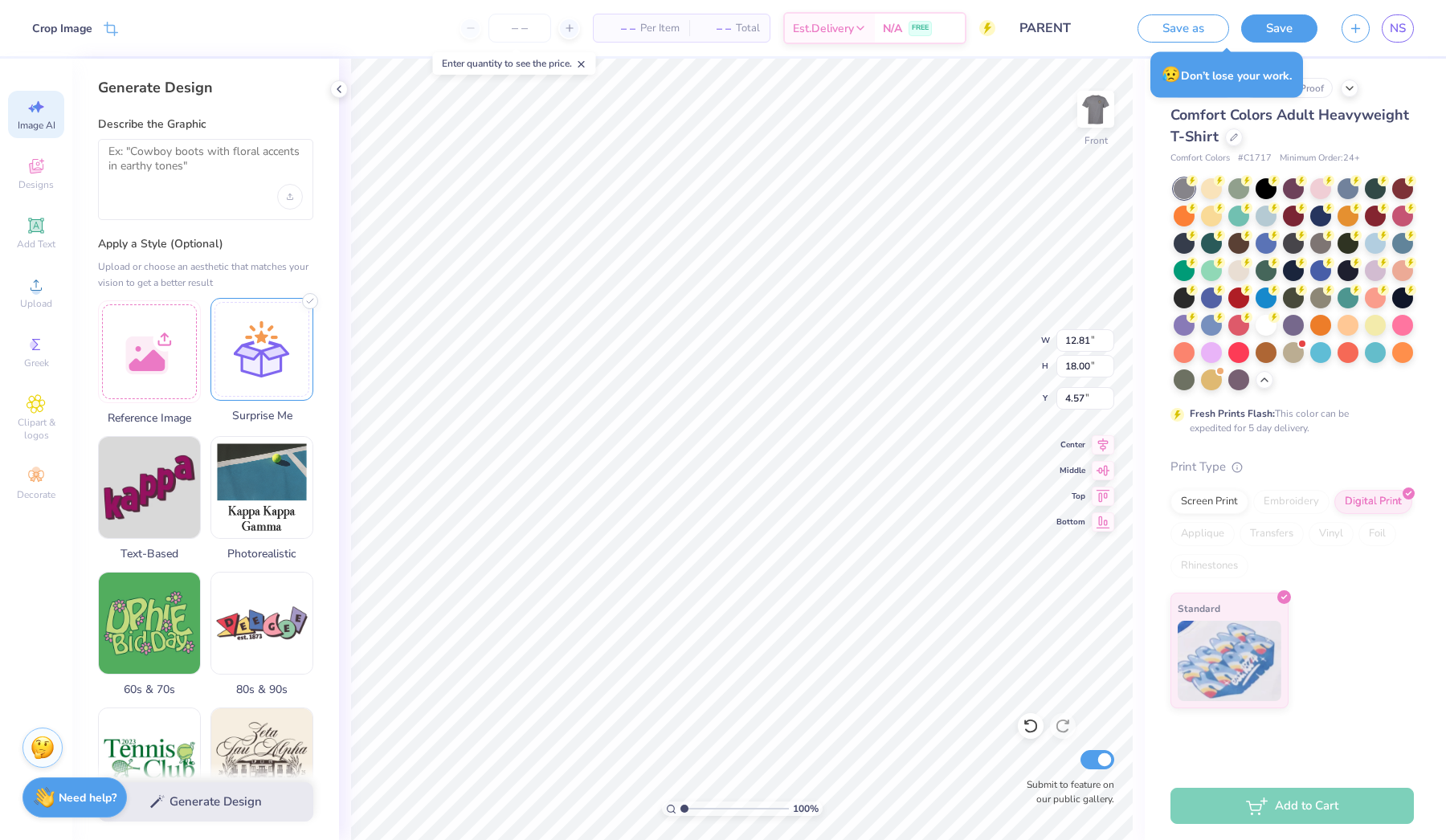
scroll to position [0, 0]
click at [142, 332] on div at bounding box center [150, 350] width 103 height 103
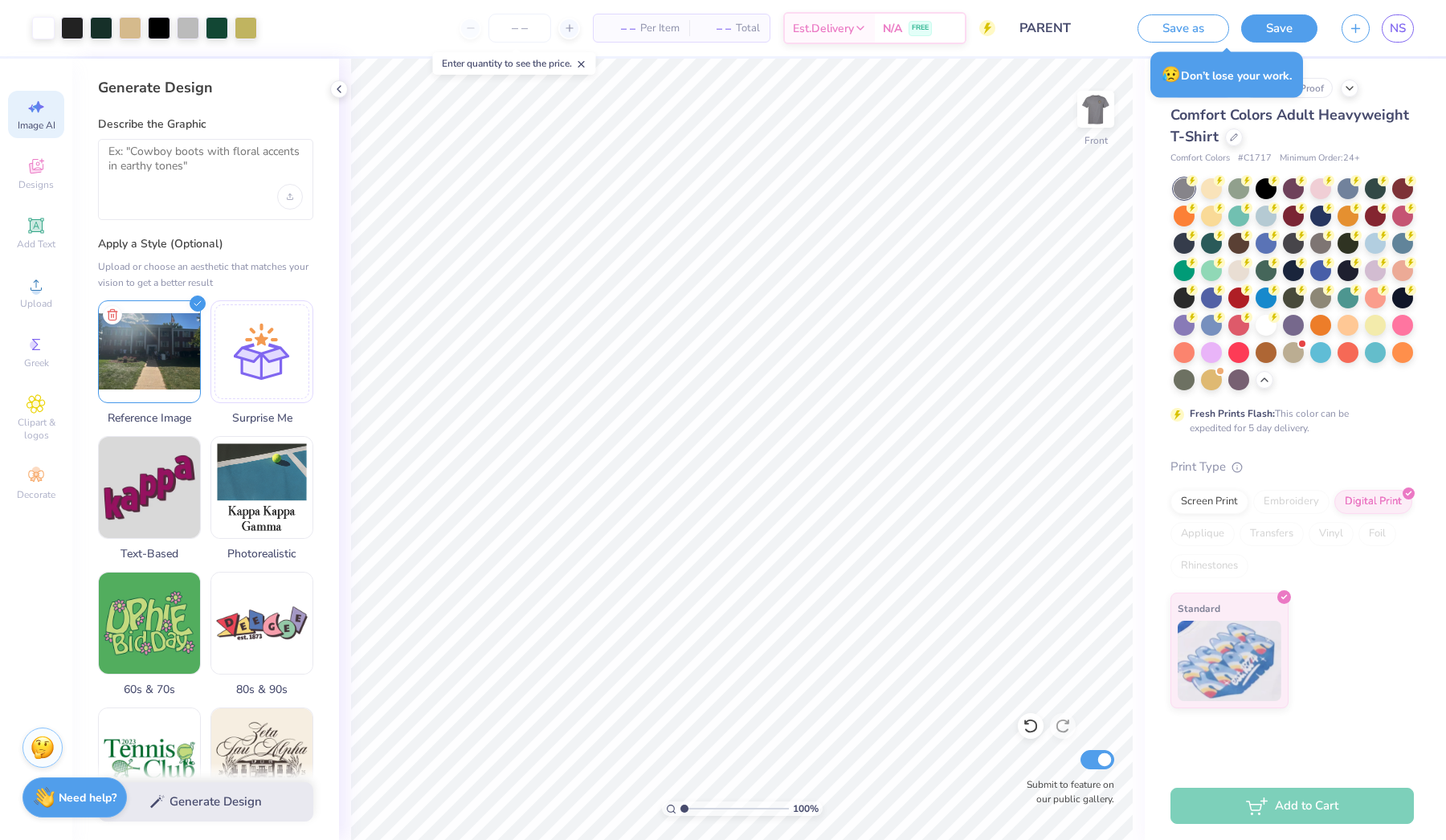
click at [156, 187] on div at bounding box center [206, 179] width 215 height 81
click at [138, 155] on textarea at bounding box center [205, 165] width 194 height 40
click at [220, 808] on button "Generate Design" at bounding box center [206, 798] width 215 height 39
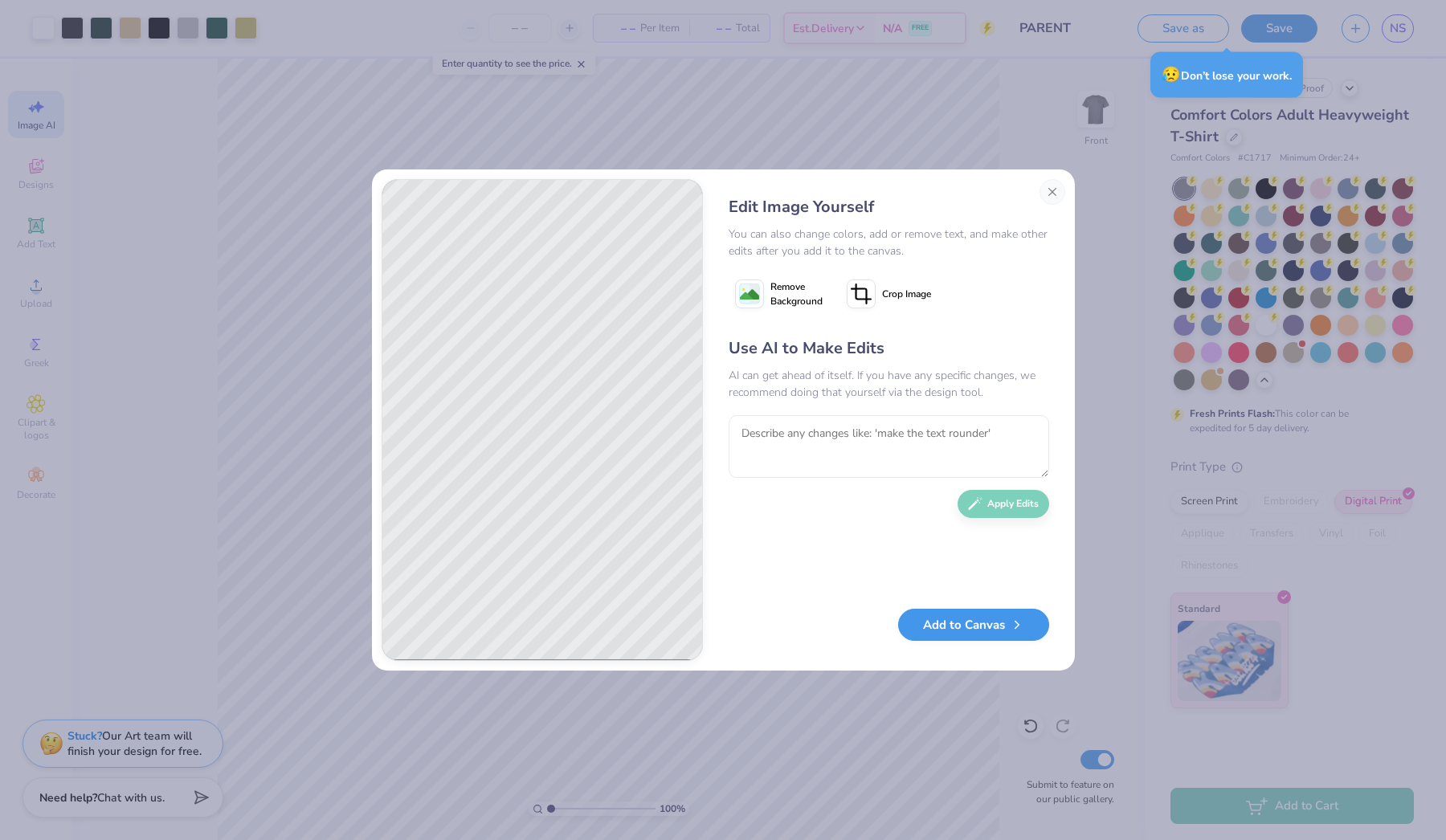
click at [1005, 618] on button "Add to Canvas" at bounding box center [974, 625] width 151 height 33
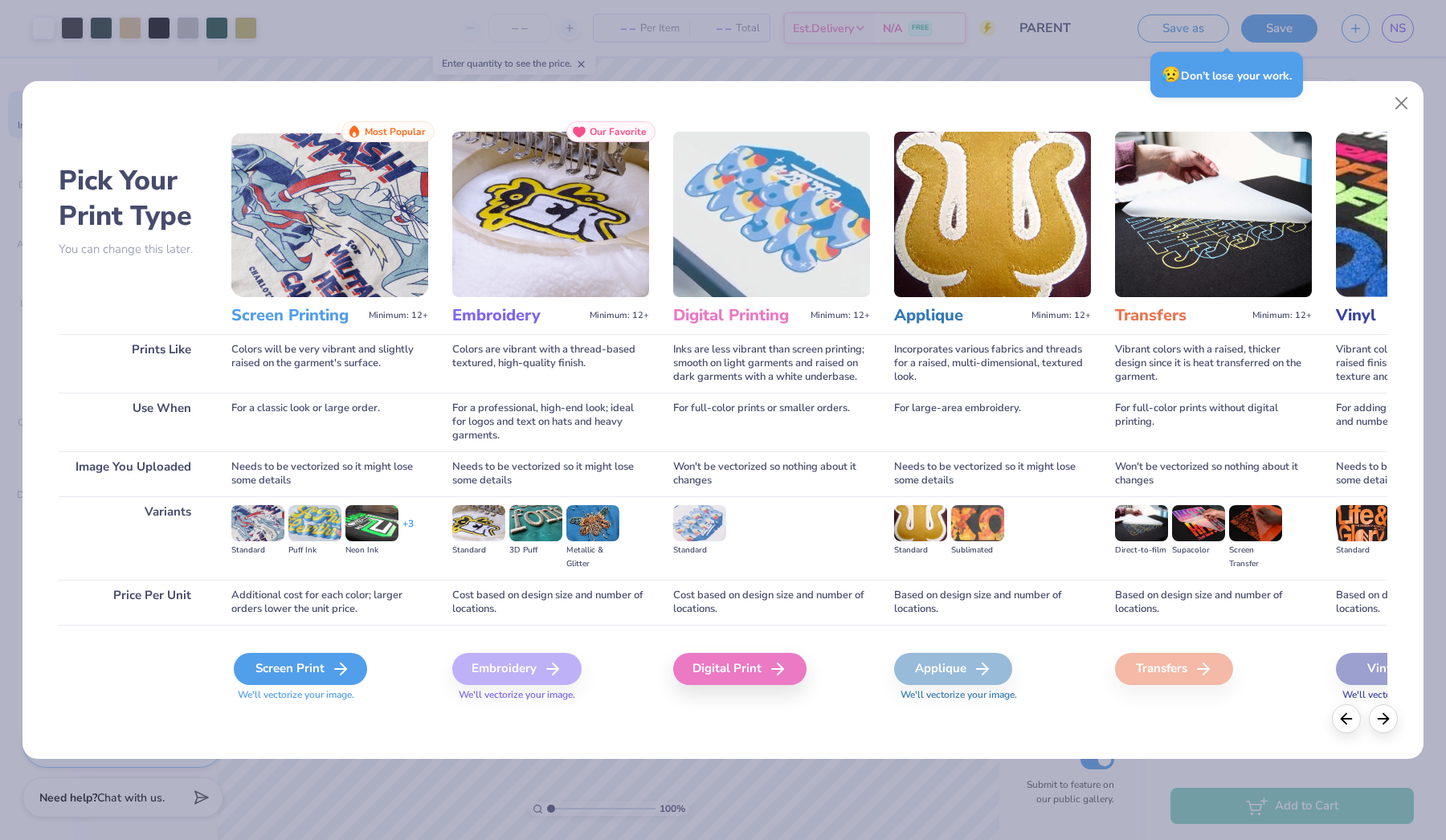
click at [293, 673] on div "Screen Print" at bounding box center [300, 669] width 133 height 32
click at [322, 662] on div "Screen Print" at bounding box center [300, 669] width 133 height 32
click at [349, 670] on icon at bounding box center [341, 670] width 20 height 20
click at [319, 658] on div "Screen Print" at bounding box center [300, 669] width 133 height 32
click at [340, 670] on icon at bounding box center [341, 670] width 20 height 20
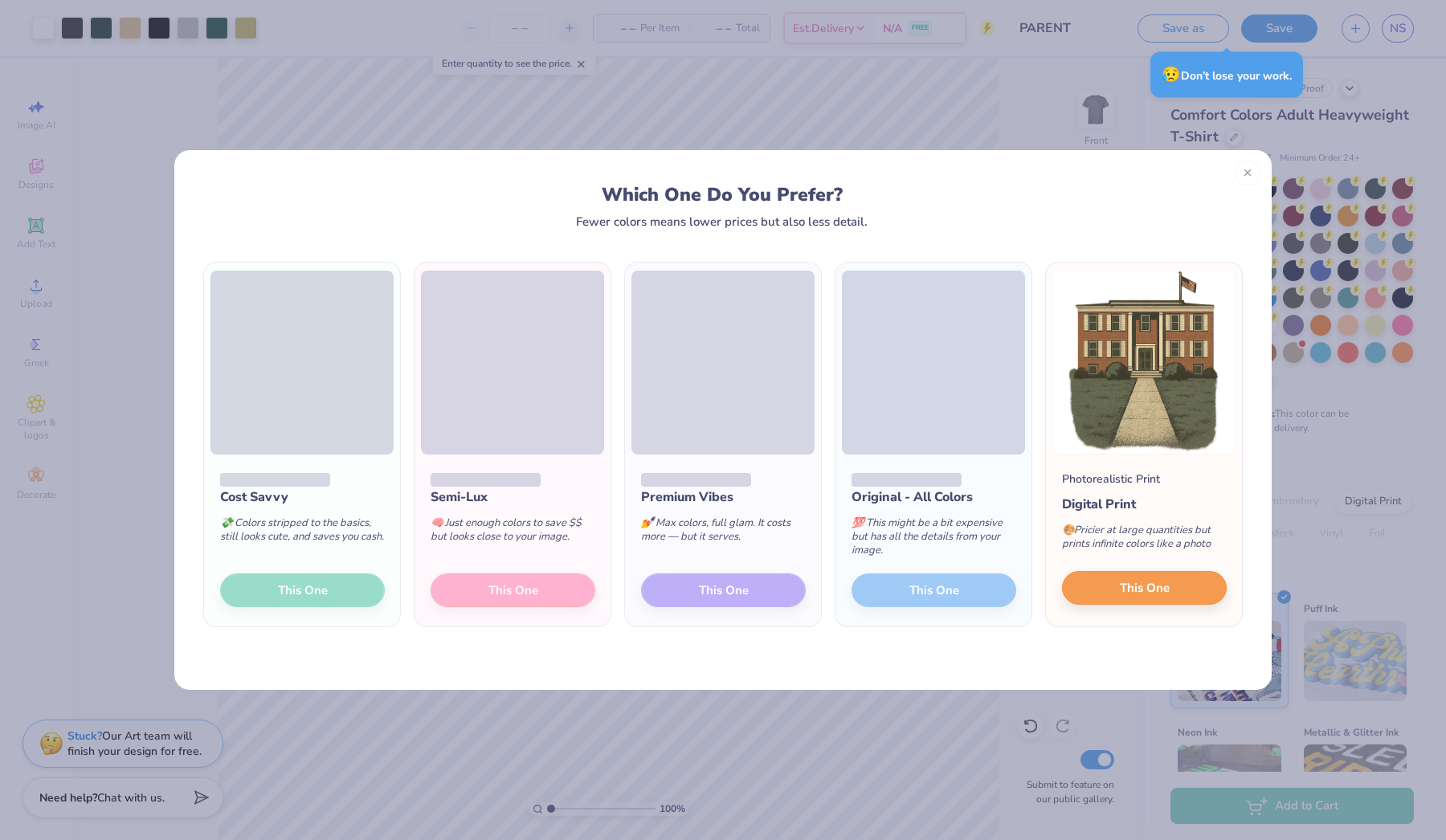
click at [1120, 590] on span "This One" at bounding box center [1145, 589] width 50 height 19
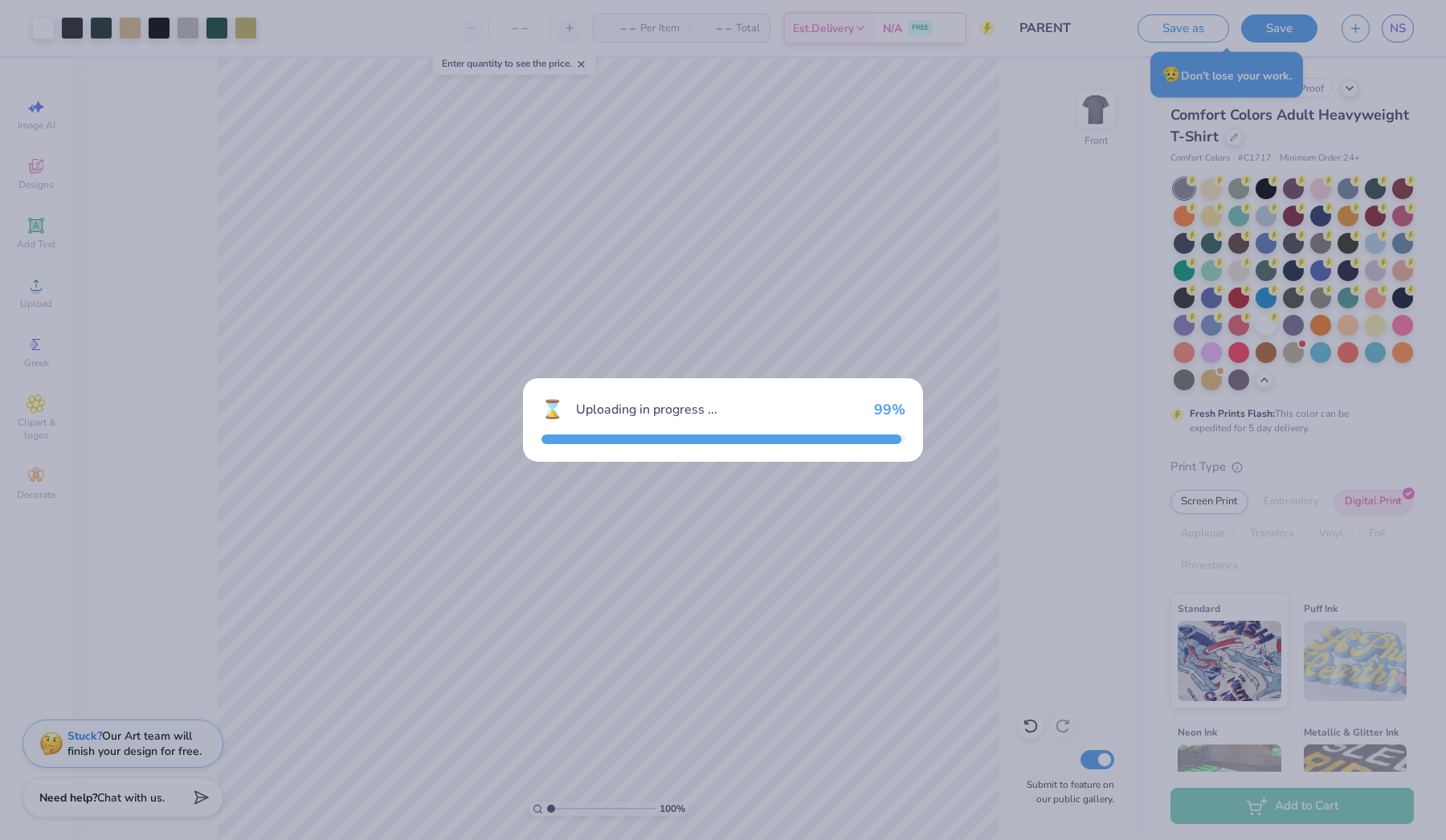
click at [1123, 591] on div "⌛ Uploading in progress ... 99 %" at bounding box center [723, 420] width 1446 height 840
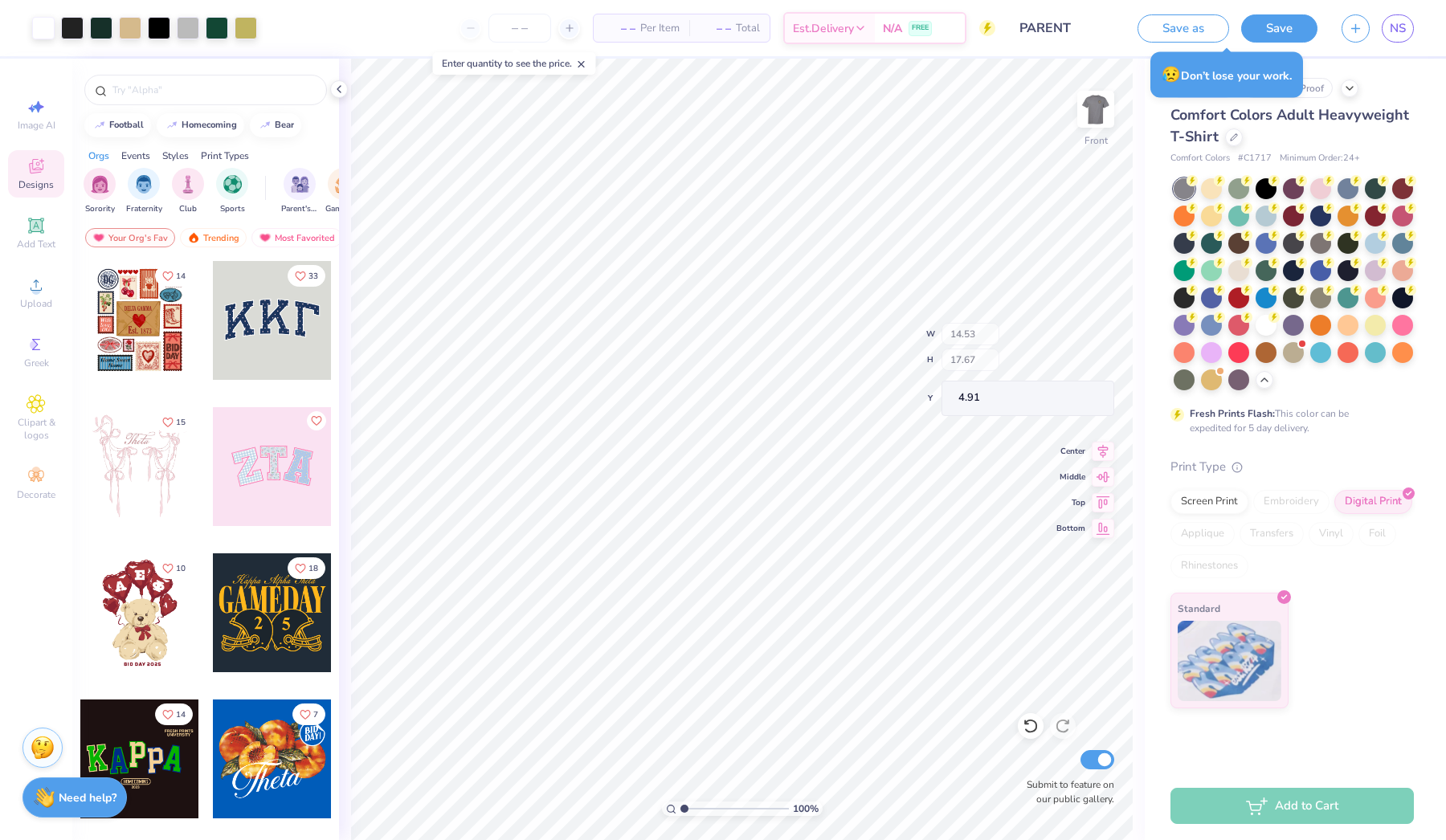
click at [969, 323] on div "100 % Front W 14.53 H 17.67 Y 4.91 Center Middle Top Bottom Submit to feature o…" at bounding box center [742, 449] width 806 height 782
click at [796, 639] on li "Send to Back" at bounding box center [816, 642] width 126 height 31
click at [816, 652] on li "Send to Back" at bounding box center [808, 655] width 126 height 31
click at [856, 718] on li "Bring to Front" at bounding box center [855, 726] width 126 height 31
type input "9.63"
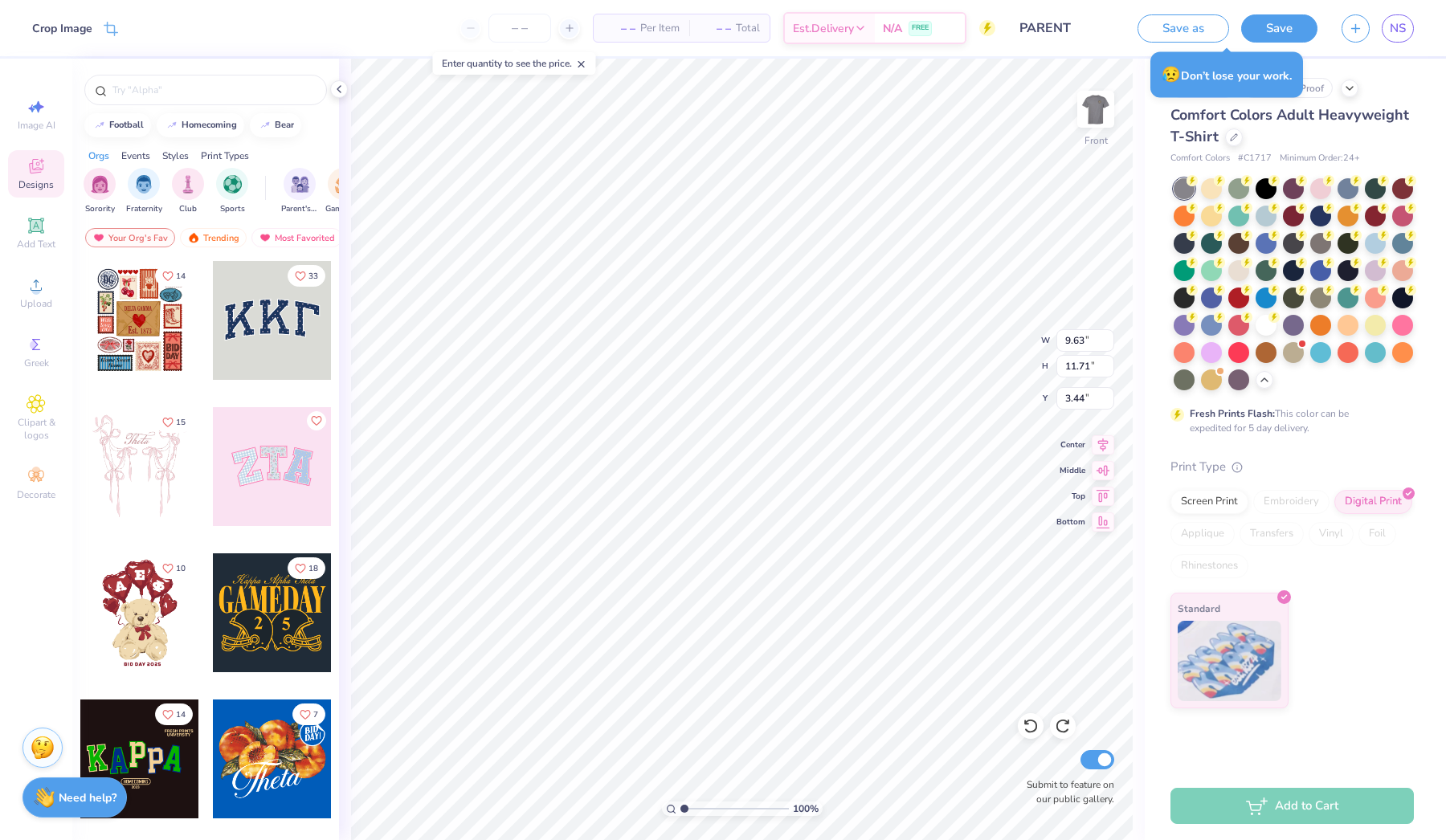
type input "11.71"
type input "3.44"
type input "7.09"
type input "8.62"
click at [727, 694] on li "Send to Back" at bounding box center [739, 701] width 126 height 31
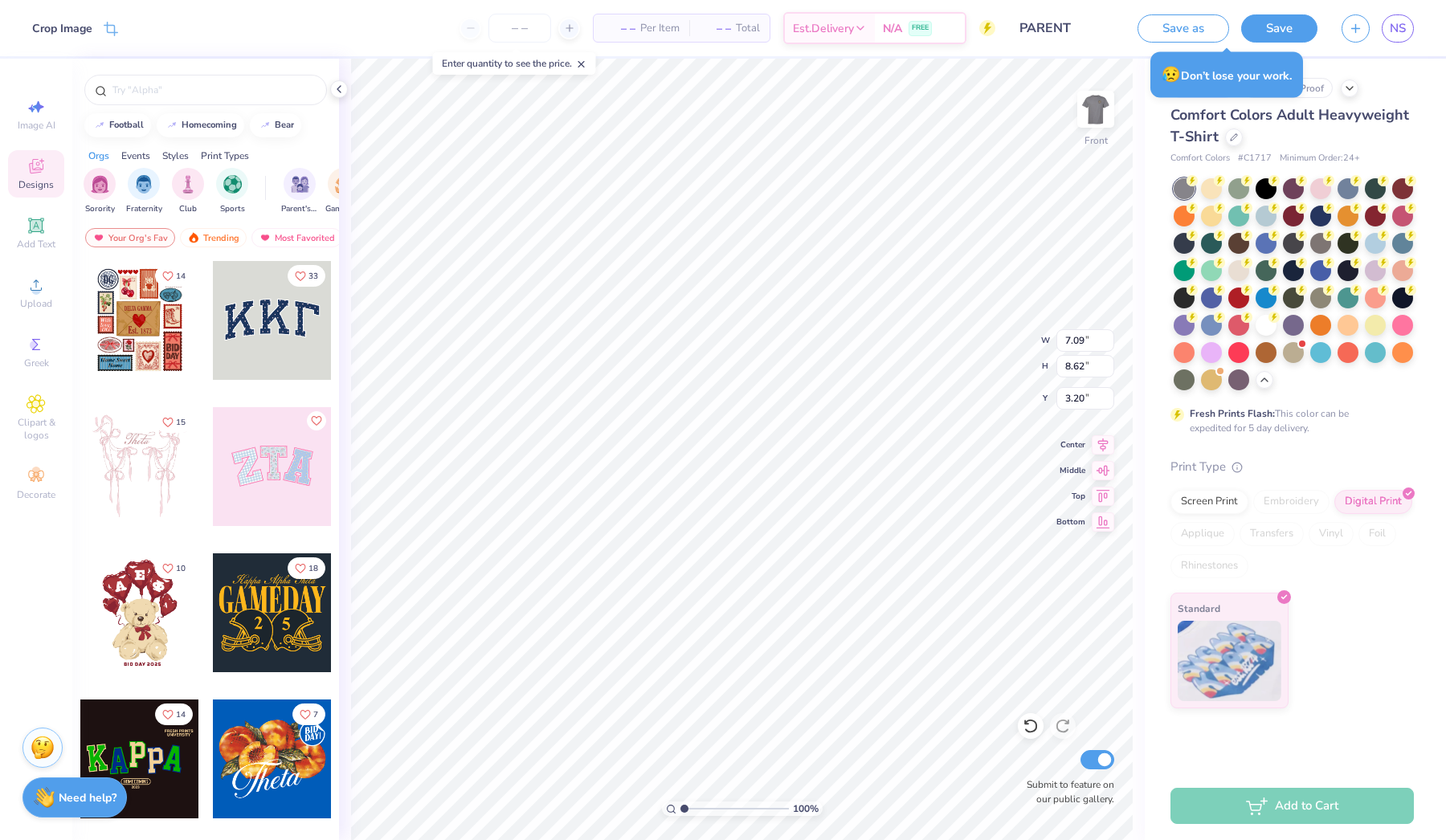
type input "5.13"
type input "9.83"
type input "11.95"
type input "1.80"
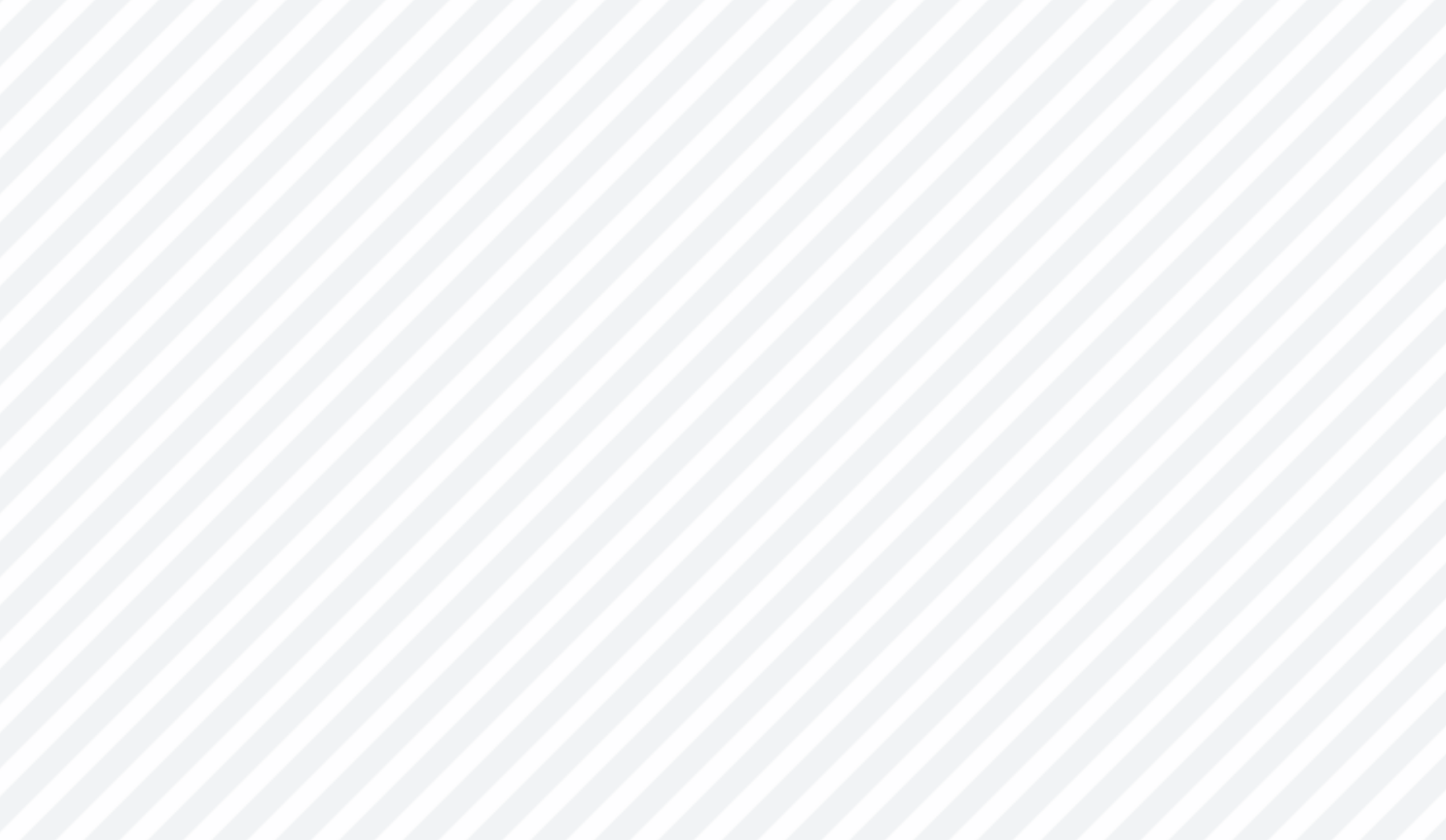
type input "2.49"
type input "2.04"
type input "11.83"
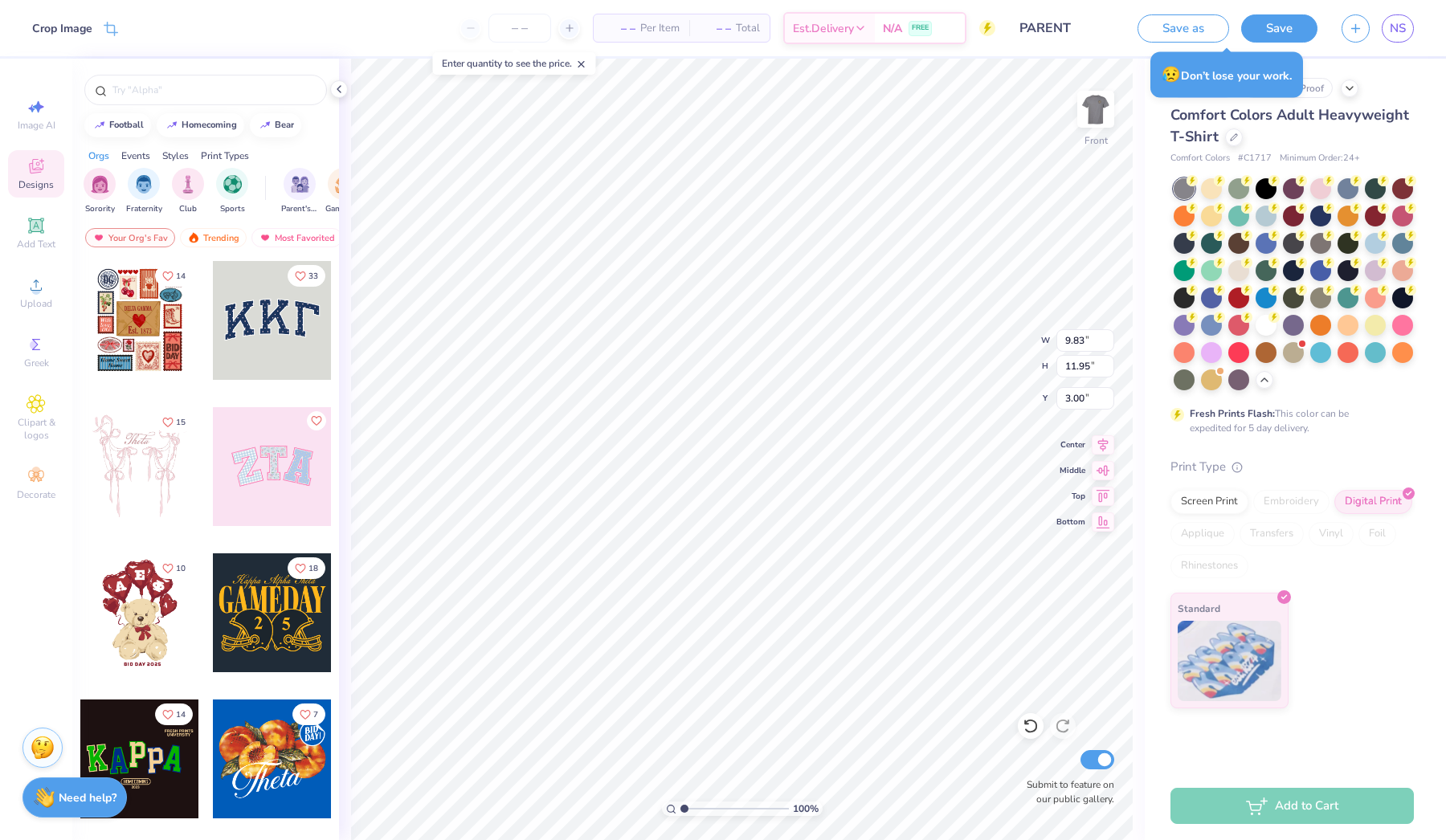
type input "3.35"
click at [339, 93] on icon at bounding box center [339, 89] width 13 height 13
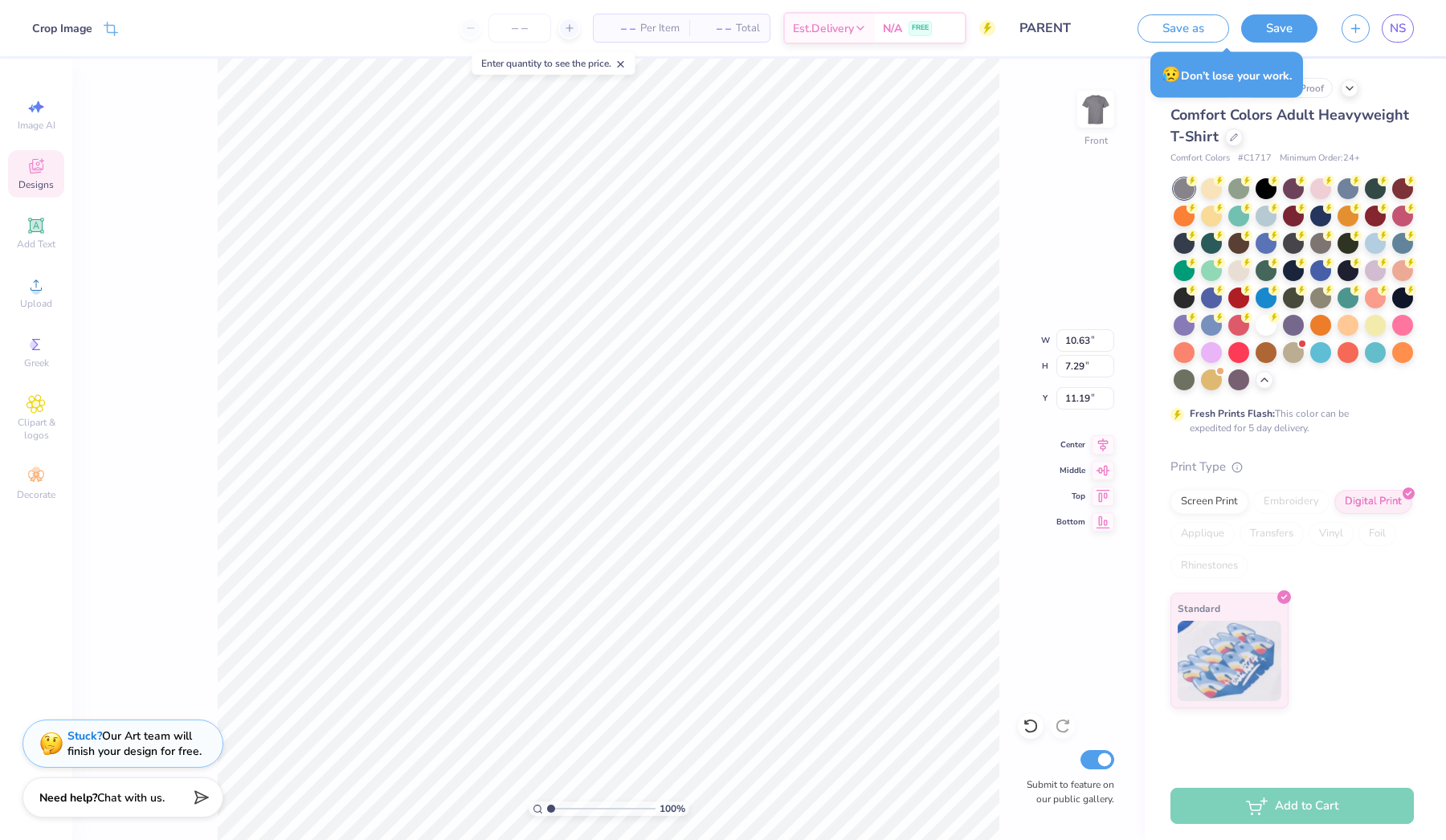
type input "9.83"
type input "11.95"
type input "1.09"
click at [624, 24] on span "– –" at bounding box center [619, 29] width 32 height 17
click at [926, 29] on span "FREE" at bounding box center [920, 30] width 17 height 11
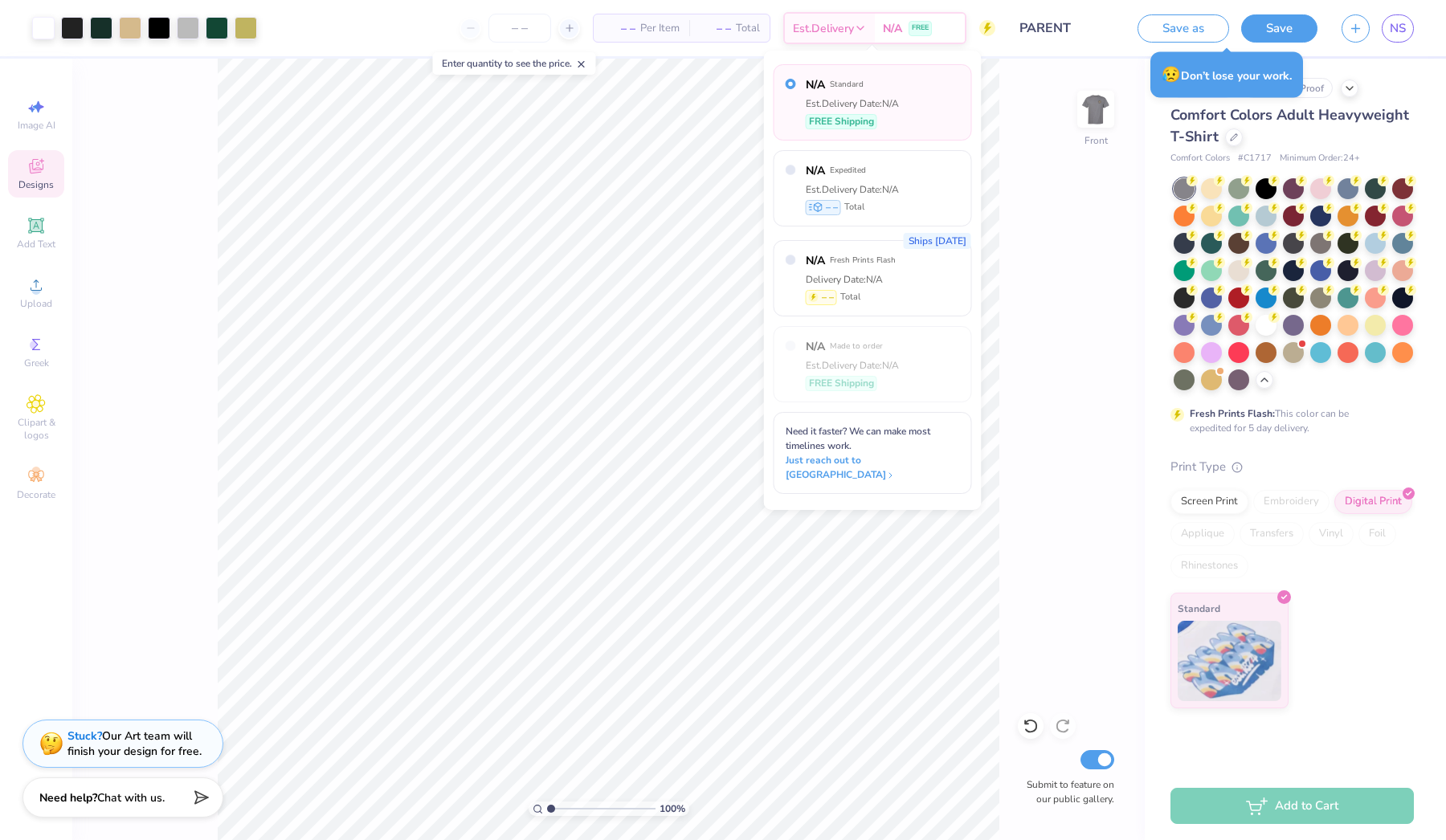
click at [627, 25] on span "– –" at bounding box center [619, 29] width 32 height 17
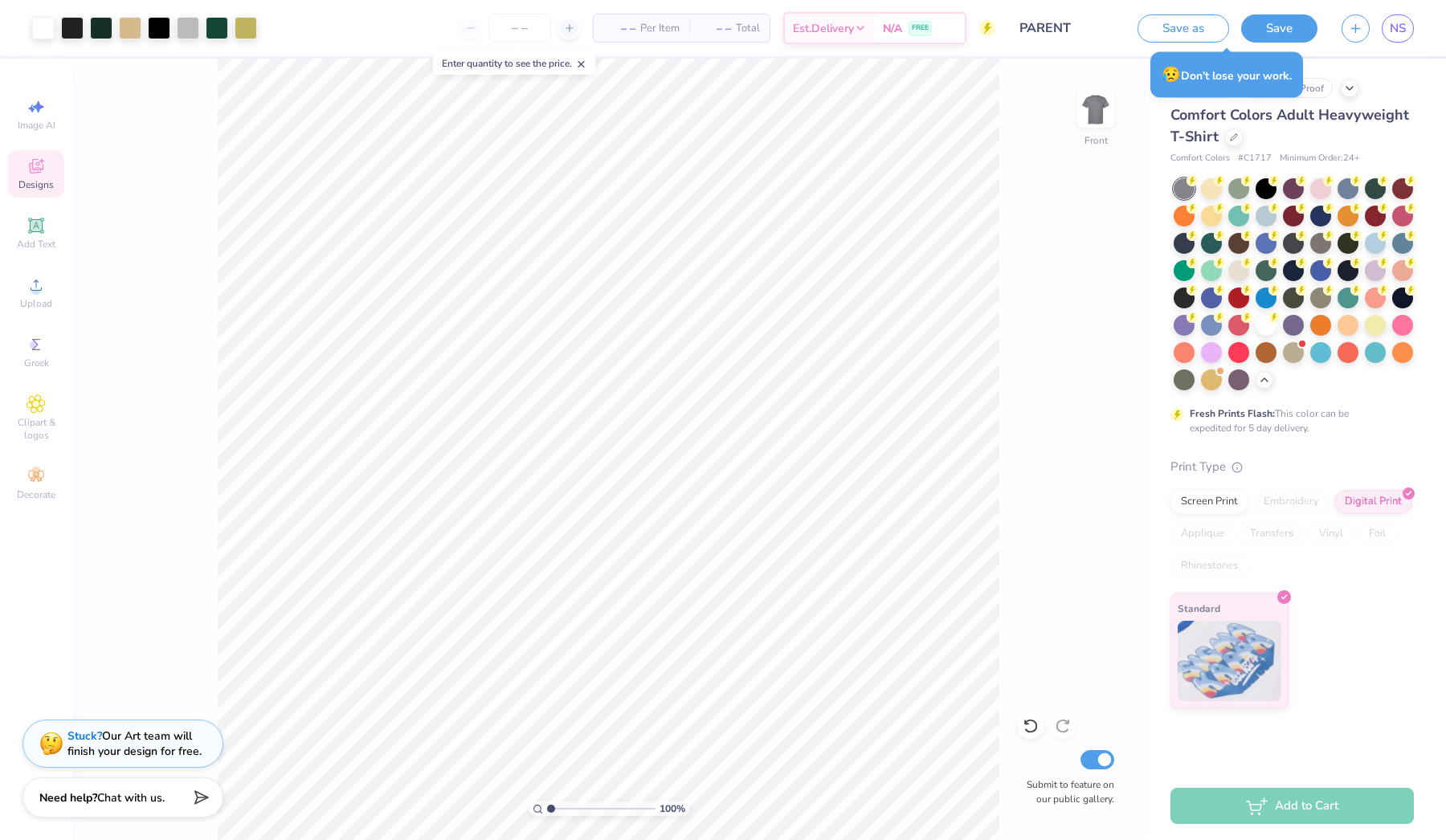
click at [613, 29] on span "– –" at bounding box center [619, 29] width 32 height 17
click at [633, 29] on div "– – Per Item" at bounding box center [641, 28] width 96 height 27
click at [522, 25] on input "number" at bounding box center [520, 28] width 63 height 29
type input "150"
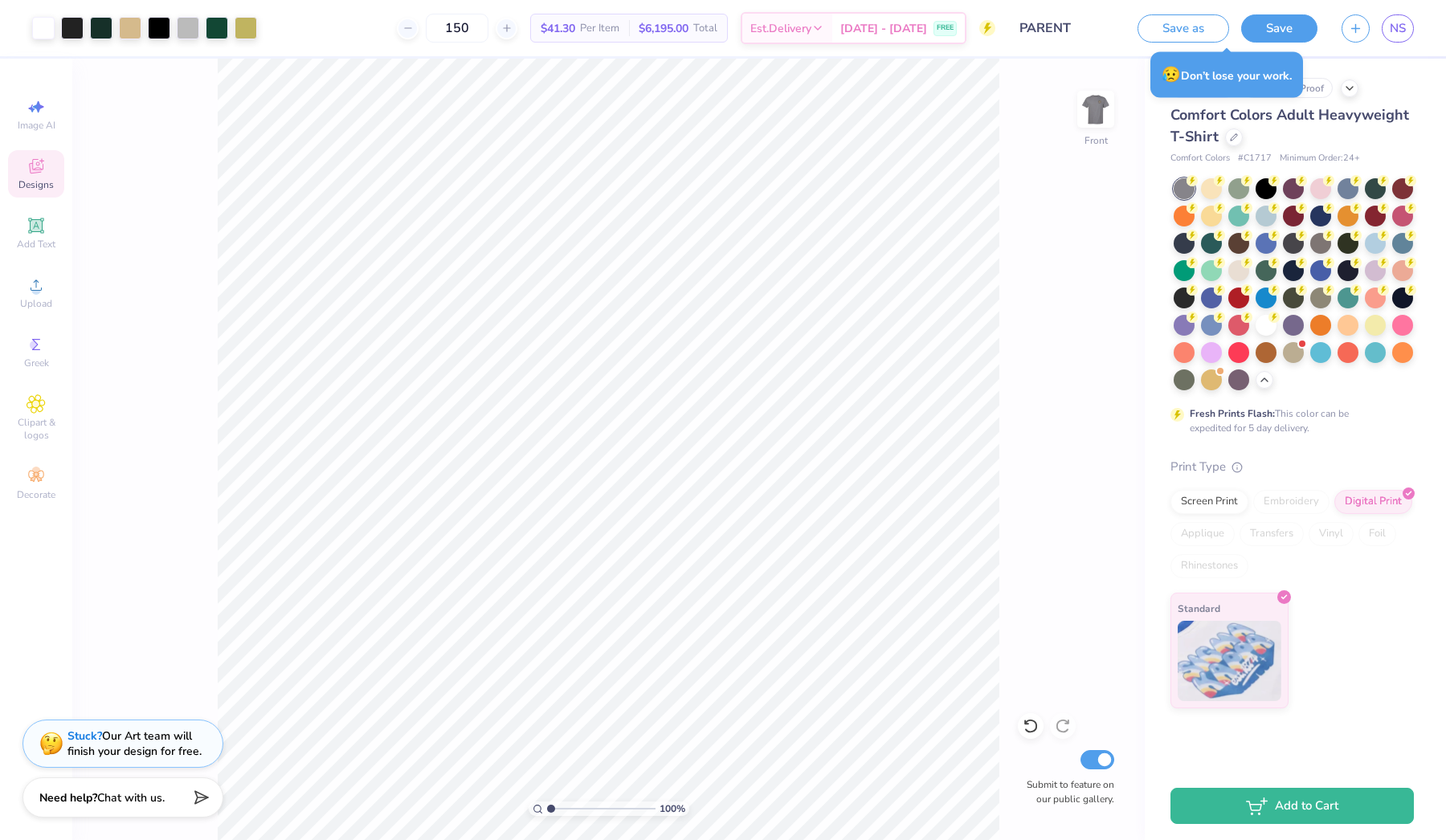
click at [1064, 178] on div "100 % Front Submit to feature on our public gallery." at bounding box center [608, 449] width 1073 height 782
click at [1361, 74] on div "# 514249A Original Proof Comfort Colors Adult Heavyweight T-Shirt Comfort Color…" at bounding box center [1295, 384] width 301 height 650
click at [1064, 98] on div "100 % Front Submit to feature on our public gallery." at bounding box center [608, 449] width 1073 height 782
click at [1054, 184] on div "100 % Front Submit to feature on our public gallery." at bounding box center [608, 449] width 1073 height 782
click at [1214, 495] on div "Screen Print" at bounding box center [1209, 499] width 78 height 24
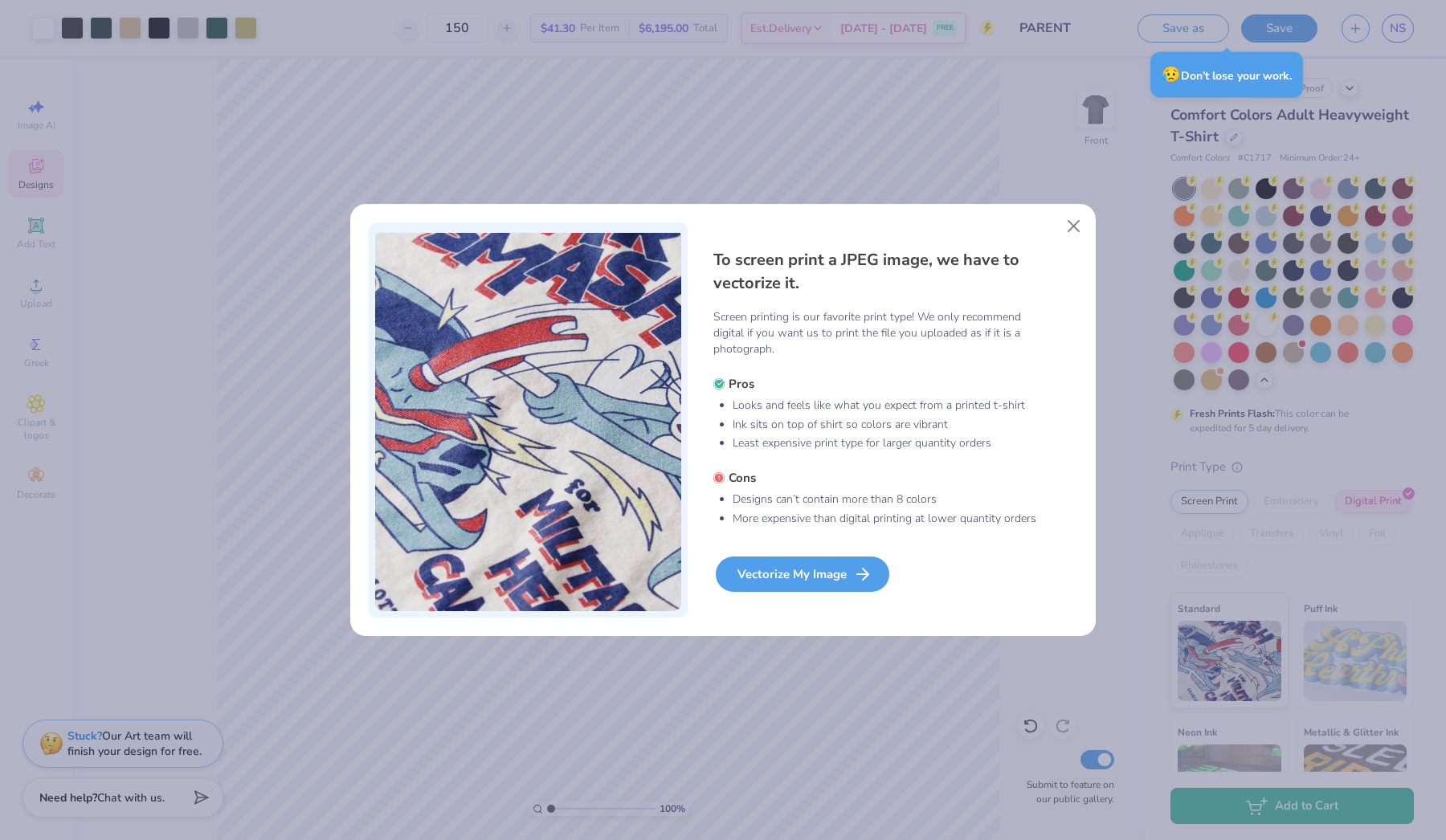
click at [826, 577] on div "Vectorize My Image" at bounding box center [802, 574] width 174 height 35
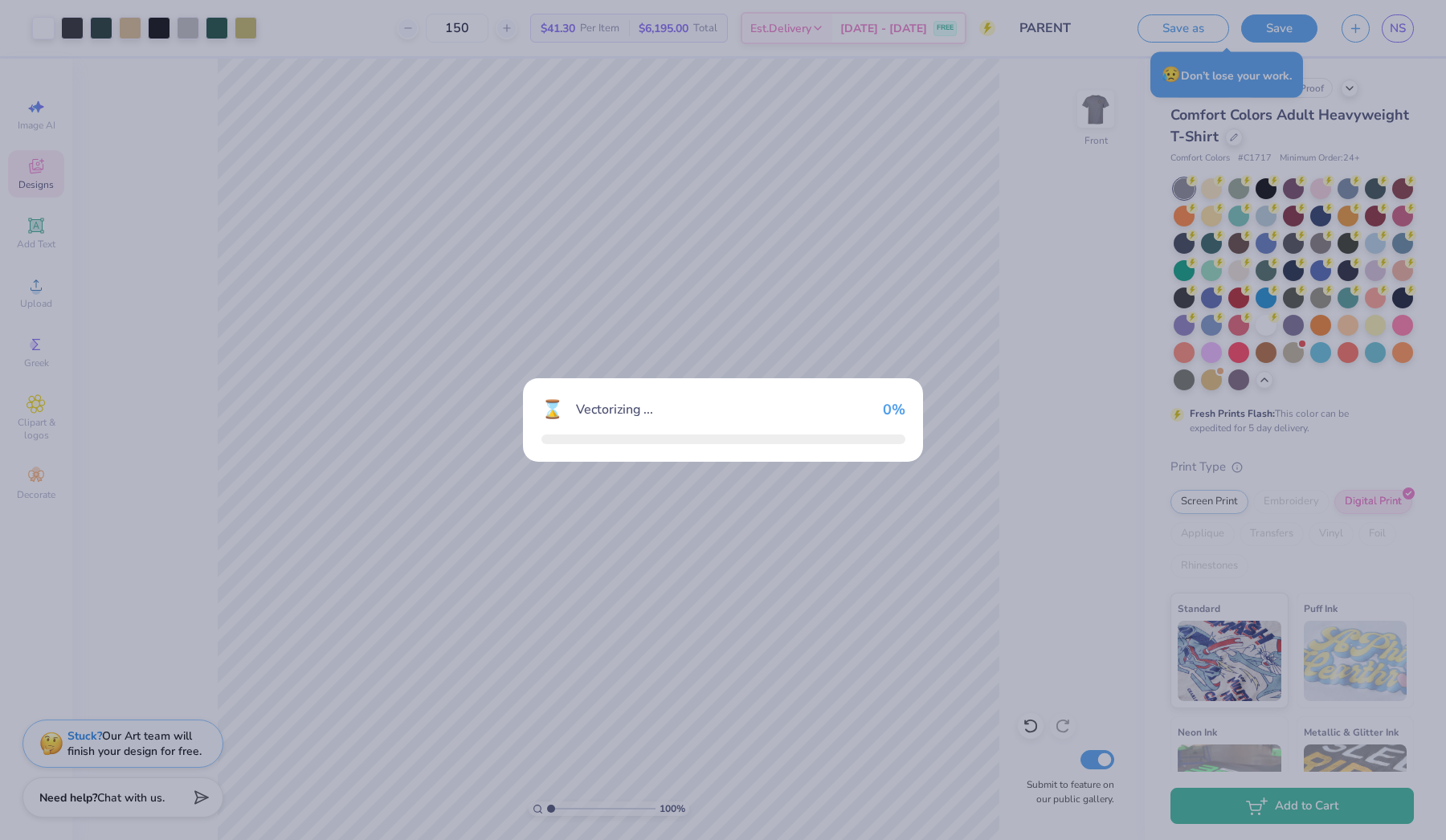
click at [871, 581] on div "⌛ Vectorizing ... 0 %" at bounding box center [723, 420] width 1446 height 840
click at [815, 572] on div "⌛ Vectorizing ... 0 %" at bounding box center [723, 420] width 1446 height 840
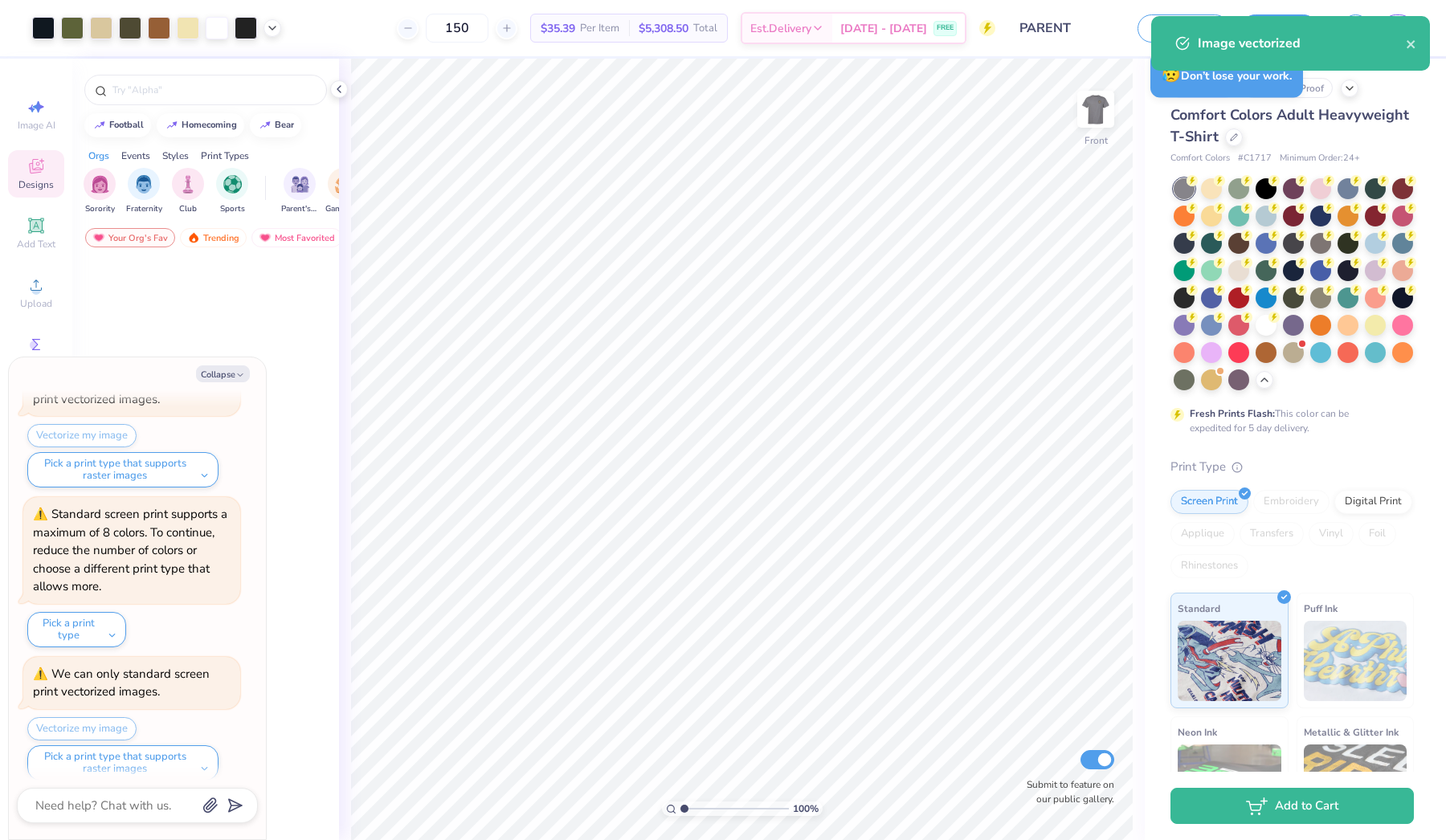
scroll to position [1375, 0]
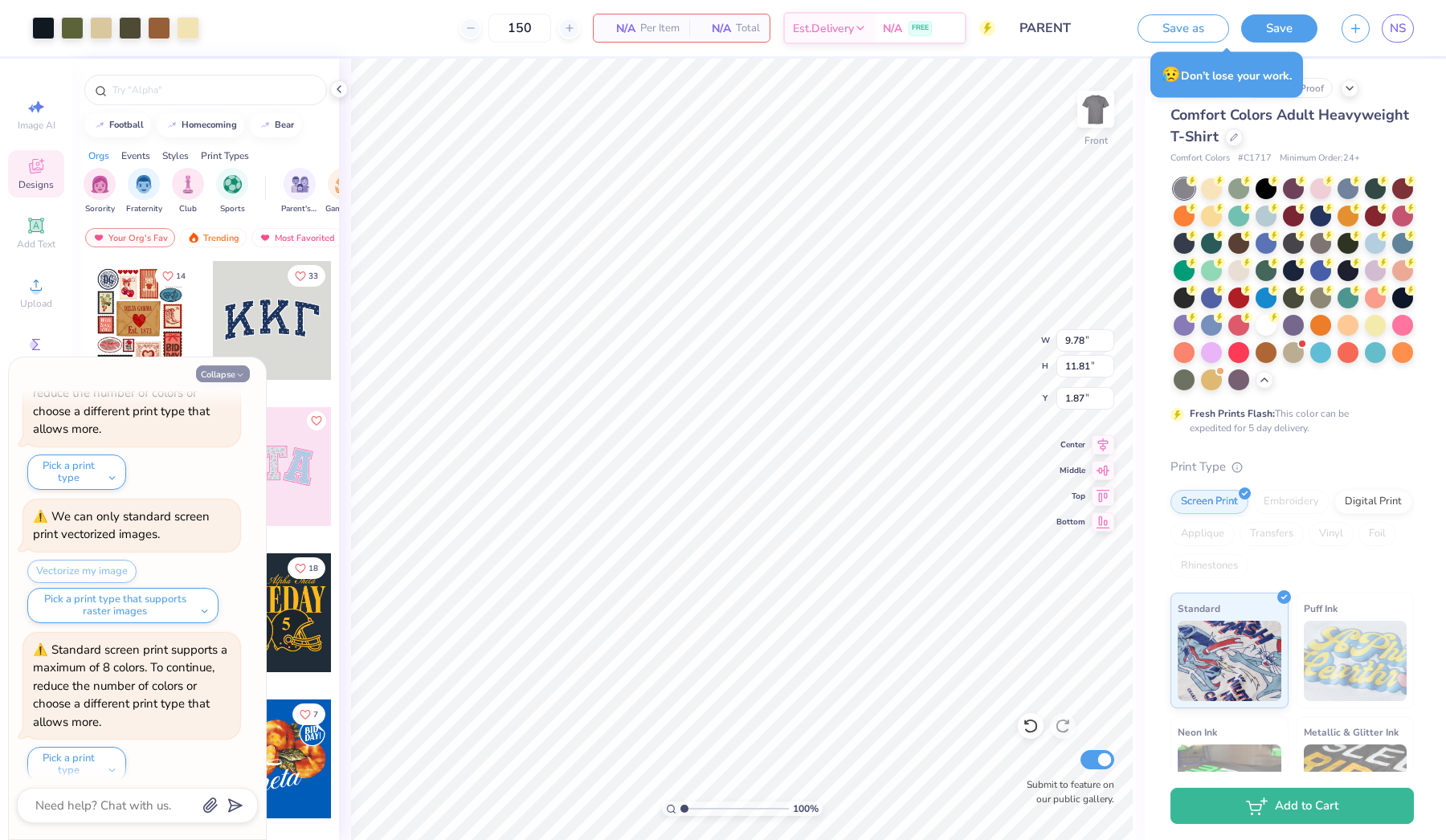
click at [231, 371] on button "Collapse" at bounding box center [223, 374] width 54 height 17
type textarea "x"
type input "3.39"
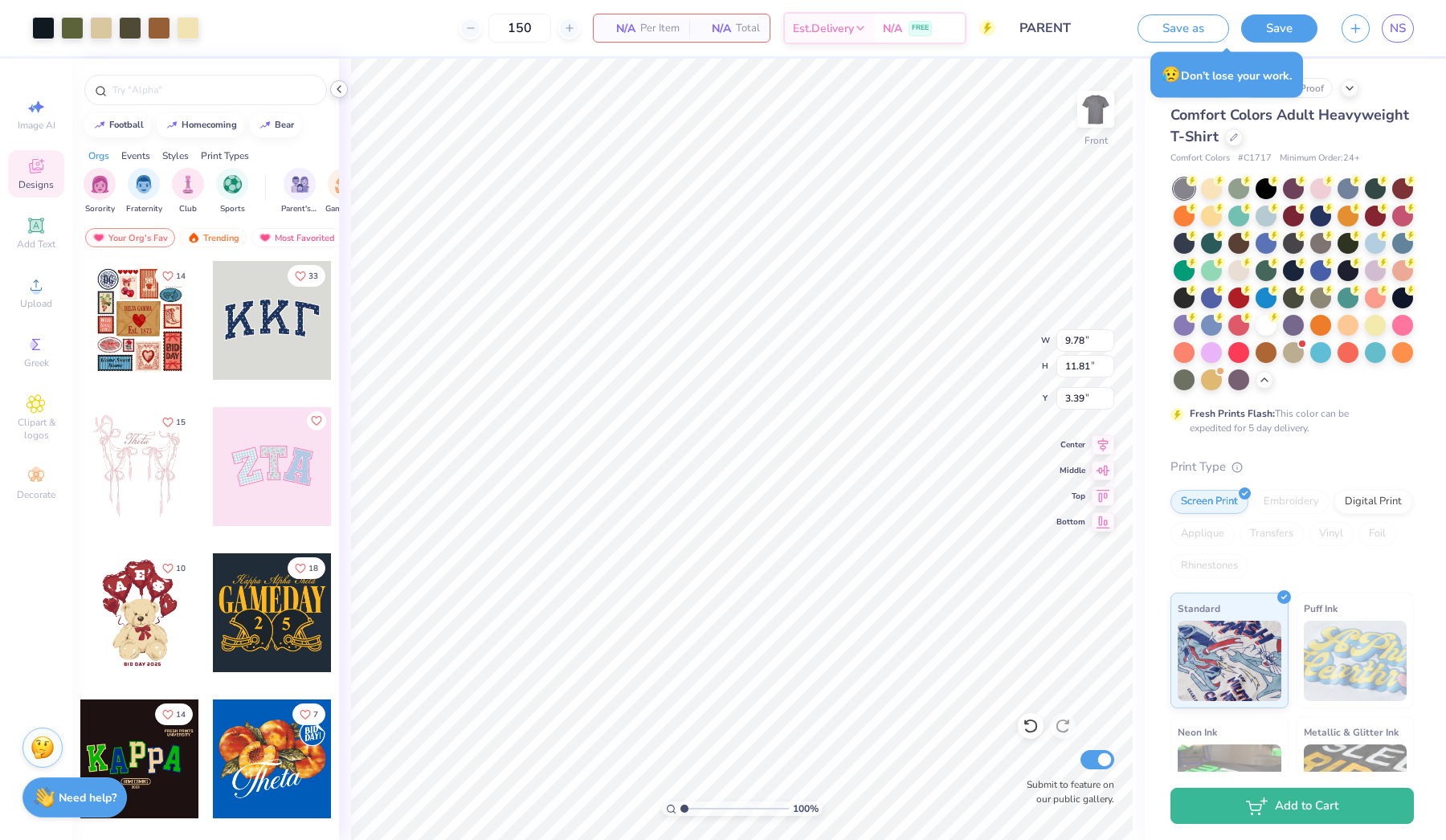
type input "3.17"
click at [340, 89] on icon at bounding box center [339, 89] width 13 height 13
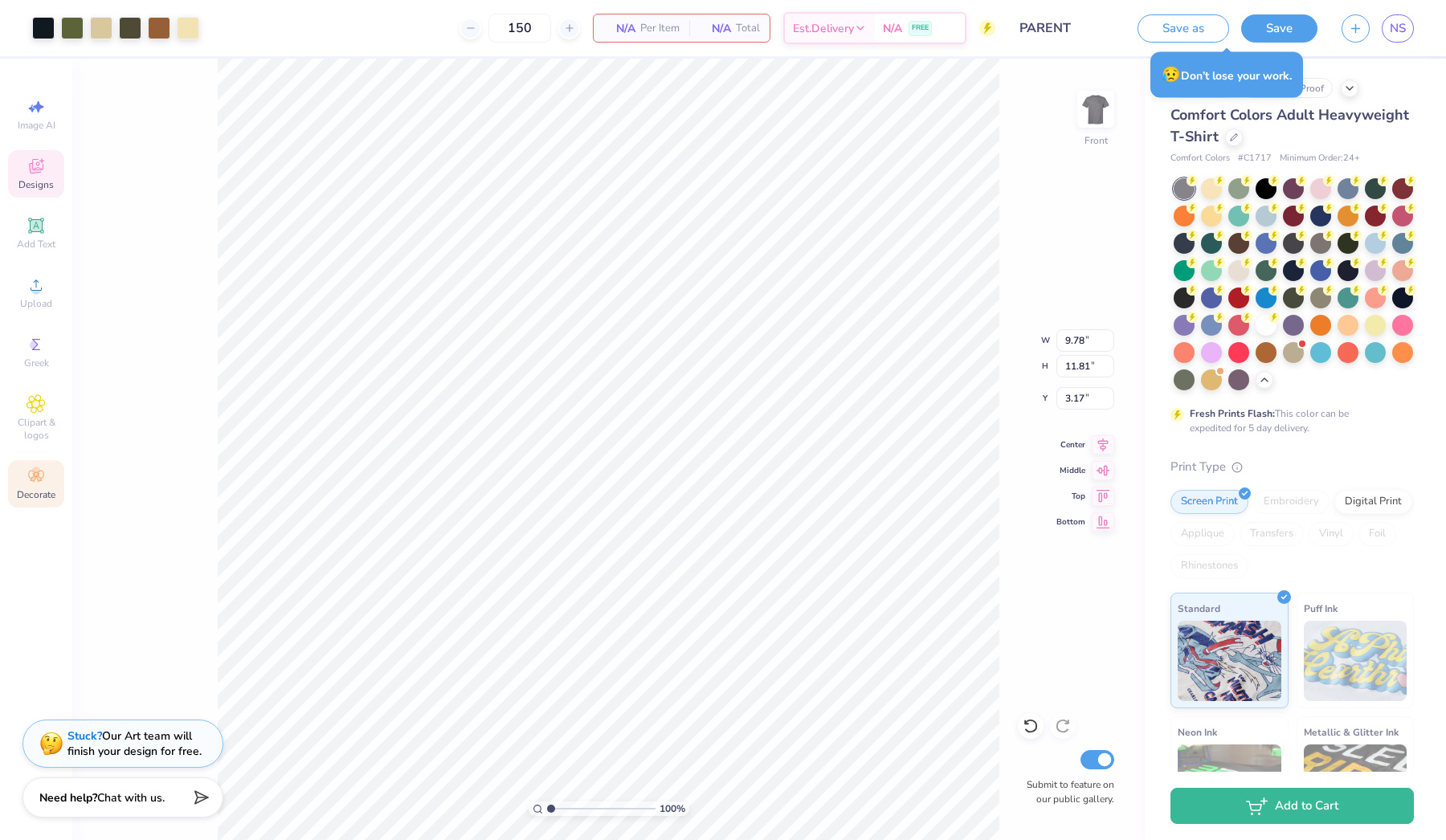
click at [38, 481] on icon at bounding box center [36, 476] width 20 height 20
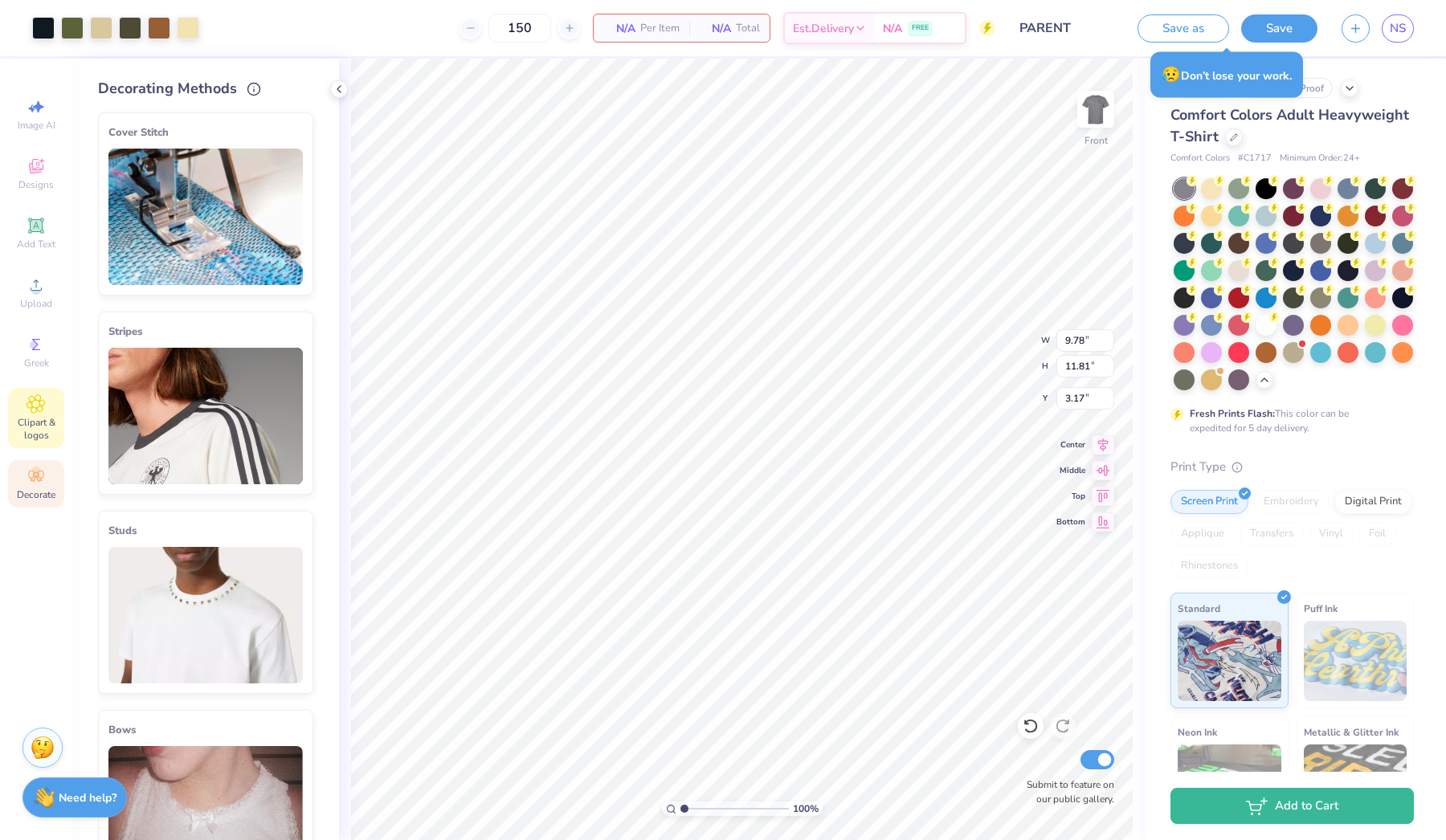
click at [44, 398] on icon at bounding box center [35, 404] width 19 height 20
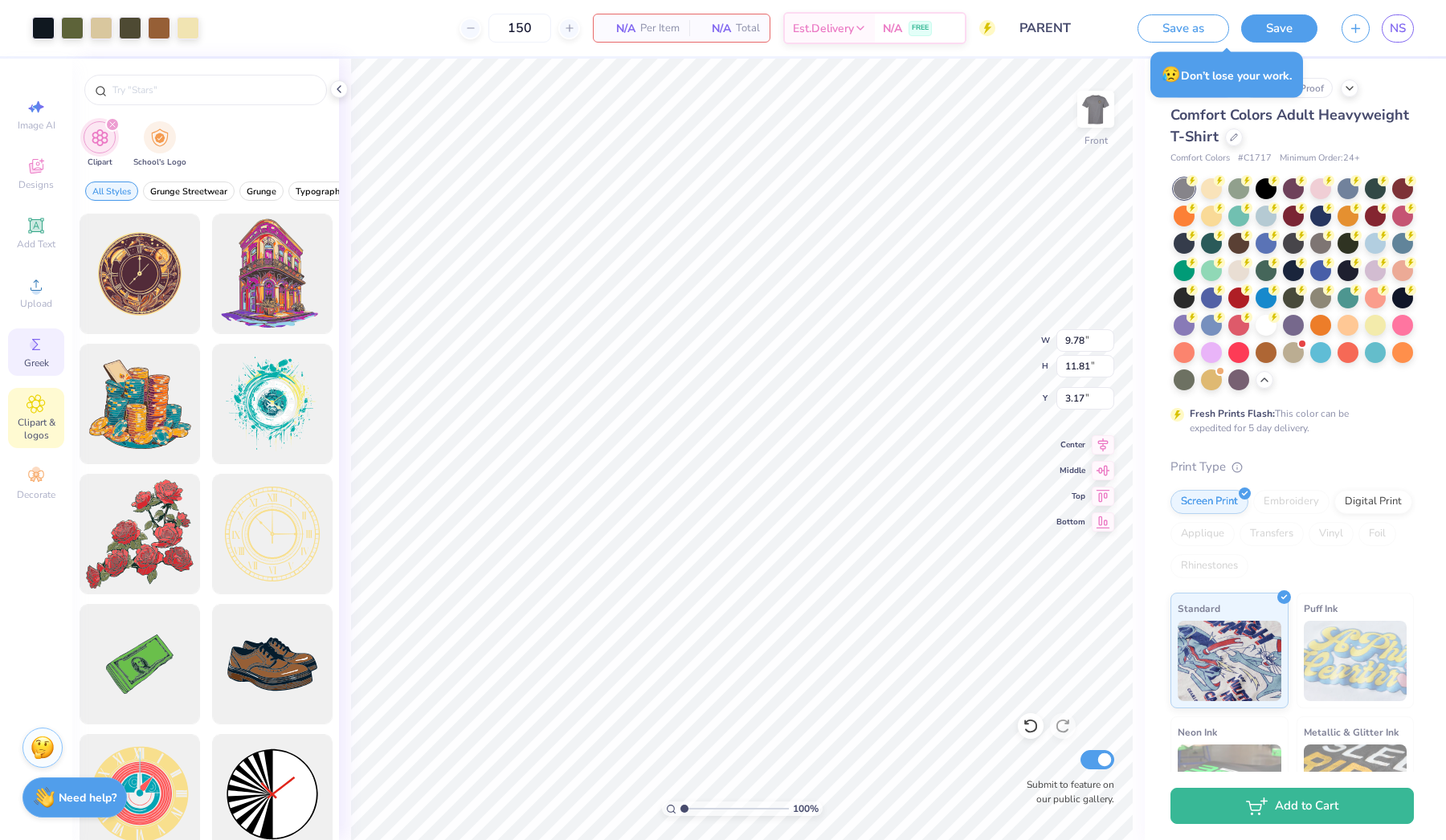
click at [36, 350] on icon at bounding box center [36, 345] width 8 height 11
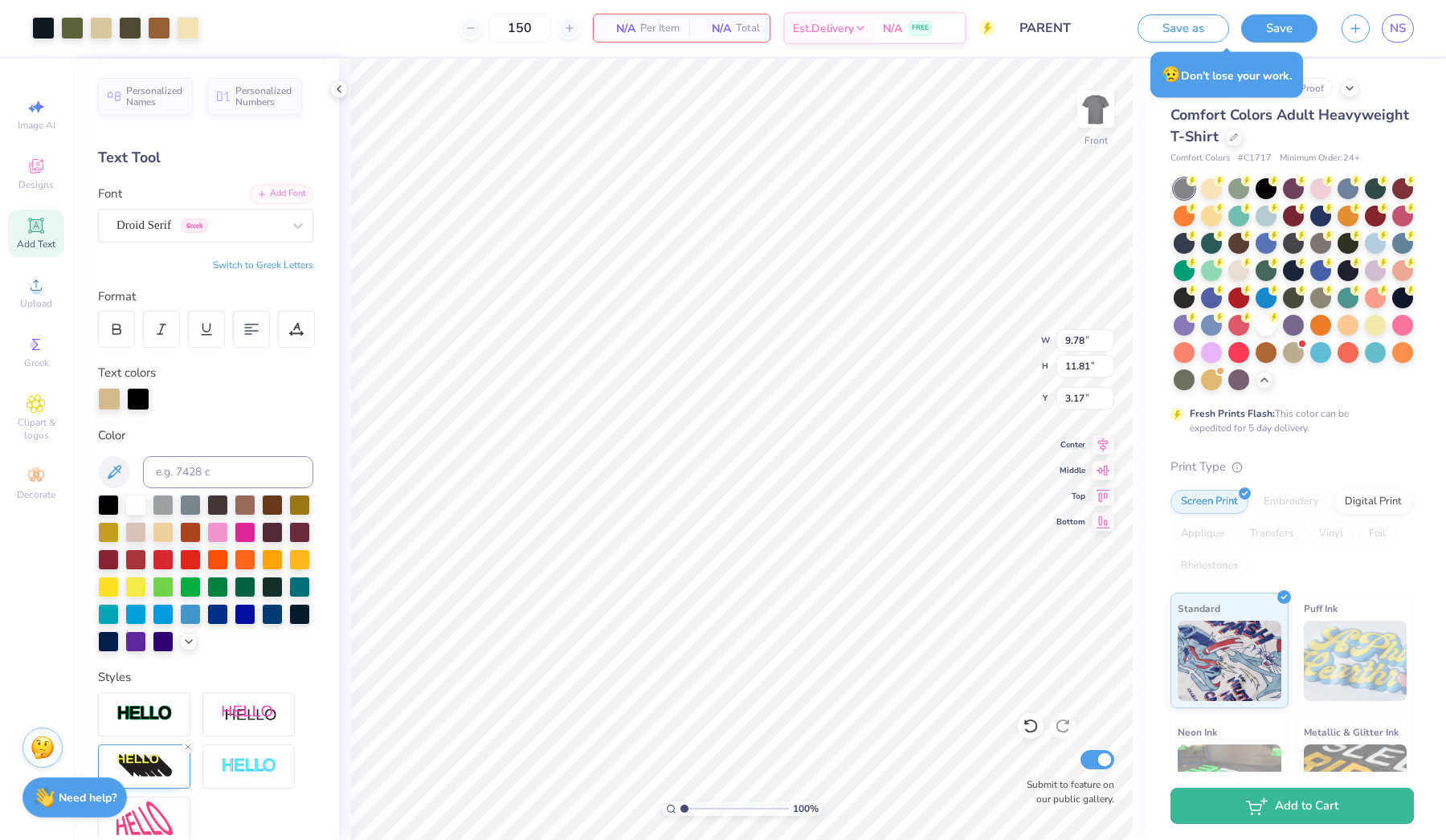
type input "9.78"
type input "11.81"
type input "3.17"
type input "8.60"
type input "0.74"
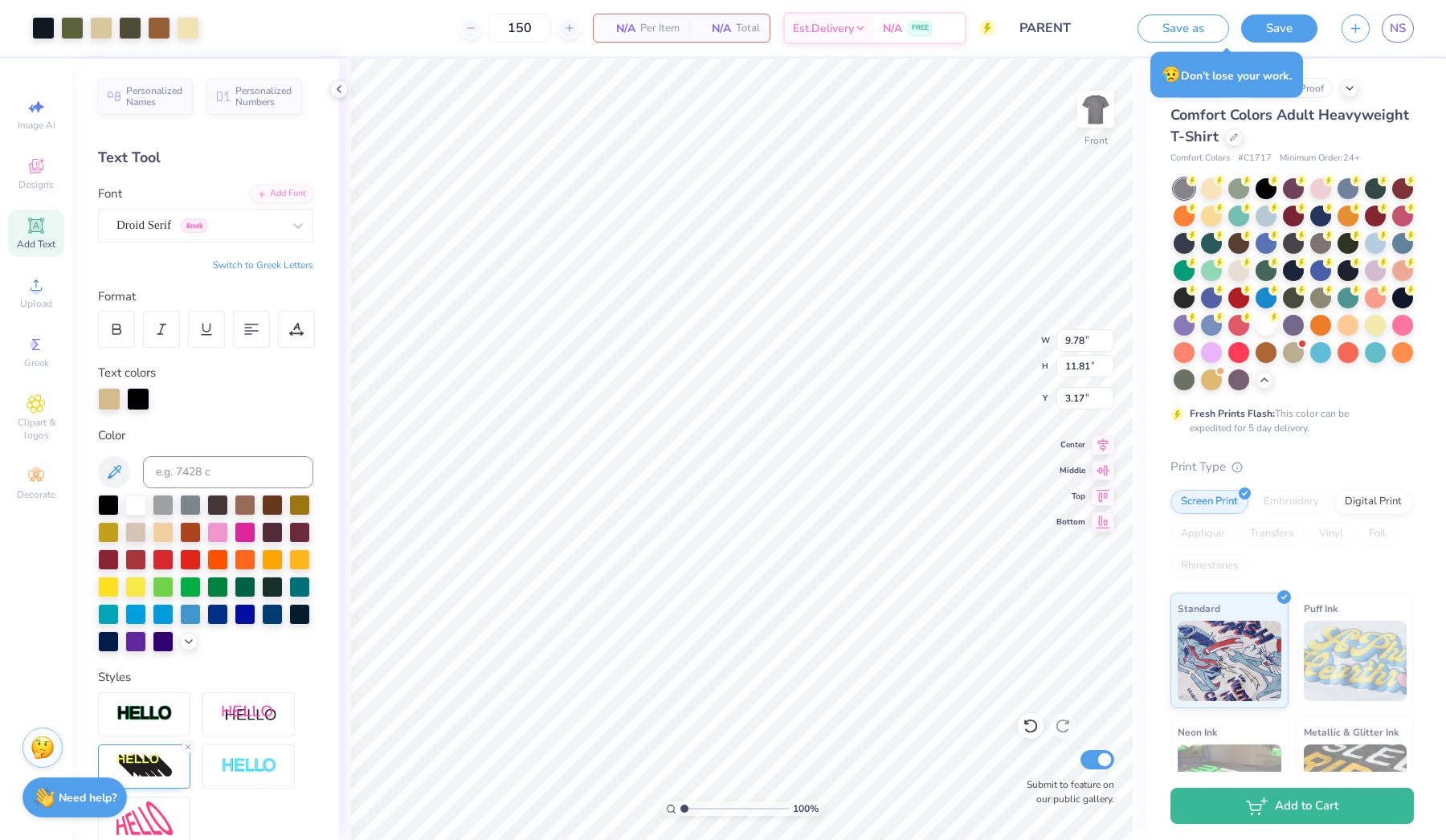
type input "16.84"
click at [103, 405] on div at bounding box center [109, 399] width 22 height 22
click at [109, 405] on div at bounding box center [109, 399] width 22 height 22
click at [110, 405] on div at bounding box center [109, 399] width 22 height 22
click at [183, 648] on div at bounding box center [189, 640] width 18 height 18
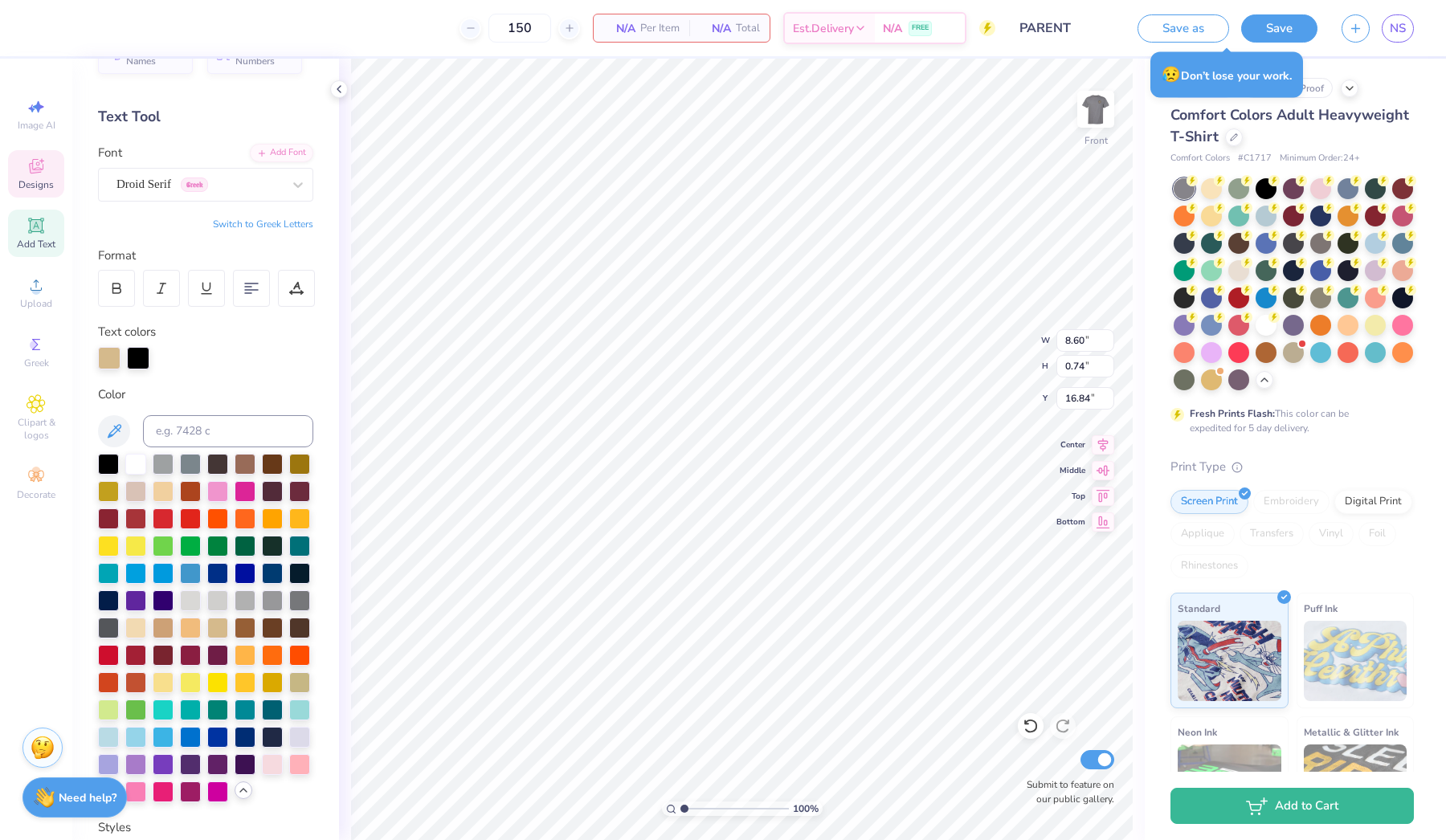
scroll to position [53, 0]
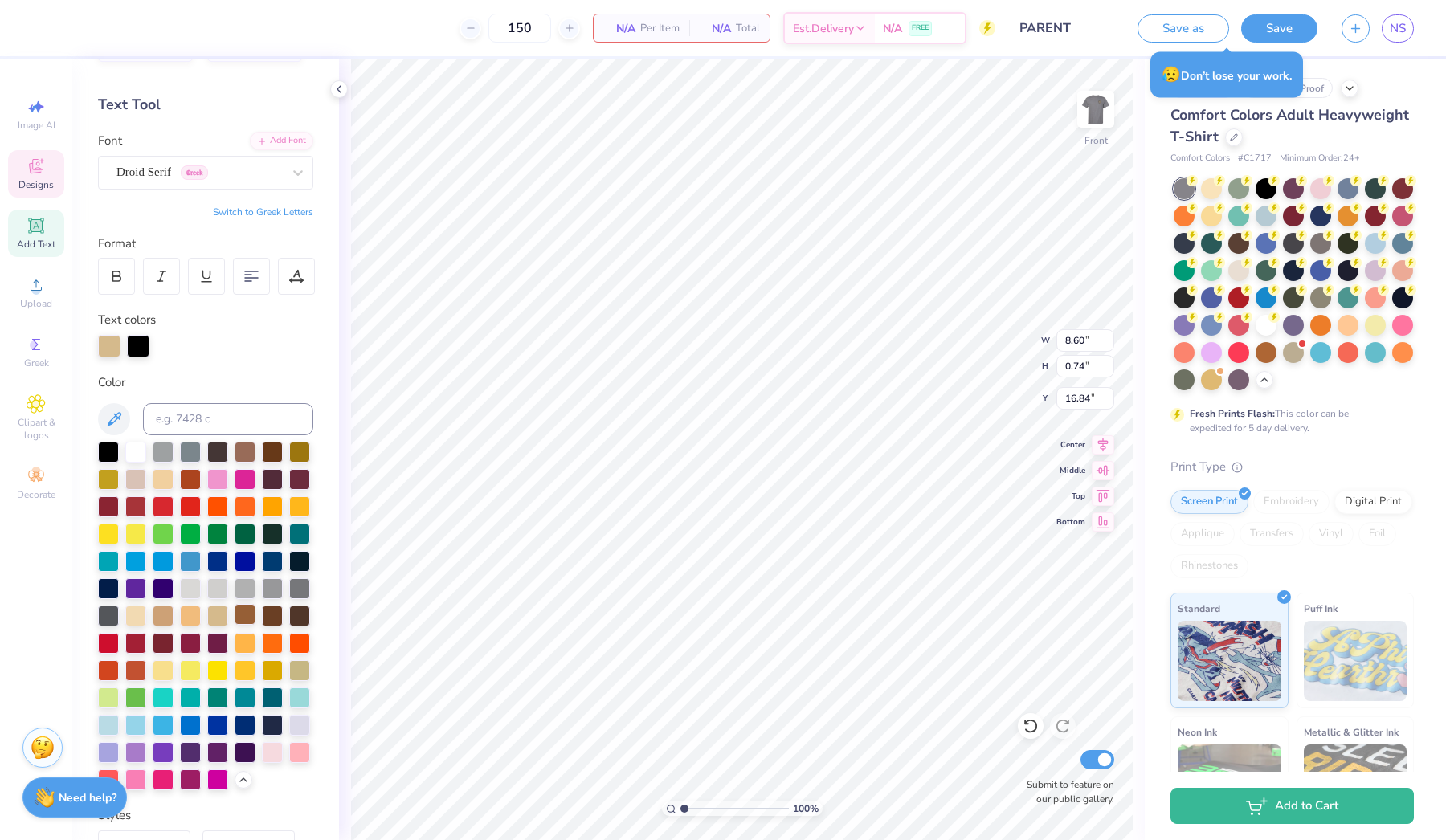
click at [250, 616] on div at bounding box center [246, 615] width 21 height 21
click at [105, 341] on div at bounding box center [109, 345] width 22 height 22
click at [114, 346] on div at bounding box center [109, 345] width 22 height 22
click at [244, 612] on div at bounding box center [246, 615] width 21 height 21
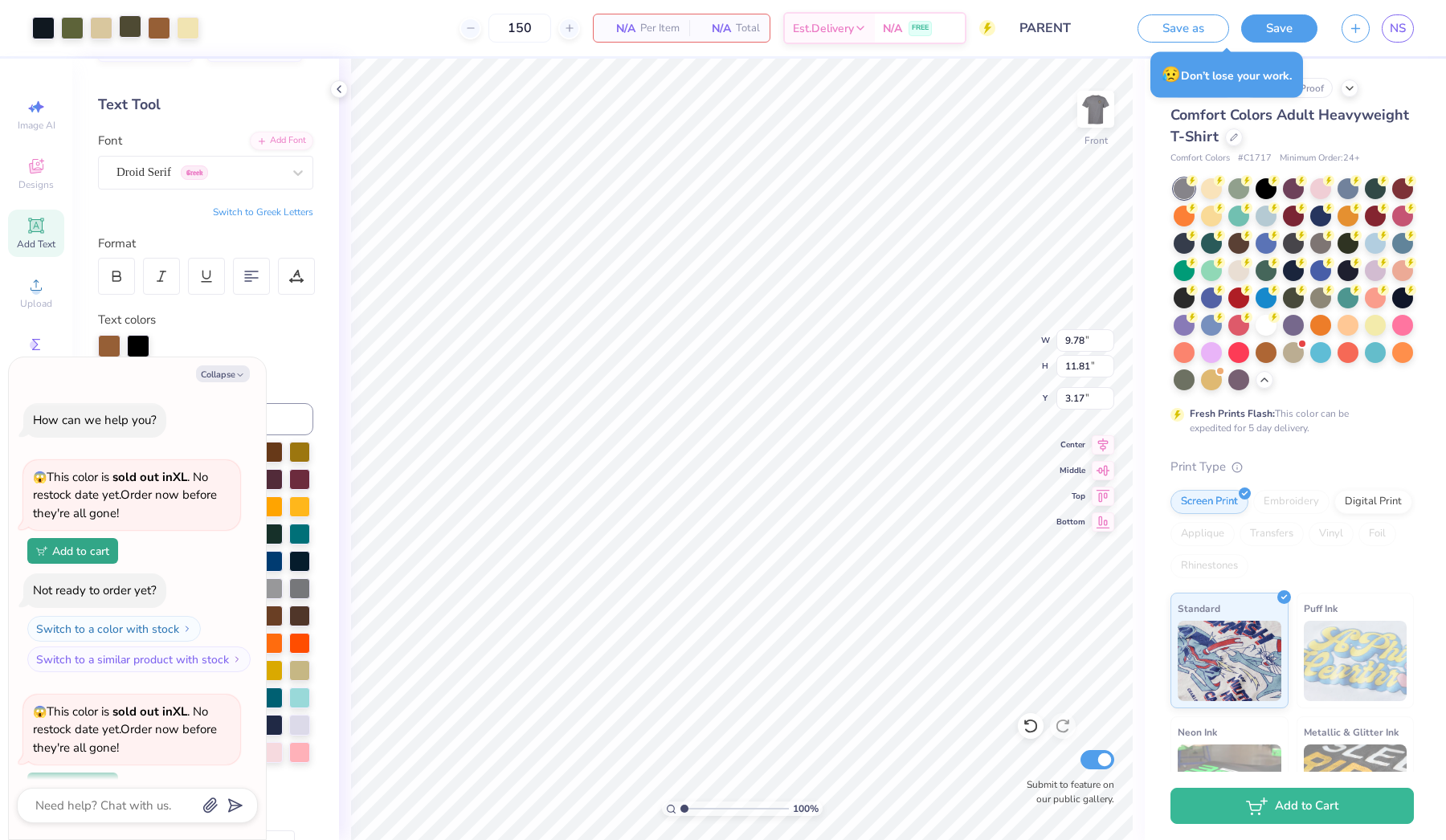
scroll to position [1532, 0]
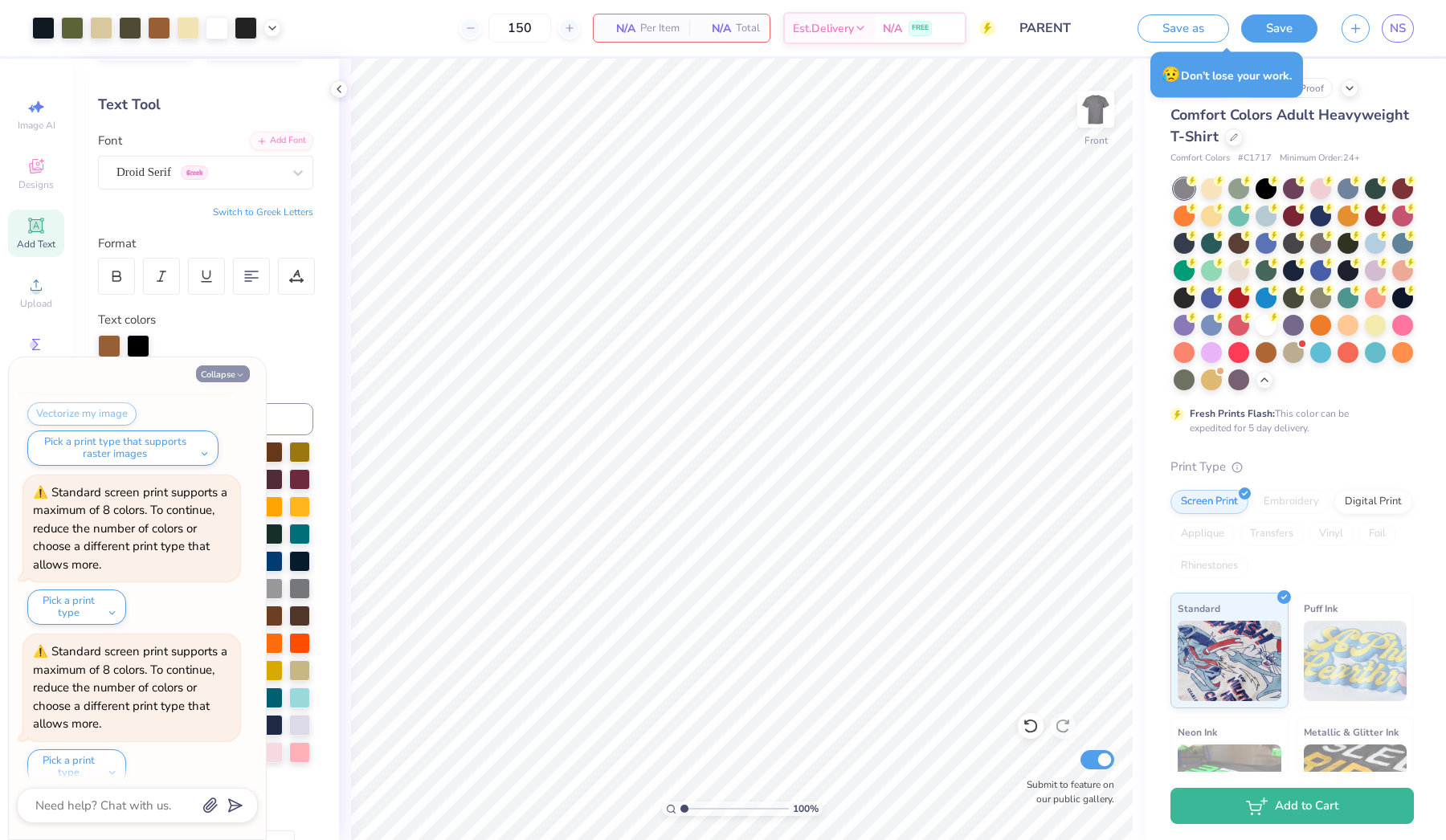
click at [235, 370] on button "Collapse" at bounding box center [223, 374] width 54 height 17
type textarea "x"
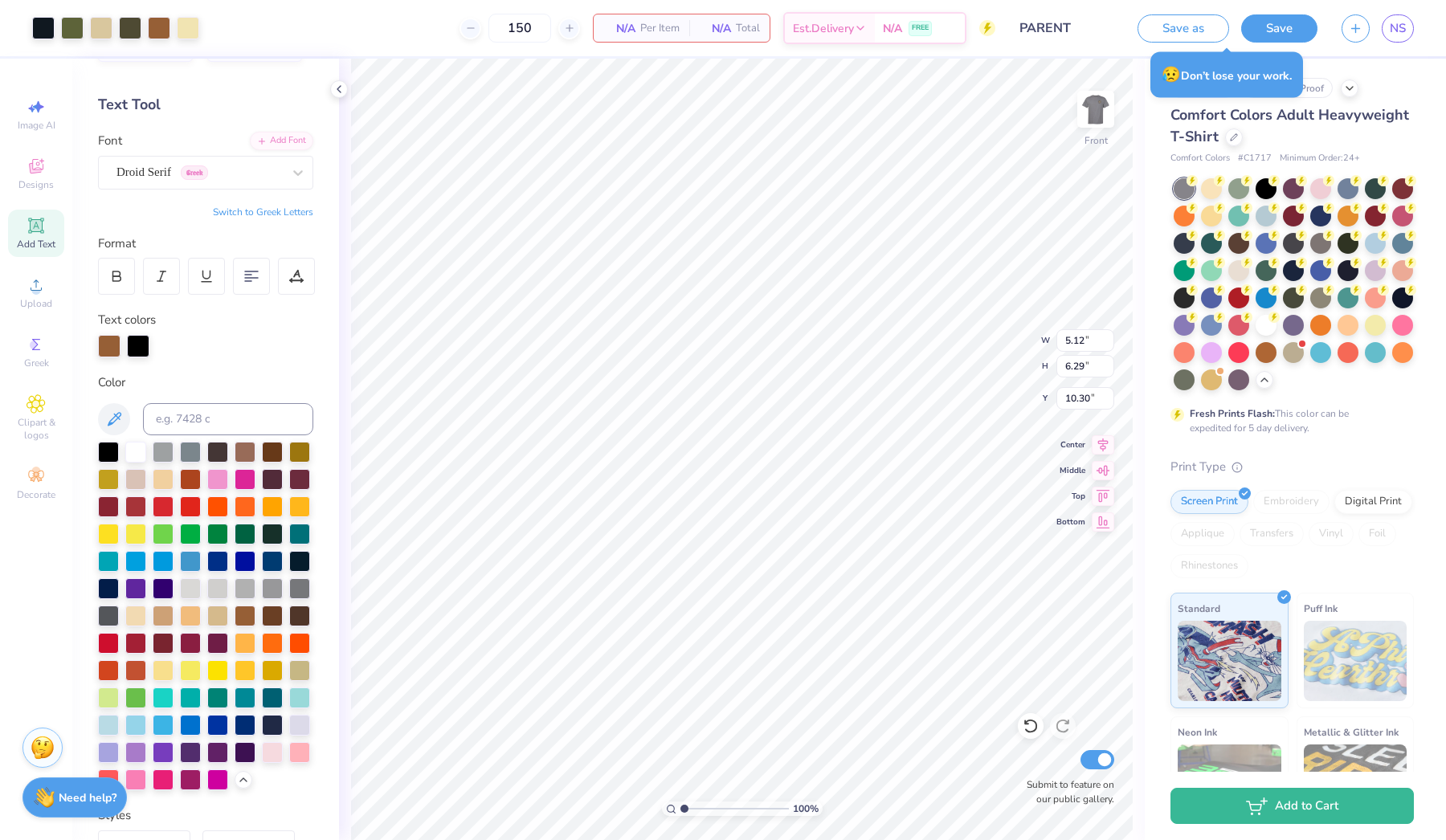
type input "9.78"
type input "11.81"
type input "3.17"
type input "9.78"
type input "11.81"
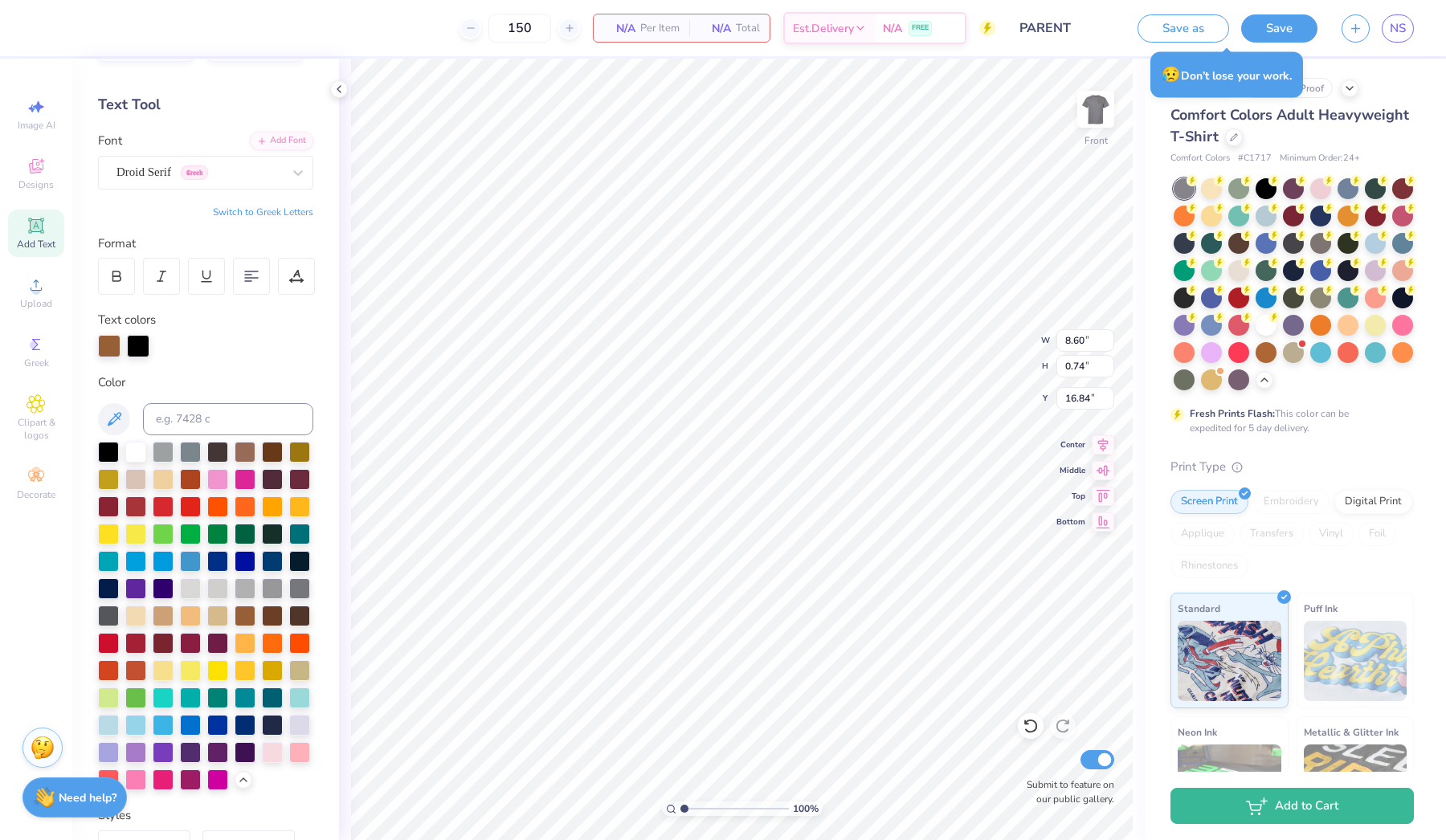
type input "3.17"
type input "8.60"
type input "0.74"
type input "16.84"
click at [106, 346] on div at bounding box center [109, 344] width 22 height 22
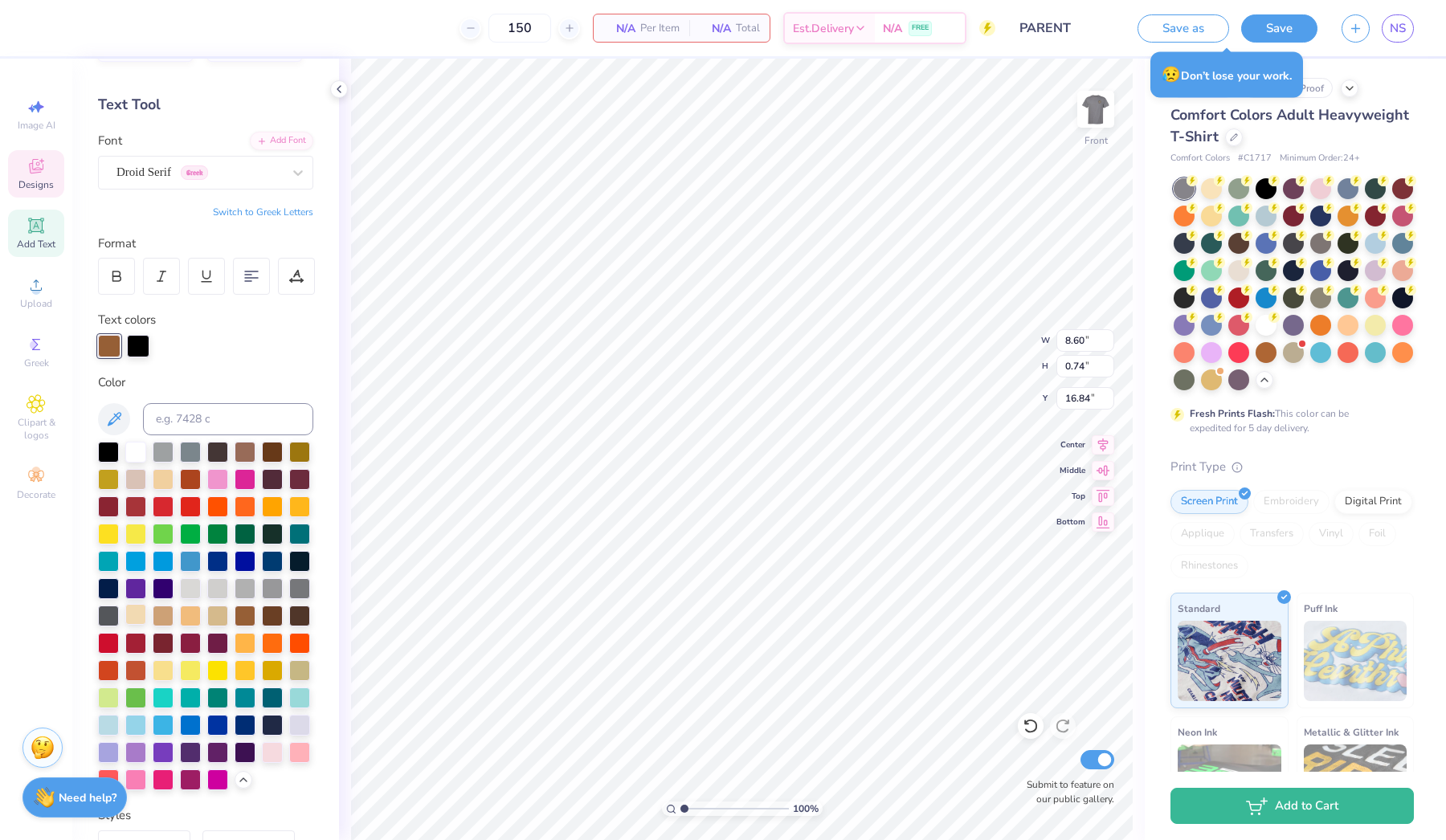
click at [142, 604] on div at bounding box center [136, 615] width 21 height 21
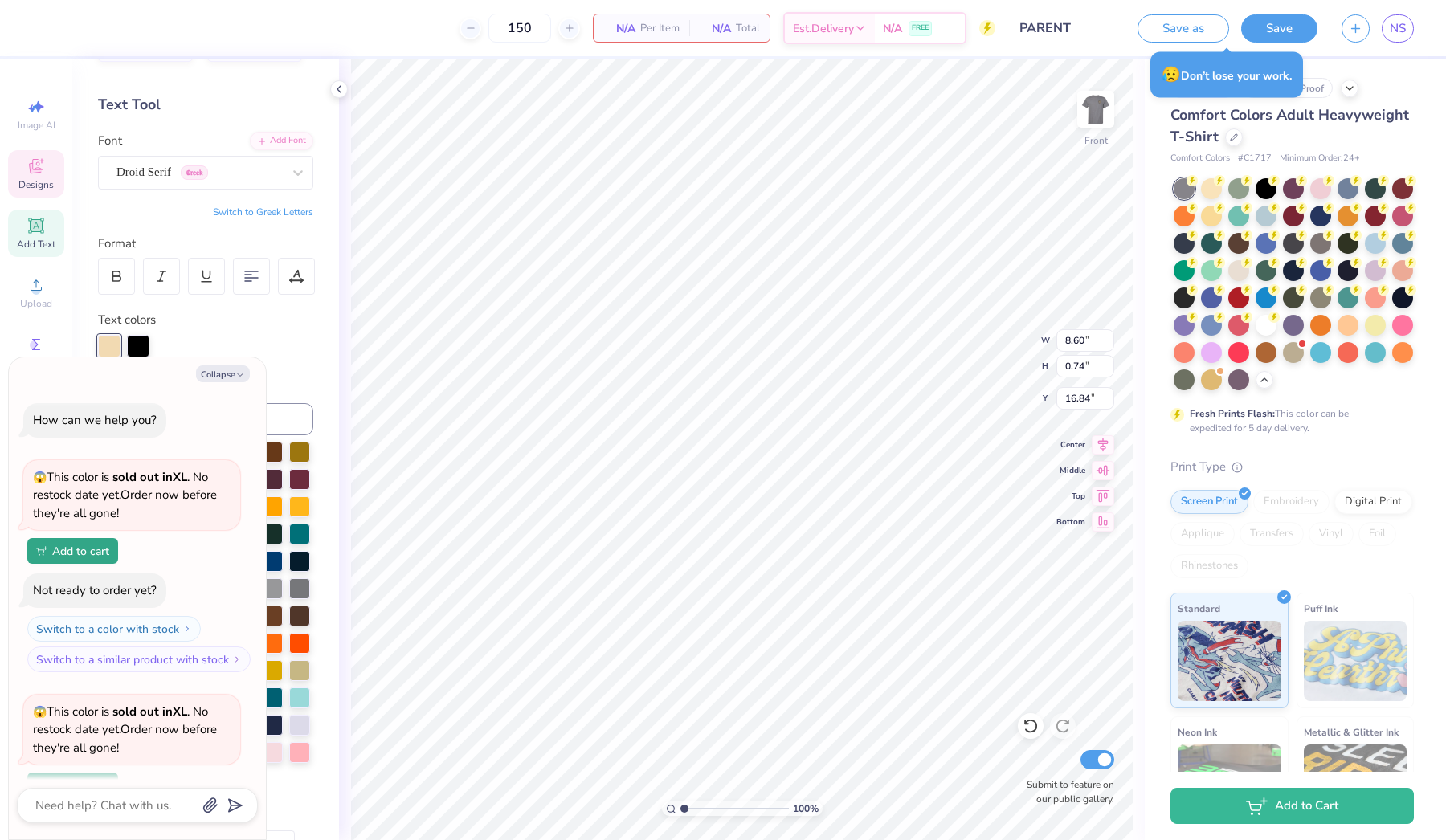
scroll to position [1690, 0]
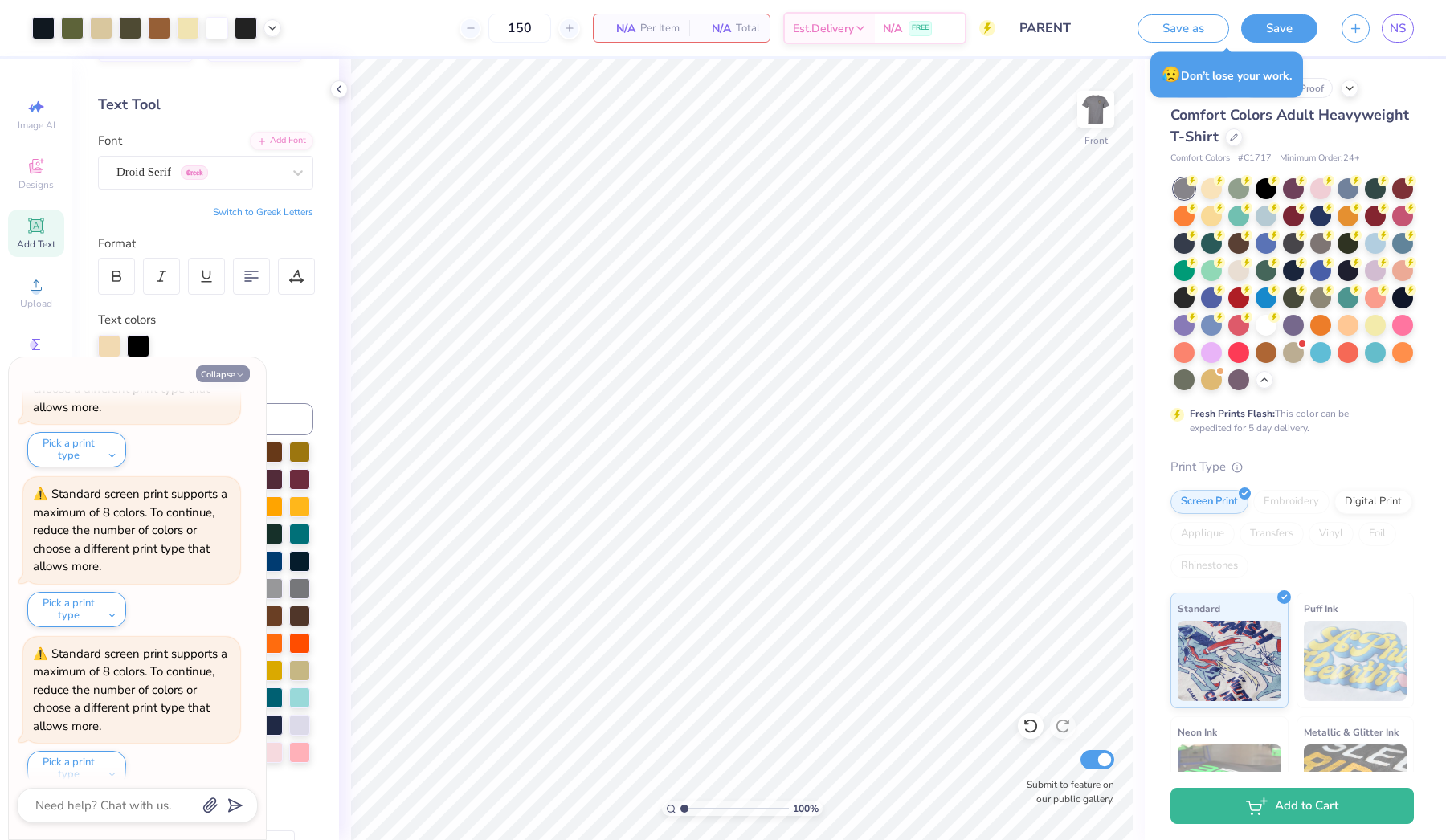
click at [242, 377] on icon "button" at bounding box center [241, 375] width 10 height 10
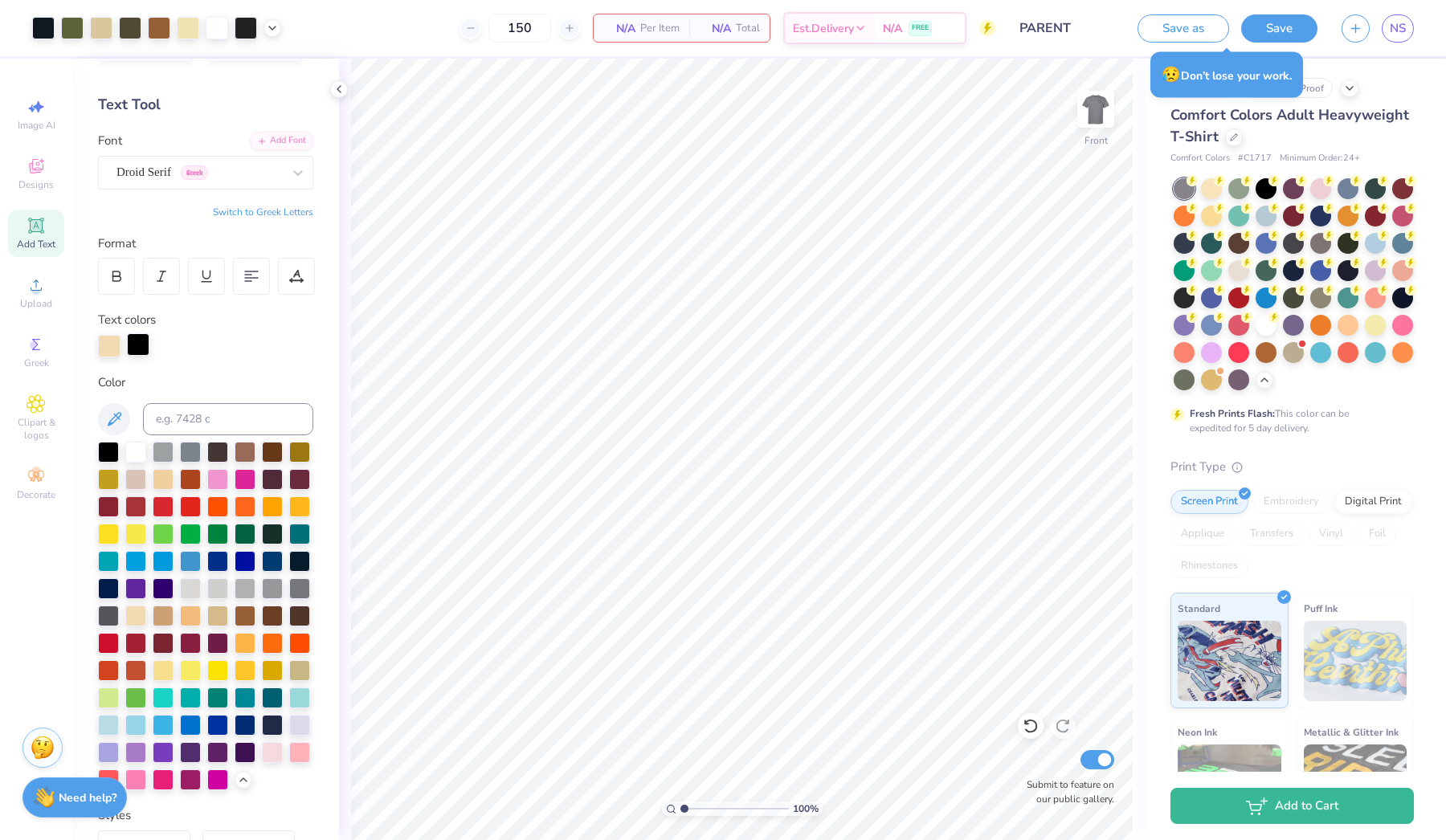
click at [138, 342] on div at bounding box center [138, 344] width 22 height 22
click at [246, 452] on div at bounding box center [246, 451] width 21 height 21
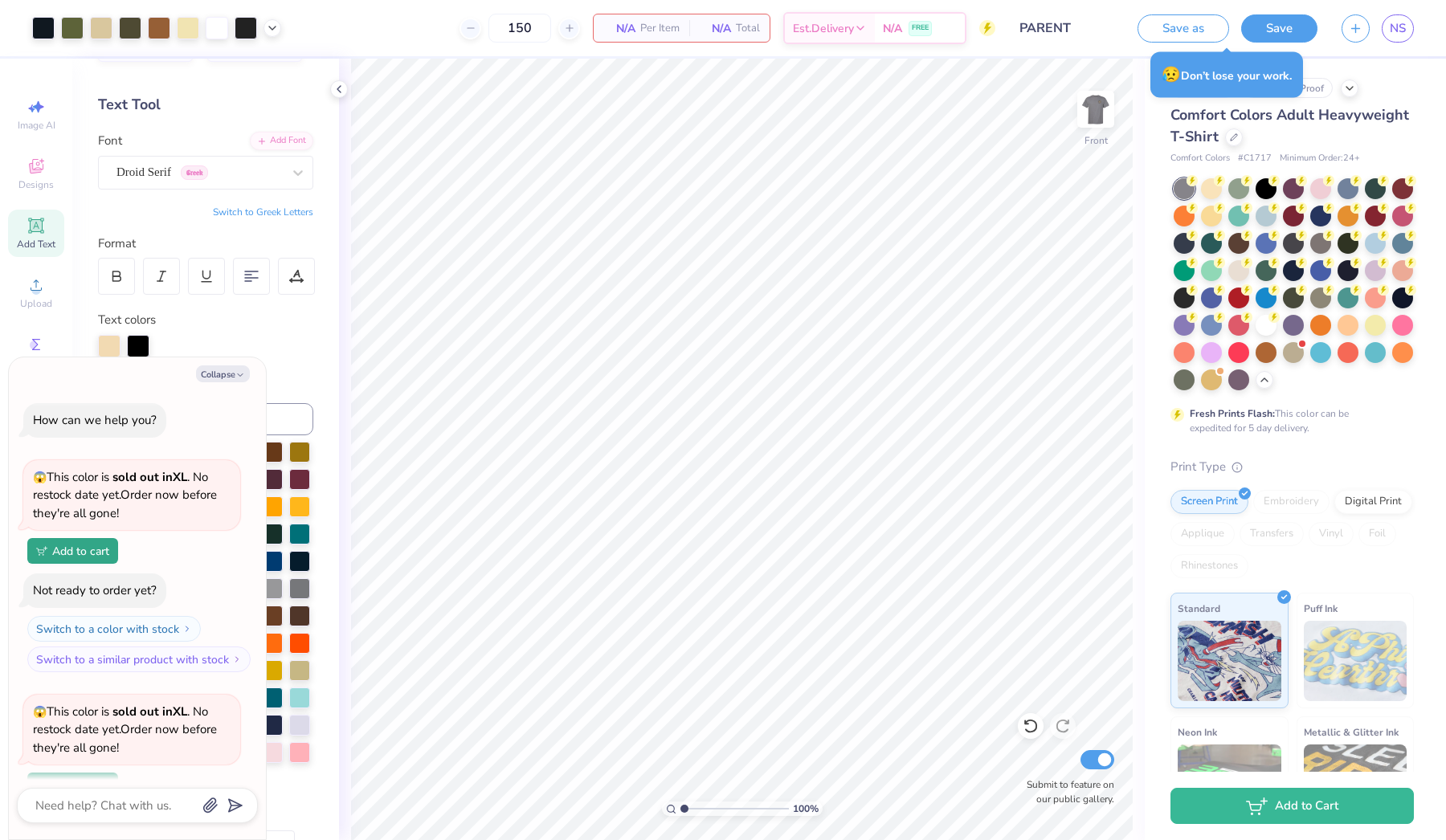
scroll to position [1847, 0]
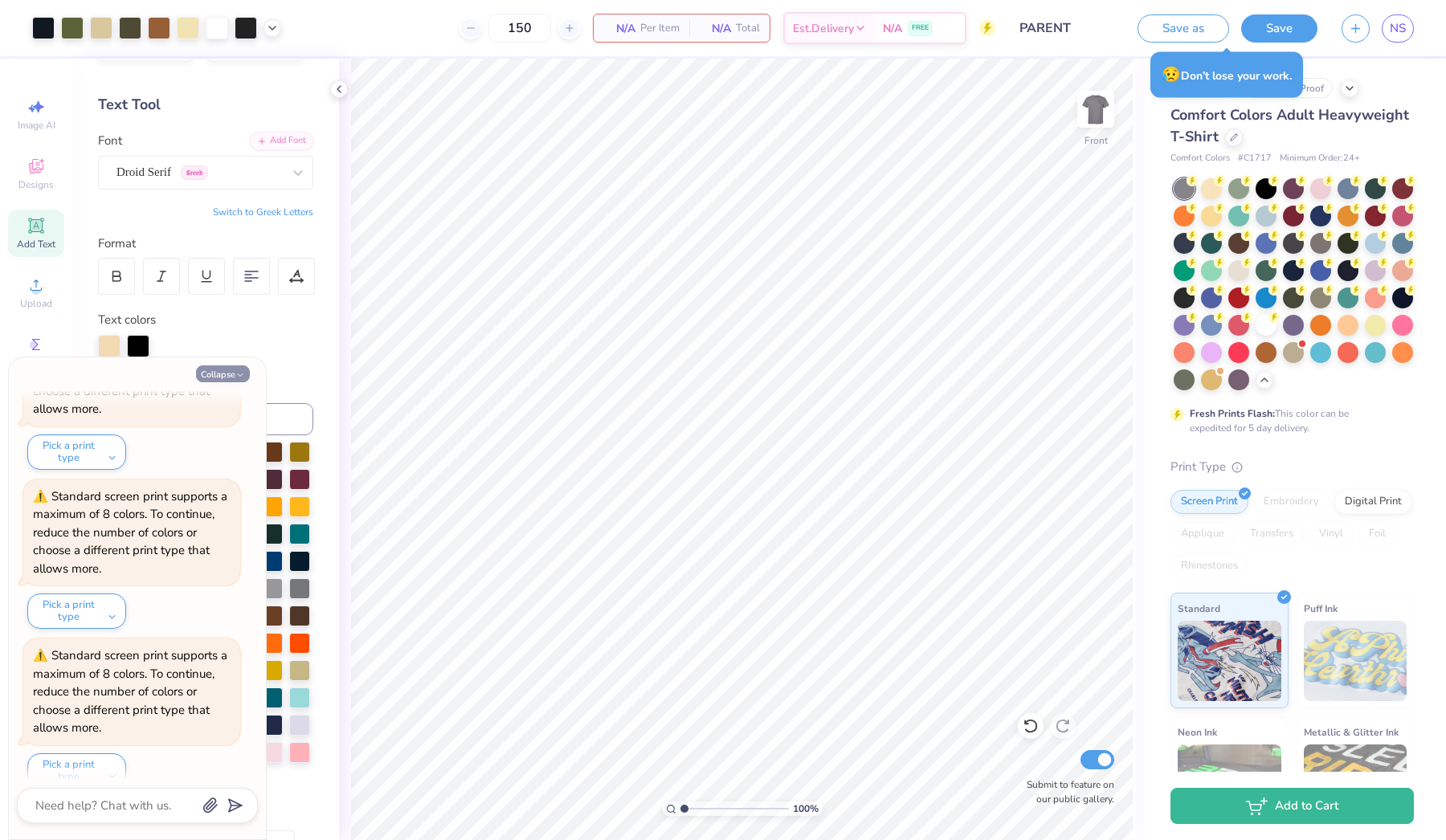
click at [226, 377] on button "Collapse" at bounding box center [223, 374] width 54 height 17
type textarea "x"
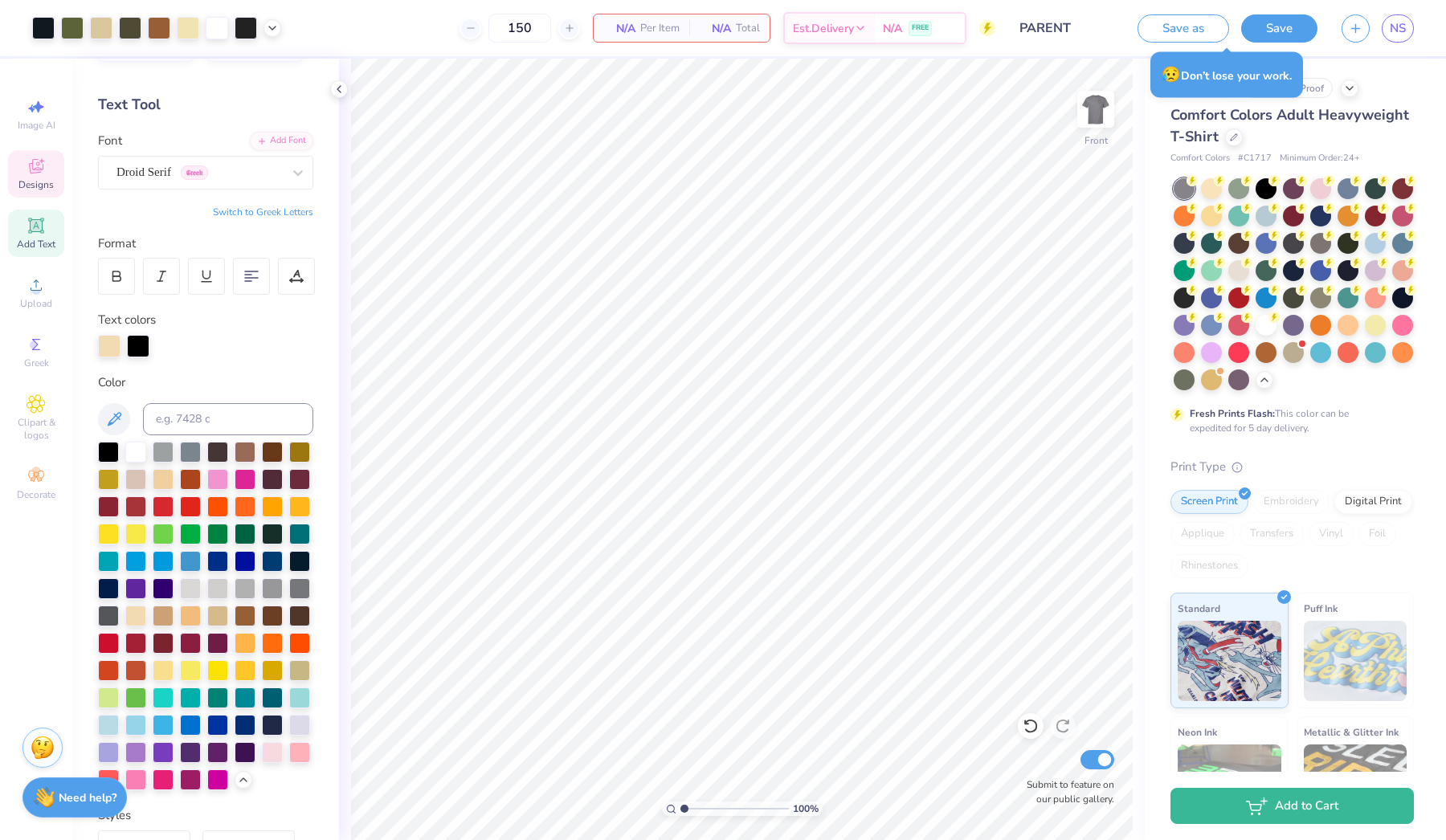
click at [49, 173] on div "Designs" at bounding box center [36, 174] width 56 height 47
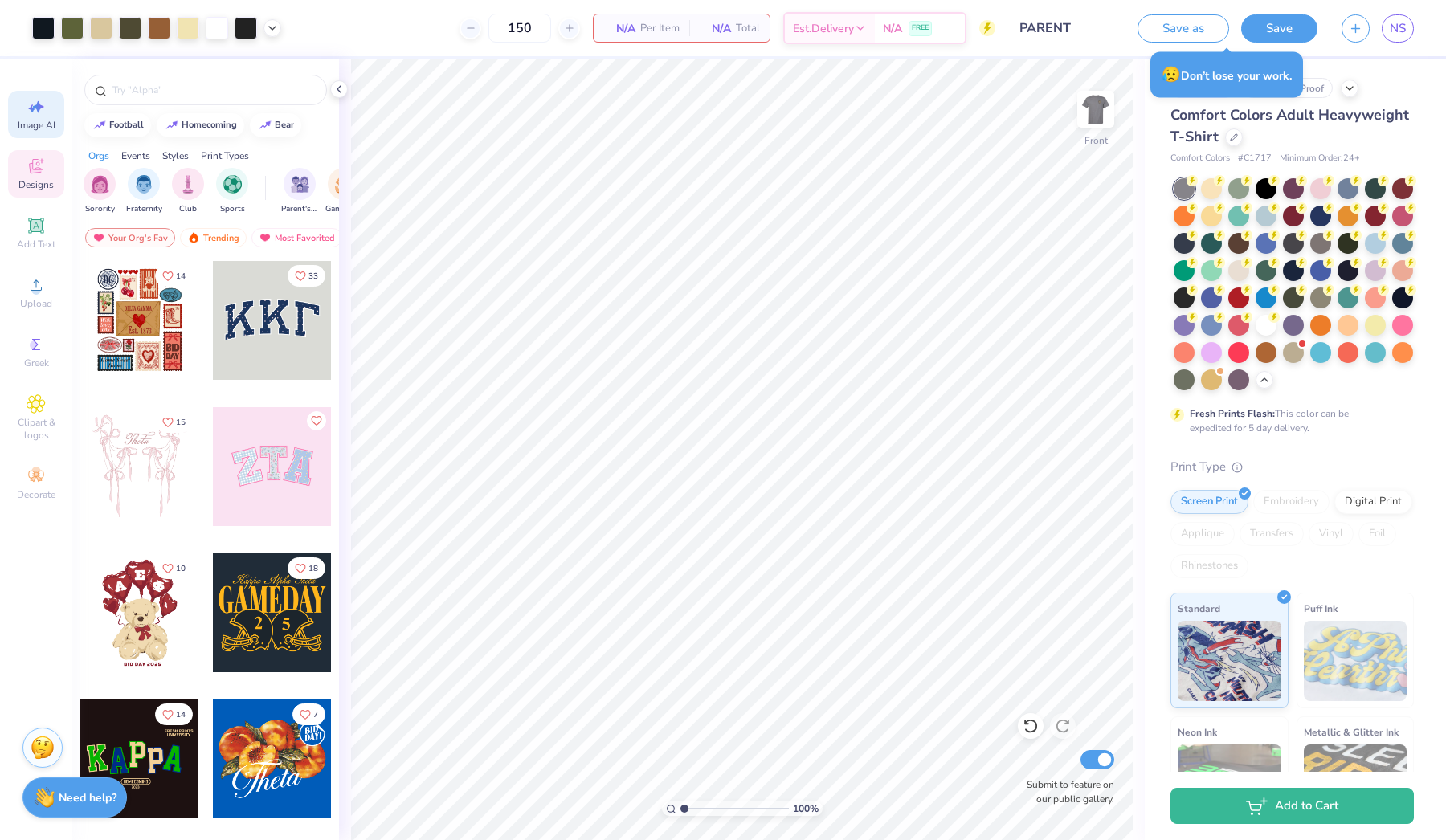
click at [35, 111] on icon at bounding box center [36, 107] width 20 height 20
select select "4"
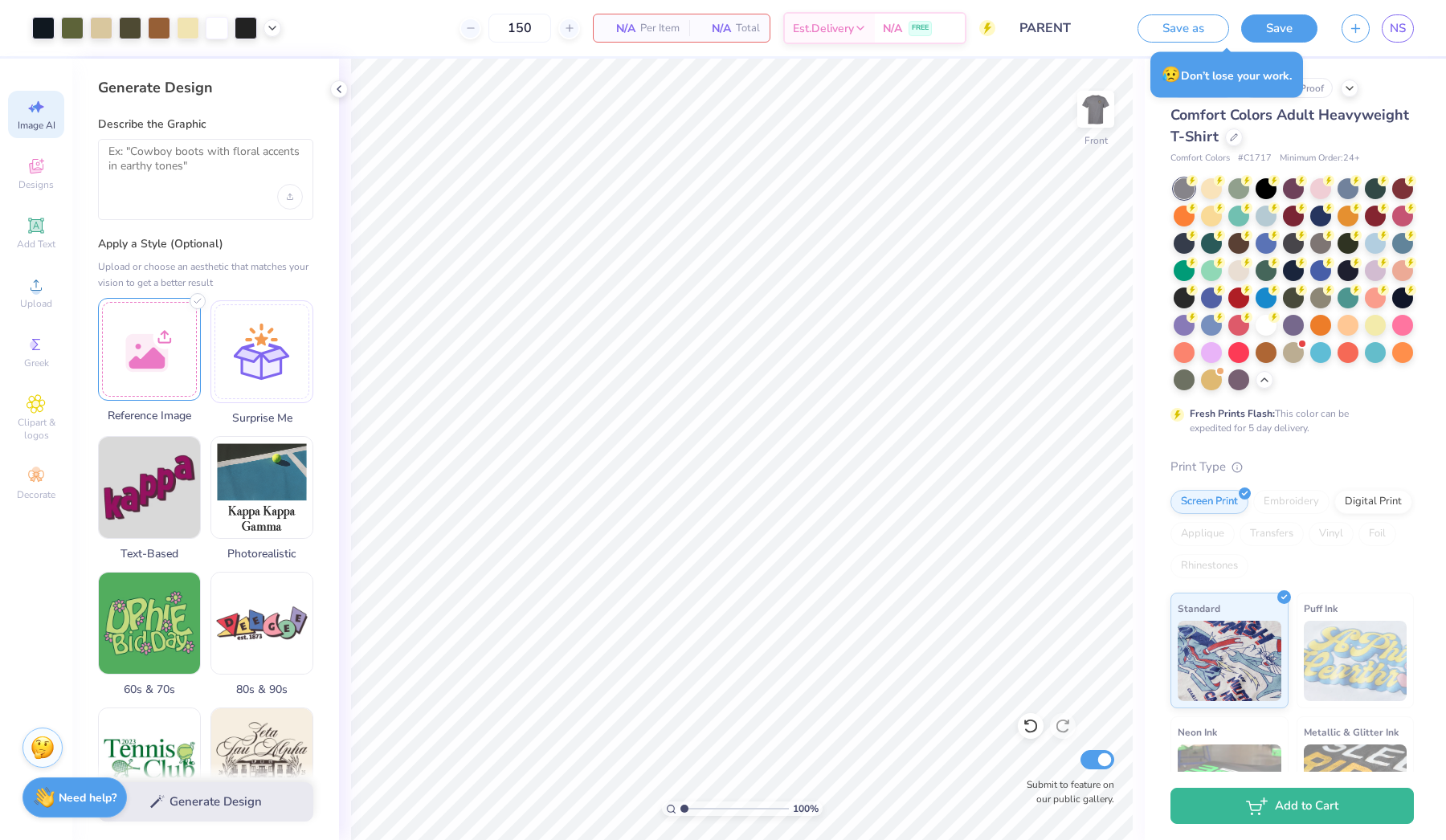
click at [138, 415] on span "Reference Image" at bounding box center [150, 416] width 103 height 17
click at [183, 151] on textarea at bounding box center [205, 165] width 194 height 40
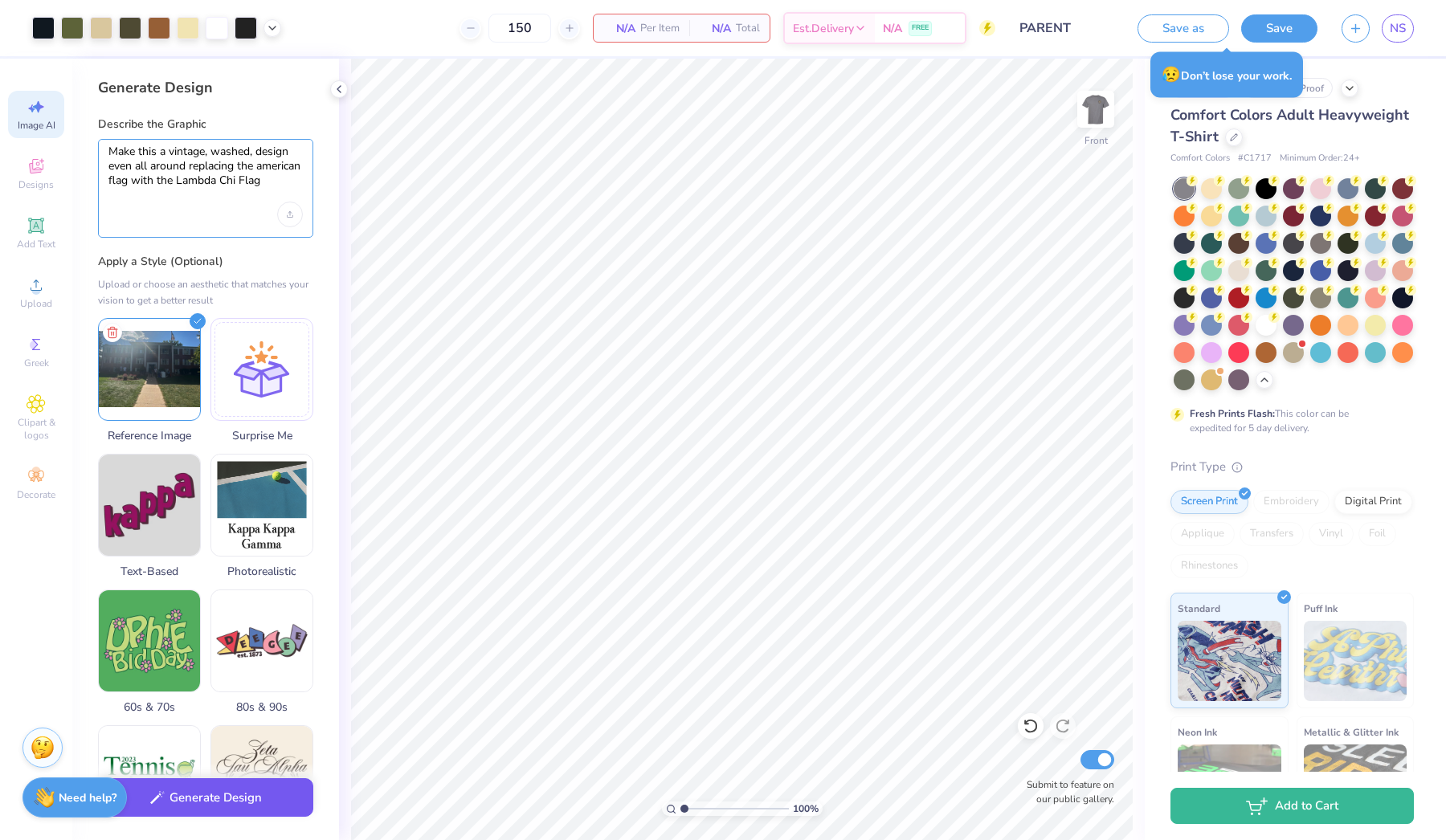
type textarea "Make this a vintage, washed, design even all around replacing the american flag…"
click at [270, 792] on button "Generate Design" at bounding box center [206, 798] width 215 height 39
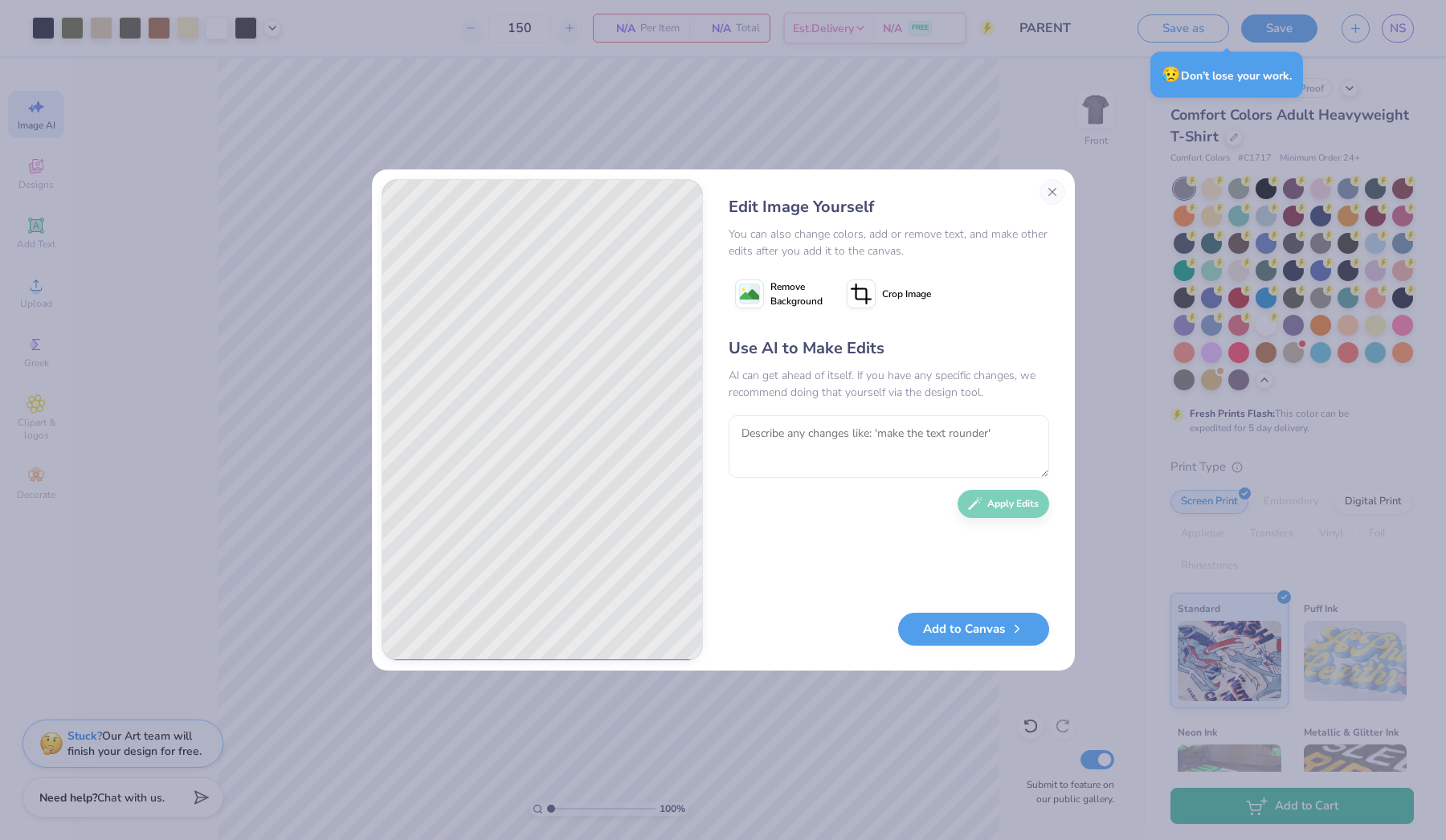
click at [780, 406] on div "Use AI to Make Edits AI can get ahead of itself. If you have any specific chang…" at bounding box center [889, 467] width 321 height 260
click at [778, 427] on textarea at bounding box center [889, 446] width 321 height 63
type textarea "remove the middle piece and flag"
click at [1009, 508] on button "Apply Edits" at bounding box center [1004, 500] width 92 height 28
click at [773, 436] on textarea at bounding box center [889, 446] width 321 height 63
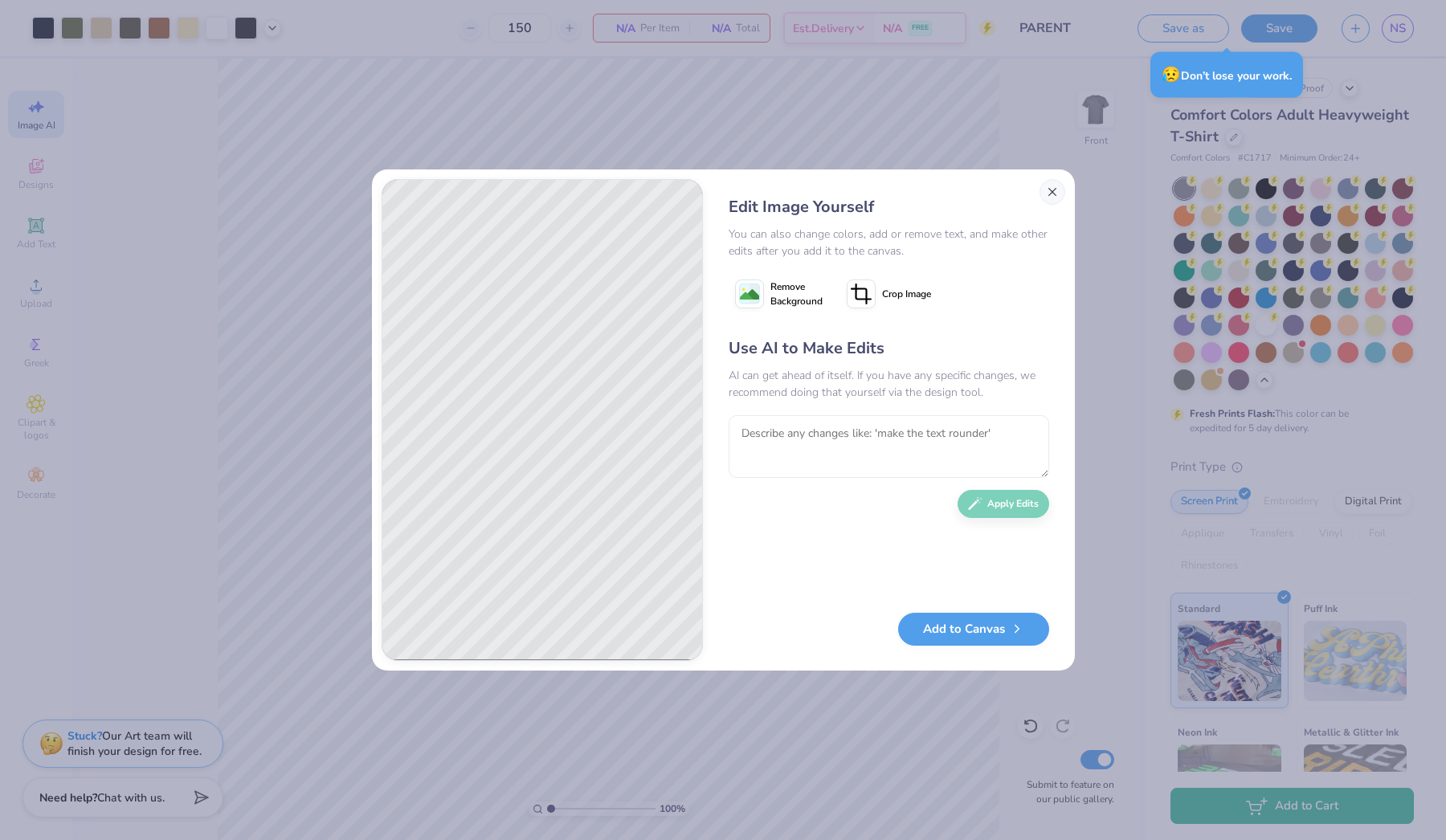
click at [1052, 201] on button "Close" at bounding box center [1052, 192] width 25 height 25
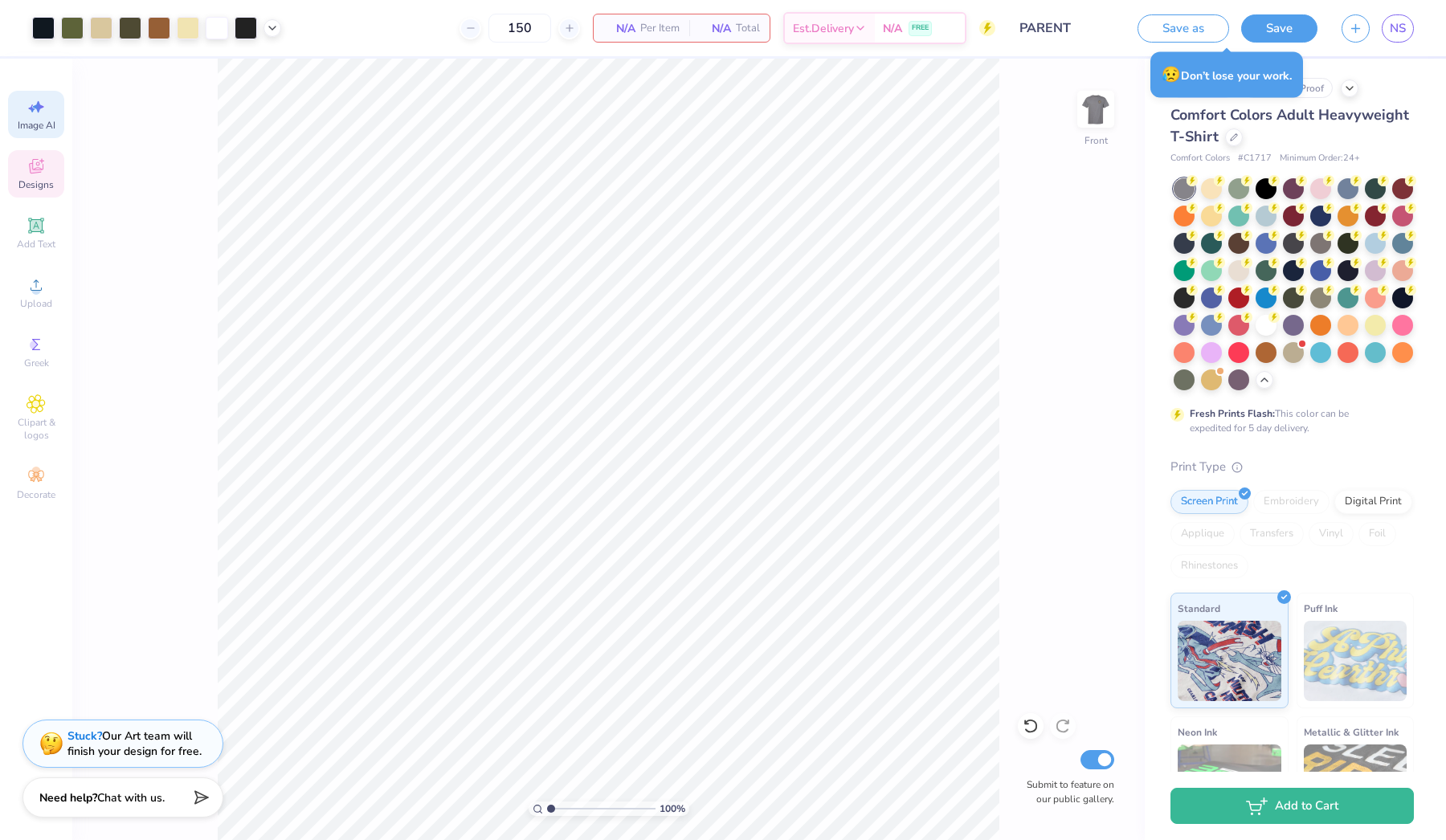
click at [32, 179] on span "Designs" at bounding box center [36, 185] width 35 height 13
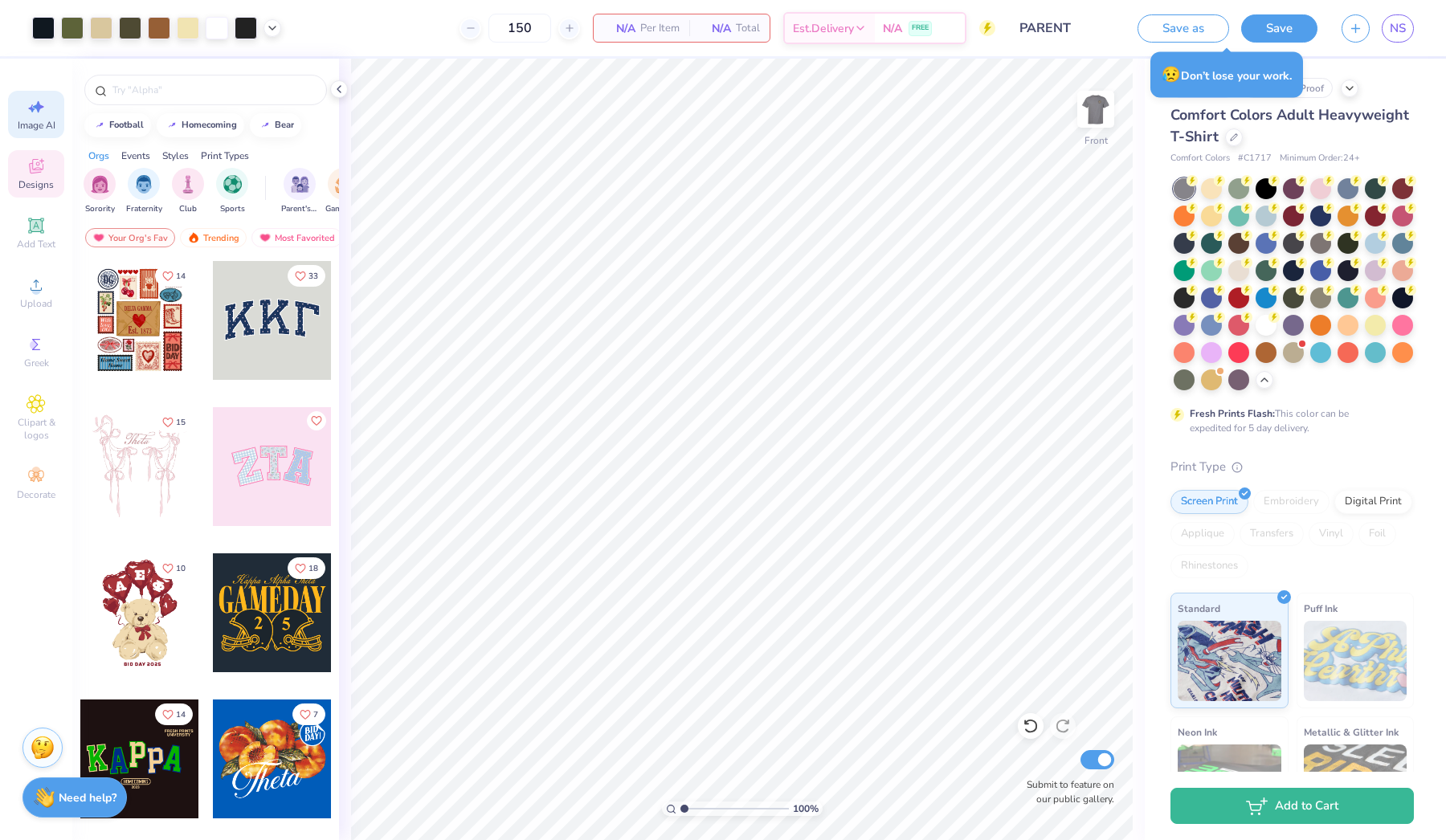
click at [26, 124] on span "Image AI" at bounding box center [37, 125] width 38 height 13
select select "4"
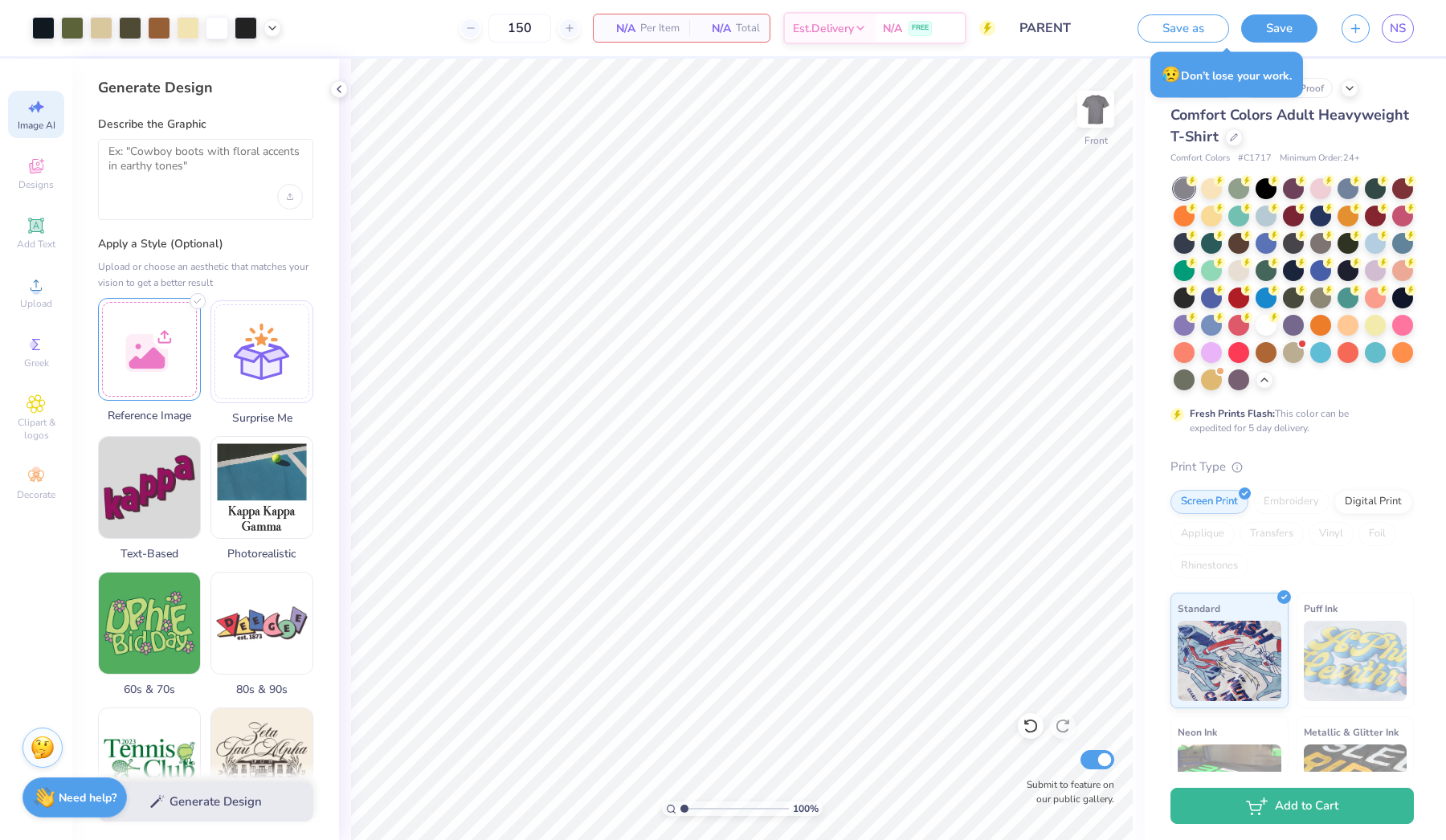
click at [163, 381] on div at bounding box center [150, 350] width 103 height 103
click at [156, 139] on div at bounding box center [206, 179] width 215 height 81
click at [156, 151] on textarea at bounding box center [205, 165] width 194 height 40
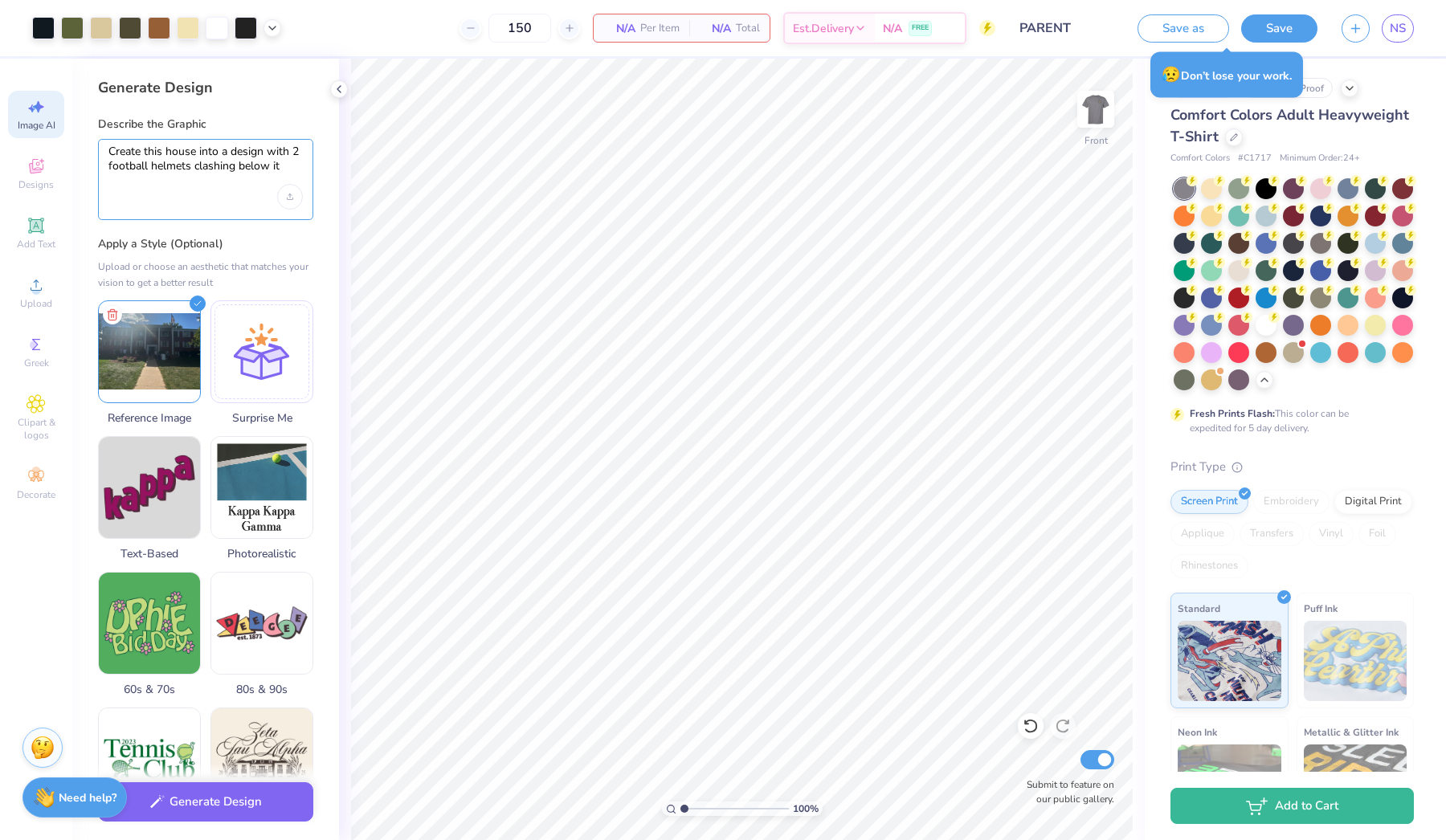
click at [229, 149] on textarea "Create this house into a design with 2 football helmets clashing below it" at bounding box center [205, 165] width 194 height 40
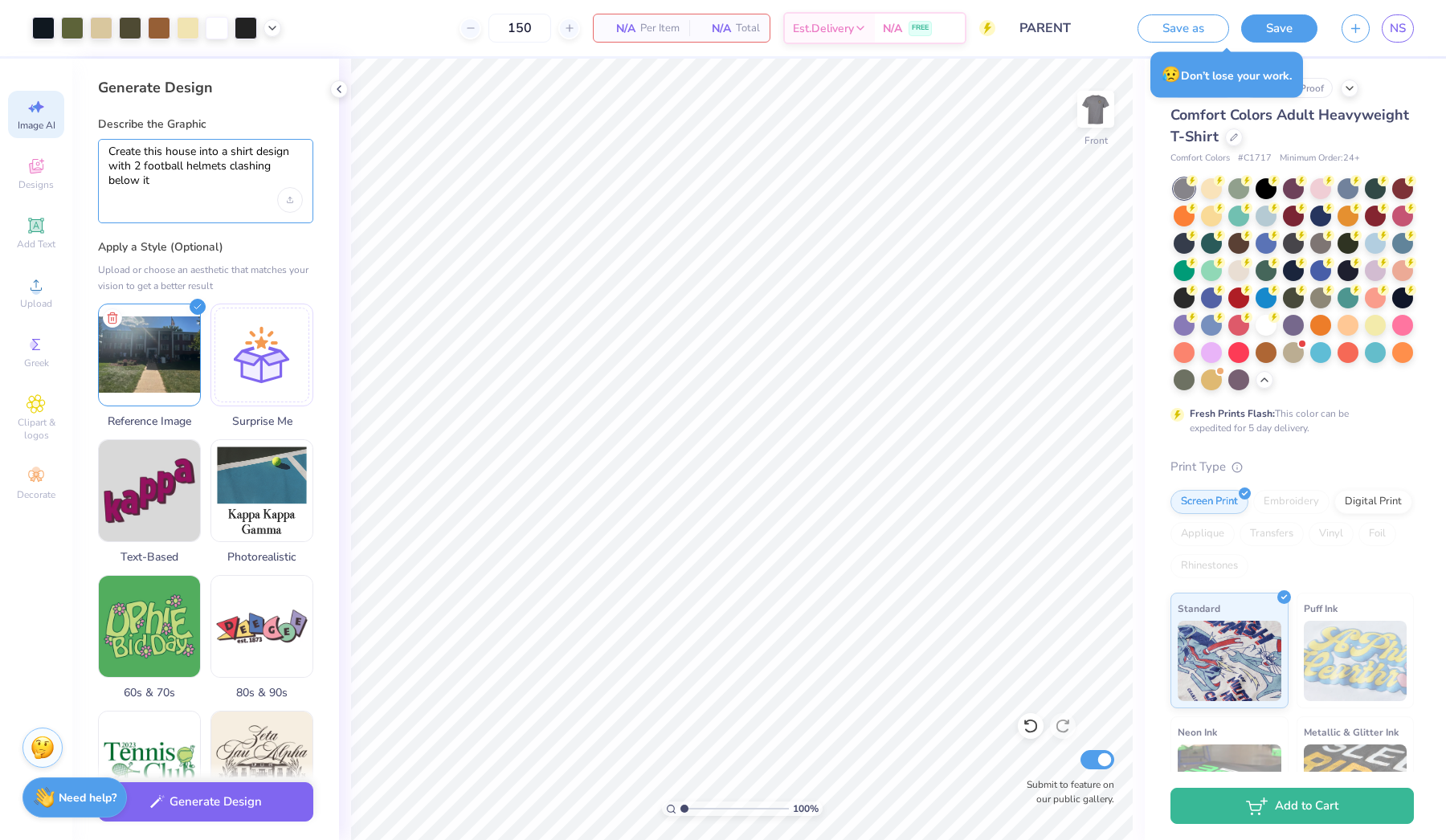
click at [196, 184] on textarea "Create this house into a shirt design with 2 football helmets clashing below it" at bounding box center [205, 166] width 194 height 43
type textarea "Create this house into a shirt design with 2 football helmets clashing below it"
click at [246, 818] on div "Generate Design" at bounding box center [206, 802] width 267 height 78
click at [251, 811] on button "Generate Design" at bounding box center [206, 798] width 215 height 39
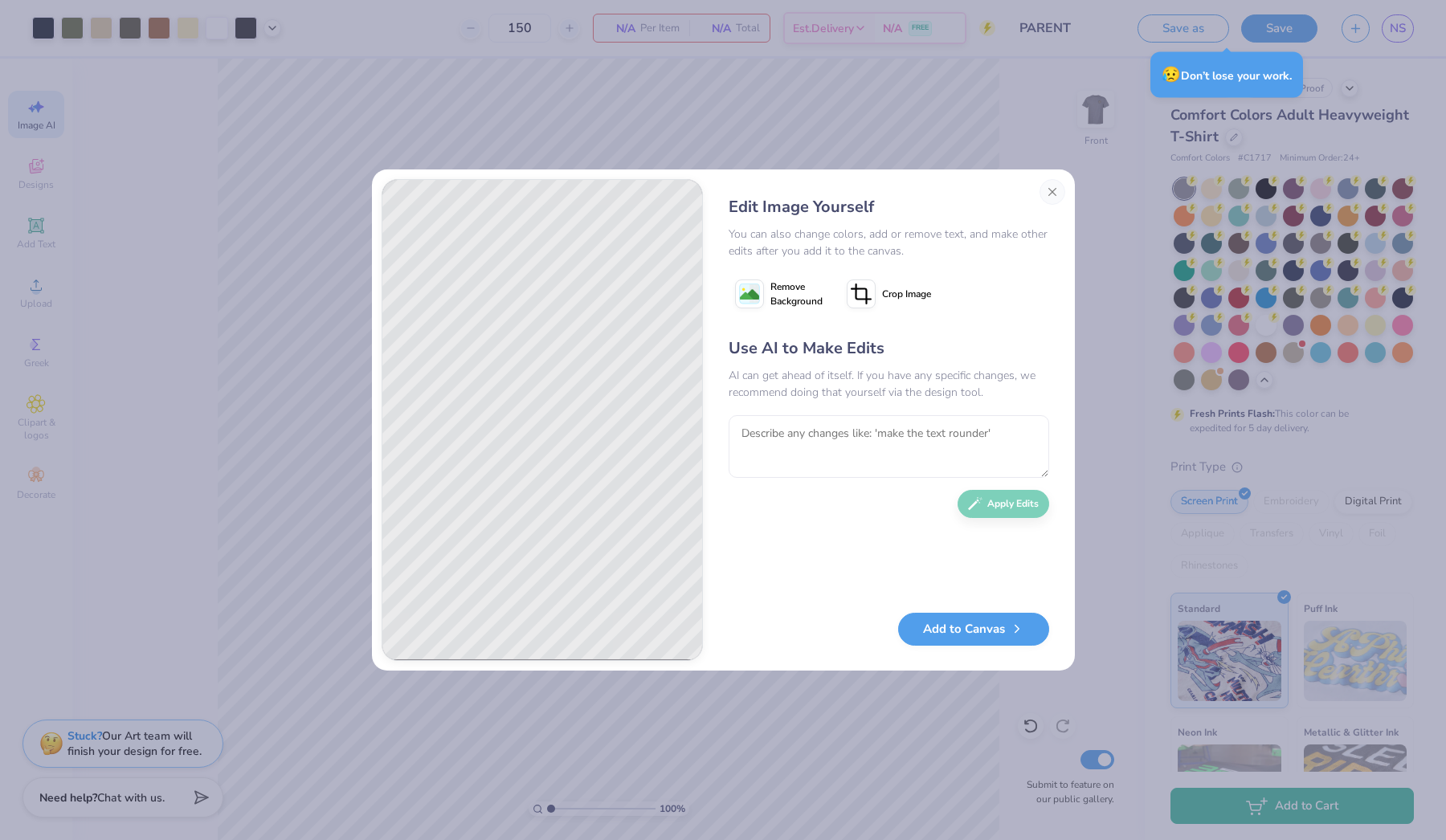
click at [871, 302] on icon at bounding box center [861, 294] width 29 height 29
click at [885, 292] on icon at bounding box center [890, 294] width 10 height 10
click at [925, 623] on button "Add to Canvas" at bounding box center [974, 625] width 151 height 33
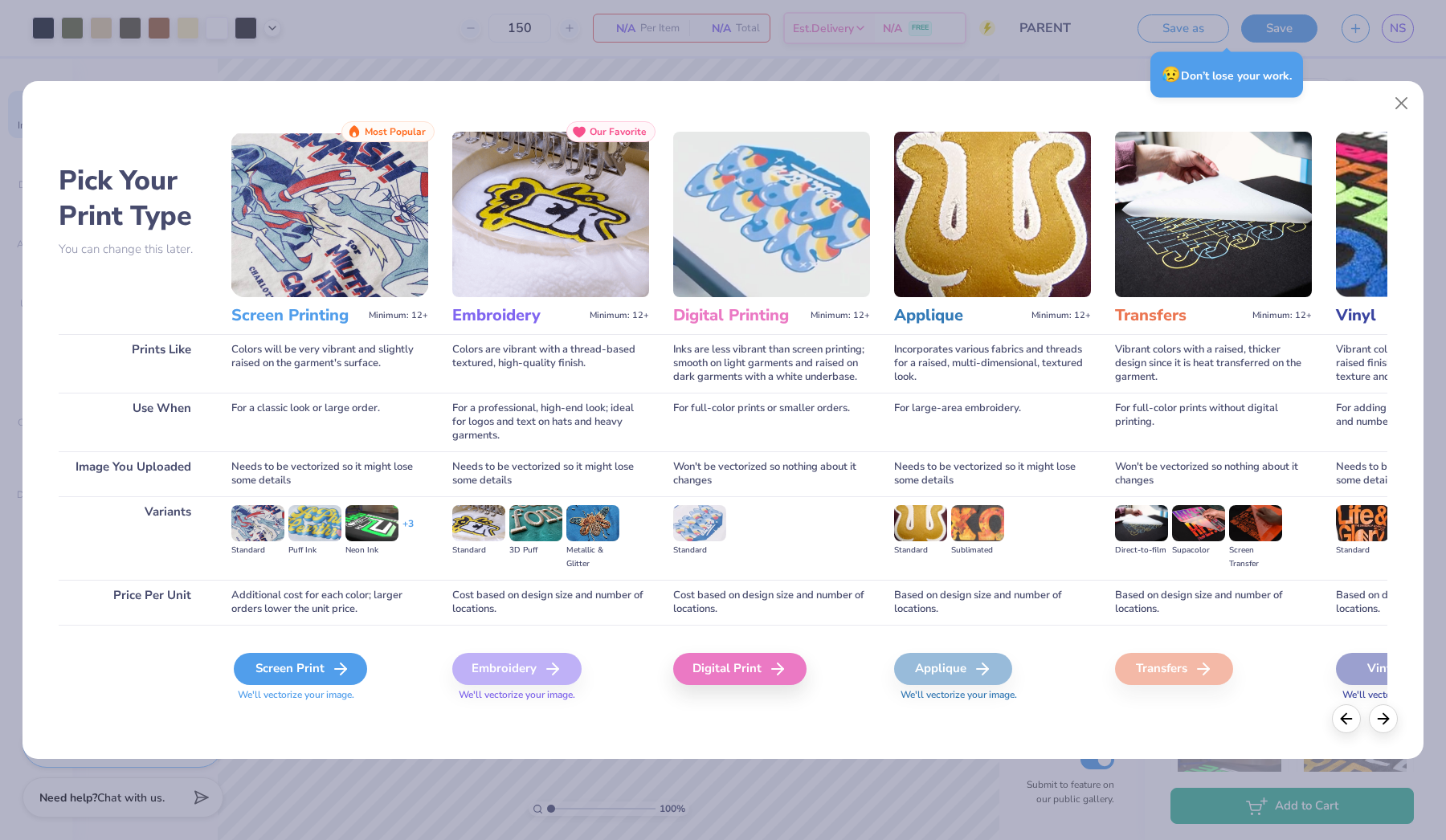
click at [331, 665] on icon at bounding box center [341, 670] width 20 height 20
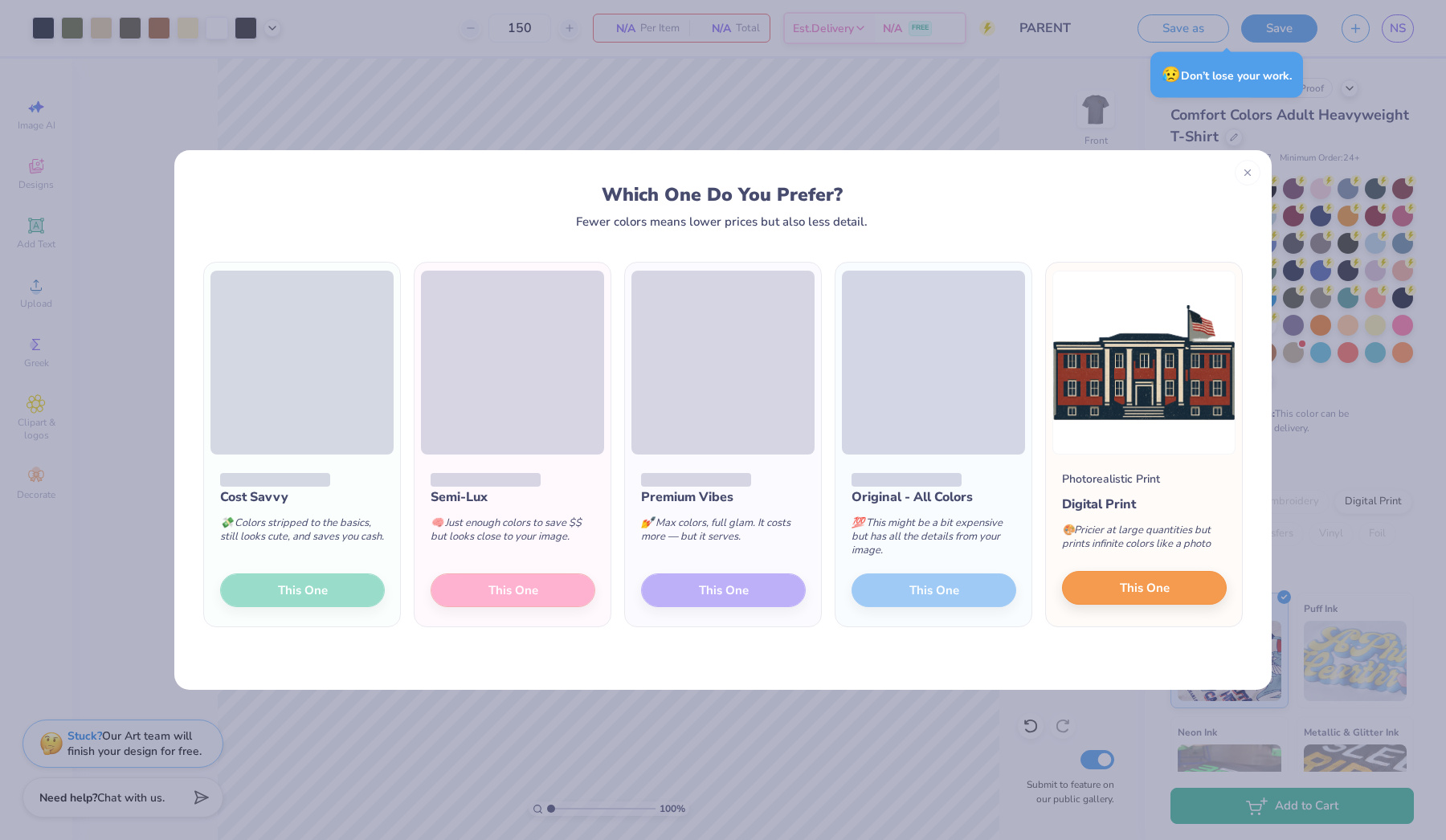
click at [1141, 596] on span "This One" at bounding box center [1145, 589] width 50 height 19
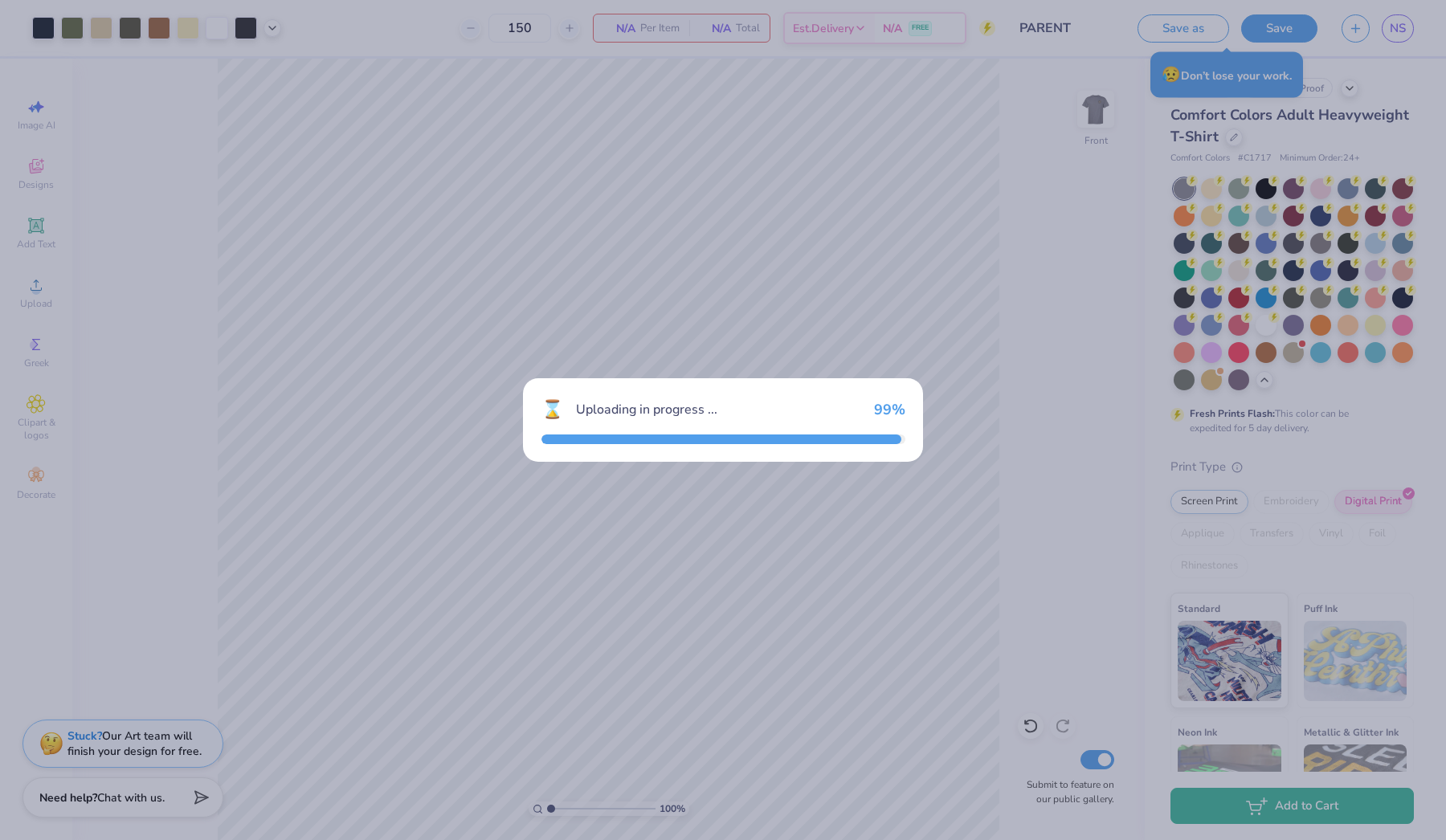
click at [1136, 590] on div "⌛ Uploading in progress ... 99 %" at bounding box center [723, 420] width 1446 height 840
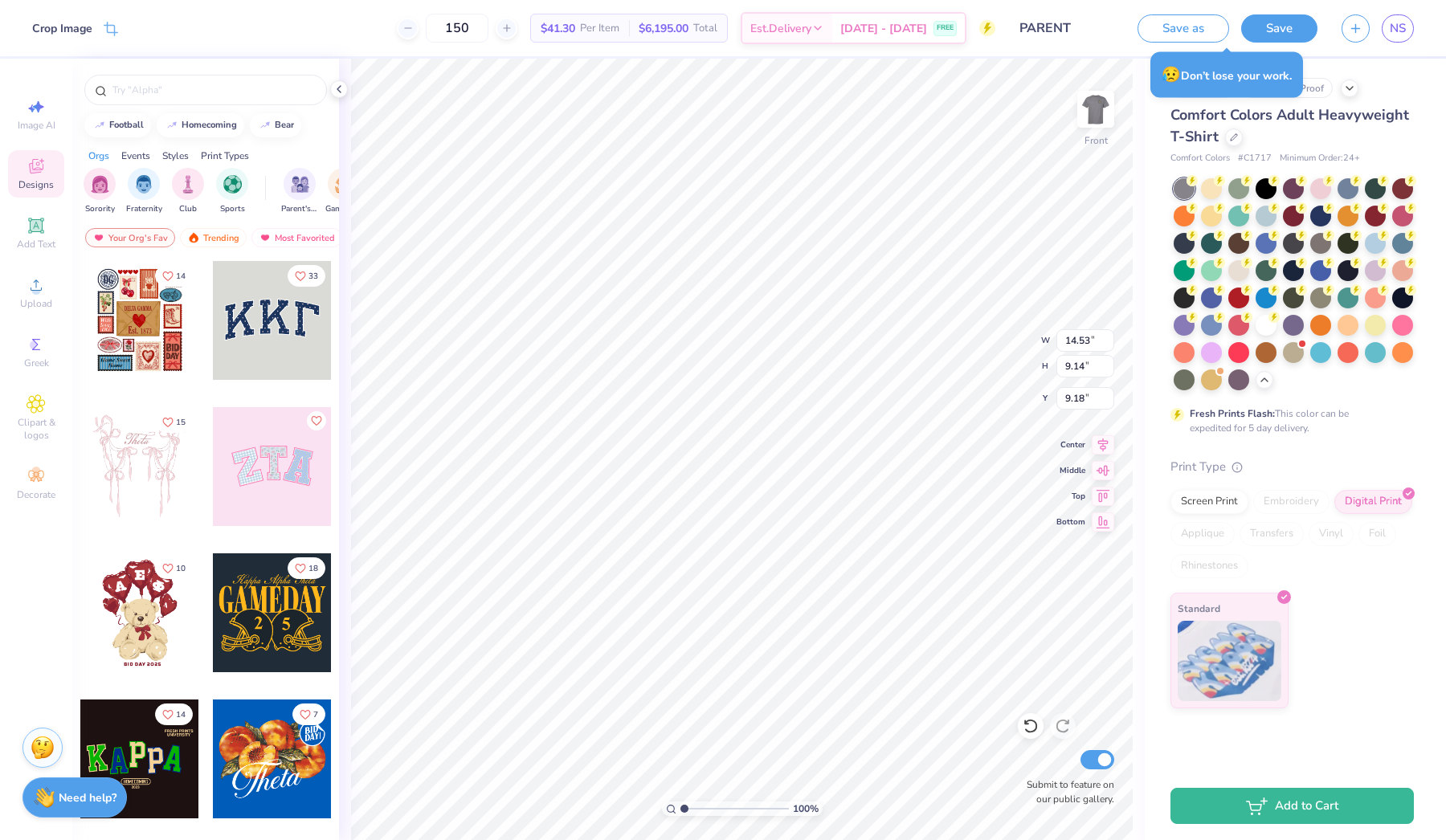
type input "9.78"
type input "11.81"
type input "3.17"
type input "11.51"
type input "7.24"
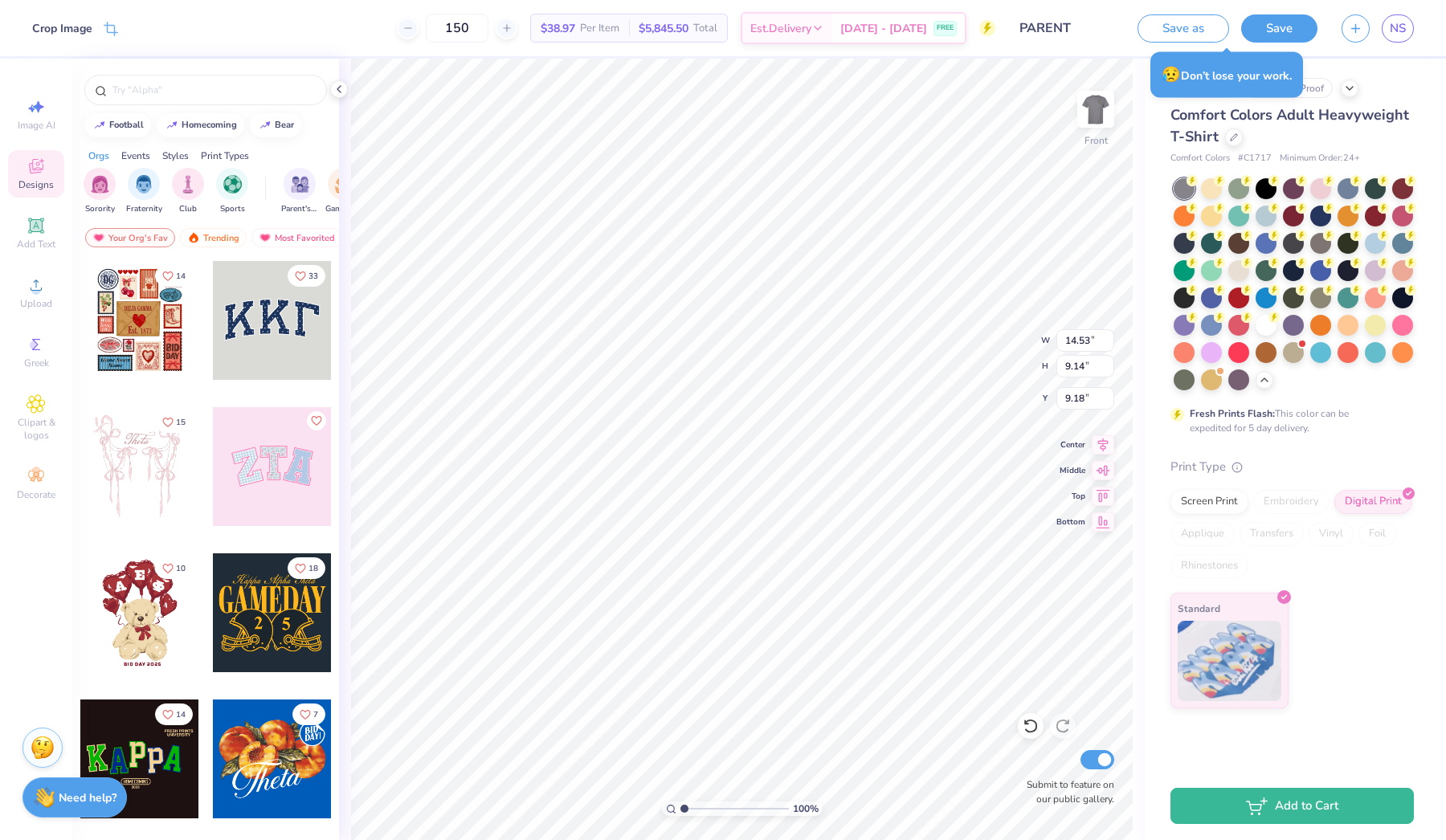
type input "11.08"
type input "5.12"
type input "6.29"
type input "10.30"
click at [832, 721] on li "Bring to Front" at bounding box center [849, 726] width 126 height 31
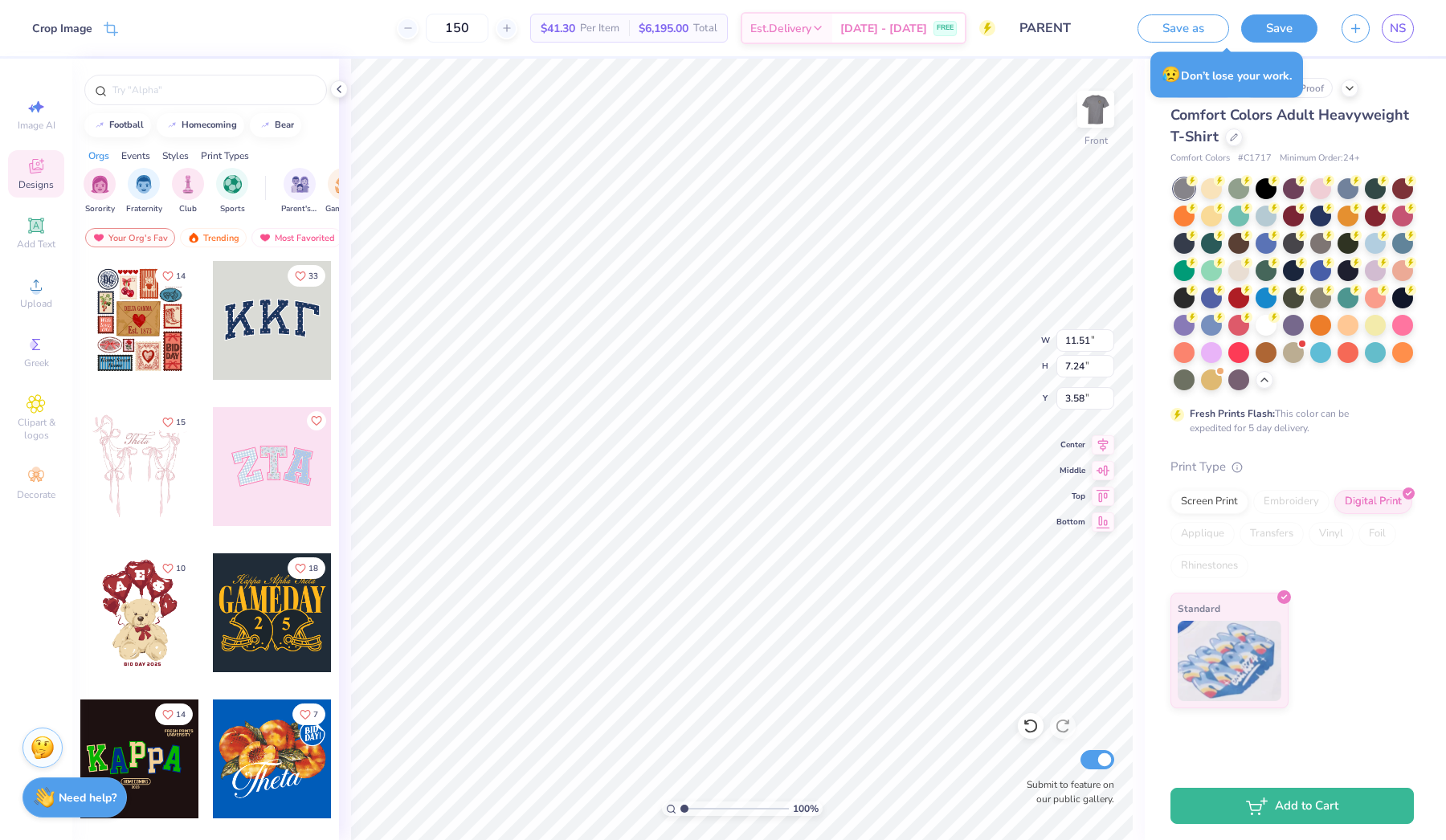
type input "11.51"
type input "7.24"
type input "3.58"
click at [32, 169] on icon at bounding box center [36, 168] width 13 height 11
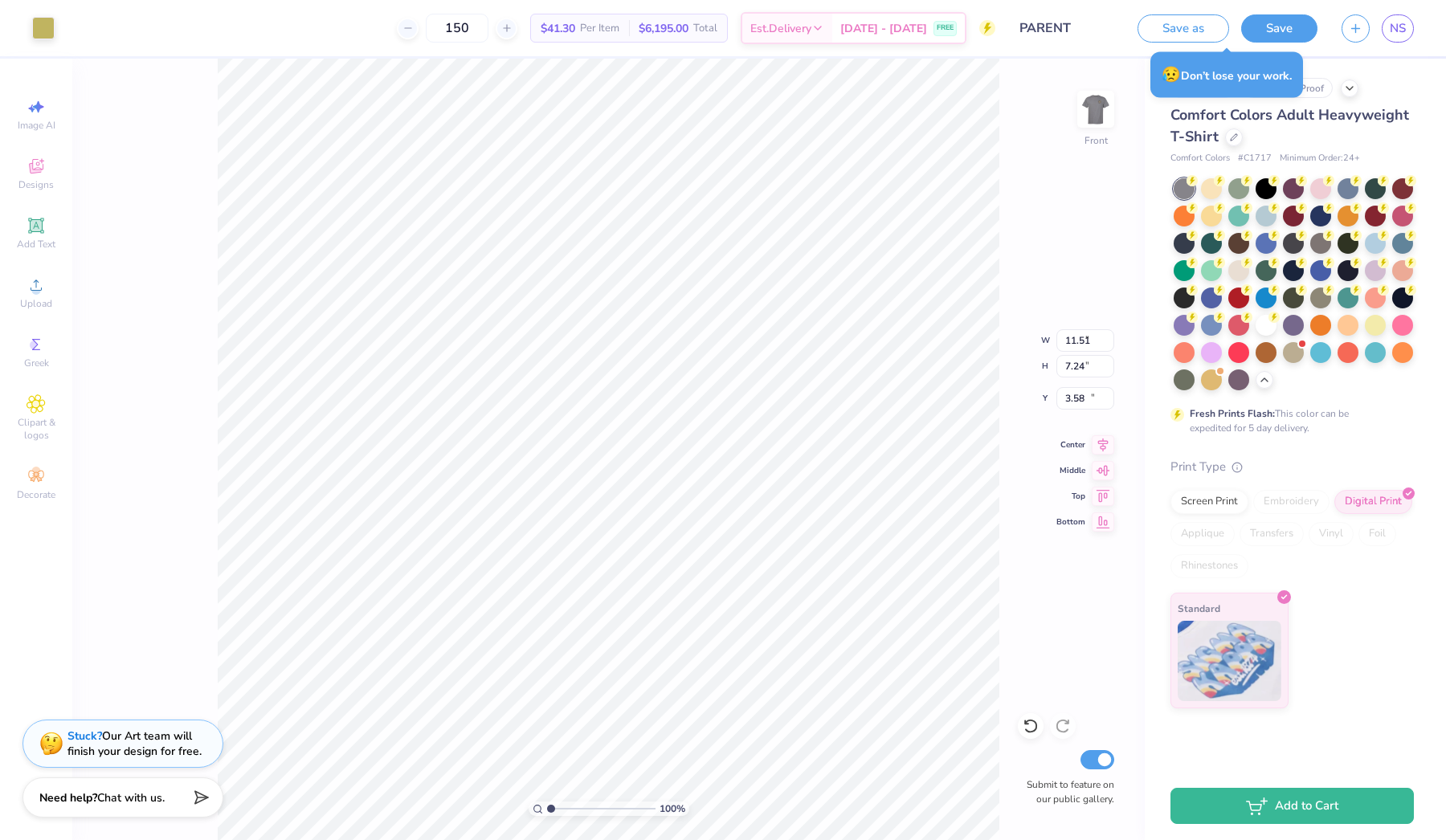
type input "2.49"
type input "2.04"
type input "10.82"
type input "11.51"
type input "7.24"
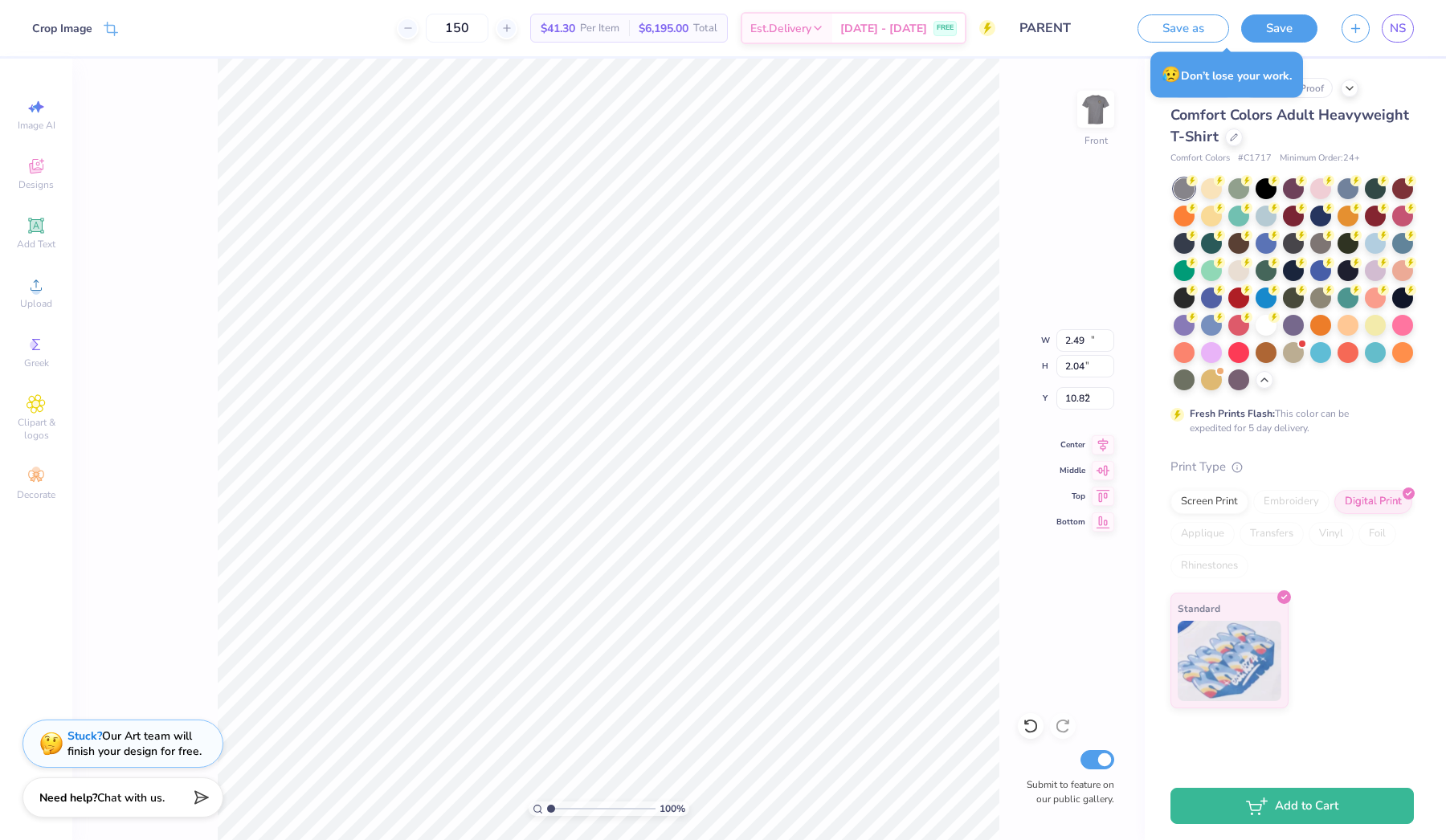
type input "3.58"
type input "2.81"
type input "4.55"
click at [73, 23] on div at bounding box center [72, 26] width 22 height 22
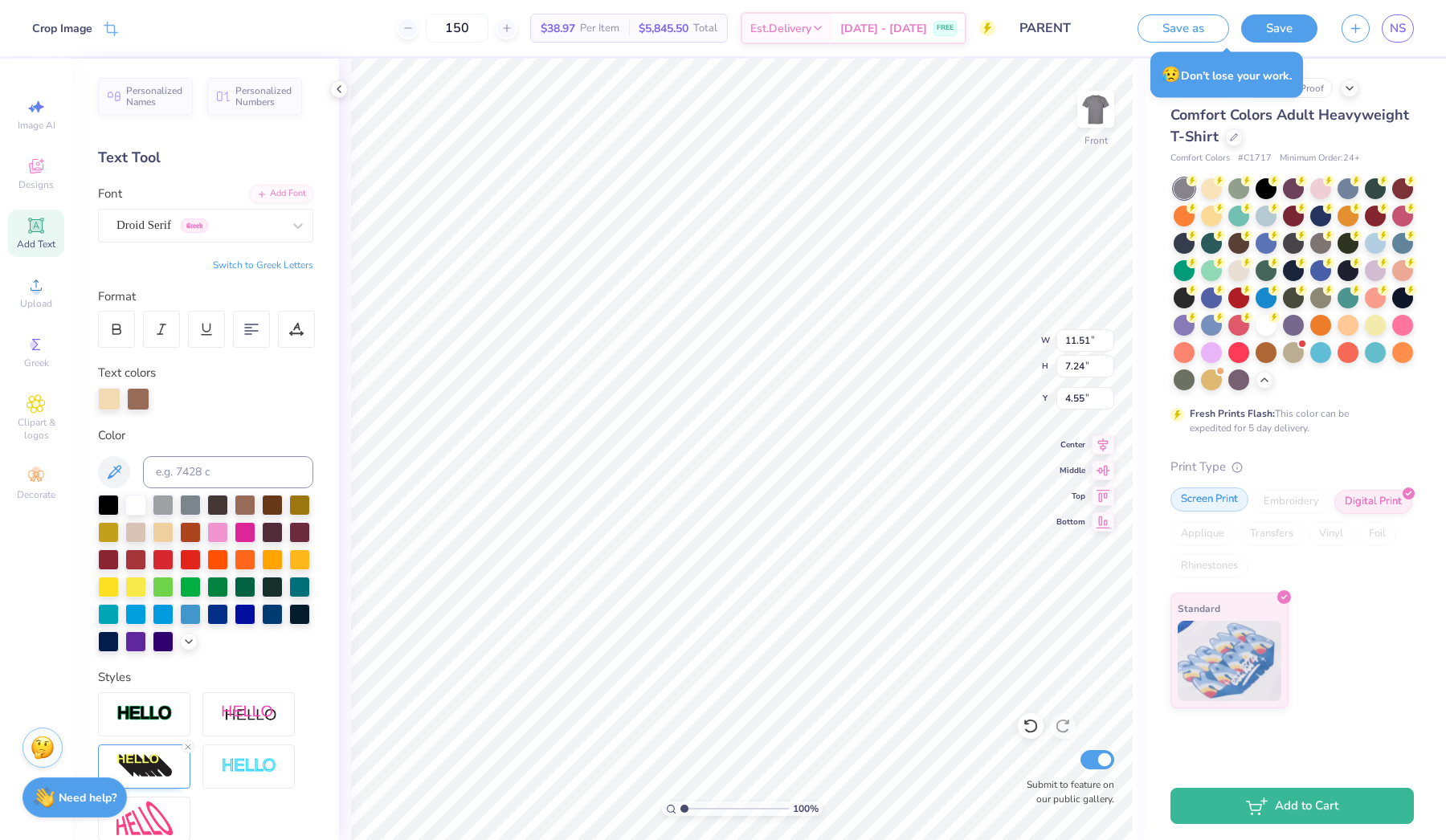
click at [1217, 502] on div "Screen Print" at bounding box center [1209, 499] width 78 height 24
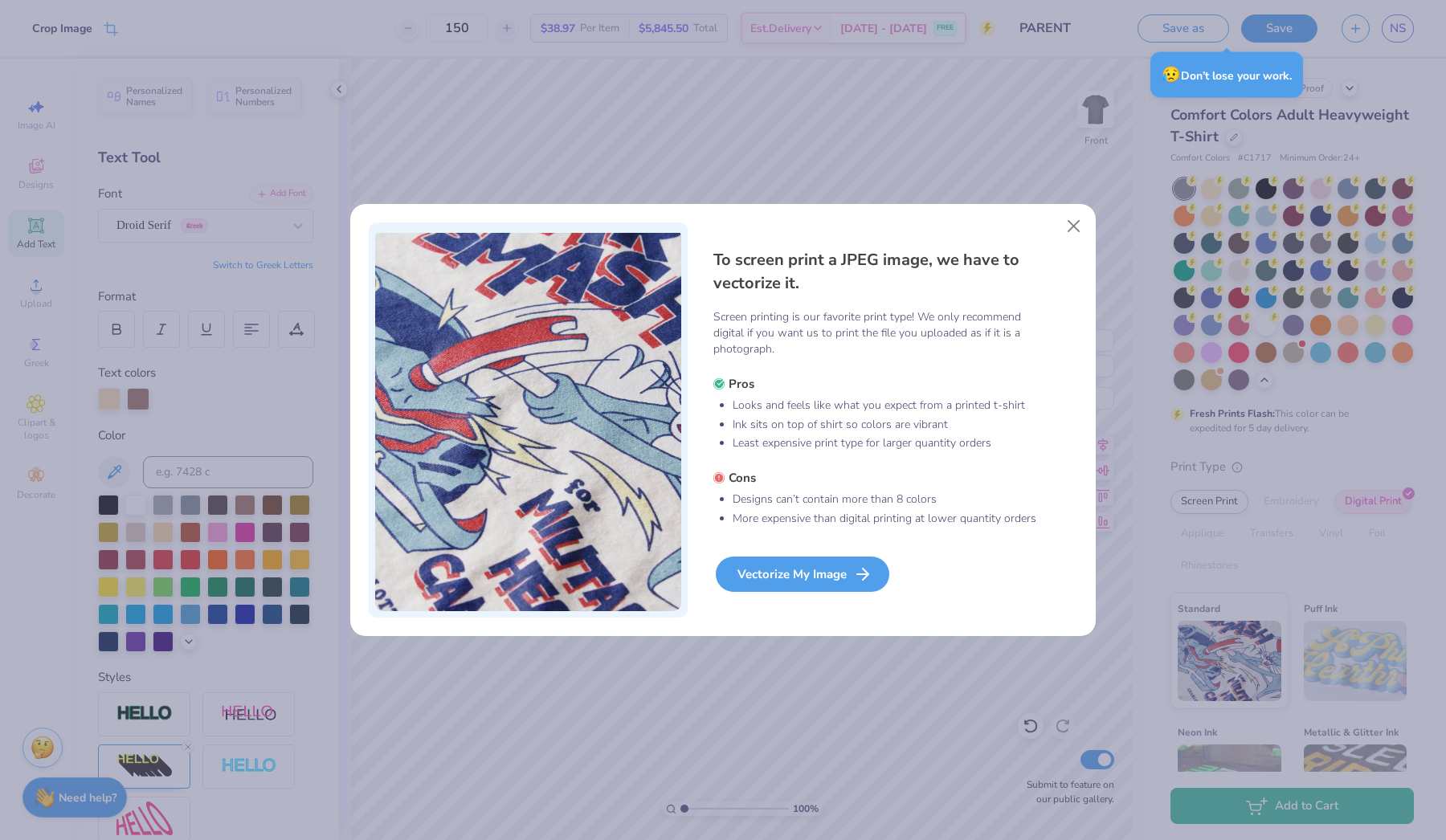
click at [868, 580] on icon at bounding box center [863, 575] width 20 height 20
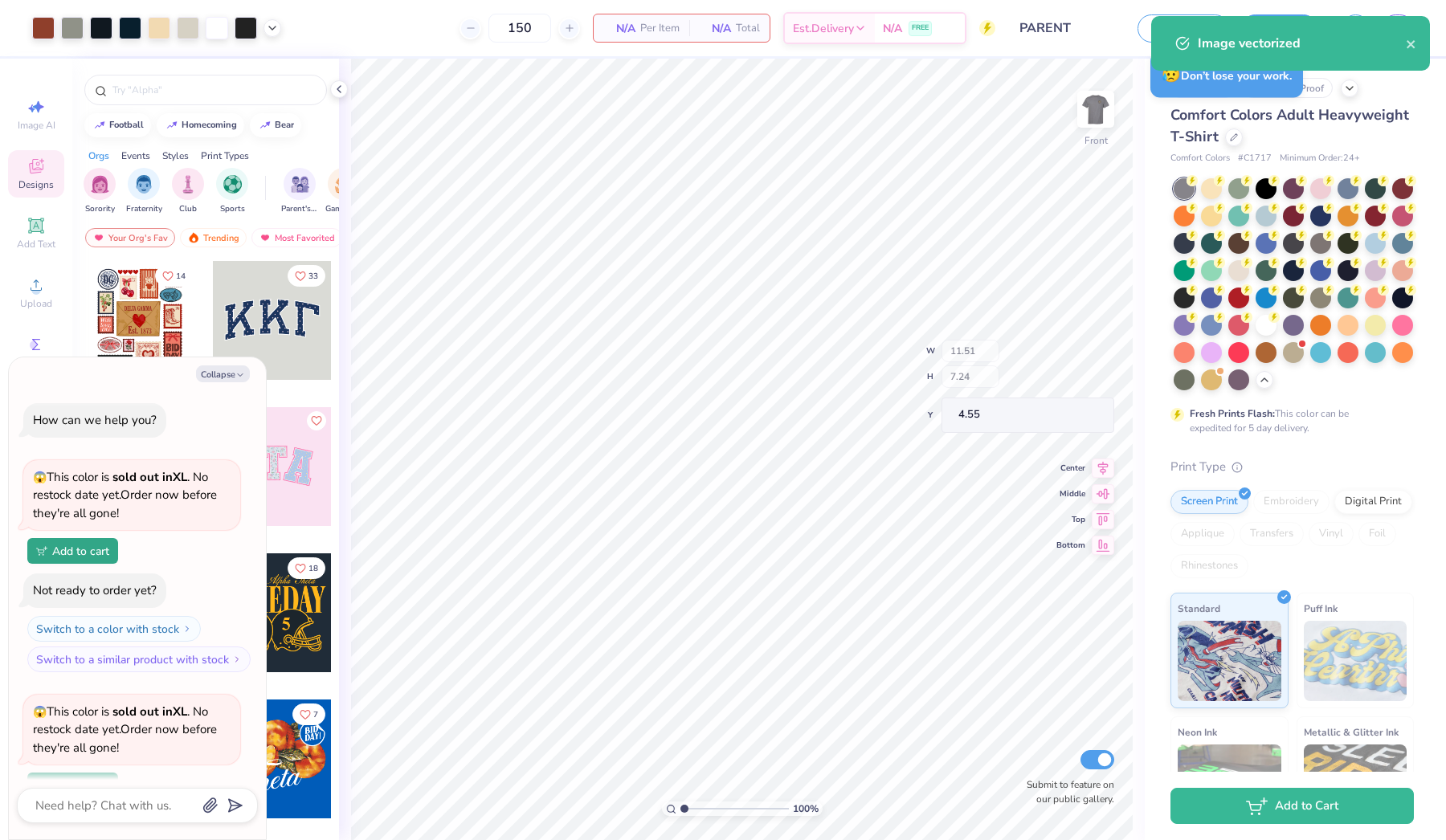
scroll to position [2137, 0]
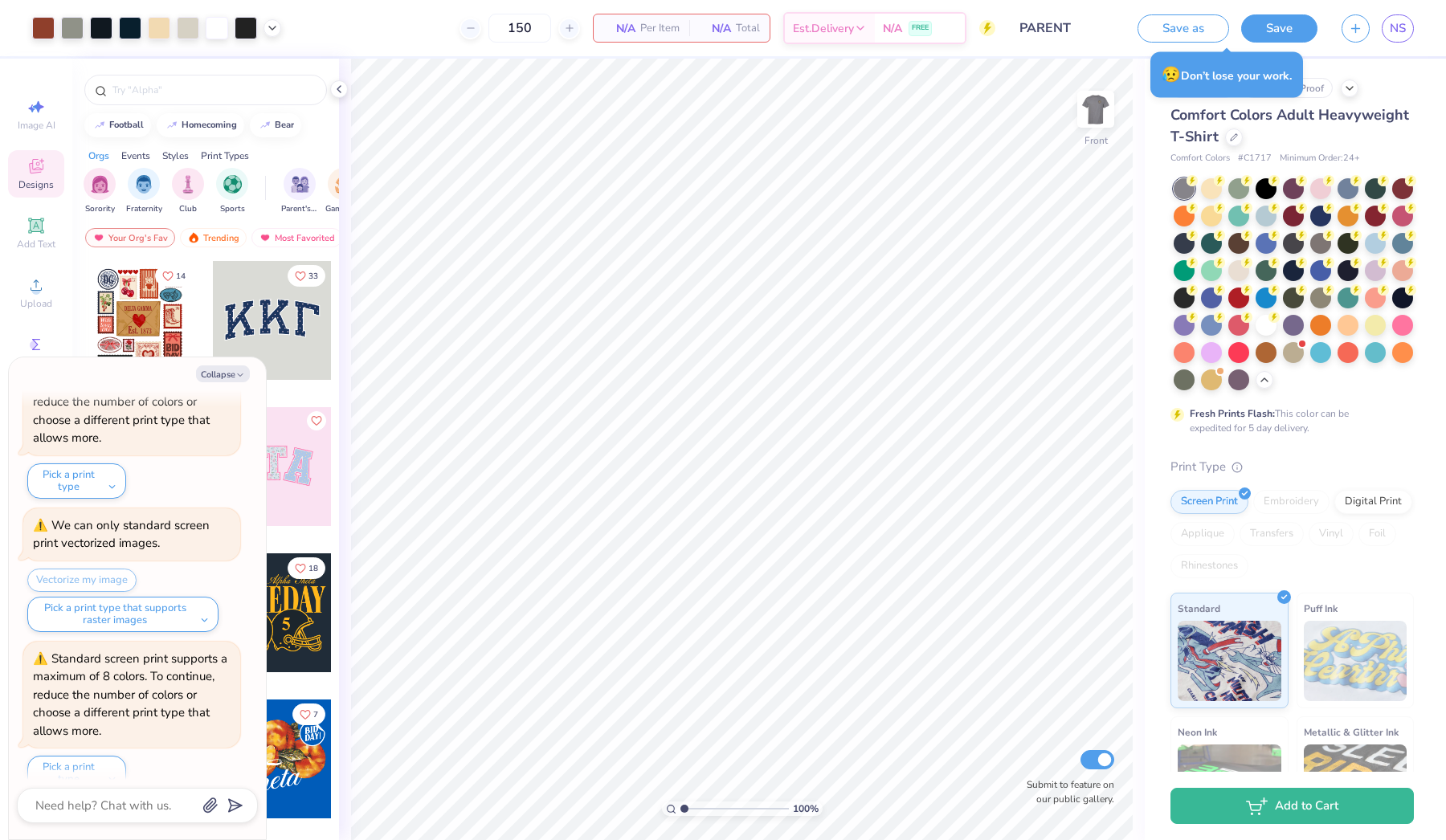
type textarea "x"
